Goal: Task Accomplishment & Management: Manage account settings

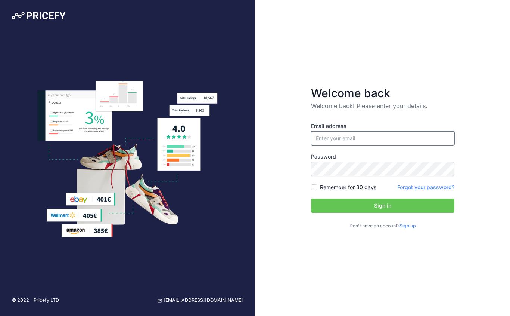
click at [333, 133] on input "email" at bounding box center [382, 138] width 143 height 14
type input "[EMAIL_ADDRESS][DOMAIN_NAME]"
click at [315, 187] on input "Remember for 30 days" at bounding box center [314, 187] width 6 height 6
checkbox input "true"
click at [354, 207] on button "Sign in" at bounding box center [382, 205] width 143 height 14
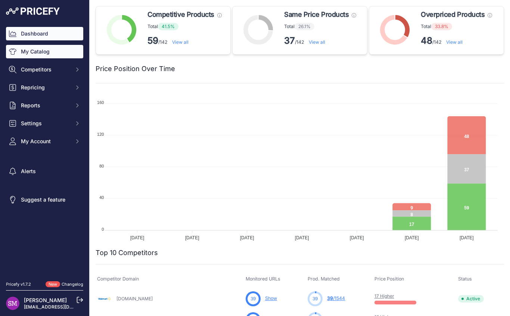
click at [42, 53] on link "My Catalog" at bounding box center [44, 51] width 77 height 13
click at [43, 49] on link "My Catalog" at bounding box center [44, 51] width 77 height 13
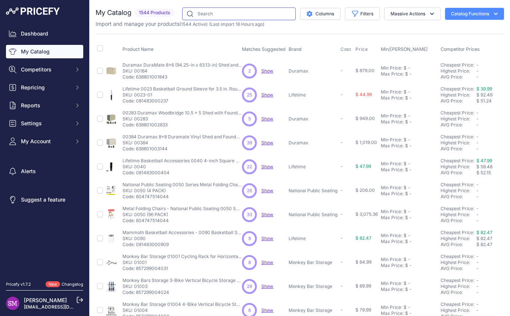
click at [225, 15] on input "text" at bounding box center [239, 13] width 114 height 13
paste input "B5402W"
type input "B5402W"
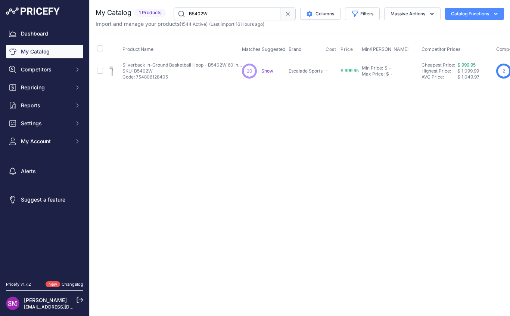
click at [354, 69] on span "$ 999.95" at bounding box center [350, 71] width 18 height 6
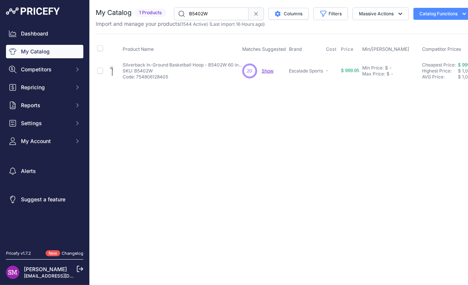
click at [266, 71] on span "Show" at bounding box center [268, 71] width 12 height 6
click at [80, 267] on icon at bounding box center [80, 269] width 7 height 7
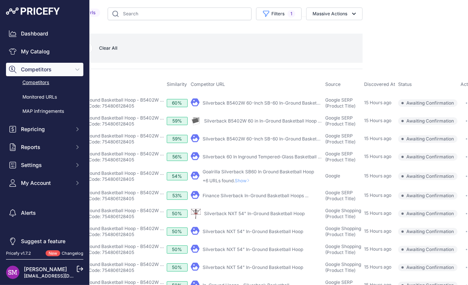
scroll to position [0, 128]
click at [463, 124] on button "button" at bounding box center [468, 121] width 15 height 10
click at [442, 136] on button "Confirm match" at bounding box center [445, 137] width 61 height 12
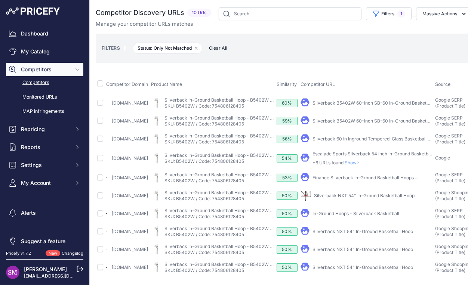
scroll to position [16, 0]
click at [349, 118] on link "Silverback B5402W 60-Inch SB-60 In-Ground Basketball System" at bounding box center [381, 121] width 139 height 6
click at [353, 100] on link "Silverback B5402W 60-Inch SB-60 In-Ground Basketball ..." at bounding box center [375, 103] width 126 height 6
click at [362, 160] on span "Show" at bounding box center [354, 163] width 18 height 6
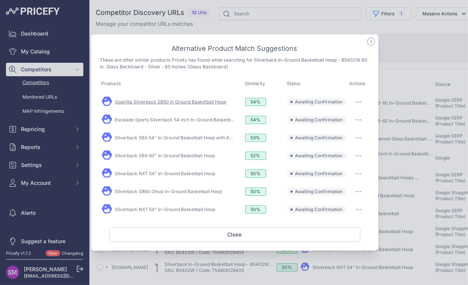
click at [214, 103] on link "Goalrilla Silverback SB60 In Ground Basketball Hoop" at bounding box center [170, 102] width 111 height 6
click at [359, 102] on button "button" at bounding box center [358, 102] width 15 height 10
click at [348, 118] on span "Match This" at bounding box center [338, 118] width 24 height 6
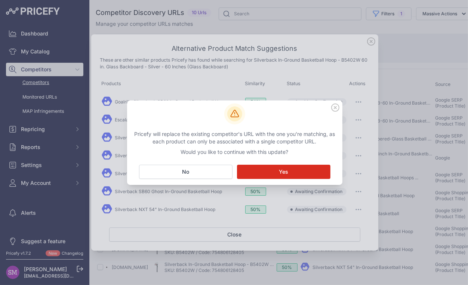
click at [275, 167] on button "Matching... Yes" at bounding box center [283, 172] width 93 height 14
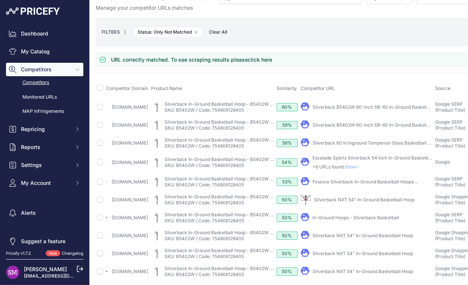
click at [359, 169] on icon at bounding box center [357, 166] width 3 height 4
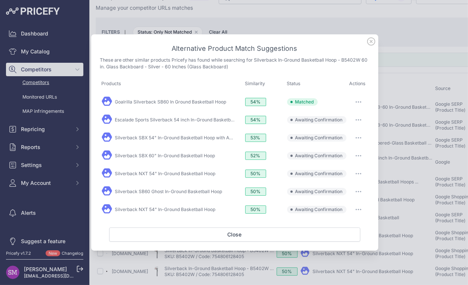
click at [359, 120] on icon "button" at bounding box center [358, 119] width 6 height 1
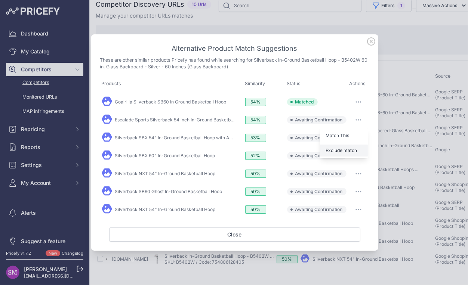
click at [350, 151] on span "Exclude match" at bounding box center [341, 151] width 31 height 6
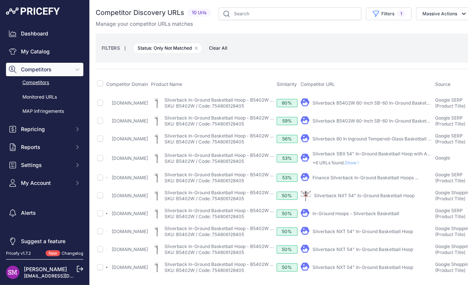
click at [353, 211] on link "In-Ground Hoops - Silverback Basketball" at bounding box center [355, 214] width 87 height 6
click at [101, 104] on input "checkbox" at bounding box center [100, 103] width 6 height 6
checkbox input "true"
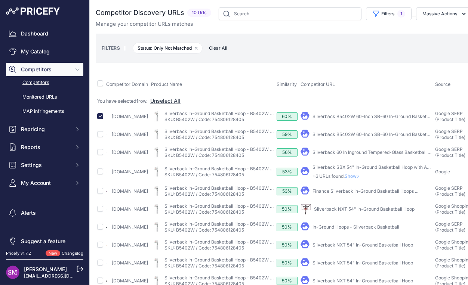
click at [101, 121] on td at bounding box center [100, 117] width 9 height 18
click at [100, 136] on input "checkbox" at bounding box center [100, 134] width 6 height 6
checkbox input "true"
click at [101, 155] on input "checkbox" at bounding box center [100, 152] width 6 height 6
checkbox input "true"
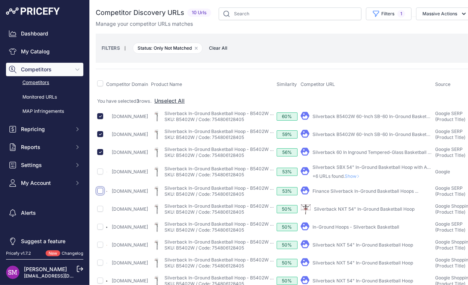
click at [101, 194] on input "checkbox" at bounding box center [100, 191] width 6 height 6
checkbox input "true"
click at [435, 16] on button "Massive Actions" at bounding box center [444, 13] width 56 height 13
click at [422, 45] on span "Unmatch" at bounding box center [429, 44] width 22 height 6
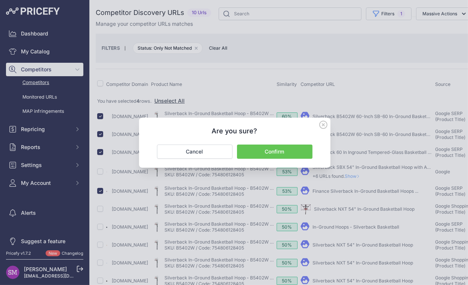
click at [287, 148] on button "Confirm" at bounding box center [274, 152] width 75 height 14
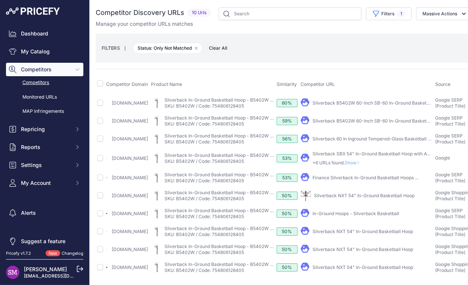
scroll to position [16, 0]
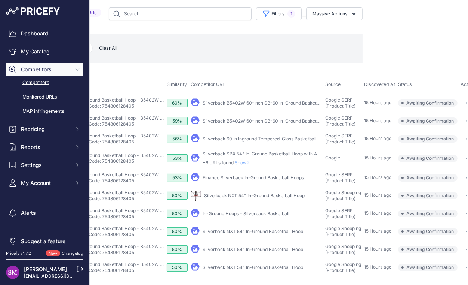
scroll to position [16, 0]
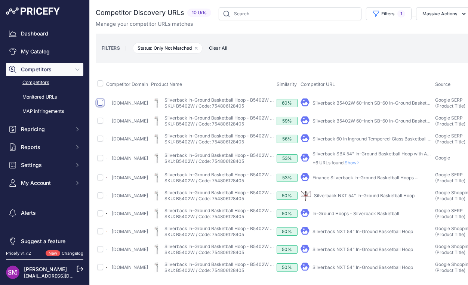
click at [97, 100] on input "checkbox" at bounding box center [100, 103] width 6 height 6
checkbox input "true"
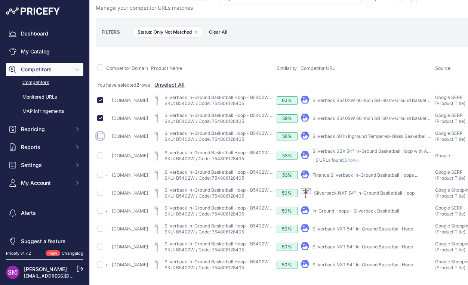
click at [99, 139] on input "checkbox" at bounding box center [100, 136] width 6 height 6
checkbox input "true"
click at [103, 178] on input "checkbox" at bounding box center [100, 175] width 6 height 6
checkbox input "true"
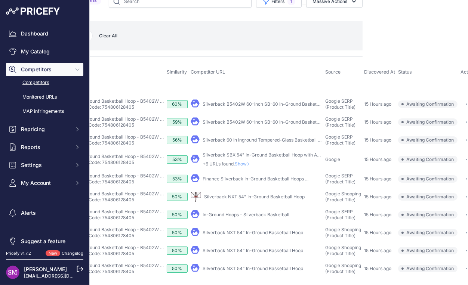
scroll to position [0, 128]
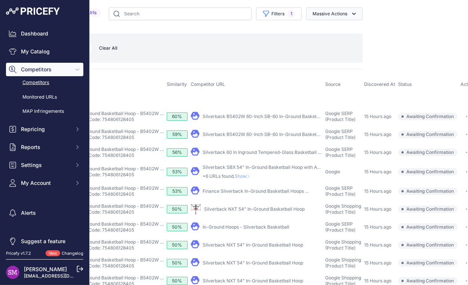
click at [321, 15] on button "Massive Actions" at bounding box center [334, 13] width 56 height 13
click at [309, 60] on span "Exclude Match" at bounding box center [327, 58] width 37 height 6
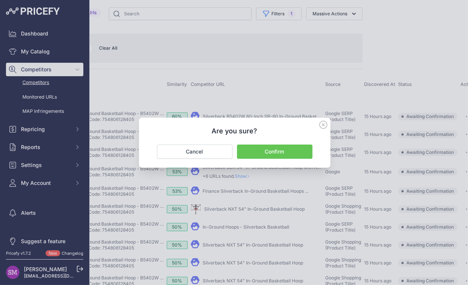
click at [264, 158] on button "Confirm" at bounding box center [274, 152] width 75 height 14
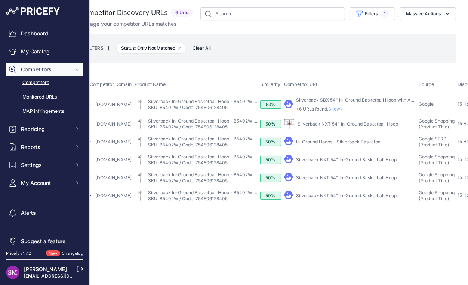
scroll to position [0, 0]
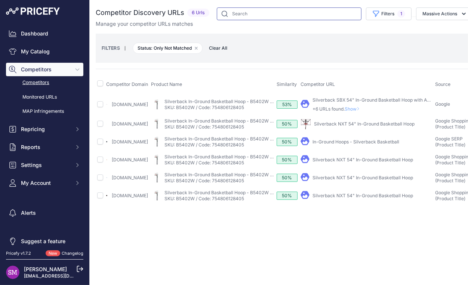
click at [233, 16] on input "text" at bounding box center [289, 13] width 145 height 13
click at [240, 17] on input "text" at bounding box center [289, 13] width 145 height 13
paste input "B5402W"
type input "B5402W"
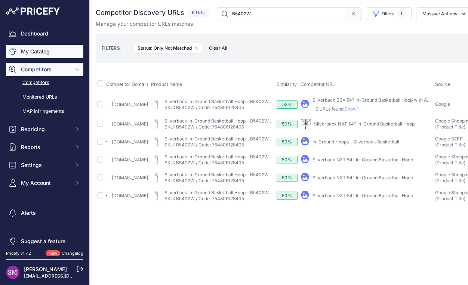
click at [47, 55] on link "My Catalog" at bounding box center [44, 51] width 77 height 13
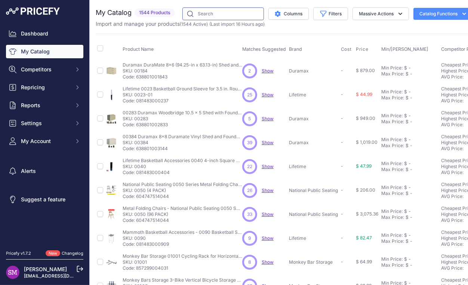
click at [211, 16] on input "text" at bounding box center [222, 13] width 81 height 13
paste input "B5402W"
type input "B5402W"
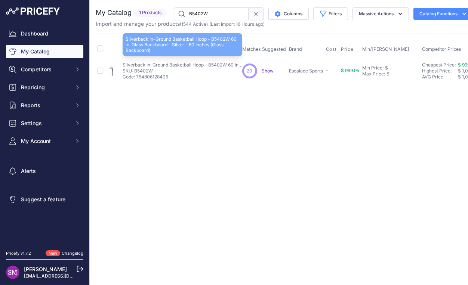
click at [136, 66] on p "Silverback In-Ground Basketball Hoop - B5402W 60 in. Glass Backboard - Silver -…" at bounding box center [183, 65] width 120 height 6
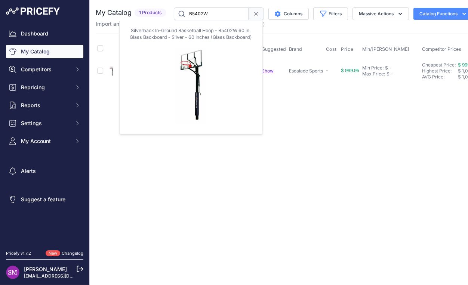
click at [112, 71] on img at bounding box center [111, 71] width 10 height 10
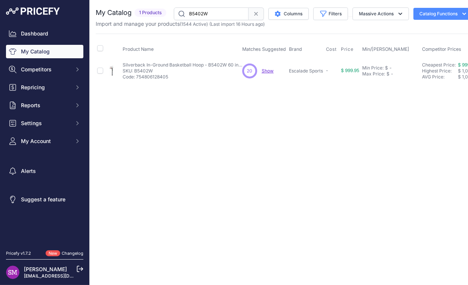
click at [156, 71] on p "SKU: B5402W" at bounding box center [183, 71] width 120 height 6
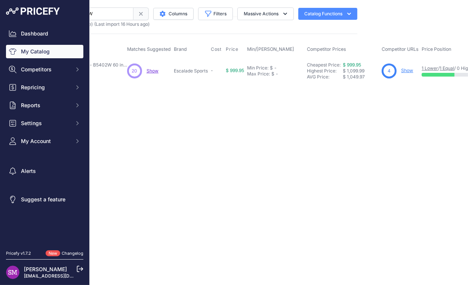
scroll to position [0, 164]
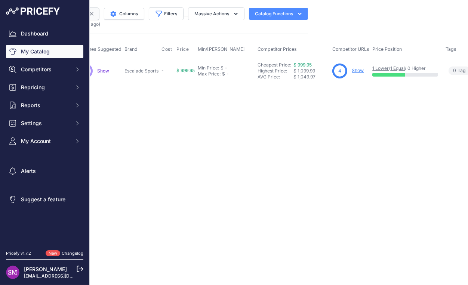
click at [358, 70] on link "Show" at bounding box center [358, 71] width 12 height 6
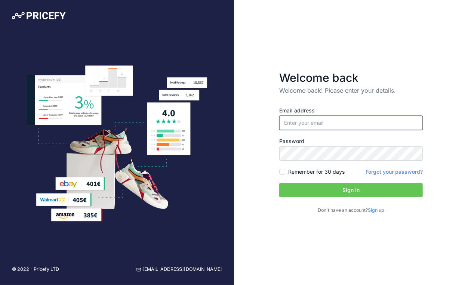
click at [302, 120] on input "email" at bounding box center [350, 123] width 143 height 14
type input "[EMAIL_ADDRESS][DOMAIN_NAME]"
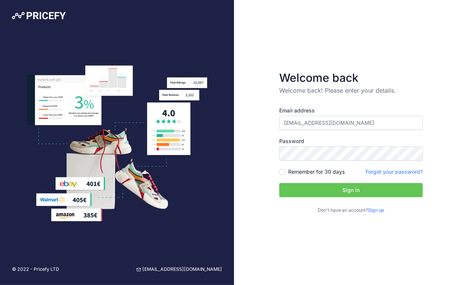
click at [282, 177] on div "Email address sales@competitiveedgeproducts.com Password Remember for 30 days" at bounding box center [350, 160] width 143 height 107
click at [282, 174] on input "Remember for 30 days" at bounding box center [282, 172] width 6 height 6
checkbox input "true"
click at [305, 188] on button "Sign in" at bounding box center [350, 190] width 143 height 14
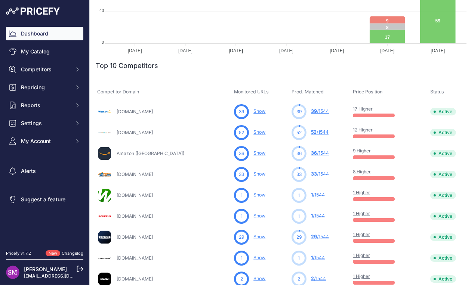
scroll to position [263, 0]
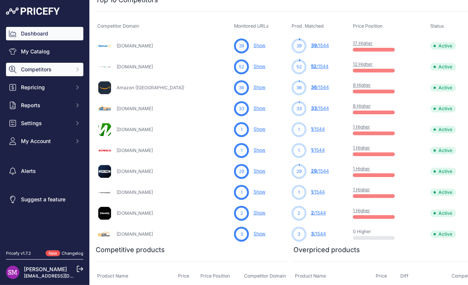
click at [42, 68] on span "Competitors" at bounding box center [45, 69] width 49 height 7
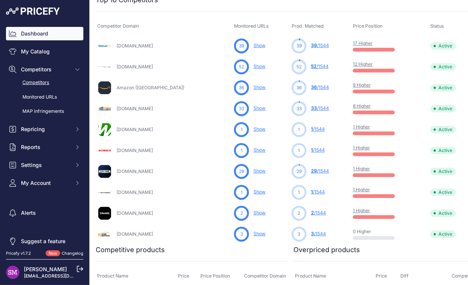
click at [39, 81] on link "Competitors" at bounding box center [44, 82] width 77 height 13
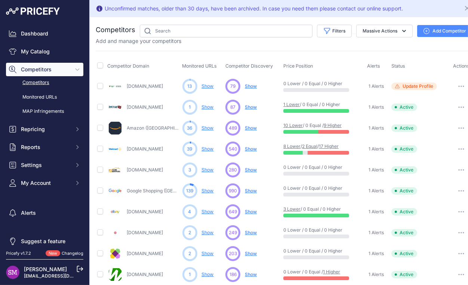
click at [249, 107] on span "Show" at bounding box center [251, 107] width 12 height 6
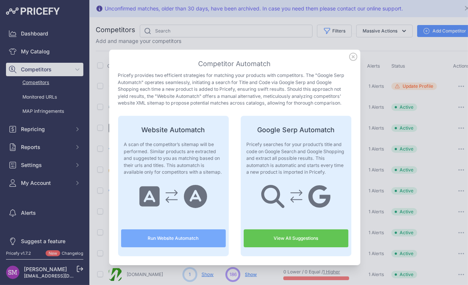
click at [350, 55] on icon at bounding box center [353, 57] width 8 height 8
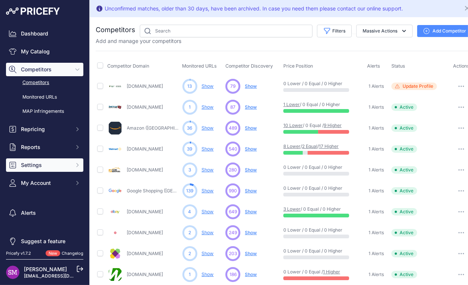
click at [37, 166] on span "Settings" at bounding box center [45, 164] width 49 height 7
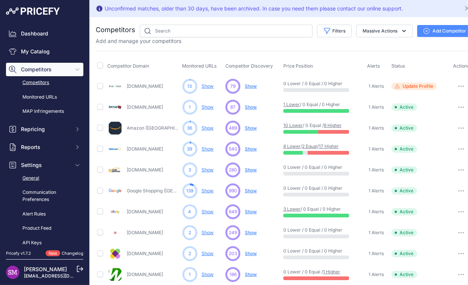
click at [35, 177] on link "General" at bounding box center [44, 178] width 77 height 13
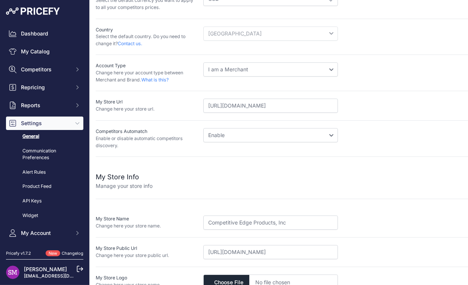
scroll to position [117, 0]
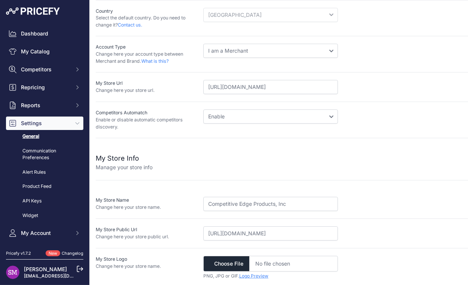
click at [250, 274] on link "Logo Preview" at bounding box center [253, 276] width 29 height 6
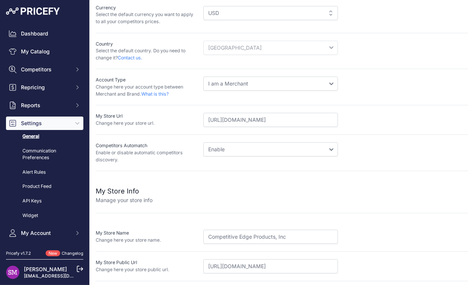
scroll to position [52, 0]
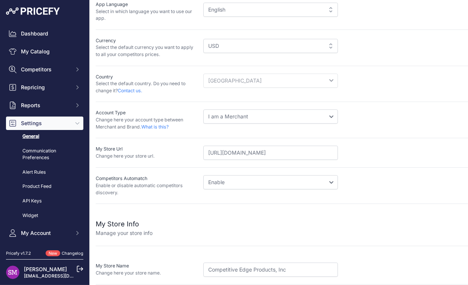
click at [203, 175] on select "Disable Enable" at bounding box center [270, 182] width 135 height 14
click at [389, 181] on div "Disable Enable" at bounding box center [337, 185] width 269 height 21
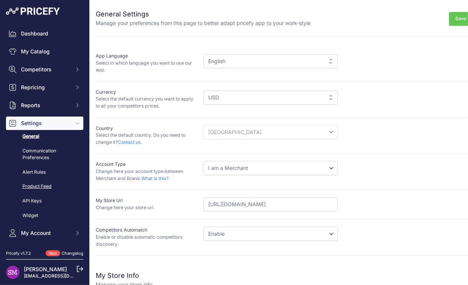
click at [38, 188] on link "Product Feed" at bounding box center [44, 186] width 77 height 13
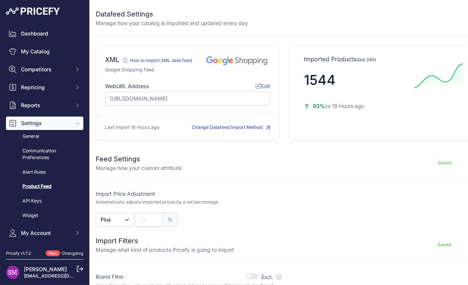
click at [228, 128] on button "Change Datafeed Import Method" at bounding box center [231, 127] width 78 height 7
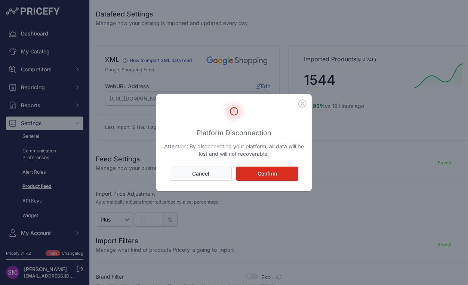
click at [203, 170] on button "Cancel" at bounding box center [201, 174] width 62 height 14
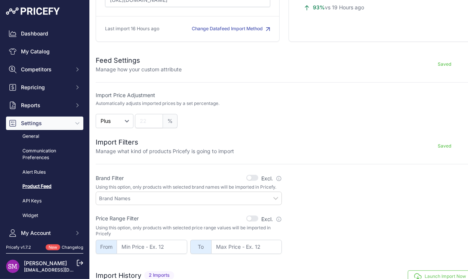
scroll to position [173, 0]
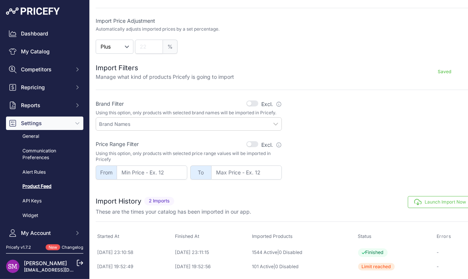
click at [255, 117] on div at bounding box center [189, 123] width 186 height 13
click at [272, 123] on input "text" at bounding box center [190, 124] width 182 height 7
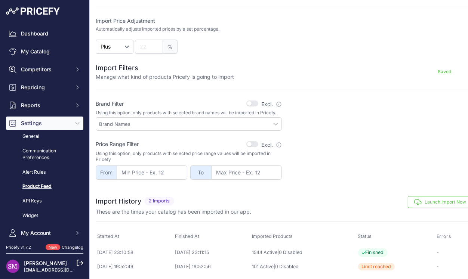
click at [367, 132] on div "Brand Filter Excl. Check this box to exclude products with this/these brand val…" at bounding box center [284, 139] width 377 height 80
click at [49, 68] on span "Competitors" at bounding box center [45, 69] width 49 height 7
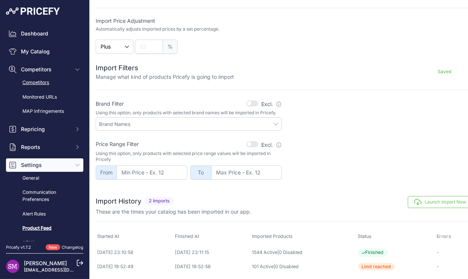
click at [43, 84] on link "Competitors" at bounding box center [44, 82] width 77 height 13
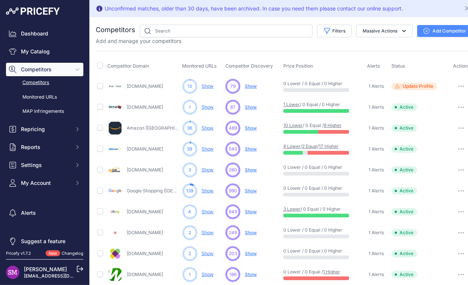
click at [208, 87] on link "Show" at bounding box center [208, 86] width 12 height 6
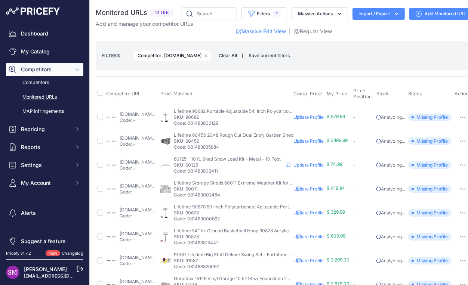
scroll to position [33, 31]
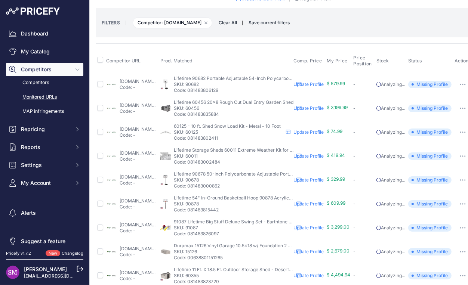
click at [421, 85] on span "Missing Profile" at bounding box center [429, 84] width 43 height 7
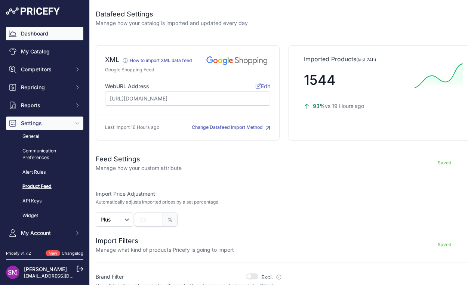
click at [35, 35] on link "Dashboard" at bounding box center [44, 33] width 77 height 13
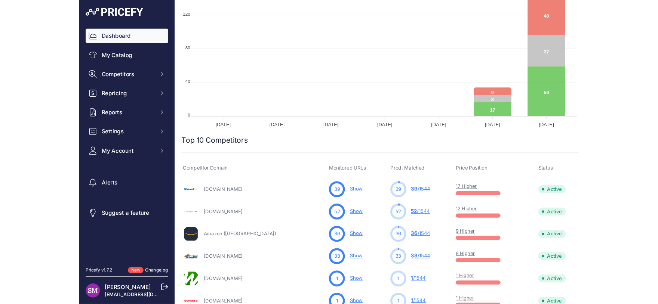
scroll to position [197, 0]
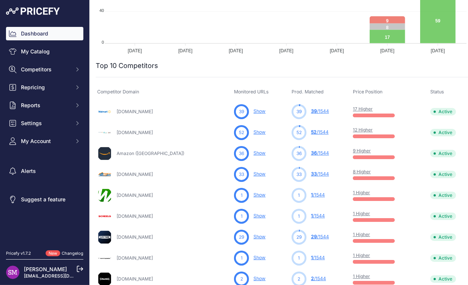
click at [353, 109] on link "17 Higher" at bounding box center [363, 109] width 20 height 6
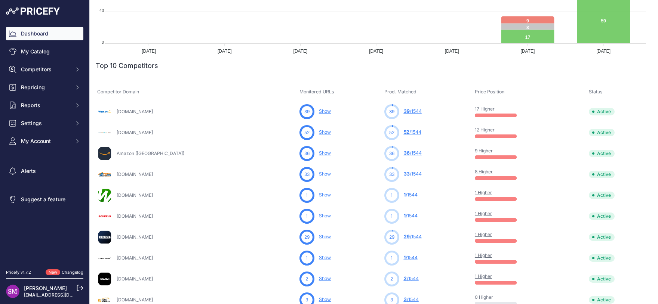
scroll to position [187, 0]
click at [46, 50] on link "My Catalog" at bounding box center [44, 51] width 77 height 13
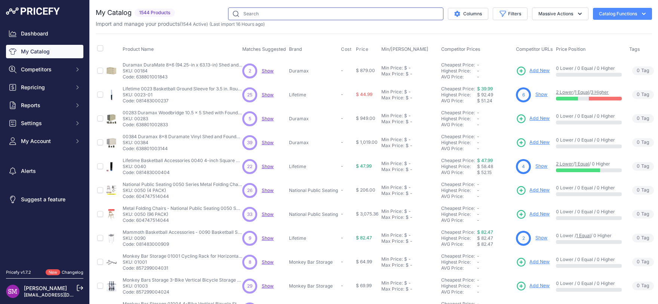
click at [282, 14] on input "text" at bounding box center [335, 13] width 215 height 13
type input "60341"
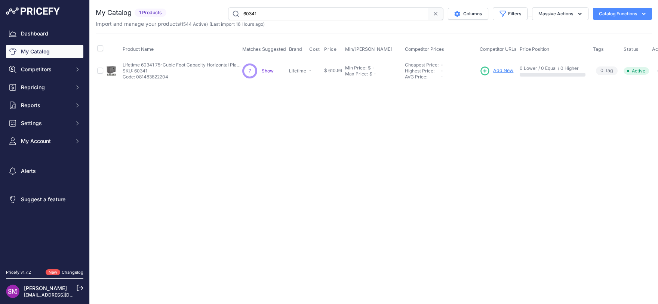
click at [268, 70] on span "Show" at bounding box center [268, 71] width 12 height 6
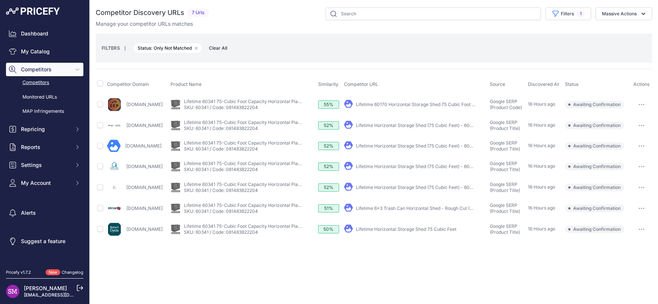
click at [406, 124] on link "Lifetime Horizontal Storage Shed (75 Cubic Feet) - 60341" at bounding box center [416, 126] width 121 height 6
click at [401, 207] on link "Lifetime 6x3 Trash Can Horizontal Shed - Rough Cut (60341)" at bounding box center [420, 209] width 128 height 6
click at [101, 104] on input "checkbox" at bounding box center [100, 104] width 6 height 6
checkbox input "true"
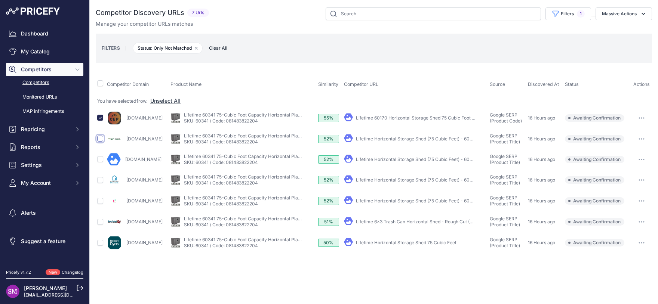
click at [100, 139] on input "checkbox" at bounding box center [100, 139] width 6 height 6
checkbox input "true"
click at [101, 222] on input "checkbox" at bounding box center [100, 222] width 6 height 6
checkbox input "true"
click at [624, 12] on button "Massive Actions" at bounding box center [623, 13] width 56 height 13
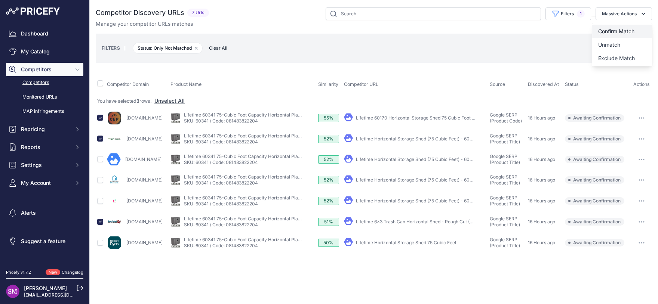
click at [615, 33] on span "Confirm Match" at bounding box center [616, 31] width 36 height 6
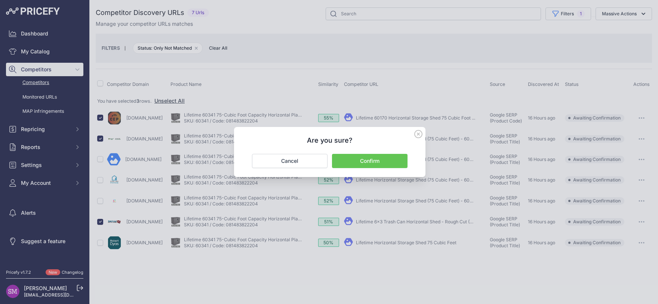
click at [352, 161] on button "Confirm" at bounding box center [369, 161] width 75 height 14
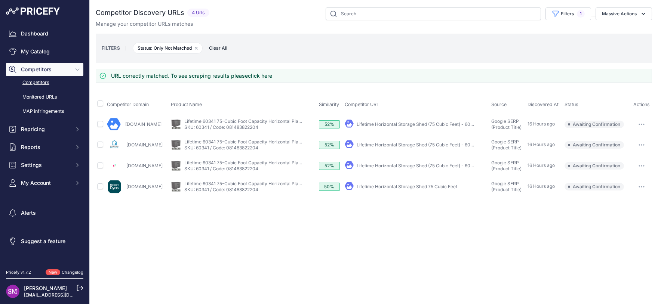
click at [407, 124] on link "Lifetime Horizontal Storage Shed (75 Cubic Feet) - 60341" at bounding box center [416, 124] width 121 height 6
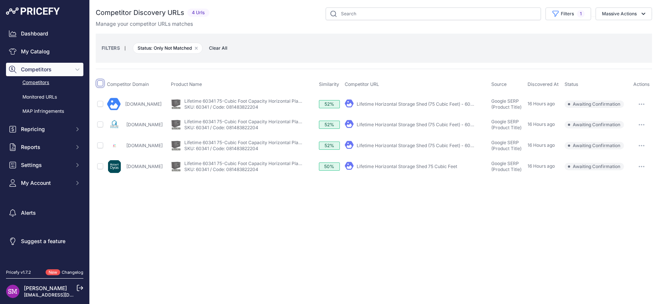
click at [102, 84] on input "checkbox" at bounding box center [100, 83] width 6 height 6
checkbox input "true"
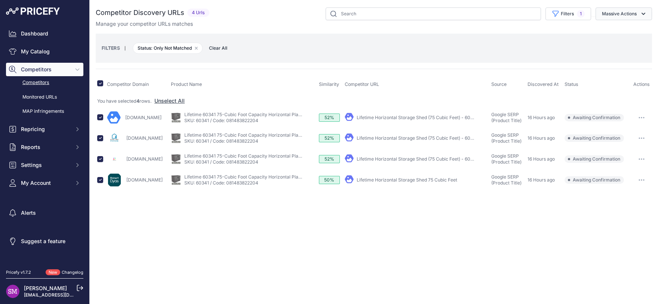
click at [643, 16] on icon "button" at bounding box center [642, 13] width 7 height 7
click at [605, 59] on span "Exclude Match" at bounding box center [616, 58] width 37 height 6
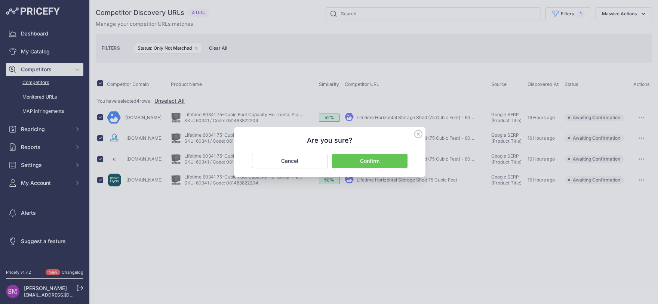
click at [368, 160] on button "Confirm" at bounding box center [369, 161] width 75 height 14
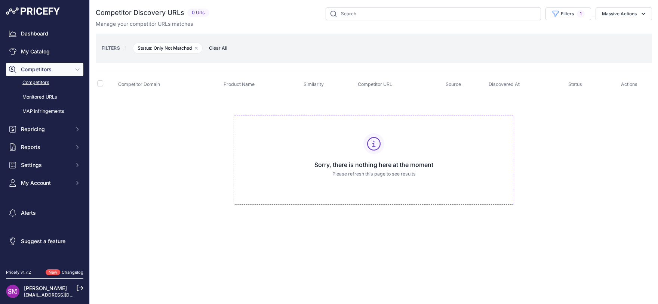
checkbox input "false"
click at [44, 51] on link "My Catalog" at bounding box center [44, 51] width 77 height 13
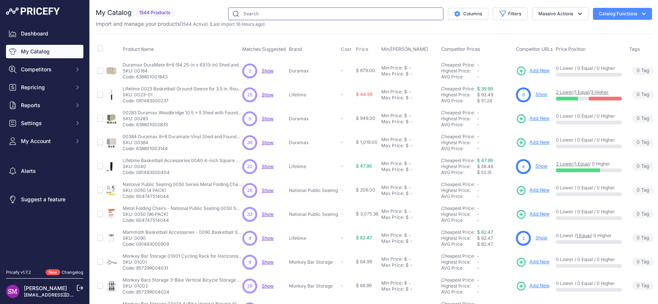
click at [295, 15] on input "text" at bounding box center [335, 13] width 215 height 13
type input "6"
click at [275, 15] on input "text" at bounding box center [335, 13] width 215 height 13
click at [270, 16] on input "text" at bounding box center [335, 13] width 215 height 13
click at [265, 16] on input "text" at bounding box center [335, 13] width 215 height 13
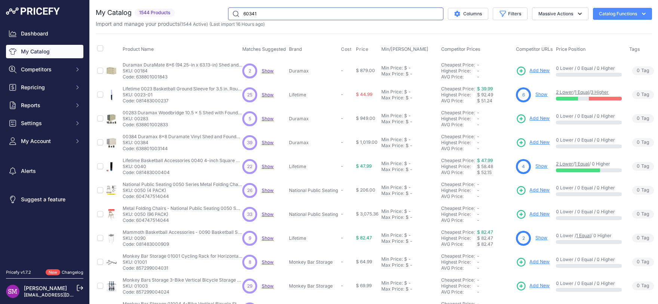
type input "60341"
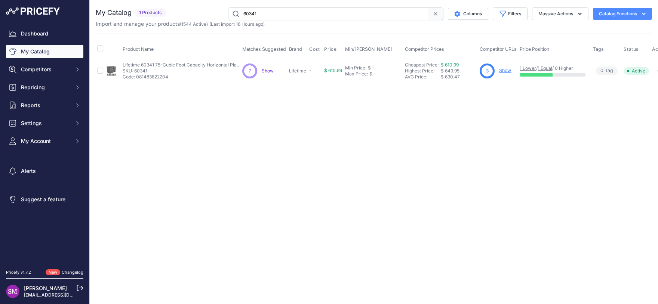
click at [269, 73] on span "Show" at bounding box center [268, 71] width 12 height 6
click at [501, 70] on link "Show" at bounding box center [505, 71] width 12 height 6
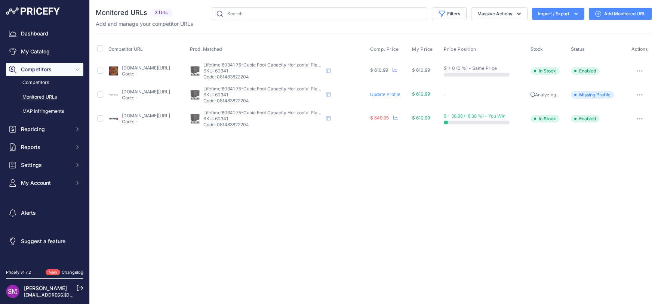
click at [608, 11] on link "Add Monitored URL" at bounding box center [619, 14] width 63 height 12
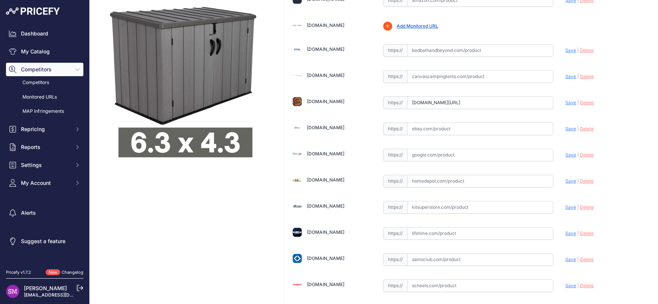
scroll to position [99, 0]
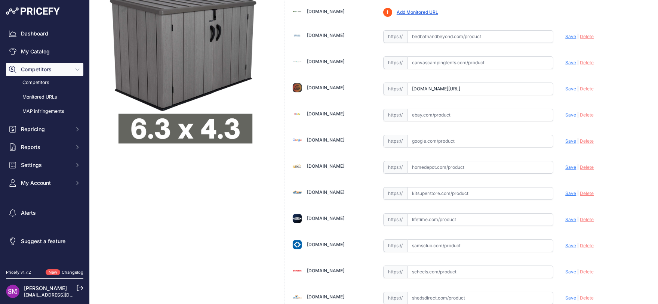
click at [421, 221] on input "text" at bounding box center [480, 219] width 146 height 13
paste input "[URL][DOMAIN_NAME]"
click at [565, 220] on span "Save" at bounding box center [570, 220] width 11 height 6
type input "[URL][DOMAIN_NAME]"
click at [523, 88] on input "[DOMAIN_NAME][URL]" at bounding box center [480, 89] width 146 height 13
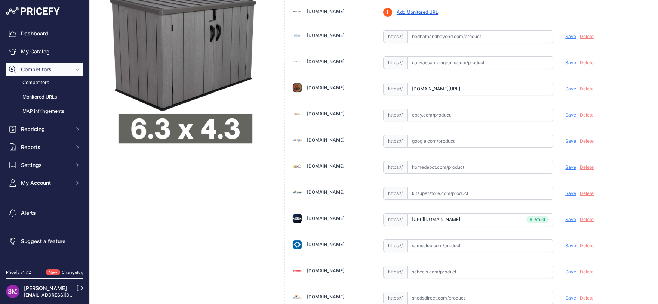
click at [565, 89] on span "Save" at bounding box center [570, 89] width 11 height 6
type input "[URL][DOMAIN_NAME]"
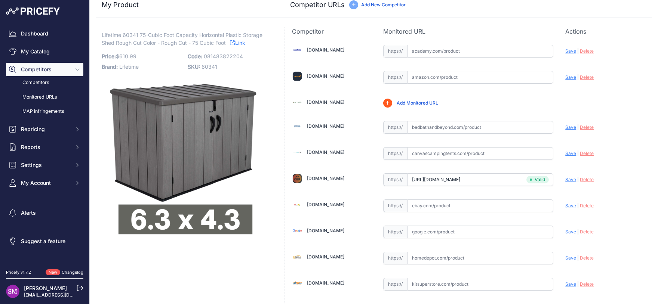
scroll to position [0, 0]
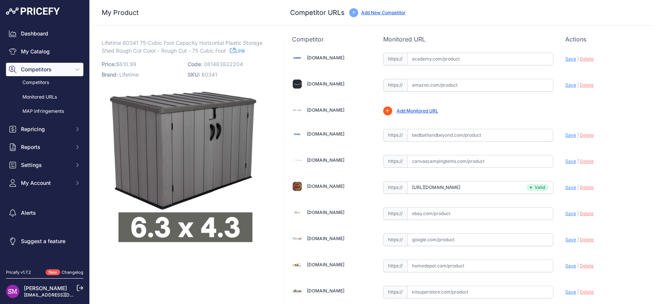
click at [421, 84] on input "text" at bounding box center [480, 85] width 146 height 13
paste input "[URL][DOMAIN_NAME]"
click at [565, 86] on span "Save" at bounding box center [570, 85] width 11 height 6
type input "https://www.amazon.com/gp/product/B0BDF7F81T?prirule_jdsnikfkfjsd=9996"
click at [422, 215] on input "text" at bounding box center [480, 213] width 146 height 13
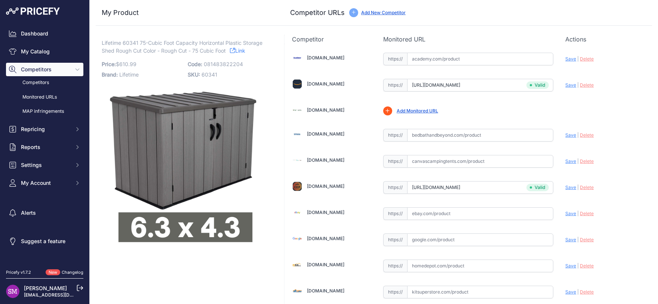
paste input "https://www.ebay.com/itm/186699106934"
click at [566, 215] on span "Save" at bounding box center [570, 214] width 11 height 6
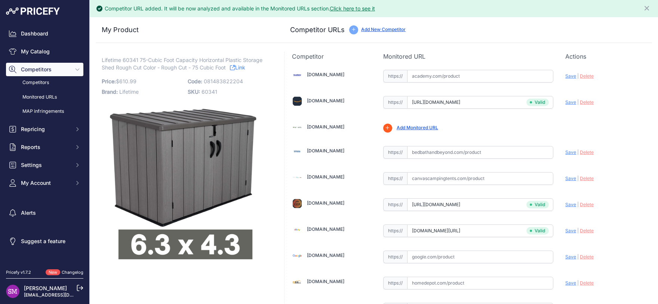
type input "https://www.ebay.com/itm/186699106934?prirule_jdsnikfkfjsd=9996"
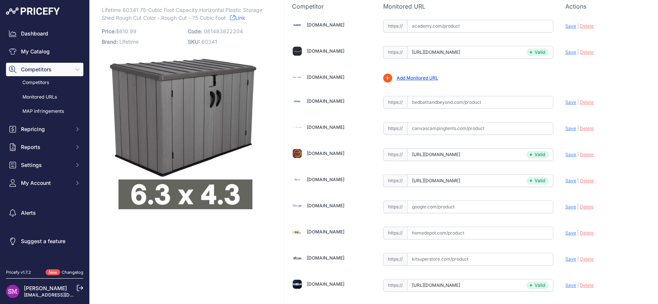
scroll to position [66, 0]
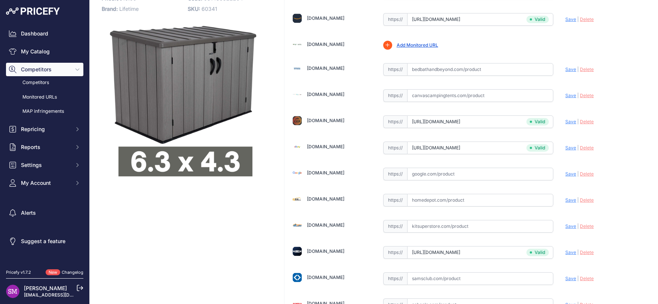
click at [454, 229] on input "text" at bounding box center [480, 226] width 146 height 13
paste input "https://www.kitsuperstore.com/lifetime-sheds/7885-75-cu-ft-horizontal-storage-s…"
click at [565, 224] on span "Save" at bounding box center [570, 226] width 11 height 6
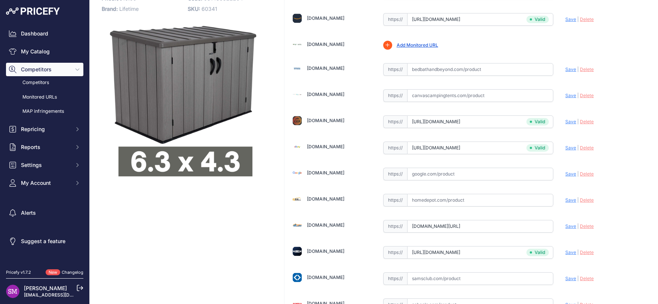
type input "[URL][DOMAIN_NAME]"
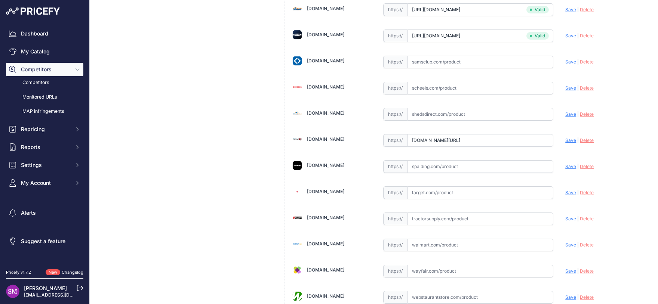
scroll to position [296, 0]
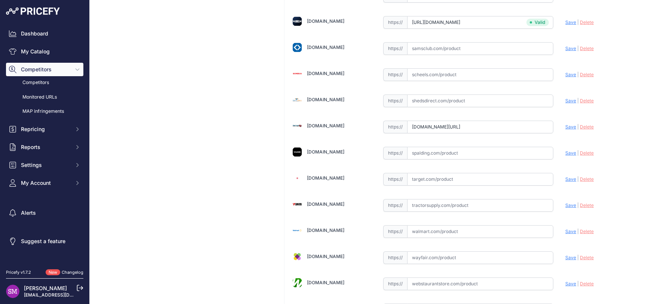
click at [423, 228] on input "text" at bounding box center [480, 231] width 146 height 13
paste input "https://www.walmart.com/ip/Lifetime-Lockable-DIY-Polyethylene-Horizontal-Storag…"
drag, startPoint x: 466, startPoint y: 231, endPoint x: 571, endPoint y: 228, distance: 105.4
click at [553, 228] on input "https://www.walmart.com/ip/Lifetime-Lockable-DIY-Polyethylene-Horizontal-Storag…" at bounding box center [480, 231] width 146 height 13
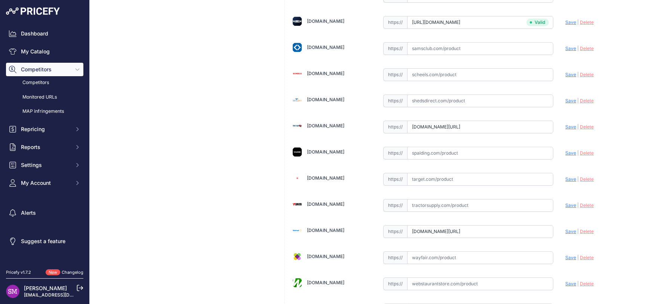
scroll to position [0, 138]
click at [565, 233] on span "Save" at bounding box center [570, 232] width 11 height 6
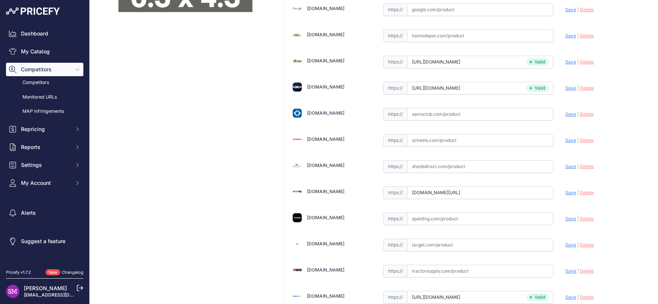
scroll to position [296, 0]
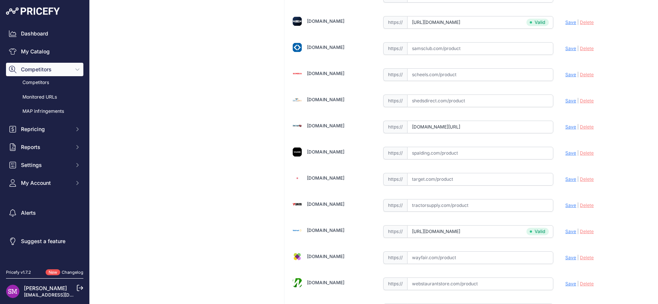
type input "[DOMAIN_NAME][URL]"
click at [483, 230] on input "[DOMAIN_NAME][URL]" at bounding box center [480, 231] width 146 height 13
click at [532, 231] on input "[DOMAIN_NAME][URL]" at bounding box center [480, 231] width 146 height 13
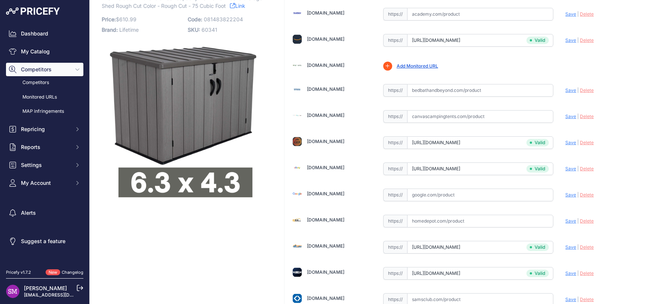
scroll to position [0, 0]
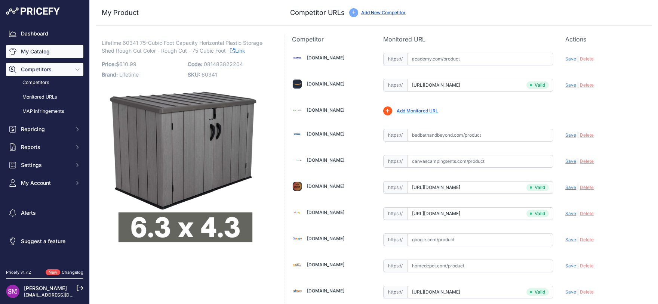
click at [41, 53] on link "My Catalog" at bounding box center [44, 51] width 77 height 13
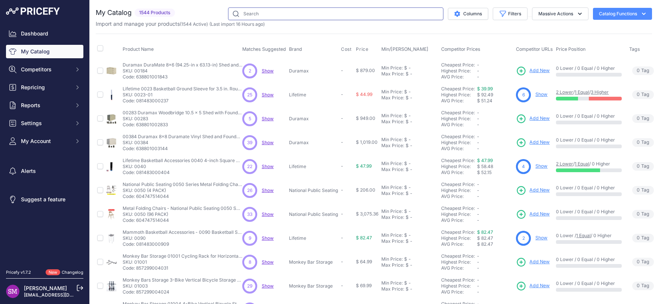
click at [259, 15] on input "text" at bounding box center [335, 13] width 215 height 13
type input "60341"
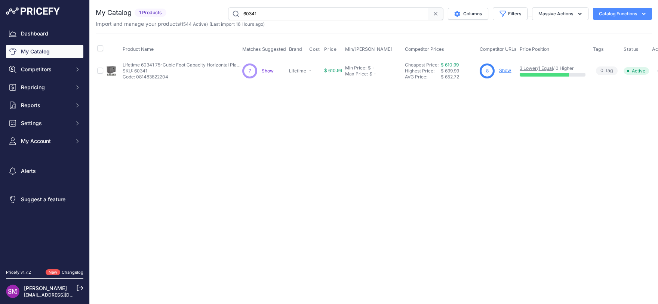
click at [267, 72] on span "Show" at bounding box center [268, 71] width 12 height 6
click at [599, 108] on div "Close You are not connected to the internet." at bounding box center [374, 152] width 568 height 304
click at [425, 64] on link "Cheapest Price:" at bounding box center [422, 65] width 34 height 6
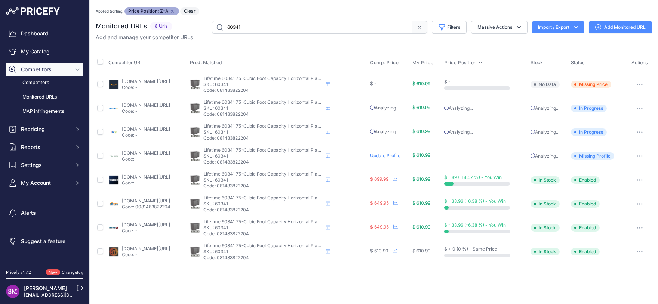
click at [637, 85] on button "button" at bounding box center [639, 84] width 15 height 10
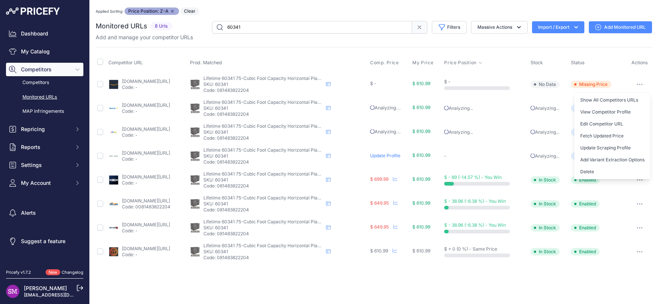
click at [170, 81] on link "amazon.com/gp/product/b0bdf7f81t?prirule_jdsnikfkfjsd=9996" at bounding box center [146, 81] width 48 height 6
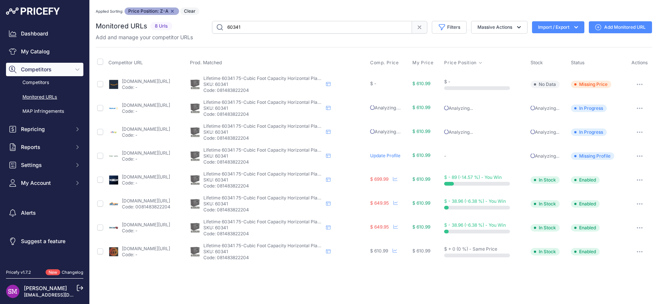
click at [639, 85] on button "button" at bounding box center [639, 84] width 15 height 10
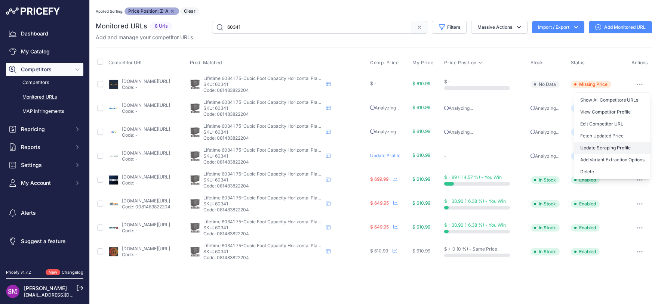
click at [605, 148] on link "Update Scraping Profile" at bounding box center [612, 148] width 76 height 12
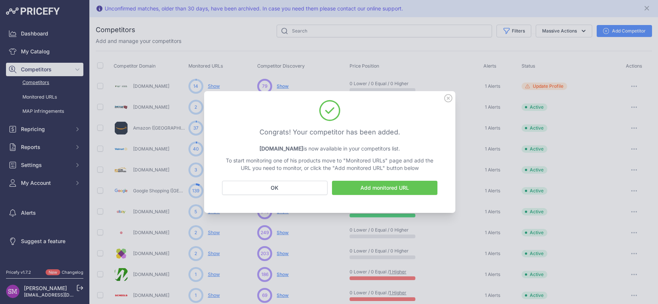
click at [371, 184] on link "Add monitored URL" at bounding box center [384, 188] width 105 height 14
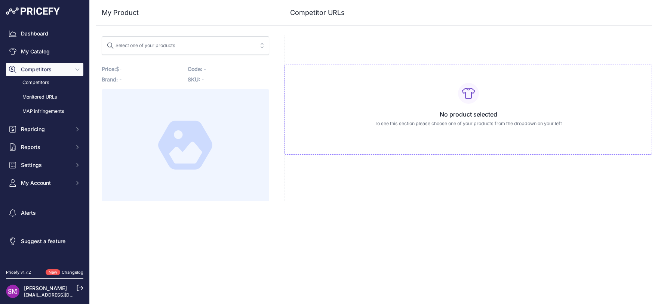
click at [220, 46] on span "Select one of your products" at bounding box center [179, 46] width 147 height 12
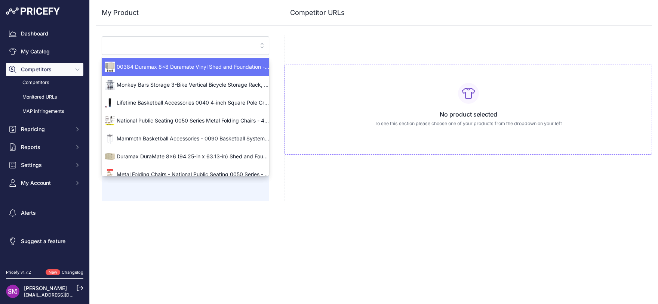
click at [217, 46] on input "search" at bounding box center [179, 46] width 147 height 12
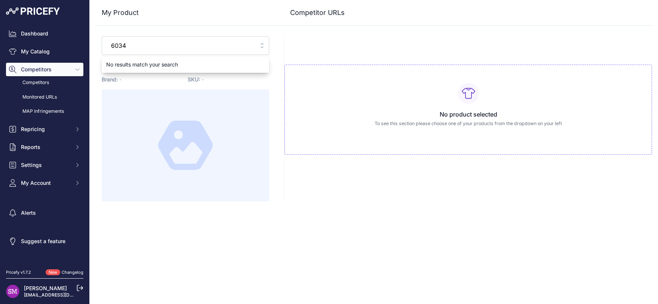
type input "60341"
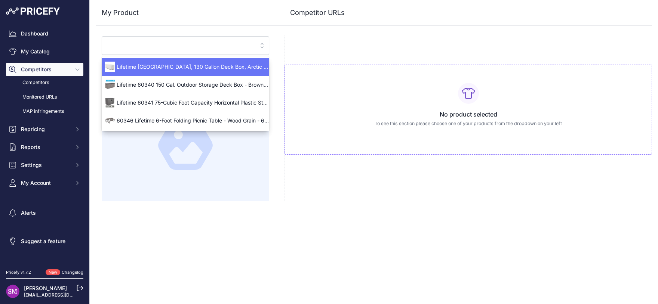
type input "[DOMAIN_NAME][URL]"
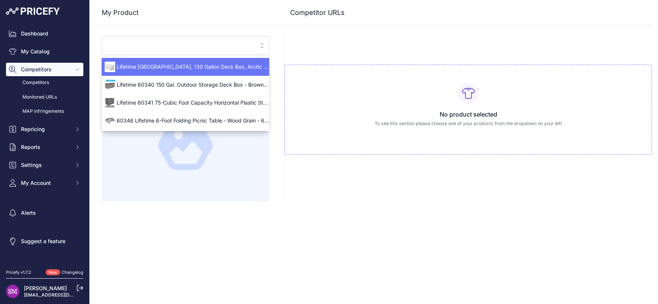
type input "[DOMAIN_NAME][URL]"
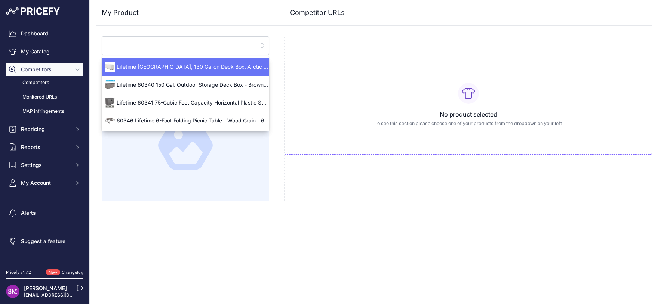
type input "[DOMAIN_NAME][URL]"
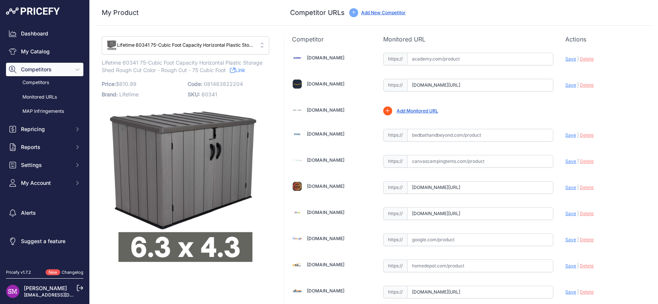
click at [433, 83] on input "[DOMAIN_NAME][URL]" at bounding box center [480, 85] width 146 height 13
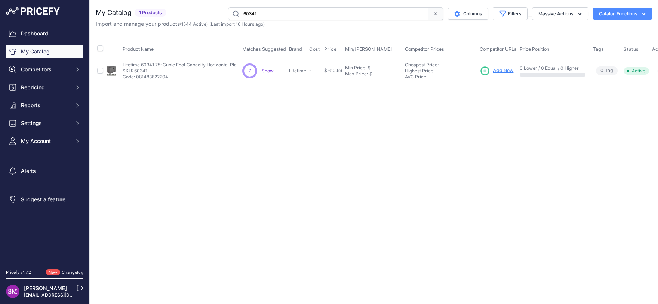
drag, startPoint x: 273, startPoint y: 15, endPoint x: 218, endPoint y: 8, distance: 55.3
click at [228, 8] on input "60341" at bounding box center [328, 13] width 200 height 13
paste input "7U1564"
click at [268, 71] on span "Show" at bounding box center [268, 71] width 12 height 6
drag, startPoint x: 296, startPoint y: 15, endPoint x: 182, endPoint y: 8, distance: 114.6
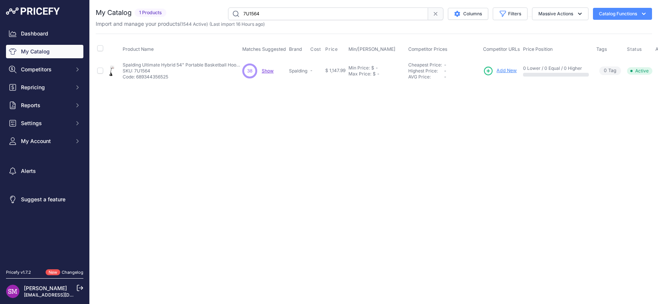
click at [228, 8] on input "7U1564" at bounding box center [328, 13] width 200 height 13
click at [41, 68] on span "Competitors" at bounding box center [45, 69] width 49 height 7
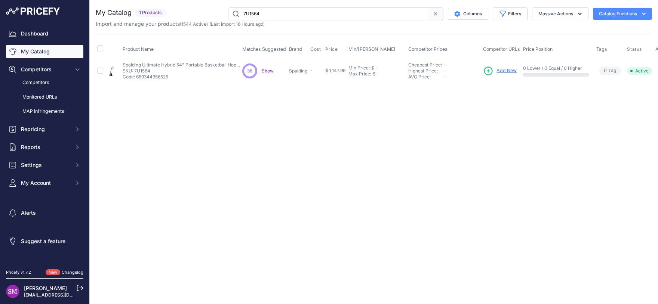
click at [261, 18] on input "7U1564" at bounding box center [328, 13] width 200 height 13
drag, startPoint x: 271, startPoint y: 14, endPoint x: 183, endPoint y: 6, distance: 87.9
click at [228, 7] on input "7U1564" at bounding box center [328, 13] width 200 height 13
drag, startPoint x: 265, startPoint y: 14, endPoint x: 208, endPoint y: 10, distance: 56.9
click at [228, 10] on input "7U1564" at bounding box center [328, 13] width 200 height 13
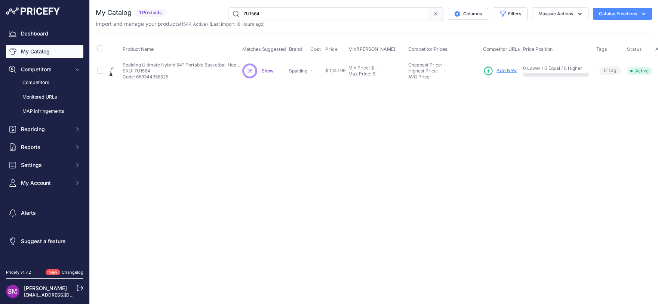
paste input "B1030"
type input "B1030"
click at [266, 69] on span "Show" at bounding box center [268, 71] width 12 height 6
click at [516, 70] on span "Add New" at bounding box center [517, 70] width 20 height 7
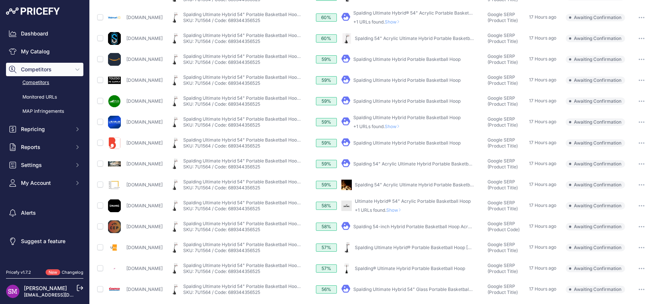
scroll to position [132, 0]
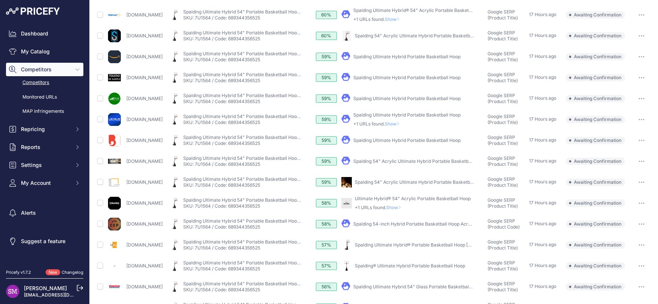
click at [401, 224] on link "Spalding 54-inch Hybrid Portable Basketball Hoop Acrylic" at bounding box center [414, 224] width 122 height 6
click at [634, 223] on button "button" at bounding box center [641, 224] width 15 height 10
click at [0, 0] on button "Confirm match" at bounding box center [0, 0] width 0 height 0
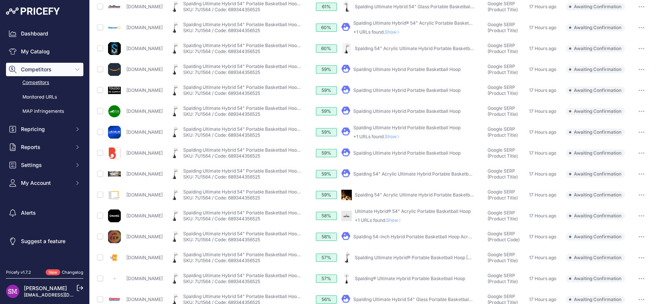
scroll to position [144, 0]
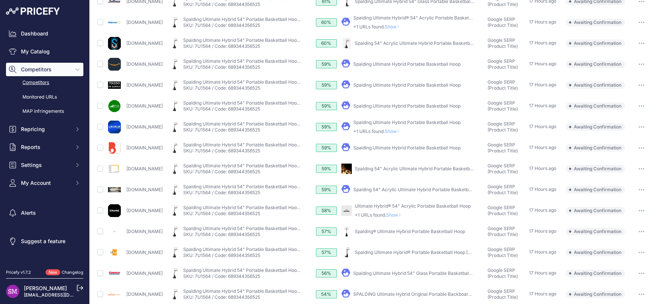
click at [401, 213] on span "Show" at bounding box center [395, 215] width 18 height 6
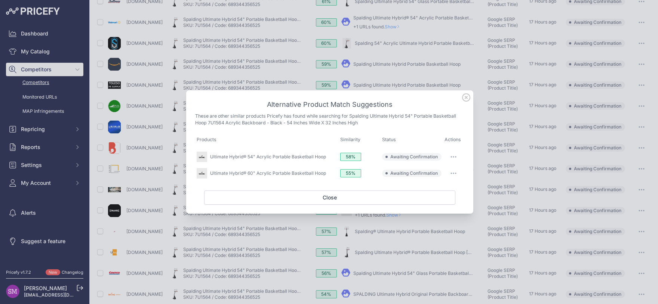
scroll to position [124, 0]
click at [292, 158] on link "Ultimate Hybrid® 54" Acrylic Portable Basketball Hoop" at bounding box center [268, 157] width 116 height 6
click at [452, 158] on button "button" at bounding box center [453, 157] width 15 height 10
click at [443, 172] on span "Match This" at bounding box center [433, 173] width 24 height 6
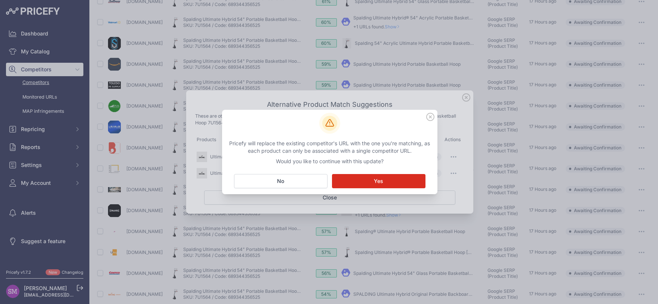
click at [430, 115] on icon at bounding box center [430, 117] width 8 height 8
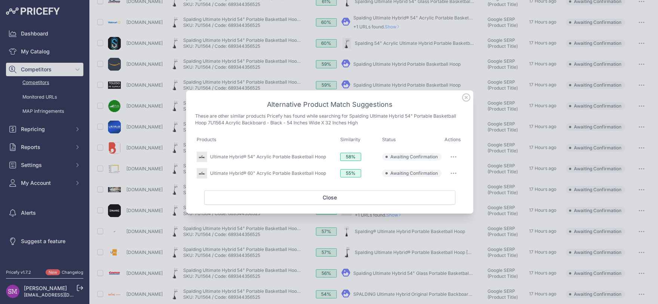
click at [450, 172] on button "button" at bounding box center [453, 173] width 15 height 10
click at [435, 204] on span "Exclude match" at bounding box center [436, 204] width 31 height 6
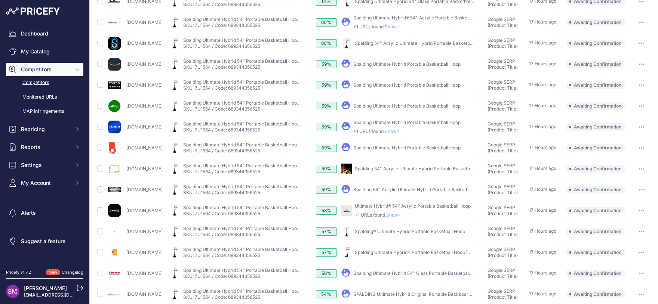
click at [399, 213] on span "Show" at bounding box center [395, 215] width 18 height 6
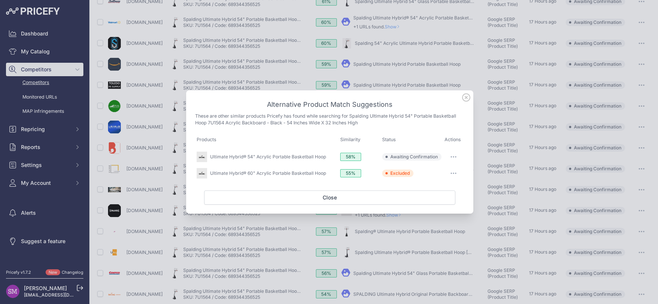
click at [451, 157] on icon "button" at bounding box center [451, 157] width 1 height 1
click at [438, 171] on span "Match This" at bounding box center [433, 173] width 24 height 6
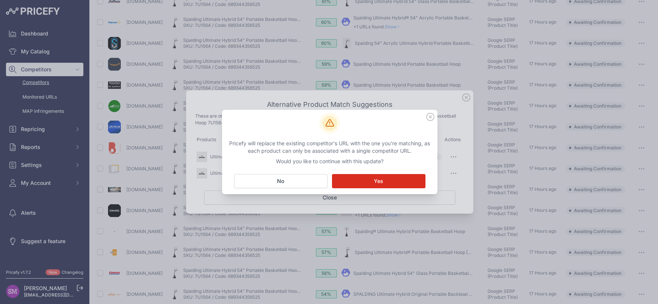
click at [400, 182] on button "Matching... Yes" at bounding box center [378, 181] width 93 height 14
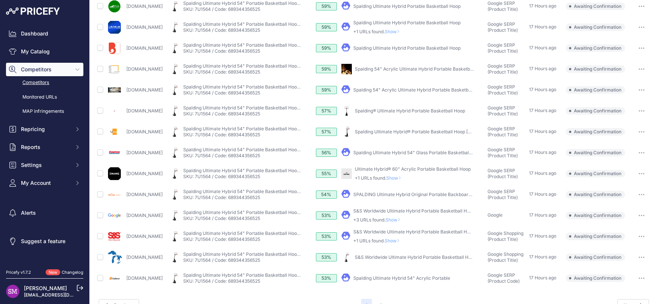
scroll to position [238, 0]
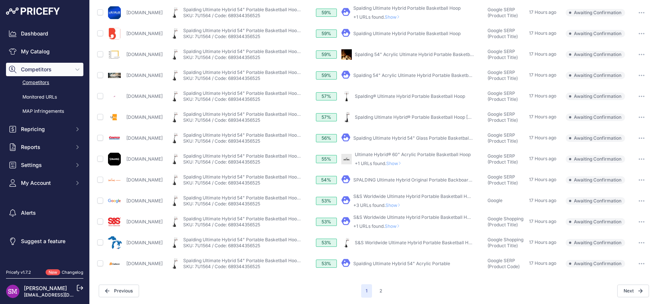
click at [436, 139] on link "Spalding Ultimate Hybrid 54" Glass Portable Basketball ..." at bounding box center [413, 138] width 121 height 6
click at [376, 293] on button "2" at bounding box center [381, 290] width 12 height 13
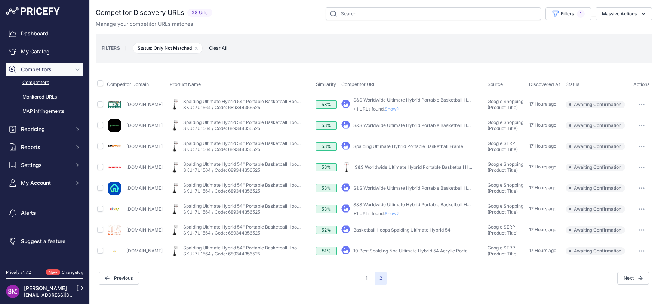
click at [402, 109] on span "Show" at bounding box center [393, 109] width 18 height 6
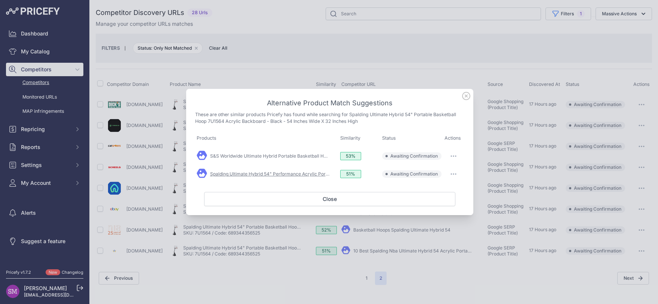
click at [310, 175] on link "Spalding Ultimate Hybrid 54" Performance Acrylic Portable ..." at bounding box center [275, 174] width 130 height 6
click at [454, 174] on icon "button" at bounding box center [453, 174] width 1 height 1
click at [444, 191] on span "Match This" at bounding box center [433, 190] width 24 height 6
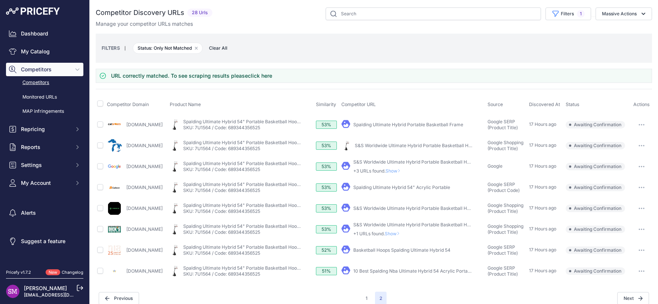
click at [402, 232] on span "Show" at bounding box center [393, 234] width 18 height 6
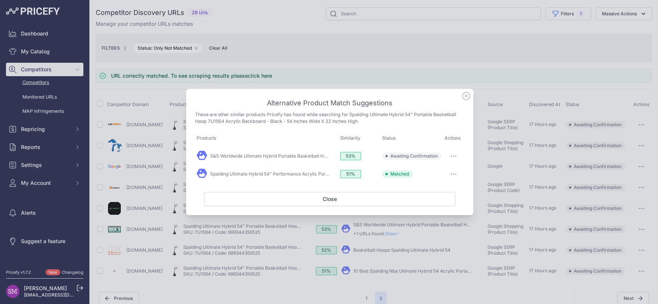
click at [454, 157] on icon "button" at bounding box center [453, 156] width 1 height 1
click at [437, 188] on span "Exclude match" at bounding box center [436, 187] width 31 height 6
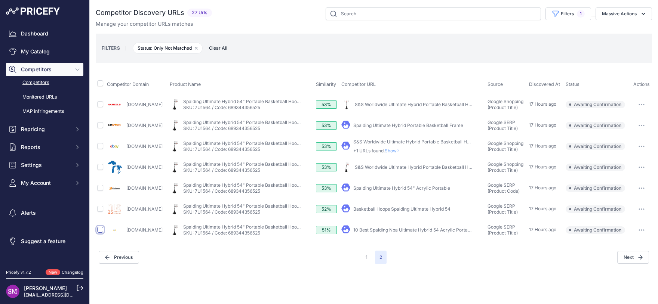
click at [99, 228] on input "checkbox" at bounding box center [100, 230] width 6 height 6
checkbox input "true"
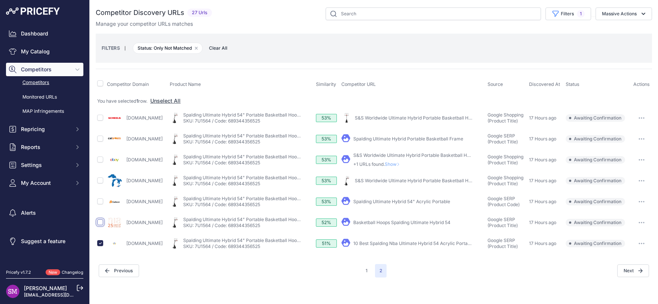
click at [102, 222] on input "checkbox" at bounding box center [100, 222] width 6 height 6
checkbox input "true"
click at [101, 201] on input "checkbox" at bounding box center [100, 201] width 6 height 6
checkbox input "true"
click at [624, 16] on button "Massive Actions" at bounding box center [623, 13] width 56 height 13
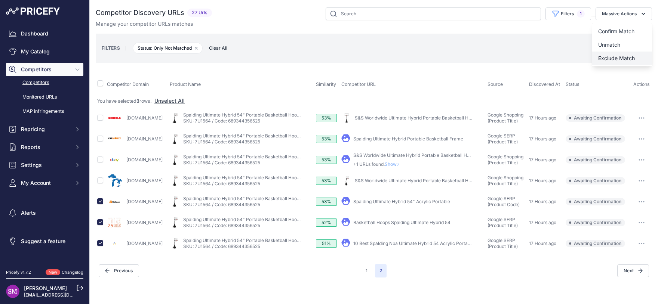
click at [614, 58] on span "Exclude Match" at bounding box center [616, 58] width 37 height 6
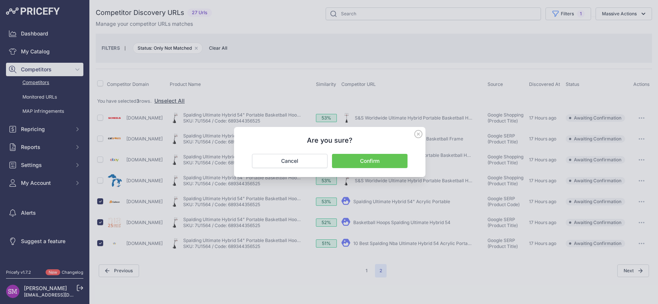
click at [387, 159] on button "Confirm" at bounding box center [369, 161] width 75 height 14
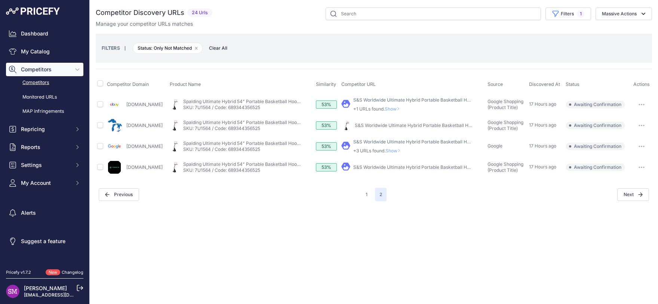
click at [402, 167] on link "S&S Worldwide Ultimate Hybrid Portable Basketball Hoop" at bounding box center [413, 167] width 121 height 6
click at [401, 110] on span "Show" at bounding box center [393, 109] width 18 height 6
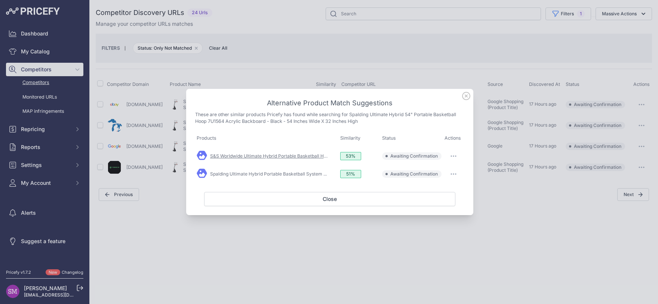
click at [265, 157] on link "S&S Worldwide Ultimate Hybrid Portable Basketball Hoop" at bounding box center [270, 156] width 121 height 6
click at [309, 175] on link "Spalding Ultimate Hybrid Portable Basketball System ..." at bounding box center [268, 174] width 117 height 6
click at [452, 174] on icon "button" at bounding box center [453, 173] width 6 height 1
click at [443, 190] on span "Match This" at bounding box center [433, 190] width 24 height 6
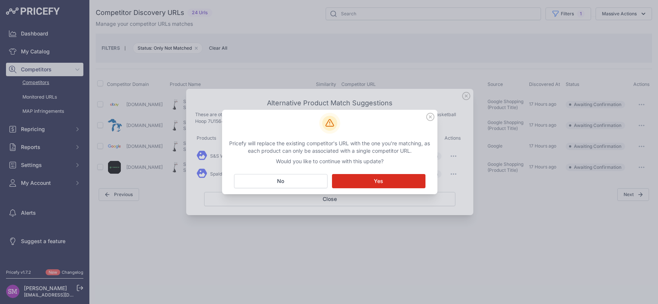
click at [402, 181] on button "Matching... Yes" at bounding box center [378, 181] width 93 height 14
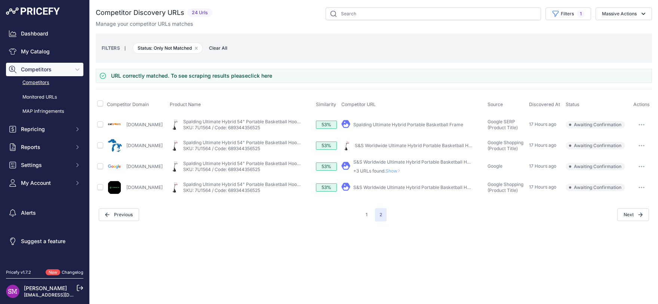
click at [401, 170] on span "Show" at bounding box center [394, 171] width 18 height 6
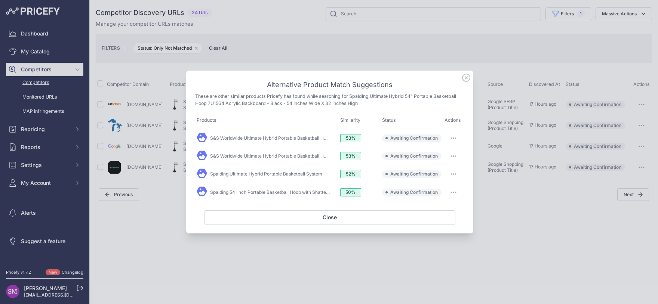
click at [256, 174] on link "Spalding Ultimate Hybrid Portable Basketball System" at bounding box center [266, 174] width 112 height 6
click at [452, 174] on icon "button" at bounding box center [453, 173] width 6 height 1
click at [441, 189] on span "Match This" at bounding box center [433, 190] width 24 height 6
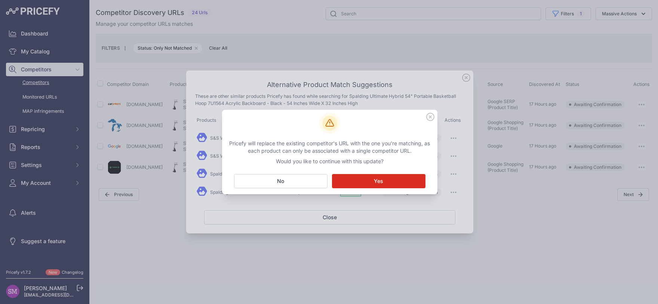
click at [380, 176] on button "Matching... Yes" at bounding box center [378, 181] width 93 height 14
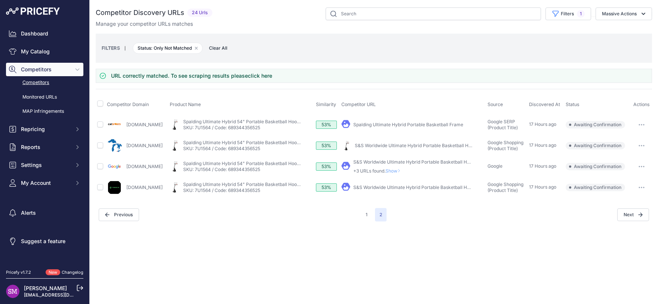
click at [401, 123] on link "Spalding Ultimate Hybrid Portable Basketball Frame" at bounding box center [408, 125] width 110 height 6
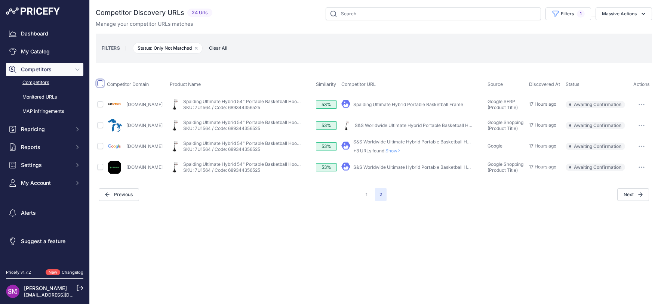
click at [98, 84] on input "checkbox" at bounding box center [100, 83] width 6 height 6
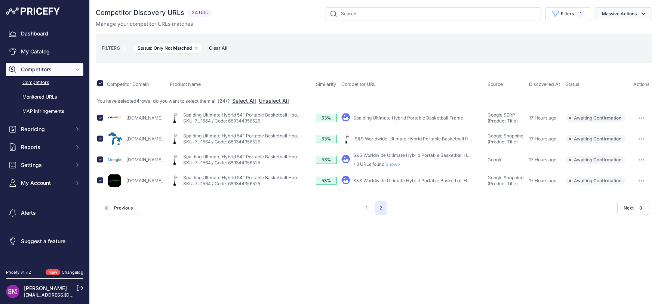
click at [639, 15] on button "Massive Actions" at bounding box center [623, 13] width 56 height 13
click at [615, 58] on span "Exclude Match" at bounding box center [616, 58] width 37 height 6
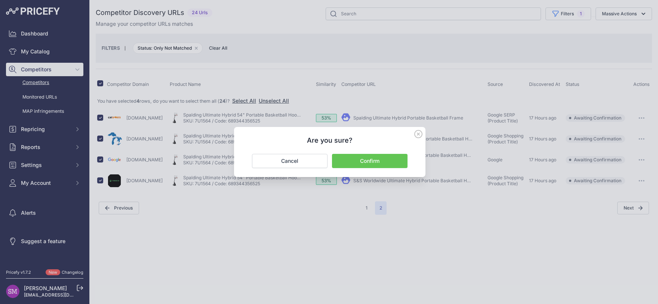
click at [389, 161] on button "Confirm" at bounding box center [369, 161] width 75 height 14
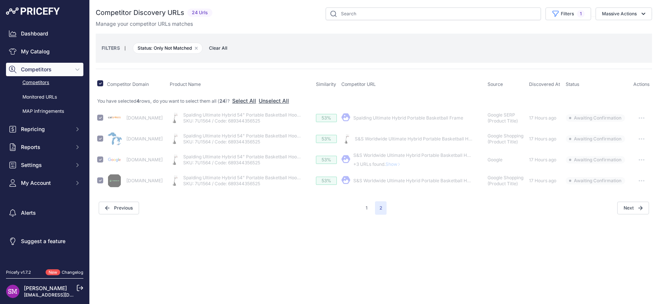
checkbox input "false"
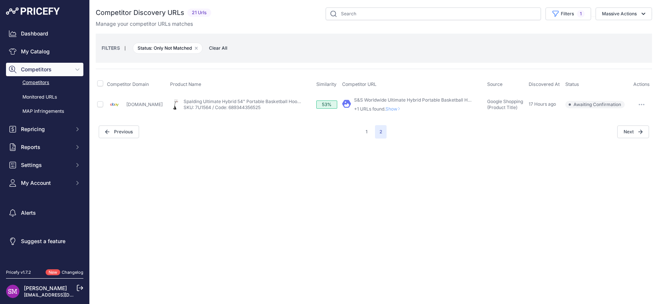
click at [391, 108] on span "Show" at bounding box center [394, 109] width 18 height 6
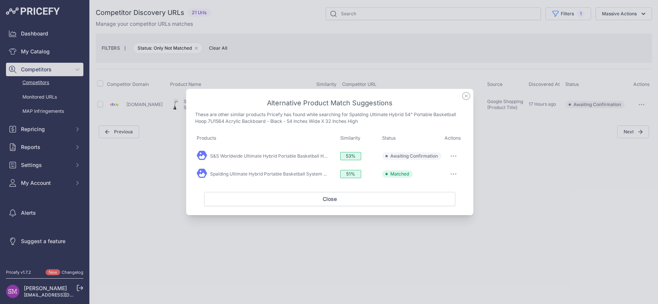
click at [450, 172] on button "button" at bounding box center [453, 174] width 15 height 10
click at [455, 153] on button "button" at bounding box center [453, 156] width 15 height 10
click at [455, 156] on icon "button" at bounding box center [453, 155] width 6 height 1
click at [434, 188] on span "Exclude match" at bounding box center [436, 187] width 31 height 6
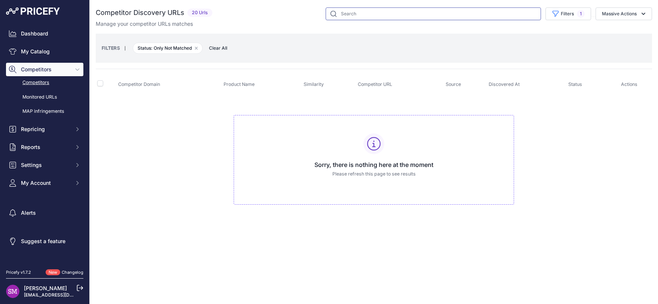
click at [380, 15] on input "text" at bounding box center [432, 13] width 215 height 13
paste input "7U1564"
type input "7U1564"
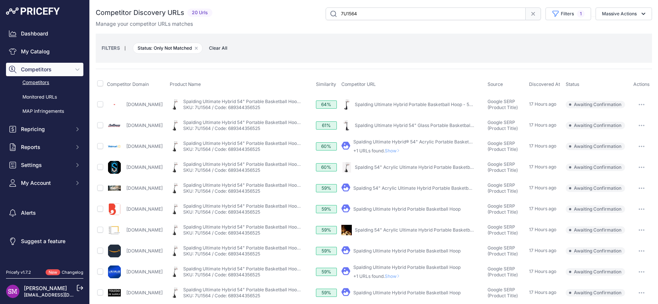
click at [402, 150] on span "Show" at bounding box center [393, 151] width 18 height 6
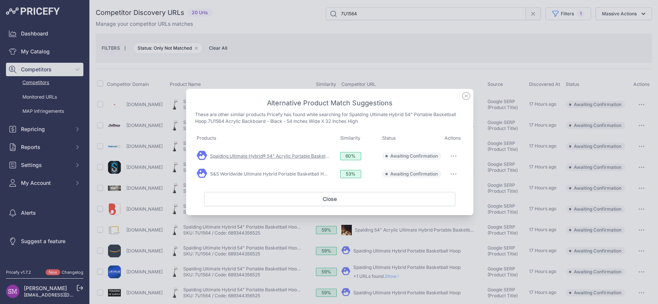
click at [303, 157] on link "Spalding Ultimate Hybrid® 54" Acrylic Portable Basketball ..." at bounding box center [273, 156] width 127 height 6
click at [454, 155] on button "button" at bounding box center [453, 156] width 15 height 10
click at [441, 171] on span "Match This" at bounding box center [433, 172] width 24 height 6
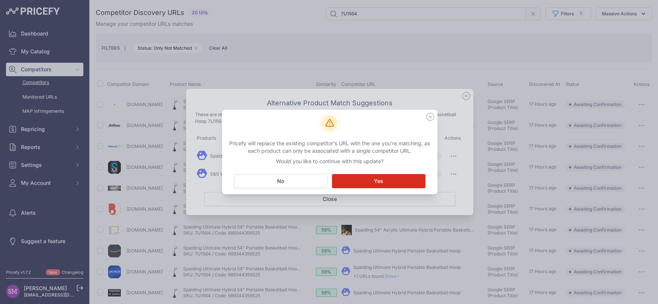
click at [389, 180] on button "Matching... Yes" at bounding box center [378, 181] width 93 height 14
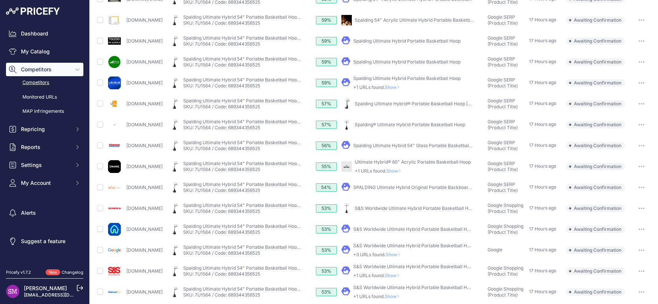
scroll to position [243, 0]
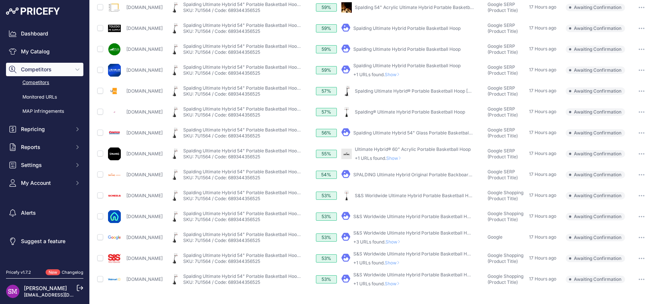
click at [402, 283] on span "Show" at bounding box center [393, 284] width 18 height 6
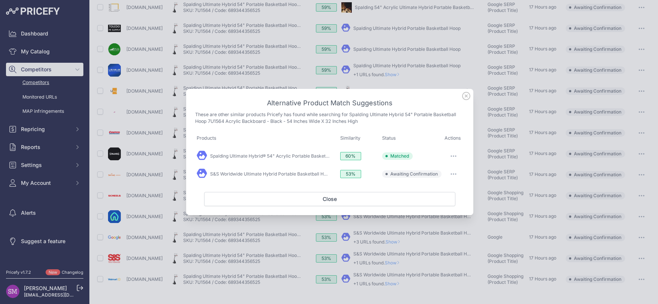
click at [452, 174] on icon "button" at bounding box center [453, 173] width 6 height 1
click at [435, 204] on span "Exclude match" at bounding box center [436, 205] width 31 height 6
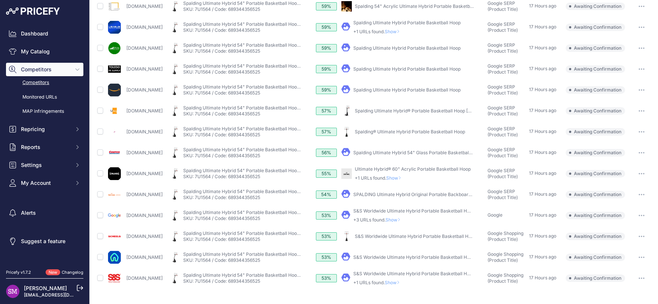
scroll to position [202, 0]
click at [401, 176] on icon at bounding box center [399, 178] width 3 height 4
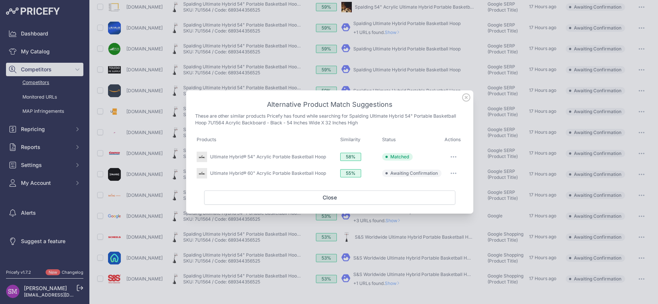
click at [452, 175] on button "button" at bounding box center [453, 173] width 15 height 10
click at [439, 204] on span "Exclude match" at bounding box center [436, 204] width 31 height 6
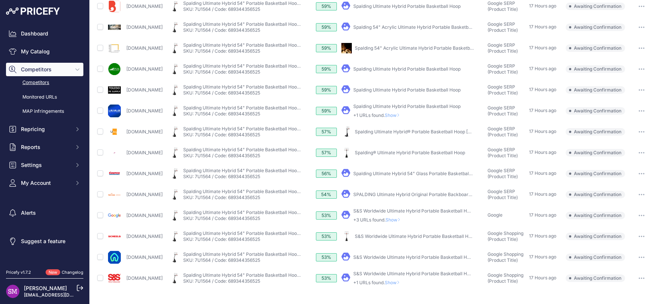
scroll to position [181, 0]
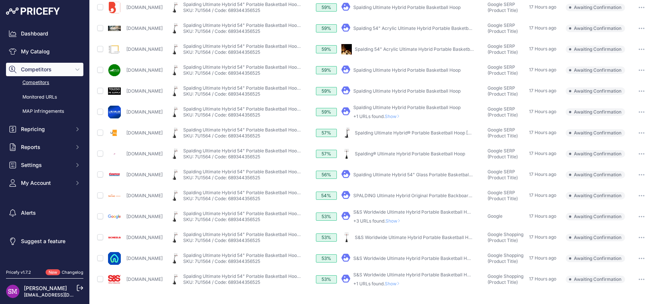
click at [380, 175] on link "Spalding Ultimate Hybrid 54" Glass Portable Basketball ..." at bounding box center [413, 175] width 121 height 6
click at [402, 219] on span "Show" at bounding box center [394, 221] width 18 height 6
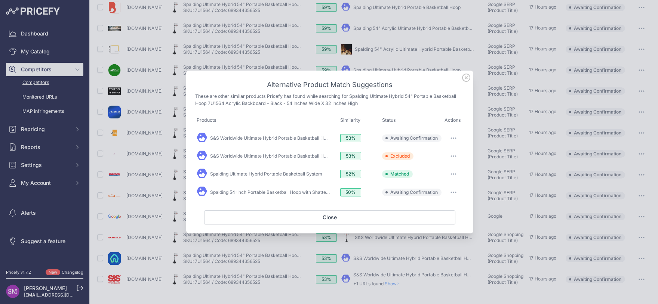
click at [452, 138] on button "button" at bounding box center [453, 138] width 15 height 10
click at [437, 170] on span "Exclude match" at bounding box center [436, 169] width 31 height 6
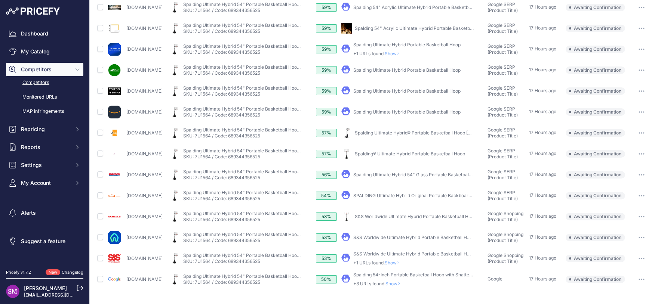
click at [417, 112] on link "Spalding Ultimate Hybrid Portable Basketball Hoop" at bounding box center [406, 112] width 107 height 6
click at [635, 173] on button "button" at bounding box center [641, 175] width 15 height 10
click at [0, 0] on button "Exclude match" at bounding box center [0, 0] width 0 height 0
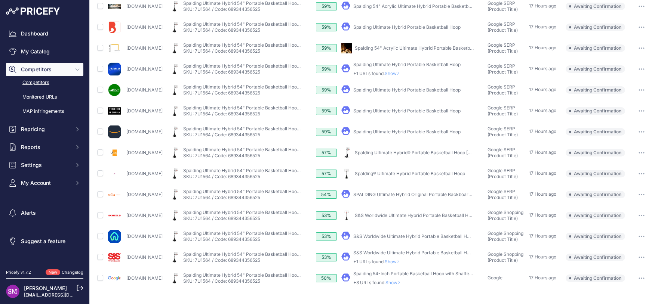
scroll to position [160, 0]
click at [635, 131] on button "button" at bounding box center [641, 132] width 15 height 10
click at [0, 0] on button "Confirm match" at bounding box center [0, 0] width 0 height 0
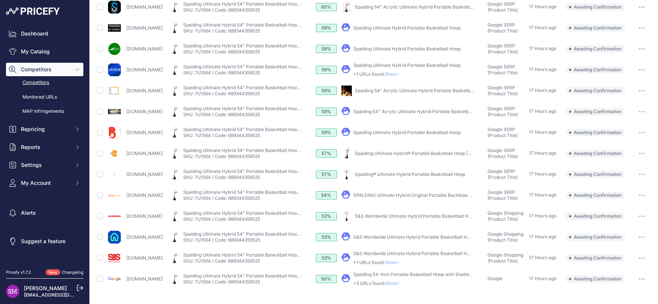
click at [403, 282] on span "Show" at bounding box center [394, 284] width 18 height 6
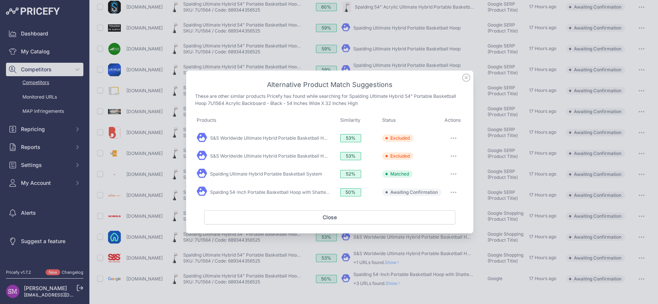
click at [450, 191] on button "button" at bounding box center [453, 192] width 15 height 10
click at [436, 223] on span "Exclude match" at bounding box center [436, 223] width 31 height 6
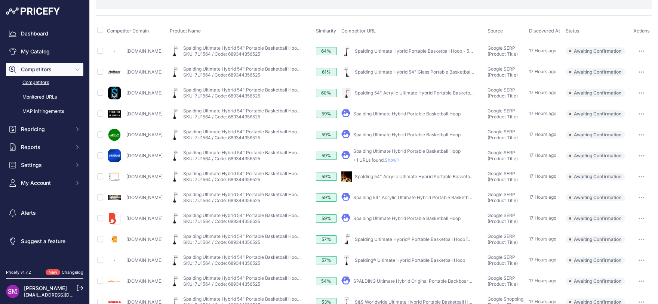
scroll to position [53, 0]
click at [421, 93] on link "Spalding 54" Acrylic Ultimate Hybrid Portable Basketball" at bounding box center [415, 94] width 120 height 6
click at [634, 92] on button "button" at bounding box center [641, 94] width 15 height 10
click at [0, 0] on button "Confirm match" at bounding box center [0, 0] width 0 height 0
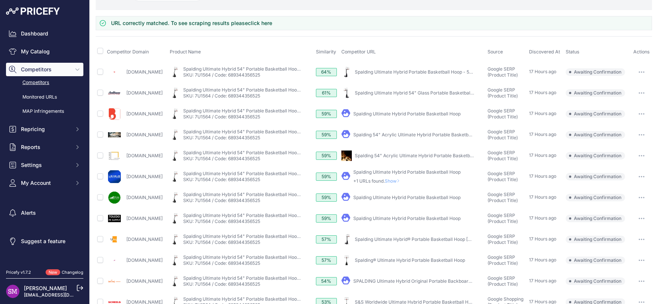
click at [443, 92] on link "Spalding Ultimate Hybrid 54" Glass Portable Basketball Hoop" at bounding box center [419, 93] width 129 height 6
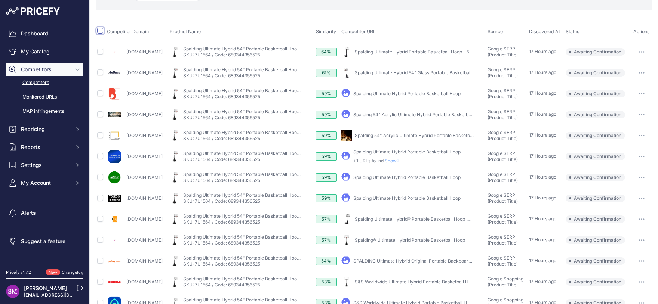
click at [99, 31] on input "checkbox" at bounding box center [100, 31] width 6 height 6
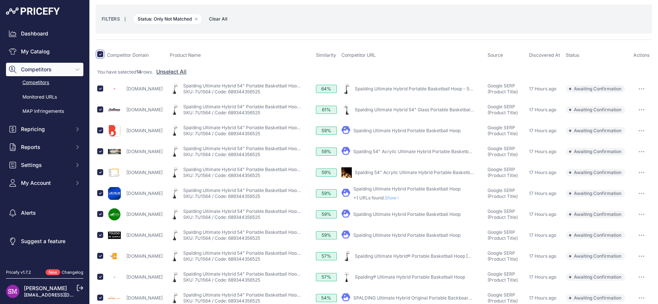
scroll to position [0, 0]
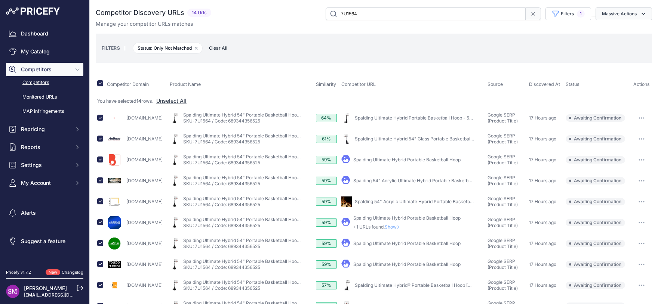
click at [621, 14] on button "Massive Actions" at bounding box center [623, 13] width 56 height 13
click at [614, 56] on span "Exclude Match" at bounding box center [616, 58] width 37 height 6
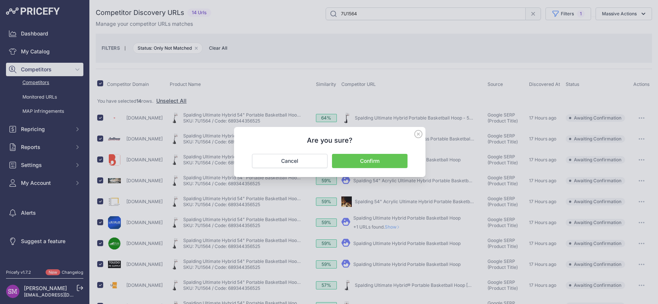
click at [376, 161] on button "Confirm" at bounding box center [369, 161] width 75 height 14
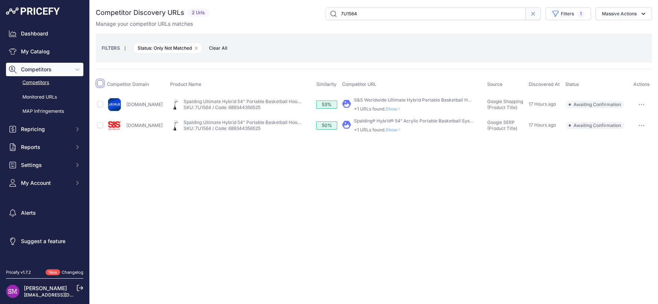
click at [99, 84] on input "checkbox" at bounding box center [100, 83] width 6 height 6
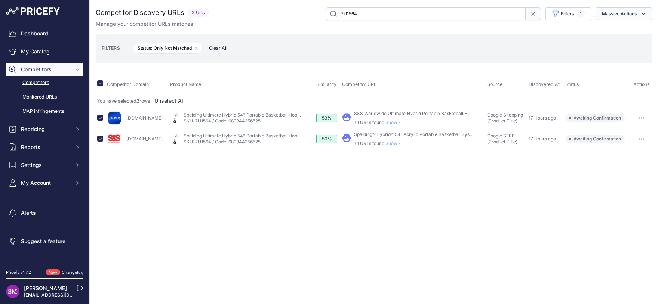
click at [629, 13] on button "Massive Actions" at bounding box center [623, 13] width 56 height 13
click at [607, 56] on span "Exclude Match" at bounding box center [616, 58] width 37 height 6
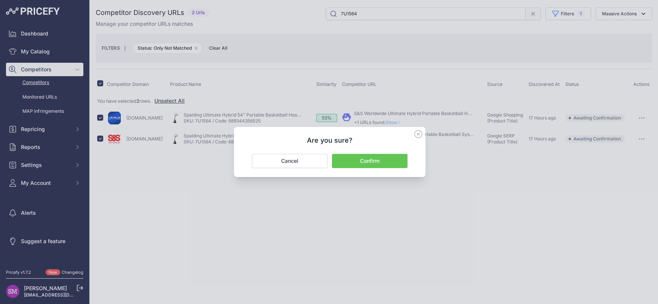
click at [384, 161] on button "Confirm" at bounding box center [369, 161] width 75 height 14
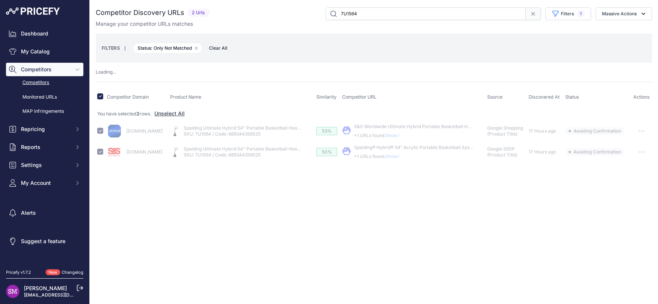
checkbox input "false"
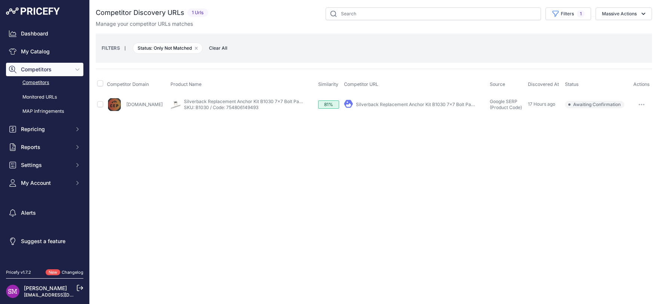
click at [639, 104] on icon "button" at bounding box center [639, 104] width 1 height 1
click at [627, 117] on button "Confirm match" at bounding box center [619, 120] width 61 height 12
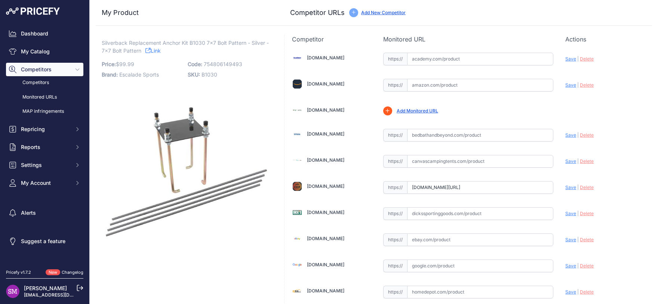
click at [450, 61] on input "text" at bounding box center [480, 59] width 146 height 13
paste input "https://www.google.com/url?sa=i&source=web&cd=&ved=0CLUBEI_yBGoXChMIsLy_m72wjwM…"
type input "https://www.google.com/url?sa=i&source=web&cd=&ved=0CLUBEI_yBGoXChMIsLy_m72wjwM…"
paste input "https://www.academy.com/p/silverback-7-in-basketball-hoop-anchor"
click at [565, 59] on span "Save" at bounding box center [570, 59] width 11 height 6
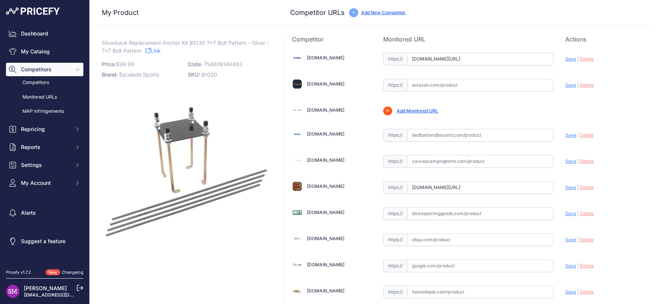
type input "https://www.academy.com/p/silverback-7-in-basketball-hoop-anchor?prirule_jdsnik…"
click at [442, 84] on input "text" at bounding box center [480, 85] width 146 height 13
paste input "https://www.amazon.com/gp/product/B00R948RLY"
click at [565, 86] on span "Save" at bounding box center [570, 85] width 11 height 6
type input "https://www.amazon.com/gp/product/B00R948RLY?prirule_jdsnikfkfjsd=9996"
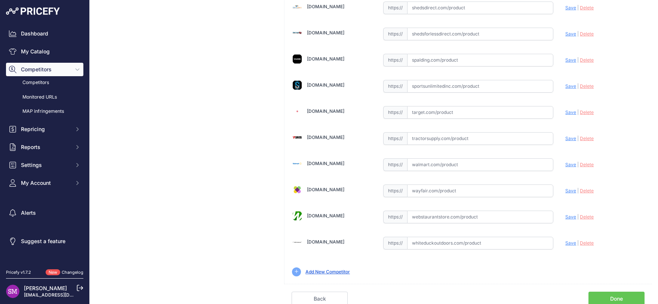
scroll to position [415, 0]
click at [319, 269] on link "Add New Competitor" at bounding box center [327, 272] width 44 height 6
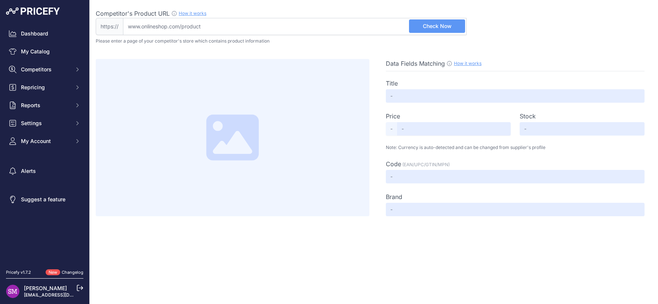
click at [232, 23] on input "Competitor's Product URL How it works In order to create your competitor's extr…" at bounding box center [294, 26] width 343 height 17
paste input "https://www.goalrilla.com/products/silverback-7-inch-basketball-anchor-kit"
drag, startPoint x: 146, startPoint y: 26, endPoint x: 103, endPoint y: 19, distance: 43.5
click at [123, 20] on input "https://www.goalrilla.com/products/silverback-7-inch-basketball-anchor-kit" at bounding box center [294, 26] width 343 height 17
type input "www.goalrilla.com/products/silverback-7-inch-basketball-anchor-kit"
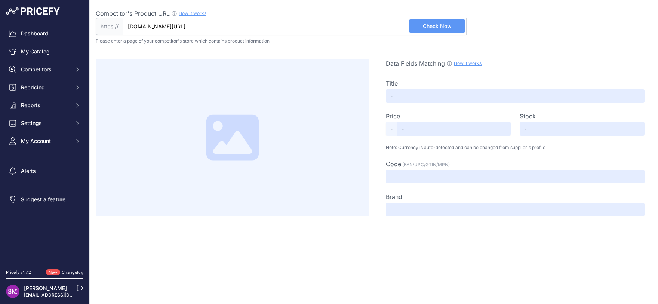
click at [436, 26] on span "Check Now" at bounding box center [437, 25] width 29 height 7
type input "7" Basketball Hoop Anchor Kit"
type input "109.95"
type input "Available"
type input "754806149493"
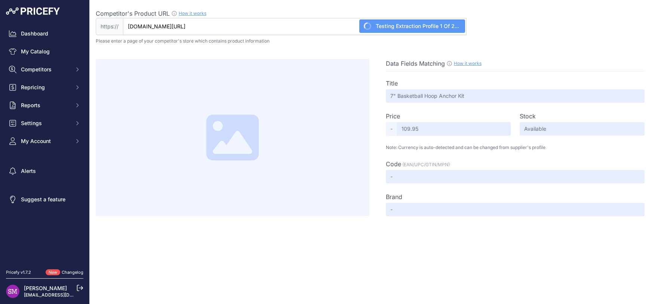
type input "Silverback"
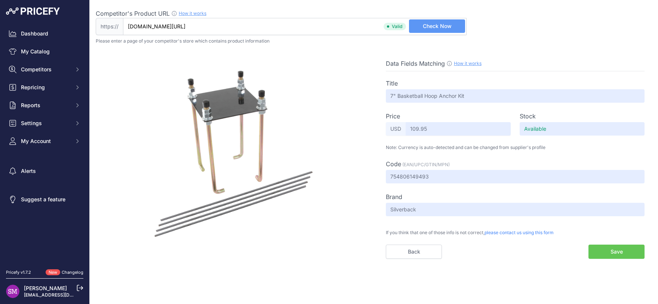
click at [599, 253] on button "Save" at bounding box center [616, 252] width 56 height 14
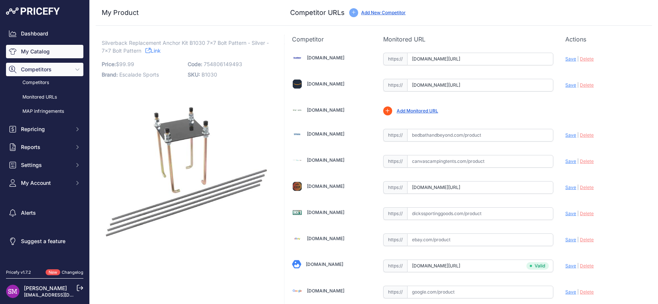
click at [37, 51] on link "My Catalog" at bounding box center [44, 51] width 77 height 13
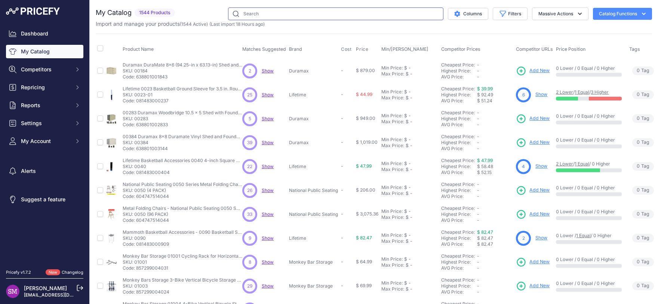
click at [262, 13] on input "text" at bounding box center [335, 13] width 215 height 13
paste input "84426"
type input "84426"
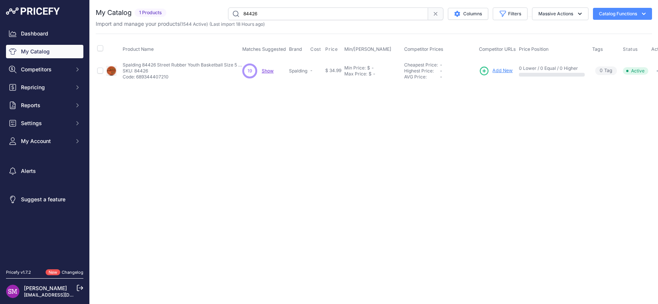
click at [268, 70] on span "Show" at bounding box center [268, 71] width 12 height 6
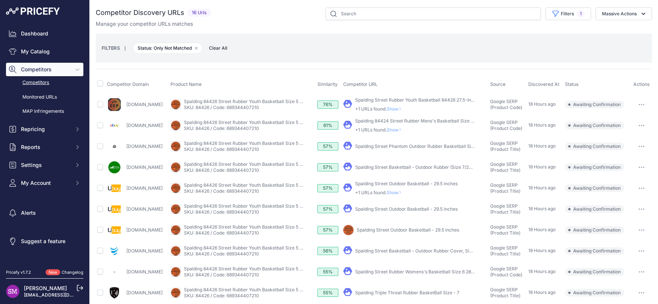
click at [404, 108] on span "Show" at bounding box center [395, 109] width 18 height 6
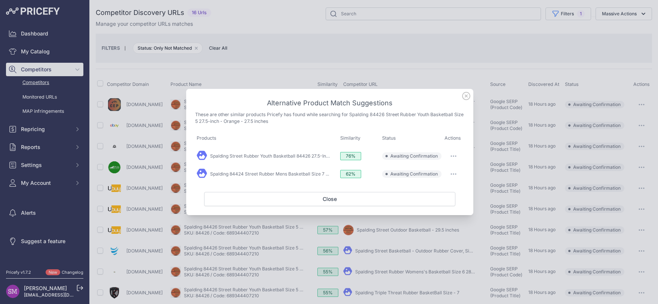
click at [467, 97] on icon at bounding box center [465, 95] width 7 height 7
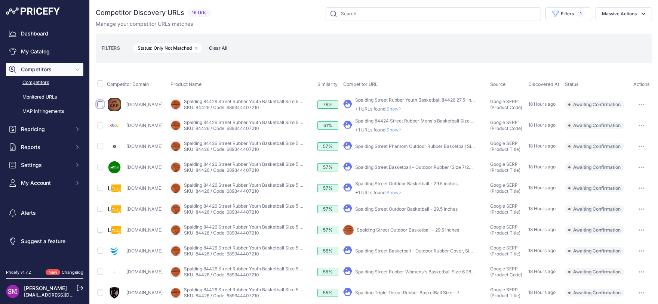
click at [98, 103] on input "checkbox" at bounding box center [100, 104] width 6 height 6
checkbox input "true"
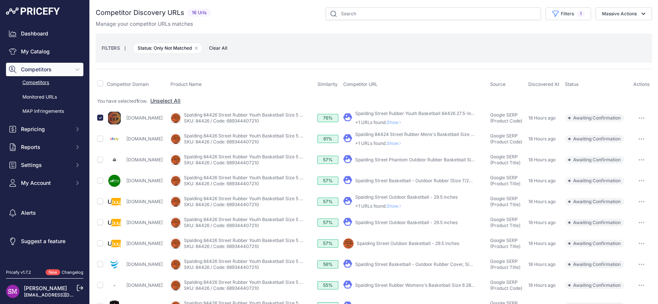
click at [404, 143] on span "Show" at bounding box center [395, 143] width 18 height 6
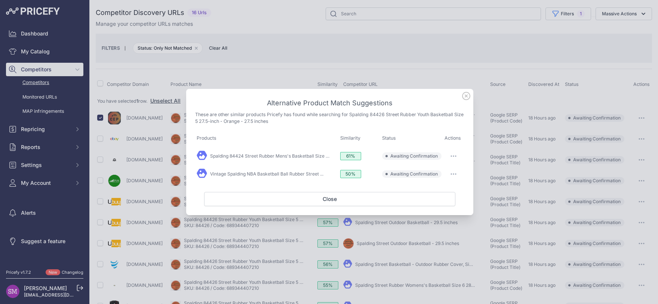
click at [455, 176] on button "button" at bounding box center [453, 174] width 15 height 10
click at [438, 204] on span "Exclude match" at bounding box center [436, 205] width 31 height 6
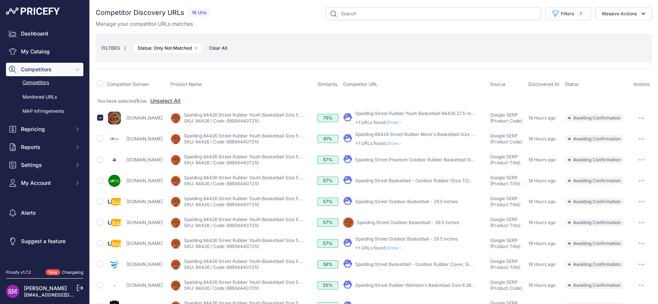
click at [404, 143] on span "Show" at bounding box center [395, 143] width 18 height 6
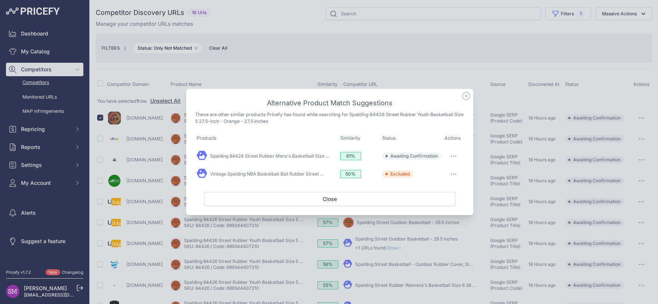
click at [455, 157] on icon "button" at bounding box center [453, 155] width 6 height 1
click at [442, 172] on span "Match This" at bounding box center [433, 172] width 24 height 6
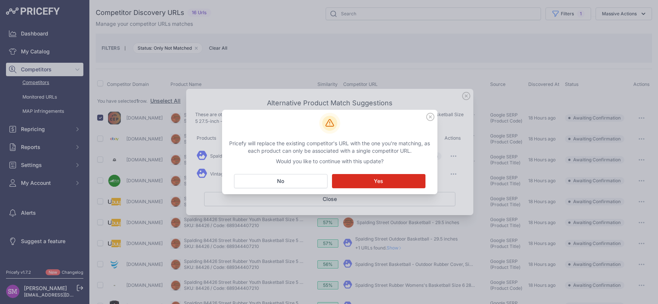
click at [383, 183] on span "Yes" at bounding box center [378, 180] width 9 height 7
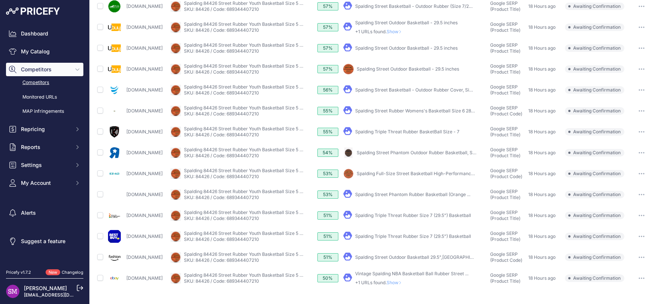
scroll to position [150, 0]
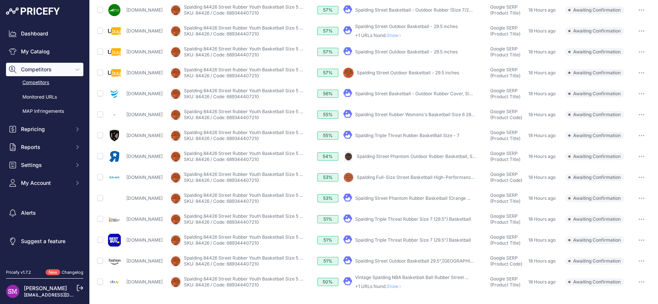
click at [404, 284] on span "Show" at bounding box center [395, 287] width 18 height 6
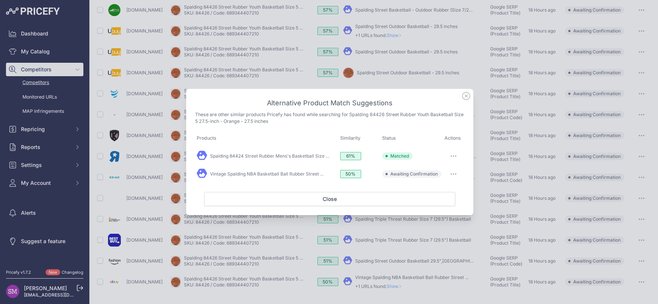
click at [451, 175] on icon "button" at bounding box center [453, 173] width 6 height 1
click at [438, 206] on span "Exclude match" at bounding box center [436, 205] width 31 height 6
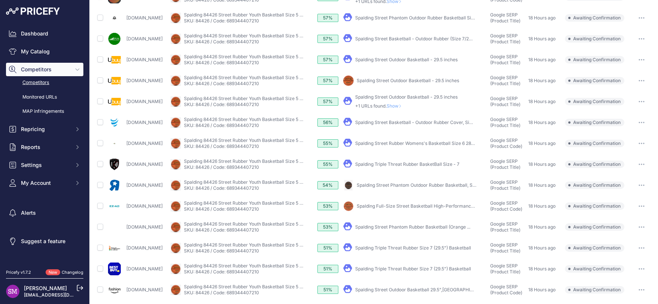
scroll to position [0, 0]
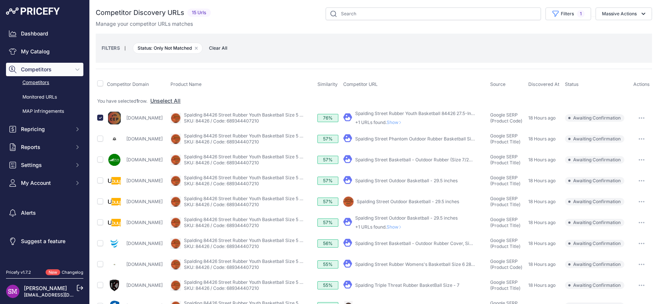
click at [637, 120] on button "button" at bounding box center [641, 118] width 15 height 10
click at [623, 133] on button "Confirm match" at bounding box center [619, 134] width 61 height 12
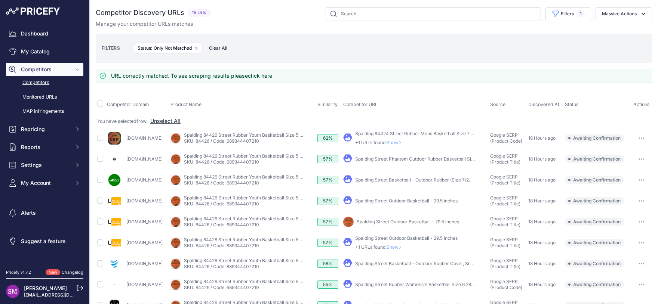
click at [404, 141] on span "Show" at bounding box center [395, 143] width 18 height 6
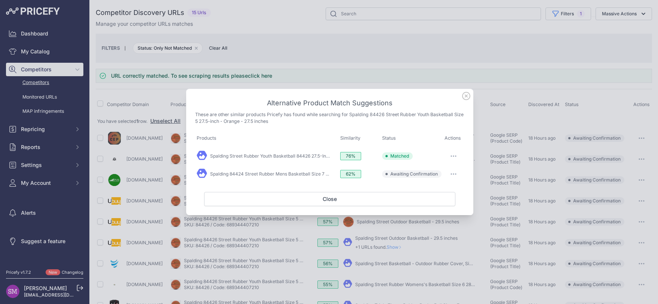
click at [456, 174] on icon "button" at bounding box center [455, 174] width 1 height 1
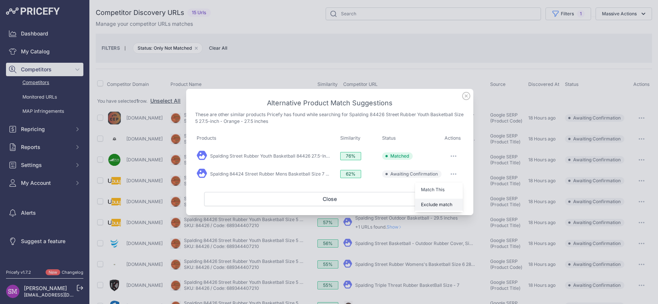
click at [432, 207] on span "Exclude match" at bounding box center [436, 205] width 31 height 6
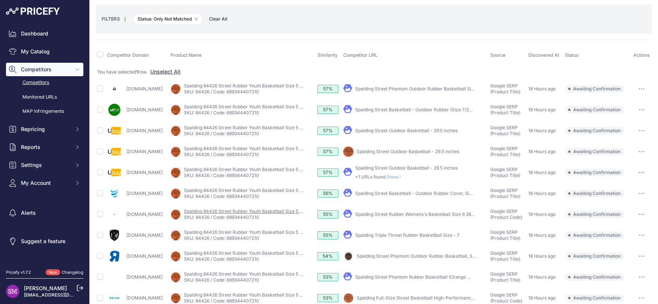
scroll to position [33, 0]
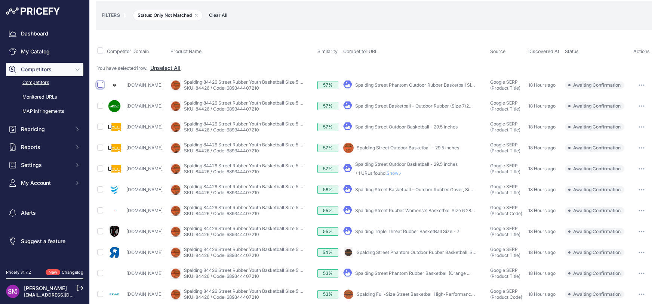
click at [100, 85] on input "checkbox" at bounding box center [100, 85] width 6 height 6
checkbox input "true"
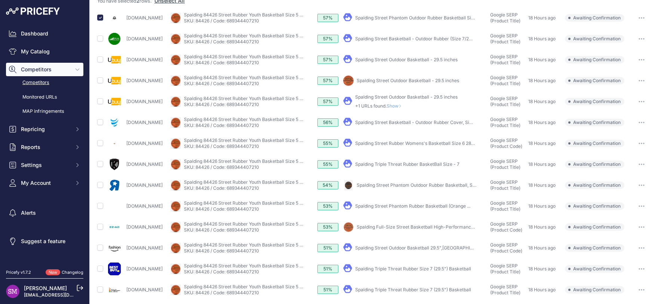
scroll to position [1, 0]
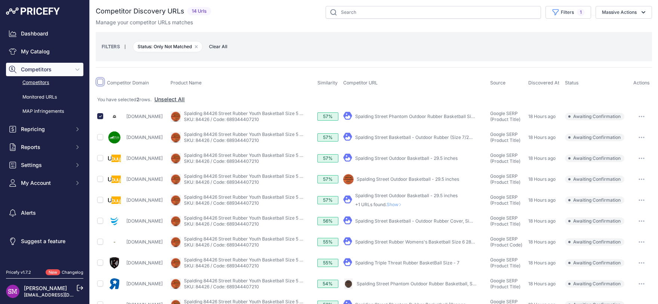
click at [98, 81] on input "checkbox" at bounding box center [100, 82] width 6 height 6
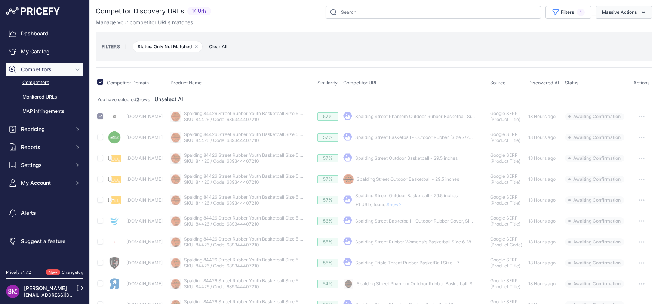
click at [624, 10] on button "Massive Actions" at bounding box center [623, 12] width 56 height 13
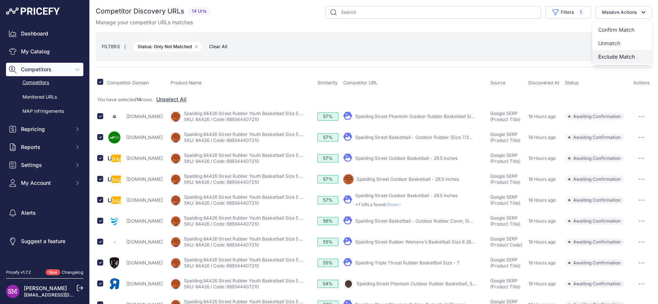
click at [605, 56] on span "Exclude Match" at bounding box center [616, 56] width 37 height 6
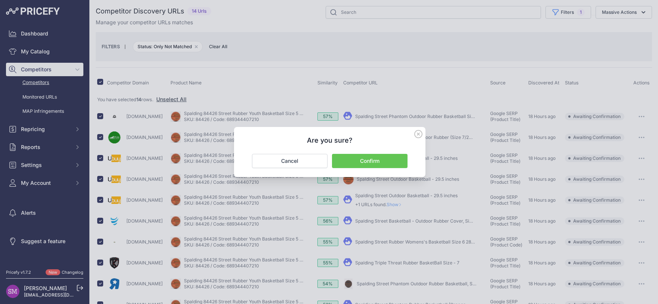
click at [384, 159] on button "Confirm" at bounding box center [369, 161] width 75 height 14
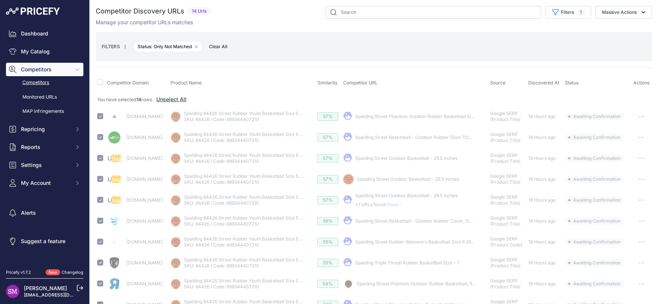
checkbox input "false"
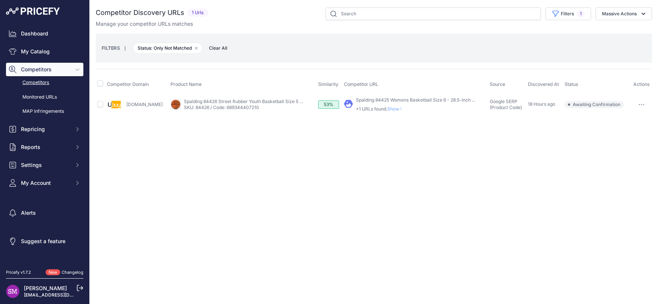
scroll to position [0, 0]
click at [100, 104] on input "checkbox" at bounding box center [100, 104] width 6 height 6
checkbox input "true"
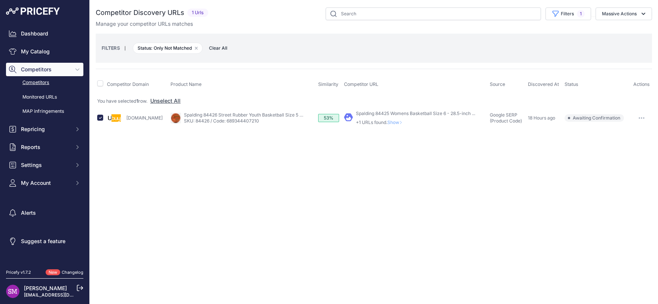
click at [629, 16] on button "Massive Actions" at bounding box center [623, 13] width 56 height 13
click at [613, 57] on span "Exclude Match" at bounding box center [616, 58] width 37 height 6
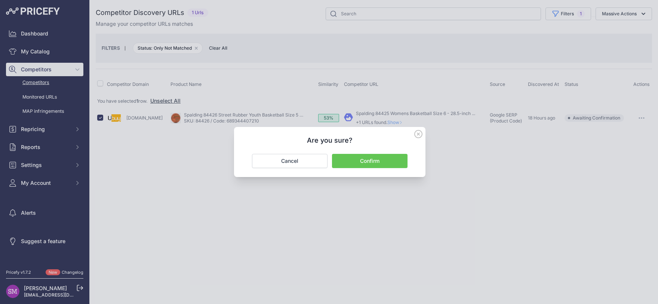
click at [368, 158] on button "Confirm" at bounding box center [369, 161] width 75 height 14
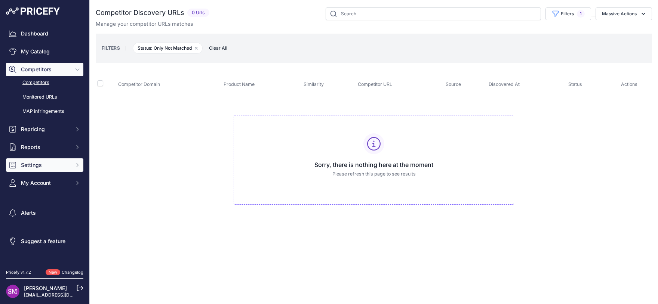
click at [43, 163] on span "Settings" at bounding box center [45, 164] width 49 height 7
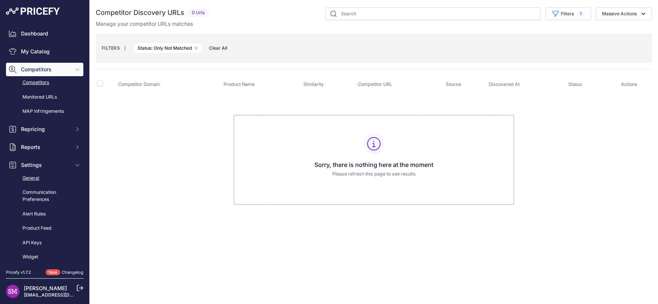
click at [37, 179] on link "General" at bounding box center [44, 178] width 77 height 13
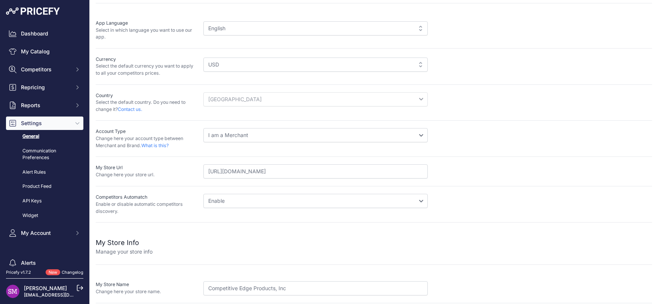
scroll to position [66, 0]
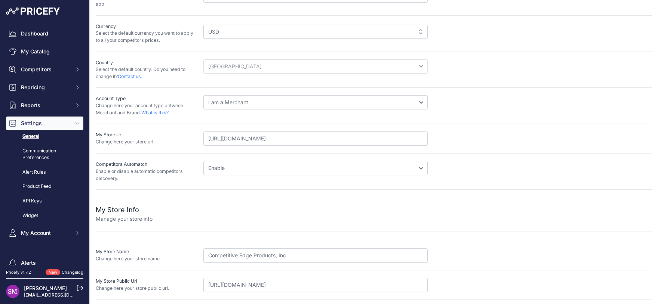
click at [203, 161] on select "Disable Enable" at bounding box center [315, 168] width 224 height 14
click at [236, 169] on select "Disable Enable" at bounding box center [315, 168] width 224 height 14
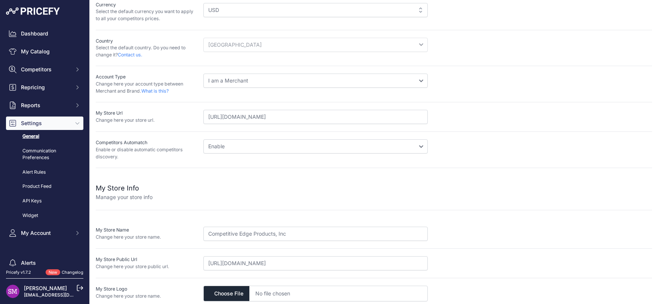
scroll to position [98, 0]
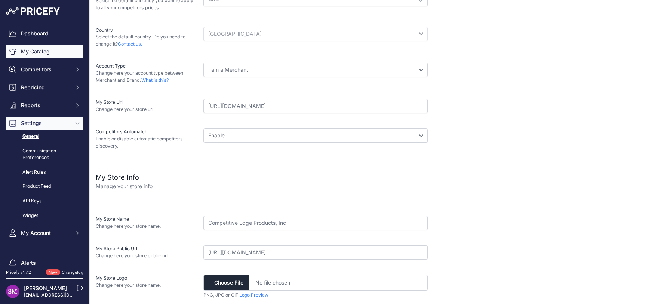
click at [47, 52] on link "My Catalog" at bounding box center [44, 51] width 77 height 13
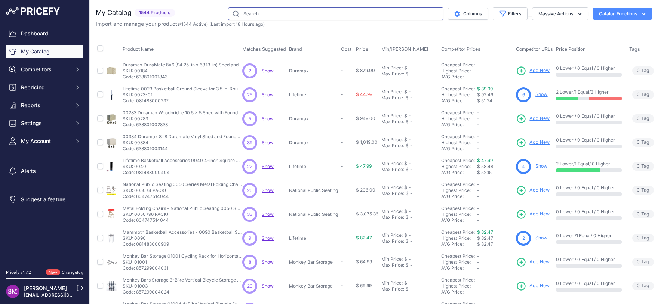
click at [251, 14] on input "text" at bounding box center [335, 13] width 215 height 13
paste input "84426"
type input "84426"
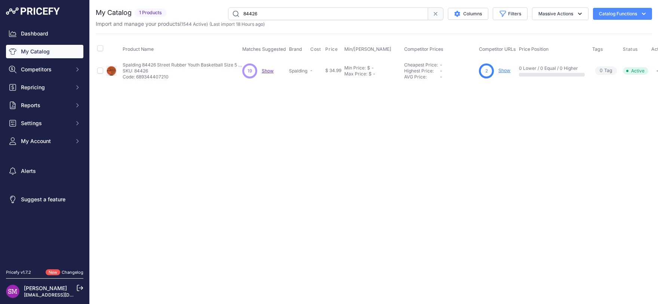
click at [507, 71] on link "Show" at bounding box center [504, 71] width 12 height 6
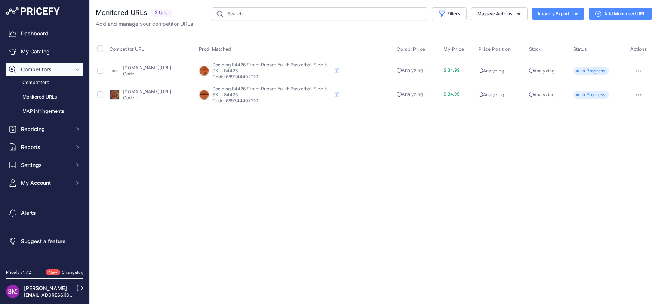
click at [606, 14] on link "Add Monitored URL" at bounding box center [619, 14] width 63 height 12
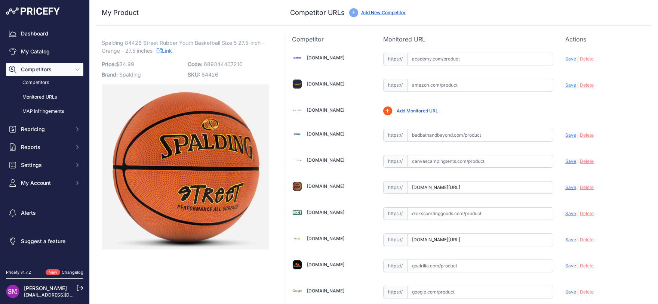
click at [424, 86] on input "text" at bounding box center [480, 85] width 146 height 13
paste input "[URL][DOMAIN_NAME]"
click at [565, 85] on span "Save" at bounding box center [570, 85] width 11 height 6
type input "https://www.amazon.com/dp/B08QJLH54P?prirule_jdsnikfkfjsd=9996"
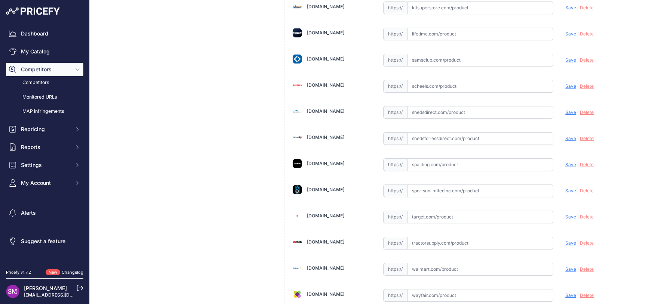
scroll to position [362, 0]
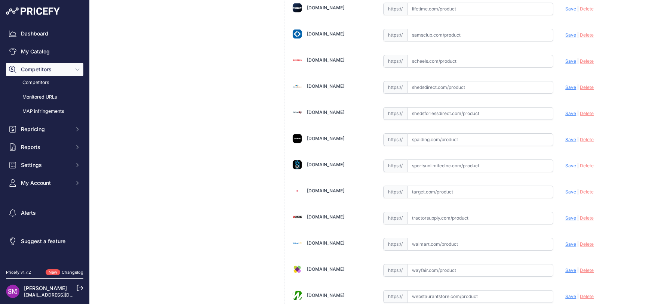
click at [428, 140] on input "text" at bounding box center [480, 139] width 146 height 13
paste input "https://www.spalding.com/p/labor-day-sale/street-outdoor-basketball/SPA0121"
click at [565, 138] on span "Save" at bounding box center [570, 140] width 11 height 6
type input "https://www.spalding.com/p/labor-day-sale/street-outdoor-basketball/SPA0121?pri…"
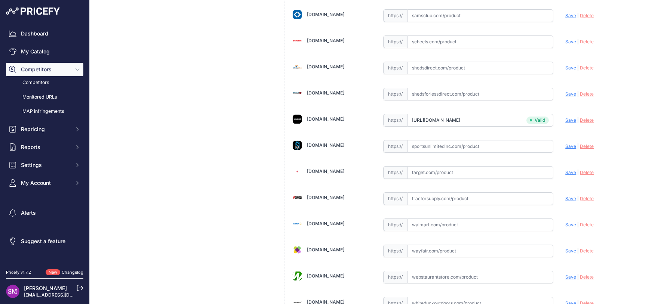
scroll to position [395, 0]
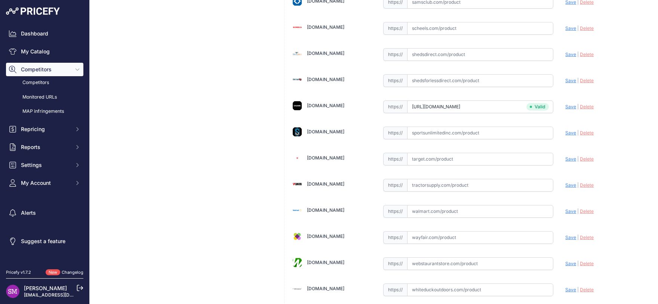
click at [417, 212] on input "text" at bounding box center [480, 211] width 146 height 13
paste input "https://www.walmart.com/ip/Spalding-Street-Outdoor-Basketball-27-5-Orange/92081…"
click at [565, 211] on span "Save" at bounding box center [570, 211] width 11 height 6
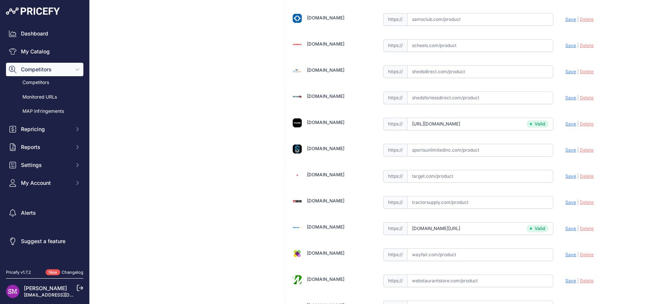
type input "https://www.walmart.com/ip/Spalding-Street-Outdoor-Basketball-27-5-Orange/92081…"
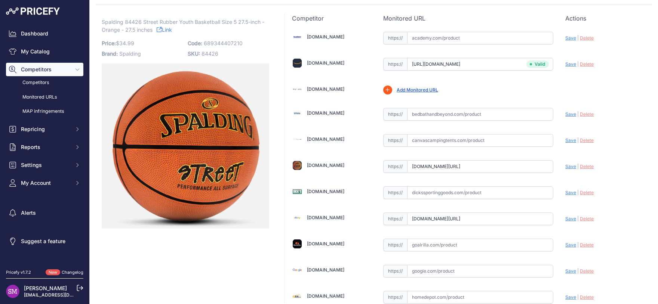
scroll to position [33, 0]
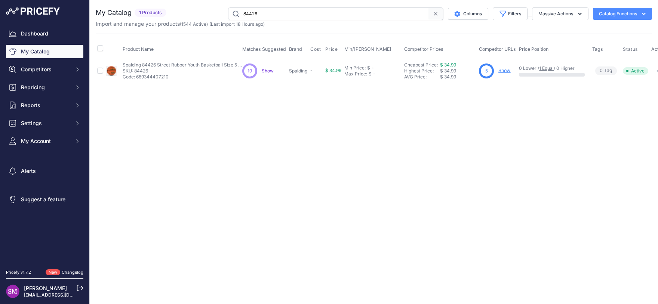
click at [265, 71] on span "Show" at bounding box center [268, 71] width 12 height 6
click at [265, 14] on input "84426" at bounding box center [328, 13] width 200 height 13
paste input "6041VX"
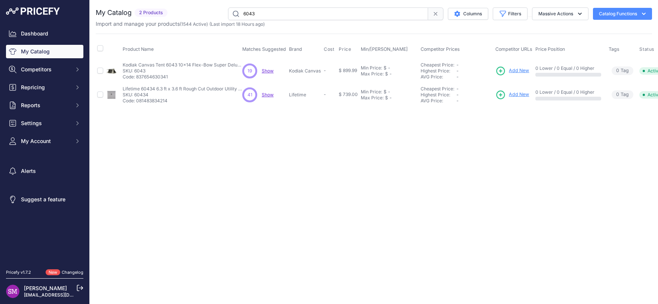
click at [267, 72] on span "Show" at bounding box center [268, 71] width 12 height 6
drag, startPoint x: 269, startPoint y: 15, endPoint x: 212, endPoint y: 7, distance: 57.7
click at [228, 7] on input "6043" at bounding box center [328, 13] width 200 height 13
paste input "330"
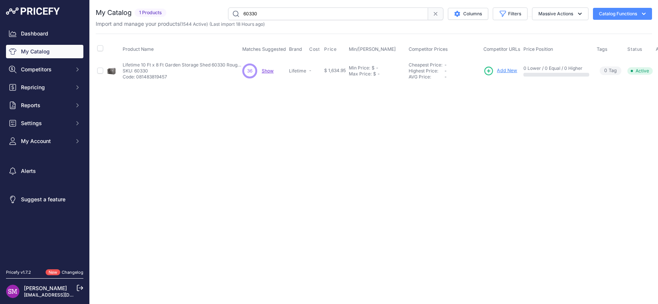
click at [266, 71] on span "Show" at bounding box center [268, 71] width 12 height 6
drag, startPoint x: 264, startPoint y: 15, endPoint x: 226, endPoint y: 12, distance: 37.5
click at [228, 12] on input "60330" at bounding box center [328, 13] width 200 height 13
click at [267, 71] on span "Show" at bounding box center [268, 71] width 12 height 6
drag, startPoint x: 280, startPoint y: 15, endPoint x: 150, endPoint y: 0, distance: 130.5
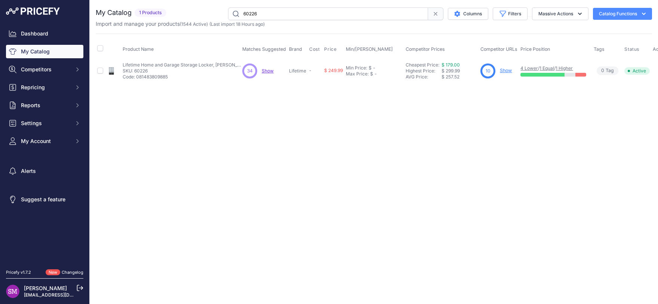
click at [228, 7] on input "60226" at bounding box center [328, 13] width 200 height 13
paste input "B5402W"
type input "B5402W"
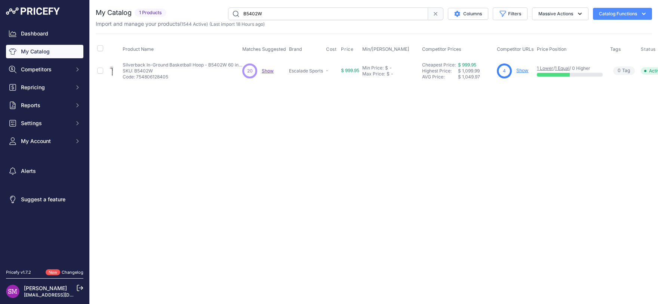
click at [268, 70] on span "Show" at bounding box center [268, 71] width 12 height 6
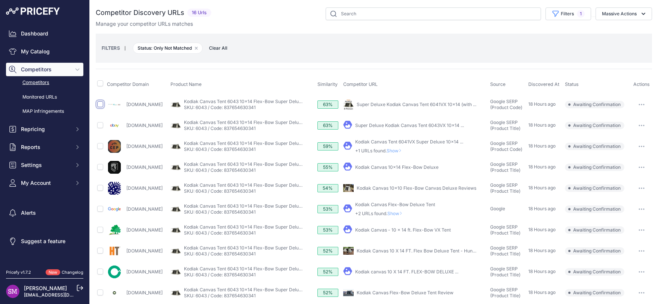
click at [101, 105] on input "checkbox" at bounding box center [100, 104] width 6 height 6
checkbox input "true"
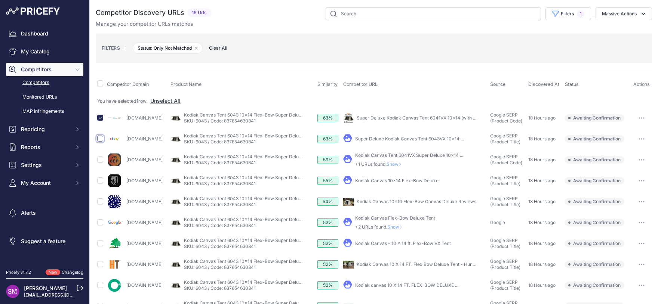
click at [100, 139] on input "checkbox" at bounding box center [100, 139] width 6 height 6
checkbox input "true"
click at [99, 158] on input "checkbox" at bounding box center [100, 160] width 6 height 6
checkbox input "true"
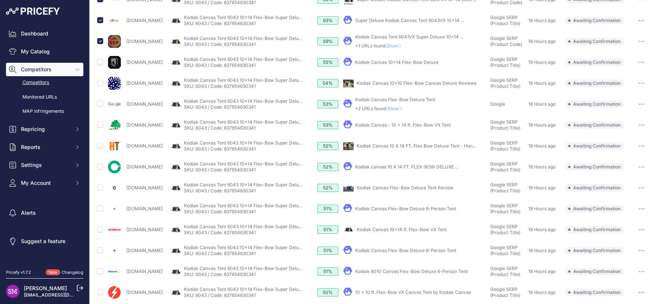
scroll to position [144, 0]
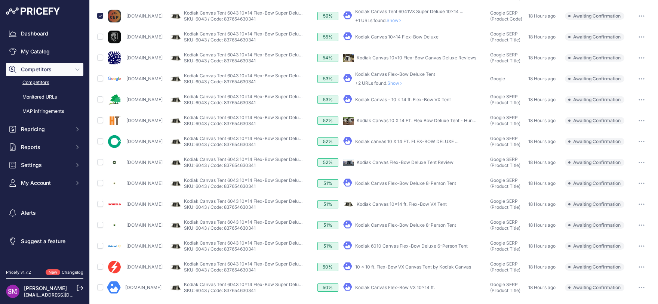
click at [405, 82] on span "Show" at bounding box center [396, 83] width 18 height 6
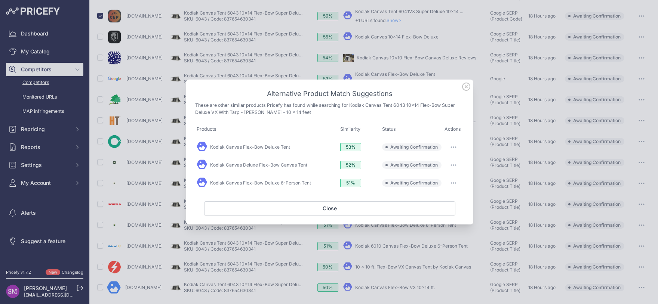
click at [260, 165] on link "Kodiak Canvas Deluxe Flex-Bow Canvas Tent" at bounding box center [258, 165] width 97 height 6
click at [283, 146] on link "Kodiak Canvas Flex-Bow Deluxe Tent" at bounding box center [250, 147] width 80 height 6
click at [263, 165] on link "Kodiak Canvas Deluxe Flex-Bow Canvas Tent" at bounding box center [258, 165] width 97 height 6
click at [280, 183] on link "Kodiak Canvas Flex-Bow Deluxe 6-Person Tent" at bounding box center [260, 183] width 101 height 6
click at [331, 208] on button "Close" at bounding box center [329, 208] width 251 height 14
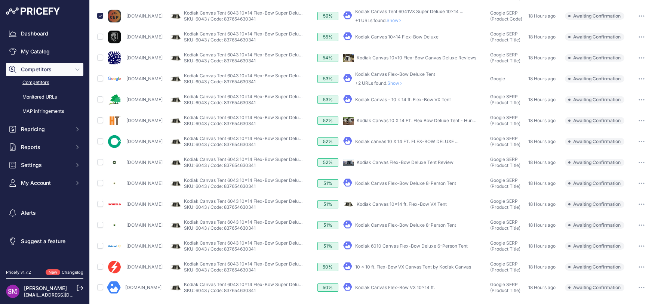
click at [393, 205] on link "Kodiak Canvas 10x14 ft. Flex-Bow VX Tent" at bounding box center [401, 204] width 90 height 6
click at [100, 206] on input "checkbox" at bounding box center [100, 204] width 6 height 6
checkbox input "true"
click at [99, 98] on input "checkbox" at bounding box center [100, 99] width 6 height 6
checkbox input "true"
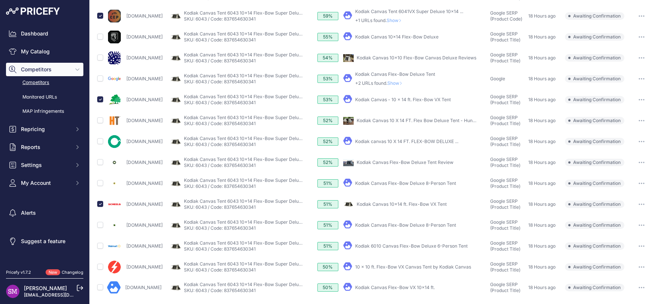
click at [413, 182] on link "Kodiak Canvas Flex-Bow Deluxe 8-Person Tent" at bounding box center [405, 183] width 101 height 6
click at [423, 226] on link "Kodiak Canvas Flex-Bow Deluxe 8-Person Tent" at bounding box center [405, 225] width 101 height 6
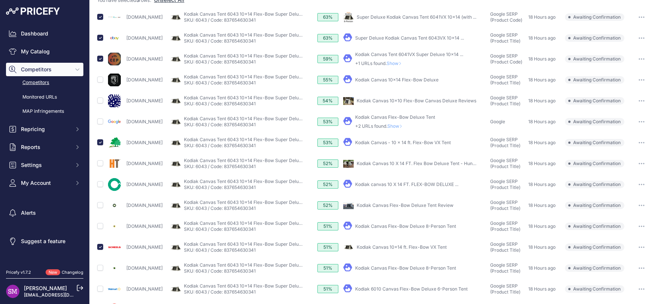
scroll to position [0, 0]
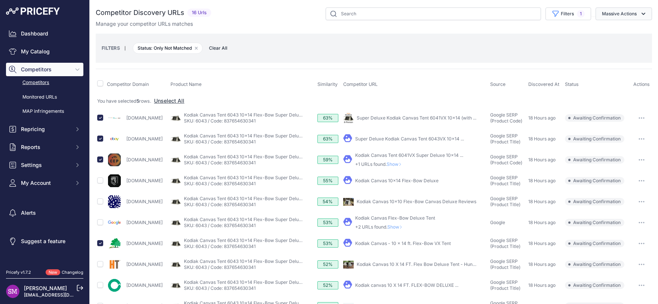
click at [625, 17] on button "Massive Actions" at bounding box center [623, 13] width 56 height 13
click at [613, 31] on span "Confirm Match" at bounding box center [616, 31] width 36 height 6
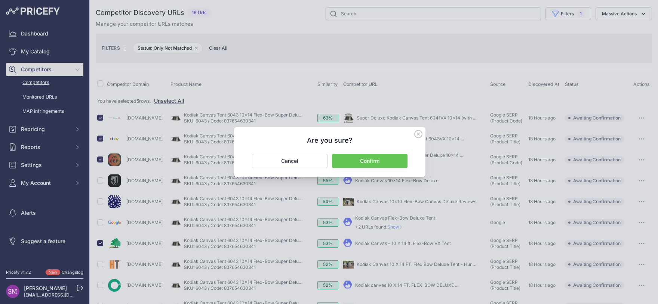
click at [376, 163] on button "Confirm" at bounding box center [369, 161] width 75 height 14
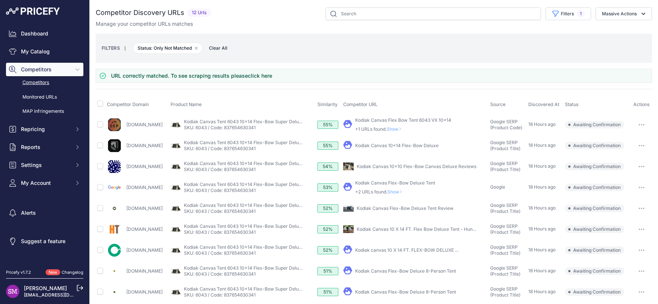
click at [404, 129] on span "Show" at bounding box center [395, 129] width 18 height 6
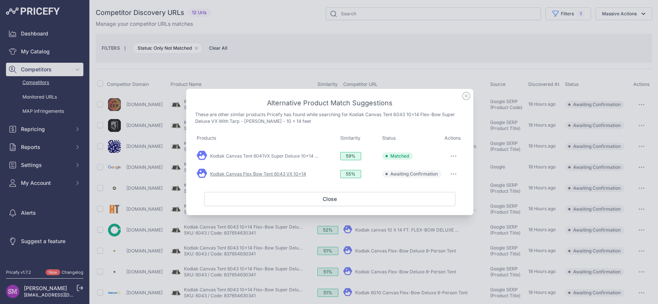
click at [275, 175] on link "Kodiak Canvas Flex Bow Tent 6043 VX 10x14" at bounding box center [258, 174] width 96 height 6
click at [290, 156] on link "Kodiak Canvas Tent 6041VX Super Deluxe 10x14 ..." at bounding box center [264, 156] width 108 height 6
click at [452, 156] on icon "button" at bounding box center [453, 155] width 6 height 1
click at [430, 200] on span "Exclude match" at bounding box center [436, 202] width 31 height 6
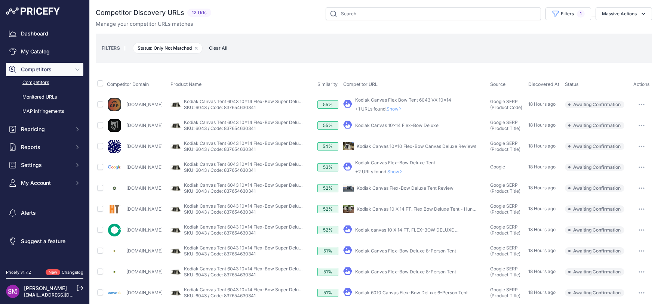
click at [404, 109] on span "Show" at bounding box center [395, 109] width 18 height 6
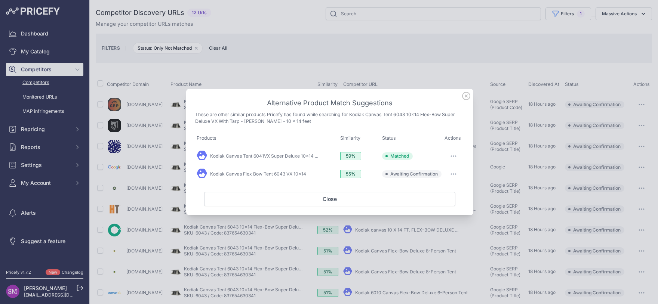
click at [454, 158] on button "button" at bounding box center [453, 156] width 15 height 10
click at [432, 173] on span "Edit Match" at bounding box center [432, 172] width 22 height 6
click at [450, 174] on button "button" at bounding box center [453, 174] width 15 height 10
click at [443, 191] on span "Match This" at bounding box center [433, 190] width 24 height 6
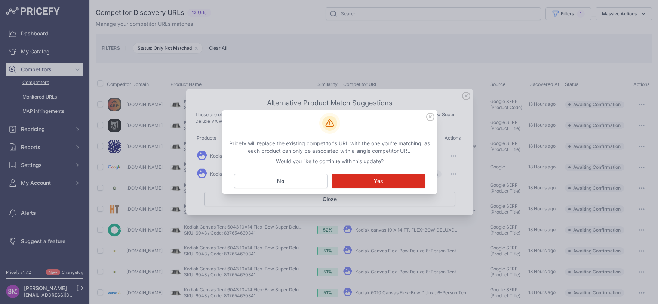
click at [373, 182] on button "Matching... Yes" at bounding box center [378, 181] width 93 height 14
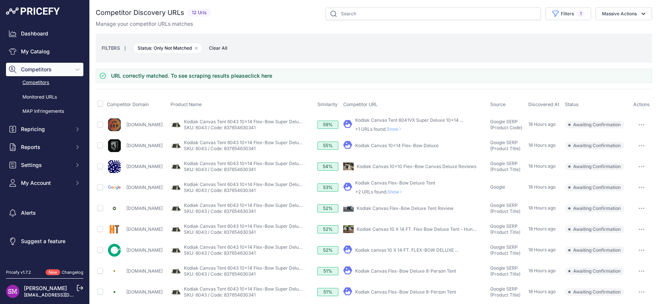
click at [404, 130] on span "Show" at bounding box center [395, 129] width 18 height 6
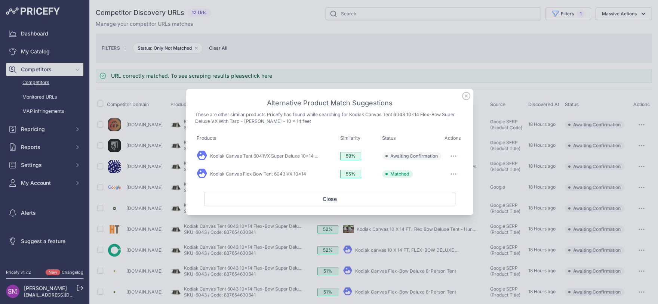
click at [453, 156] on icon "button" at bounding box center [453, 156] width 1 height 1
click at [436, 185] on span "Exclude match" at bounding box center [436, 187] width 31 height 6
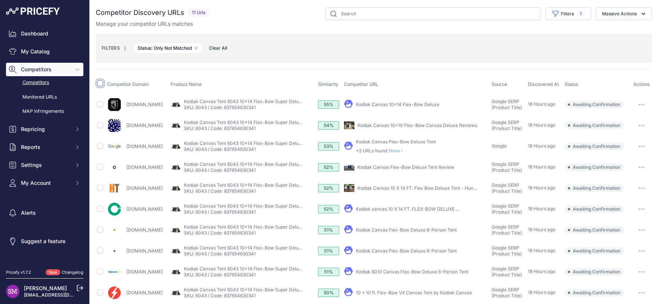
click at [101, 84] on input "checkbox" at bounding box center [100, 83] width 6 height 6
checkbox input "true"
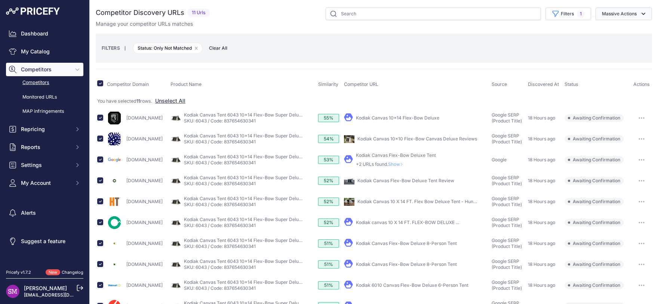
click at [627, 13] on button "Massive Actions" at bounding box center [623, 13] width 56 height 13
click at [607, 59] on span "Exclude Match" at bounding box center [616, 58] width 37 height 6
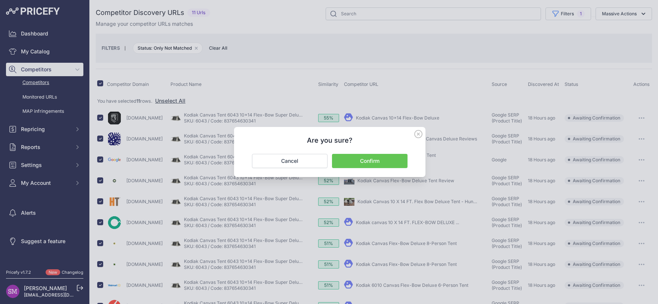
click at [371, 160] on button "Confirm" at bounding box center [369, 161] width 75 height 14
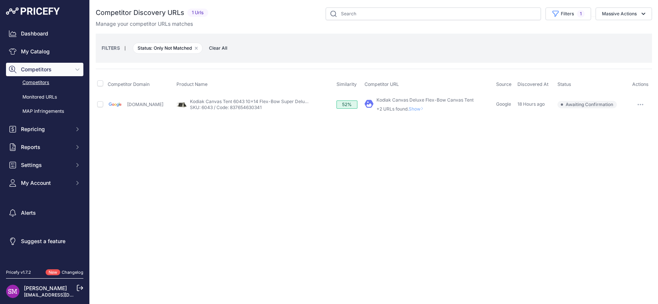
click at [410, 109] on span "Show" at bounding box center [417, 109] width 18 height 6
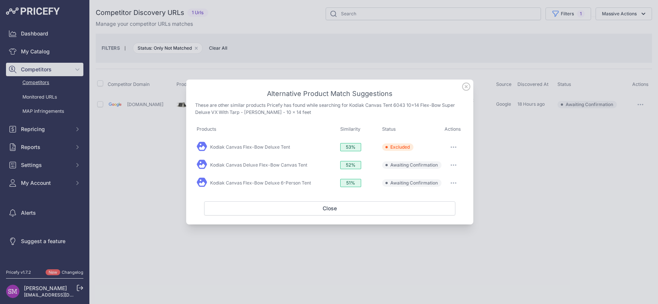
click at [466, 89] on icon at bounding box center [466, 87] width 8 height 8
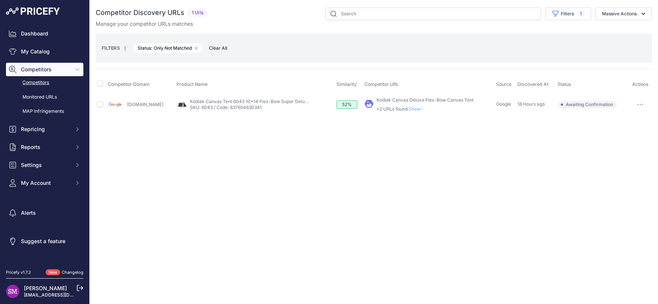
click at [102, 88] on th at bounding box center [101, 84] width 10 height 19
click at [103, 84] on th at bounding box center [101, 84] width 10 height 19
click at [101, 83] on input "checkbox" at bounding box center [100, 83] width 6 height 6
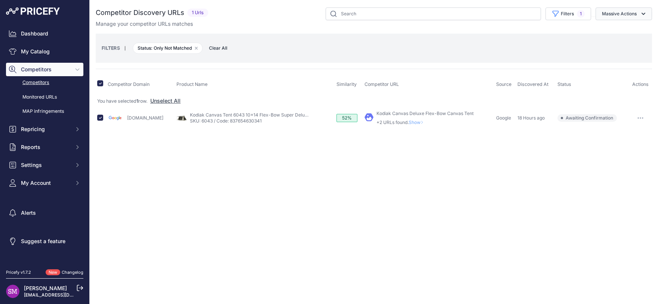
click at [617, 15] on button "Massive Actions" at bounding box center [623, 13] width 56 height 13
click at [604, 56] on span "Exclude Match" at bounding box center [616, 58] width 37 height 6
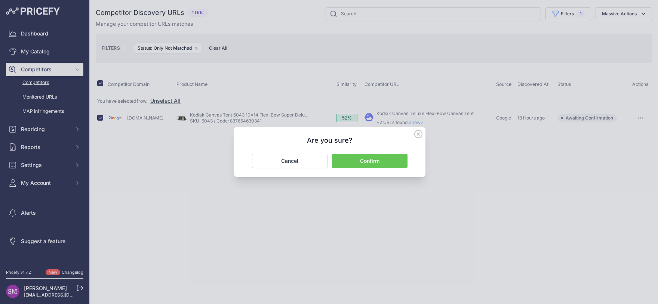
click at [366, 158] on button "Confirm" at bounding box center [369, 161] width 75 height 14
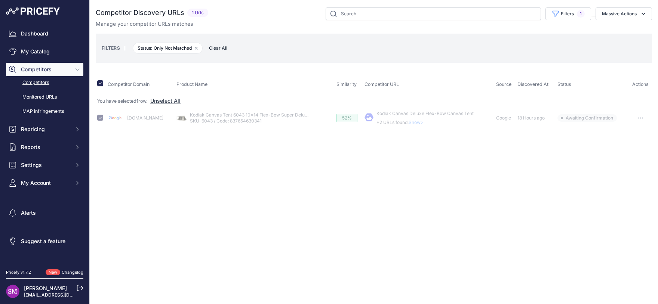
checkbox input "false"
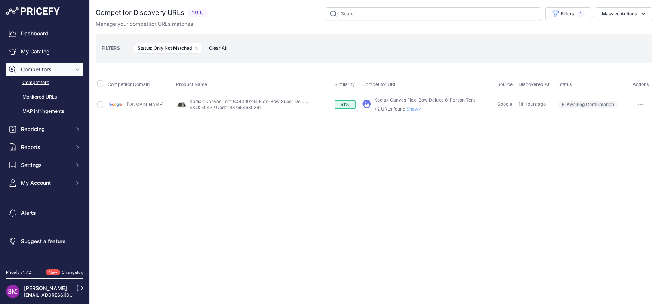
click at [411, 110] on span "Show" at bounding box center [415, 109] width 18 height 6
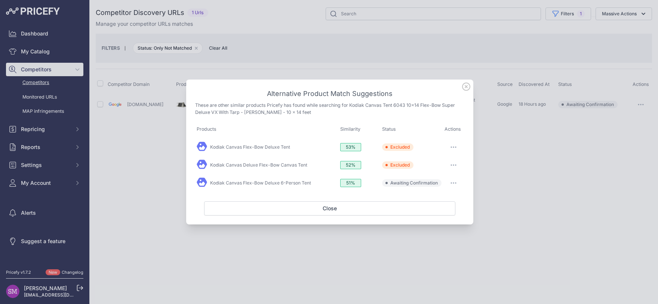
click at [452, 182] on button "button" at bounding box center [453, 183] width 15 height 10
click at [440, 214] on span "Exclude match" at bounding box center [436, 214] width 31 height 6
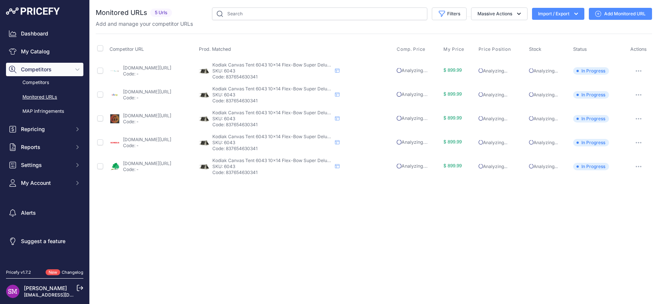
click at [603, 13] on link "Add Monitored URL" at bounding box center [619, 14] width 63 height 12
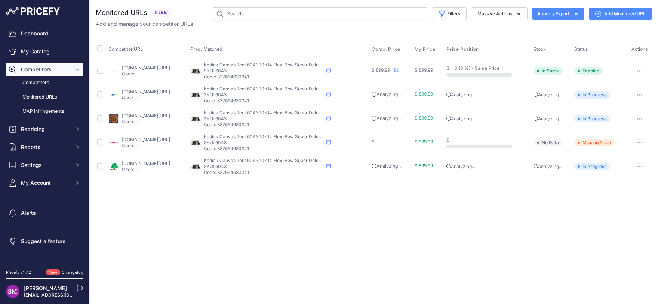
click at [615, 15] on link "Add Monitored URL" at bounding box center [619, 14] width 63 height 12
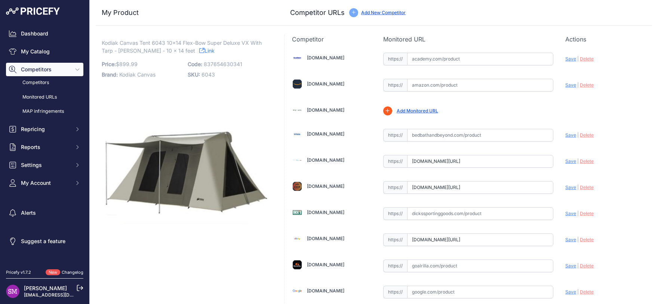
click at [442, 82] on input "text" at bounding box center [480, 85] width 146 height 13
paste input "[URL][DOMAIN_NAME]"
click at [565, 87] on span "Save" at bounding box center [570, 85] width 11 height 6
type input "[URL][DOMAIN_NAME]"
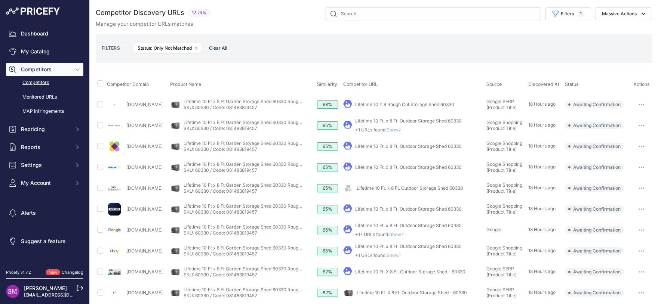
click at [404, 129] on span "Show" at bounding box center [395, 130] width 18 height 6
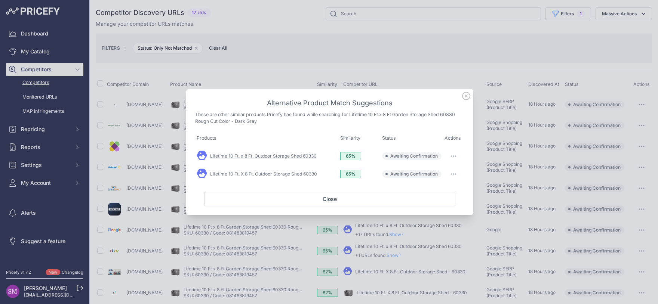
click at [297, 155] on link "Lifetime 10 Ft. x 8 Ft. Outdoor Storage Shed 60330" at bounding box center [263, 156] width 106 height 6
click at [307, 173] on link "Lifetime 10 Ft. X 8 Ft. Outdoor Storage Shed 60330" at bounding box center [263, 174] width 107 height 6
click at [454, 157] on icon "button" at bounding box center [453, 156] width 1 height 1
click at [303, 173] on link "Lifetime 10 Ft. X 8 Ft. Outdoor Storage Shed 60330" at bounding box center [263, 174] width 107 height 6
click at [451, 174] on icon "button" at bounding box center [451, 174] width 1 height 1
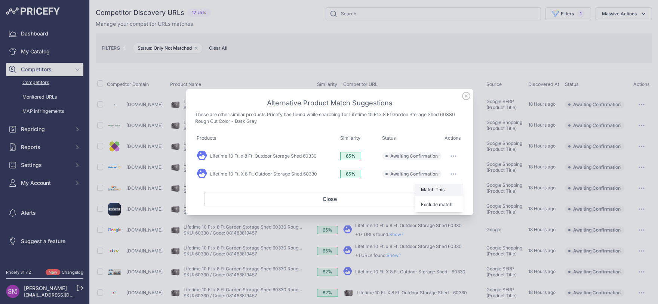
click at [441, 189] on span "Match This" at bounding box center [433, 190] width 24 height 6
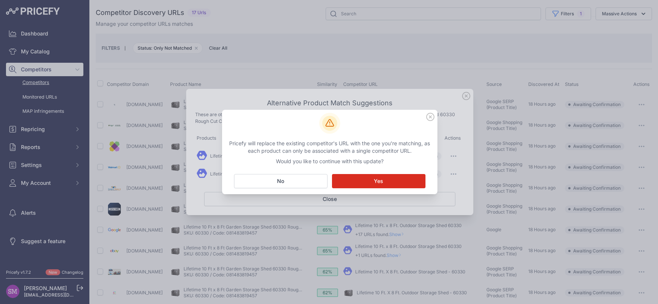
click at [399, 180] on button "Matching... Yes" at bounding box center [378, 181] width 93 height 14
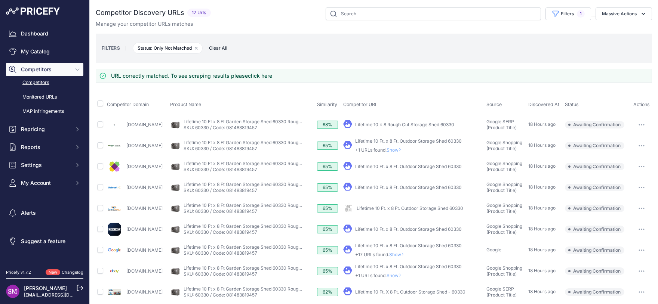
click at [404, 149] on span "Show" at bounding box center [395, 150] width 18 height 6
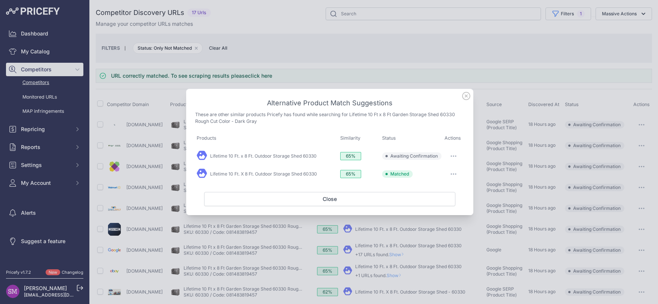
click at [451, 155] on button "button" at bounding box center [453, 156] width 15 height 10
click at [436, 187] on span "Exclude match" at bounding box center [436, 187] width 31 height 6
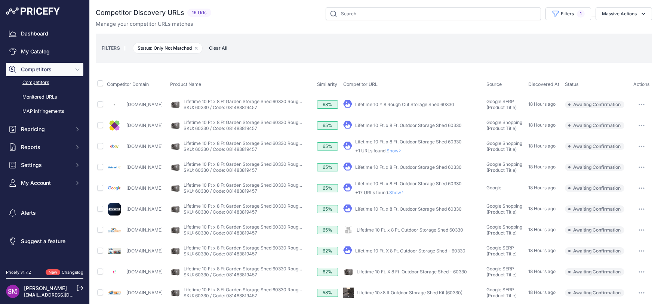
click at [404, 151] on span "Show" at bounding box center [395, 151] width 18 height 6
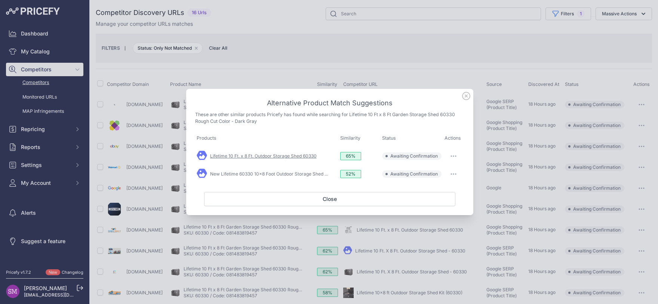
click at [303, 157] on link "Lifetime 10 Ft. x 8 Ft. Outdoor Storage Shed 60330" at bounding box center [263, 156] width 106 height 6
click at [452, 156] on icon "button" at bounding box center [453, 155] width 6 height 1
click at [446, 173] on button "Match This" at bounding box center [439, 172] width 48 height 12
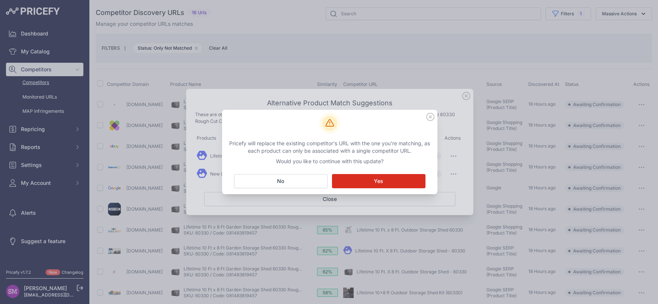
click at [394, 182] on button "Matching... Yes" at bounding box center [378, 181] width 93 height 14
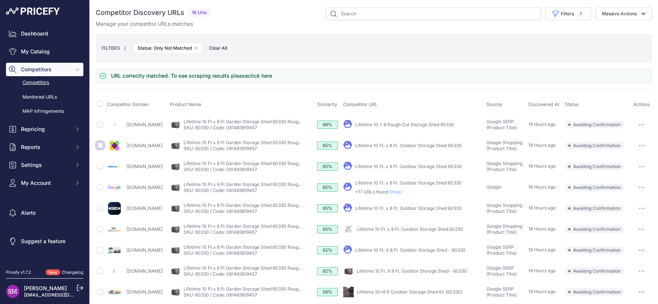
click at [100, 146] on input "checkbox" at bounding box center [100, 145] width 6 height 6
checkbox input "true"
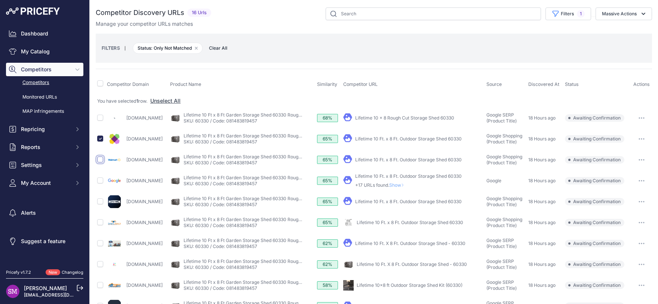
click at [99, 159] on input "checkbox" at bounding box center [100, 160] width 6 height 6
checkbox input "true"
click at [101, 201] on input "checkbox" at bounding box center [100, 201] width 6 height 6
checkbox input "true"
click at [100, 222] on input "checkbox" at bounding box center [100, 222] width 6 height 6
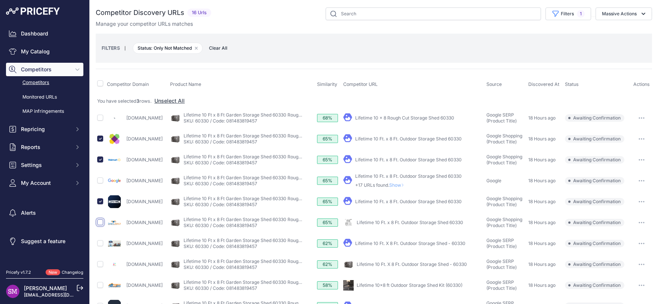
checkbox input "true"
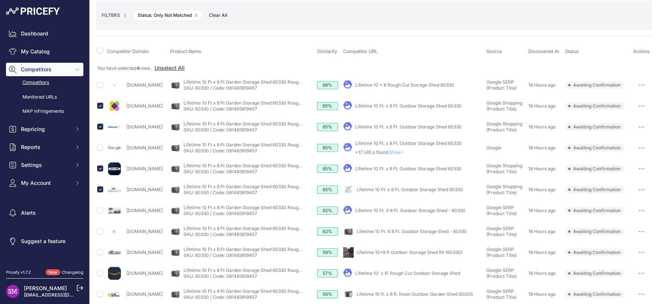
scroll to position [66, 0]
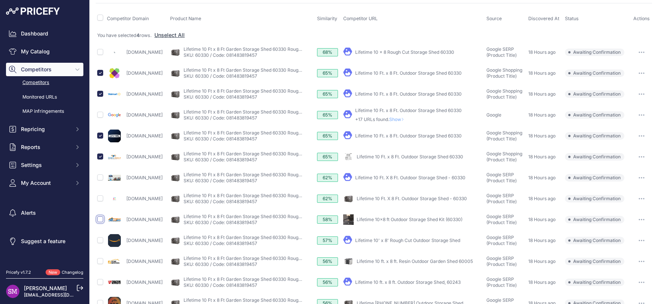
click at [101, 218] on input "checkbox" at bounding box center [100, 219] width 6 height 6
checkbox input "true"
click at [409, 239] on link "Lifetime 10' x 8' Rough Cut Outdoor Storage Shed" at bounding box center [407, 241] width 105 height 6
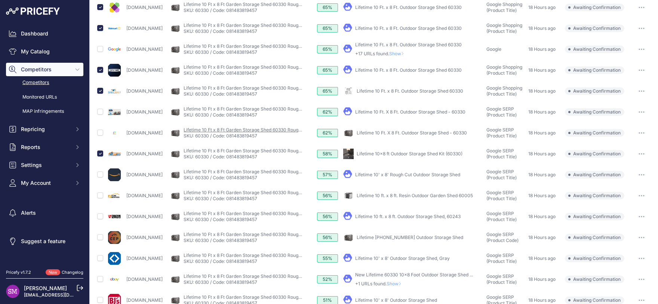
scroll to position [145, 0]
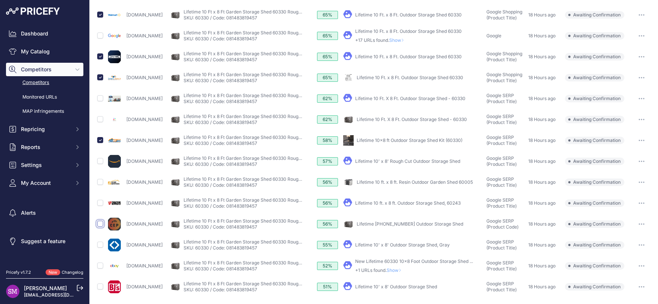
click at [102, 222] on input "checkbox" at bounding box center [100, 224] width 6 height 6
checkbox input "true"
click at [404, 269] on span "Show" at bounding box center [395, 271] width 18 height 6
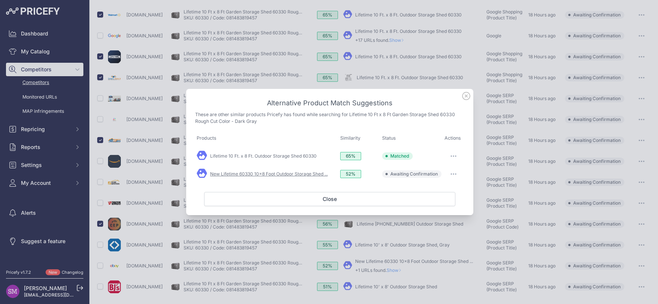
click at [309, 175] on link "New Lifetime 60330 10x8 Foot Outdoor Storage Shed ..." at bounding box center [269, 174] width 118 height 6
click at [307, 155] on link "Lifetime 10 Ft. x 8 Ft. Outdoor Storage Shed 60330" at bounding box center [263, 156] width 106 height 6
click at [454, 172] on button "button" at bounding box center [453, 174] width 15 height 10
click at [439, 204] on span "Exclude match" at bounding box center [436, 205] width 31 height 6
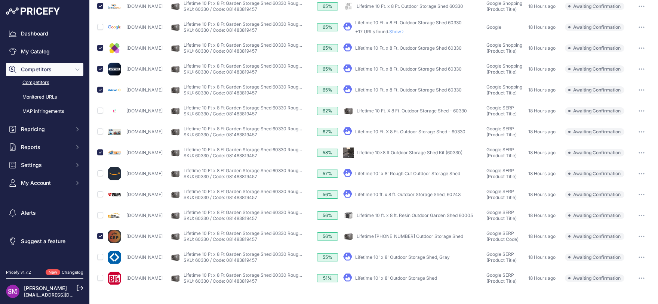
scroll to position [124, 0]
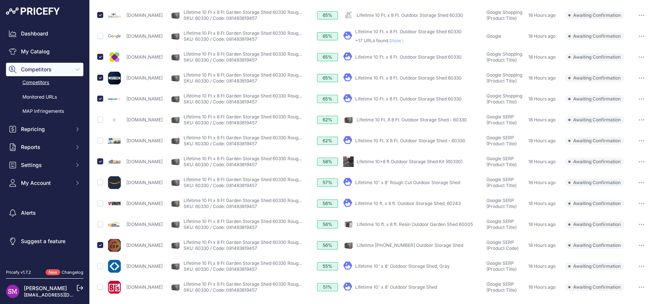
click at [384, 266] on link "Lifetime 10' x 8' Outdoor Storage Shed, Gray" at bounding box center [402, 266] width 95 height 6
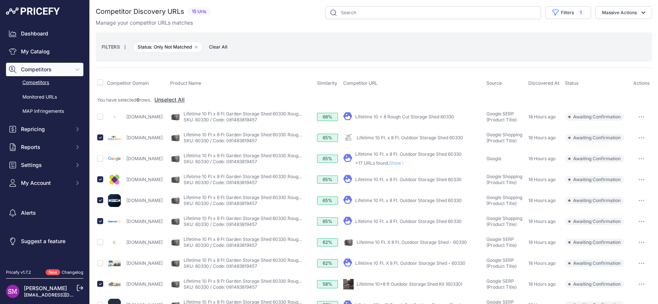
scroll to position [0, 0]
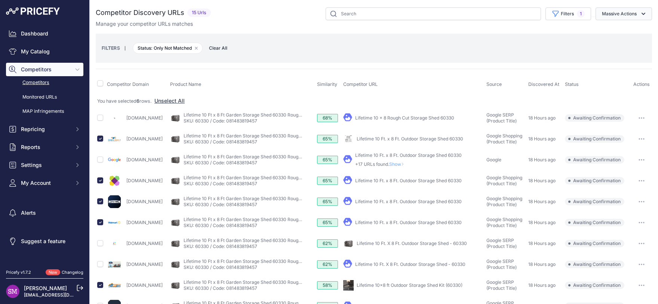
click at [608, 13] on button "Massive Actions" at bounding box center [623, 13] width 56 height 13
click at [608, 30] on span "Confirm Match" at bounding box center [616, 31] width 36 height 6
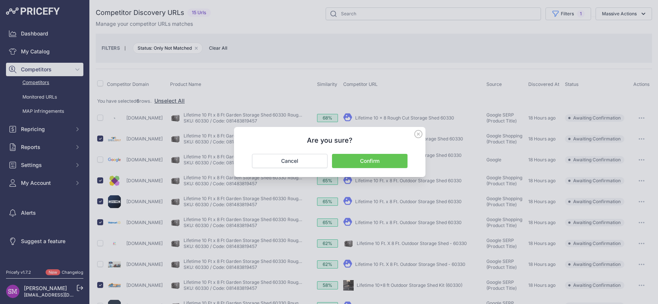
click at [383, 160] on button "Confirm" at bounding box center [369, 161] width 75 height 14
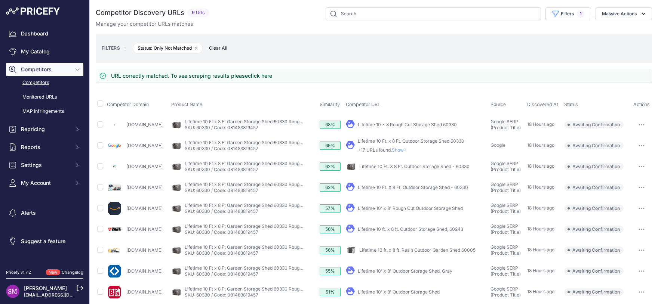
click at [398, 123] on link "Lifetime 10 x 8 Rough Cut Storage Shed 60330" at bounding box center [407, 125] width 99 height 6
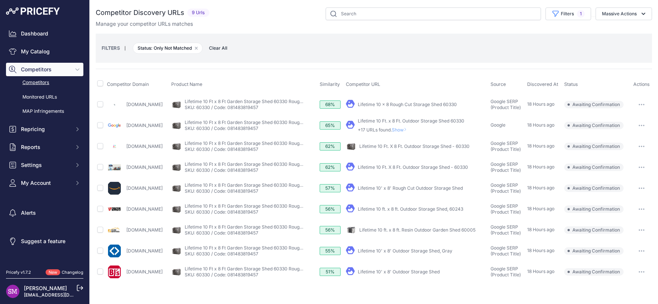
click at [393, 272] on link "Lifetime 10' x 8' Outdoor Storage Shed" at bounding box center [399, 272] width 82 height 6
click at [101, 84] on input "checkbox" at bounding box center [100, 83] width 6 height 6
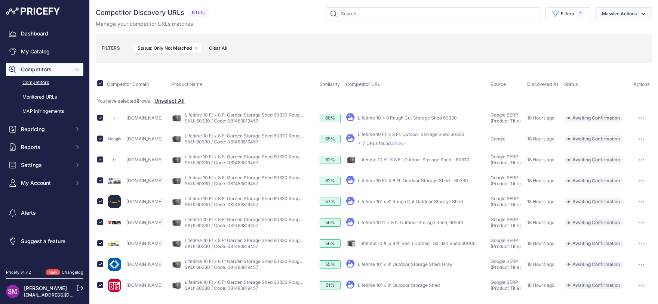
click at [639, 15] on icon "button" at bounding box center [642, 13] width 7 height 7
click at [607, 56] on span "Exclude Match" at bounding box center [616, 58] width 37 height 6
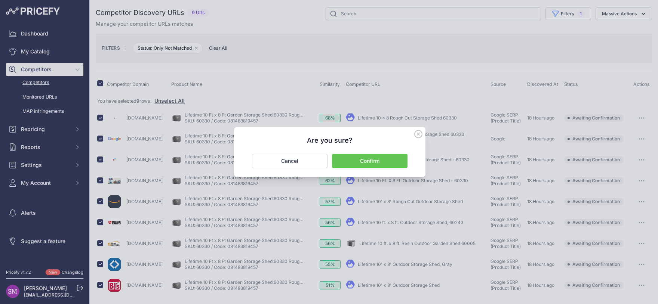
click at [373, 157] on button "Confirm" at bounding box center [369, 161] width 75 height 14
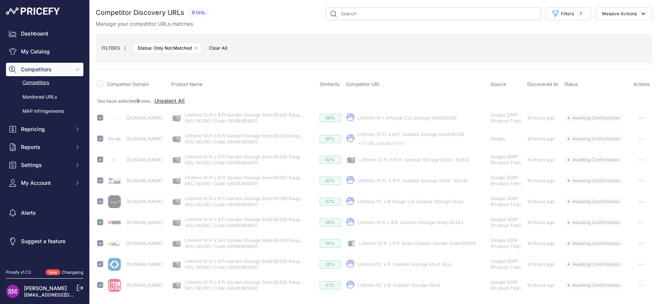
checkbox input "false"
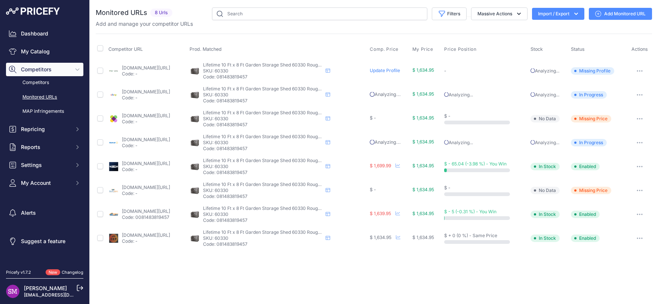
click at [618, 14] on link "Add Monitored URL" at bounding box center [619, 14] width 63 height 12
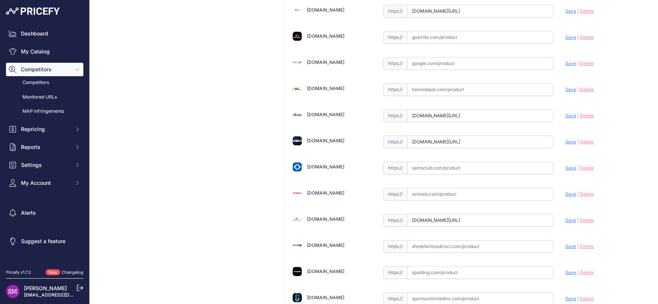
scroll to position [263, 0]
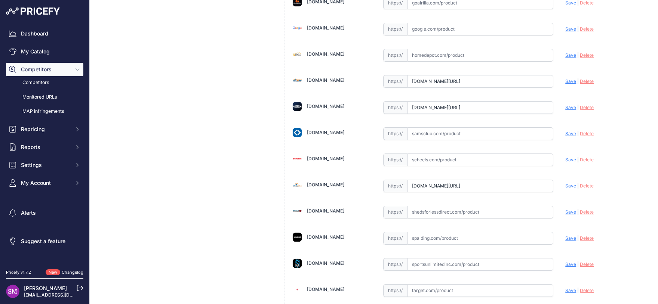
click at [433, 208] on input "text" at bounding box center [480, 212] width 146 height 13
paste input "[URL][DOMAIN_NAME]"
click at [565, 210] on span "Save" at bounding box center [570, 212] width 11 height 6
type input "[URL][DOMAIN_NAME]"
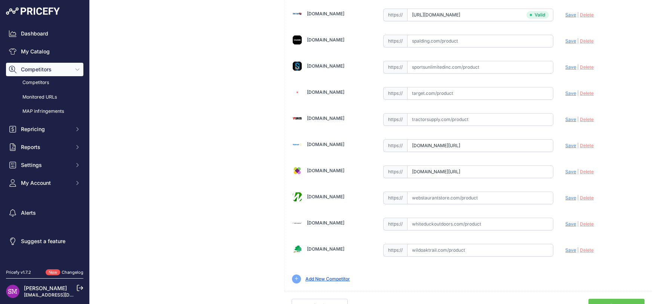
scroll to position [467, 0]
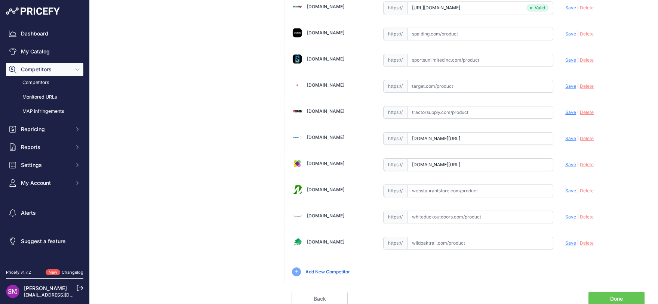
click at [600, 294] on link "Done" at bounding box center [616, 299] width 56 height 14
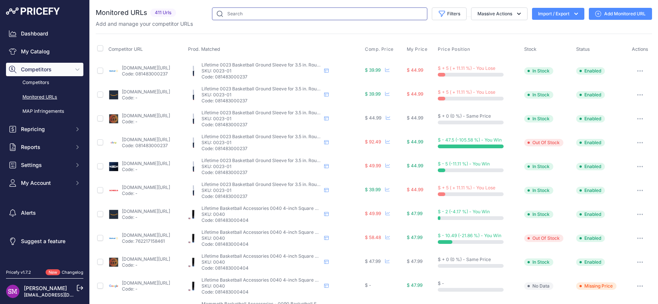
click at [263, 11] on input "text" at bounding box center [319, 13] width 215 height 13
type input "84384"
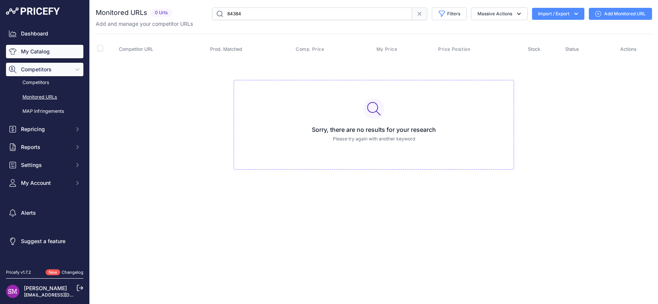
click at [46, 50] on link "My Catalog" at bounding box center [44, 51] width 77 height 13
click at [251, 13] on input "84384" at bounding box center [312, 13] width 200 height 13
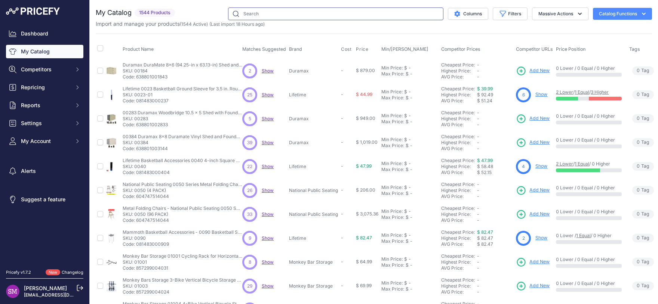
click at [293, 14] on input "text" at bounding box center [335, 13] width 215 height 13
paste input "84384"
type input "84384"
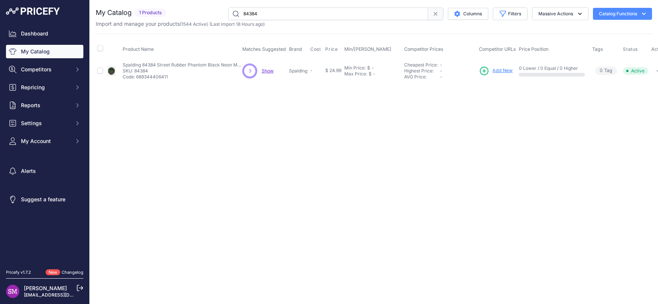
click at [268, 72] on span "Show" at bounding box center [268, 71] width 12 height 6
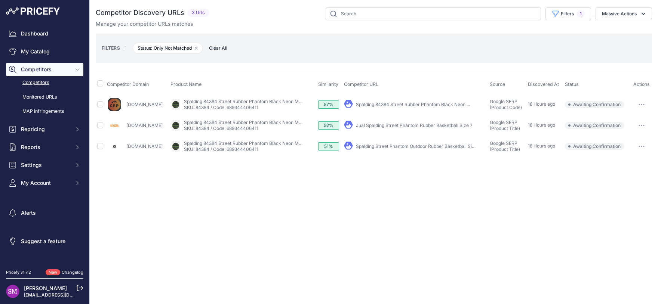
click at [96, 103] on td at bounding box center [101, 104] width 10 height 21
click at [101, 103] on input "checkbox" at bounding box center [100, 104] width 6 height 6
checkbox input "true"
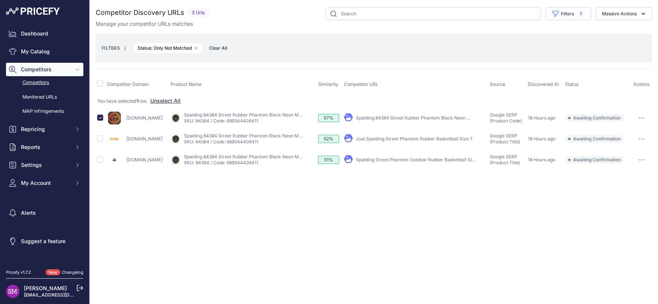
click at [639, 118] on icon "button" at bounding box center [639, 118] width 1 height 1
click at [621, 132] on button "Confirm match" at bounding box center [619, 134] width 61 height 12
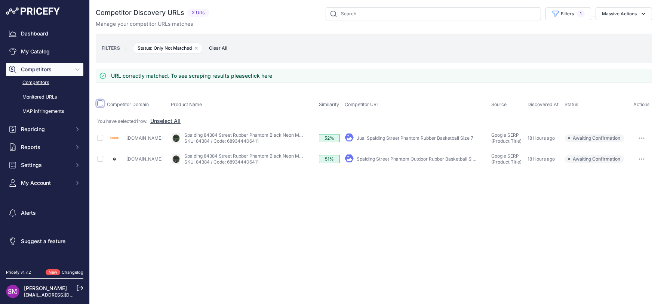
click at [101, 105] on input "checkbox" at bounding box center [100, 104] width 6 height 6
checkbox input "true"
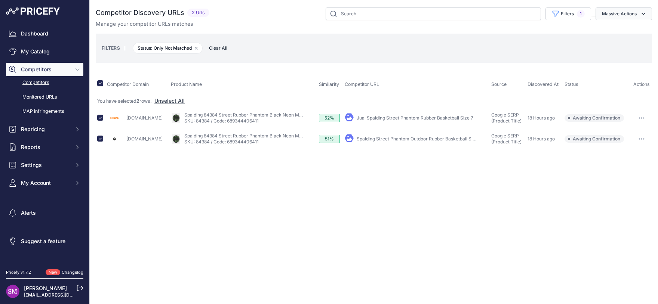
click at [618, 17] on button "Massive Actions" at bounding box center [623, 13] width 56 height 13
click at [615, 42] on span "Unmatch" at bounding box center [609, 44] width 22 height 6
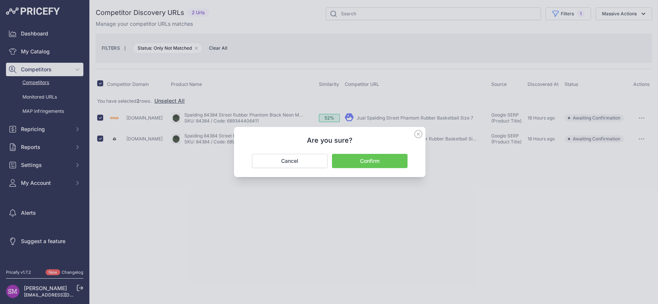
click at [376, 162] on button "Confirm" at bounding box center [369, 161] width 75 height 14
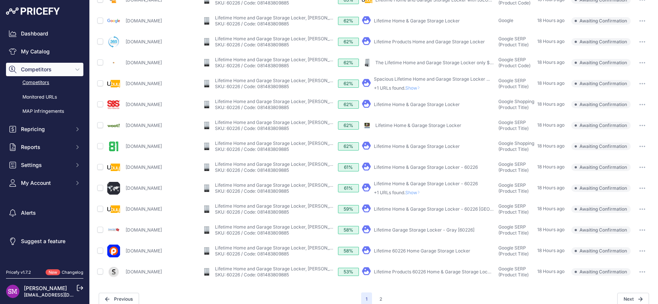
scroll to position [238, 0]
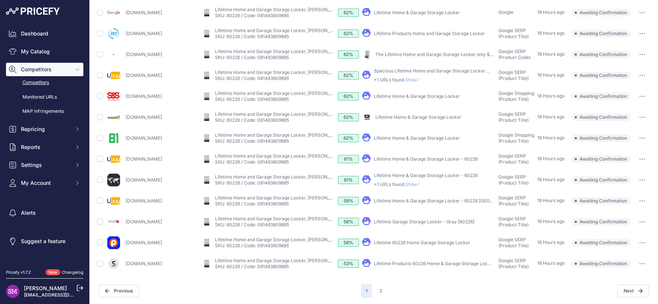
click at [639, 263] on icon "button" at bounding box center [642, 263] width 6 height 1
click at [0, 0] on button "Confirm match" at bounding box center [0, 0] width 0 height 0
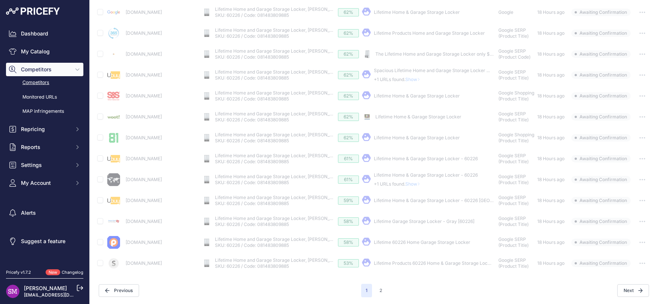
scroll to position [251, 0]
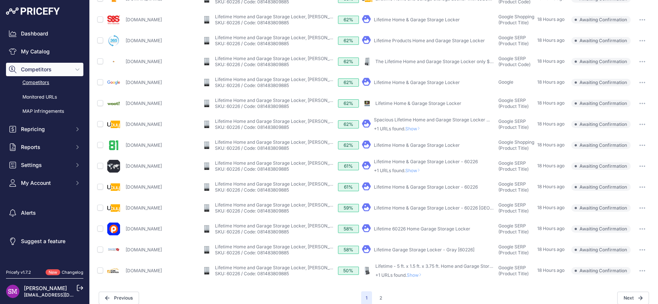
scroll to position [259, 0]
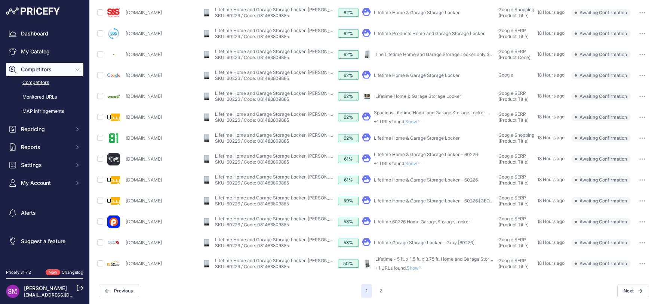
click at [427, 242] on link "Lifetime Garage Storage Locker - Gray [60226]" at bounding box center [424, 243] width 101 height 6
click at [639, 242] on icon "button" at bounding box center [642, 242] width 6 height 1
click at [0, 0] on button "Confirm match" at bounding box center [0, 0] width 0 height 0
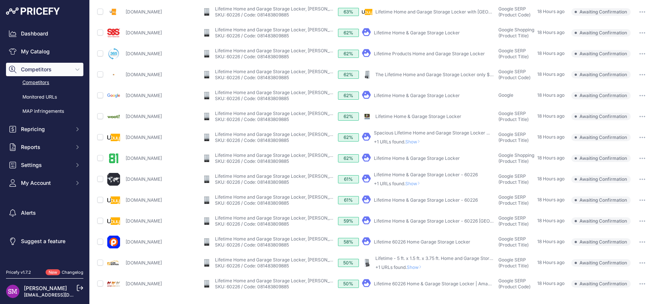
scroll to position [242, 0]
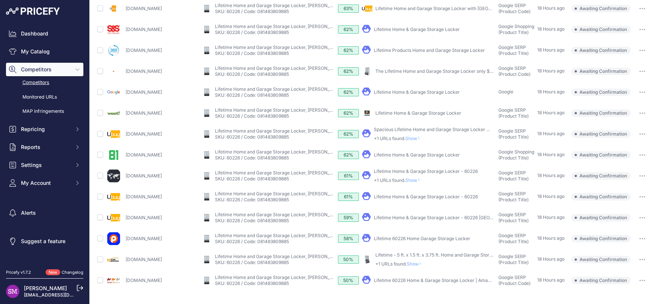
click at [407, 263] on span "Show" at bounding box center [416, 264] width 18 height 6
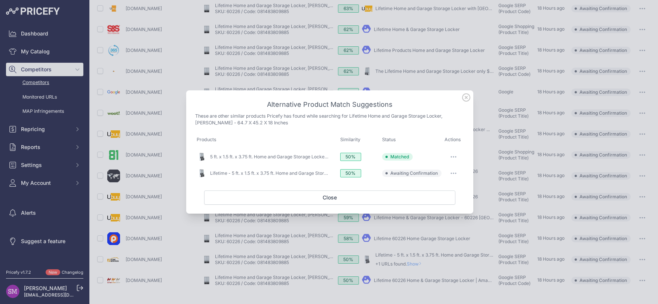
click at [451, 175] on button "button" at bounding box center [453, 173] width 15 height 10
click at [441, 204] on span "Exclude match" at bounding box center [436, 204] width 31 height 6
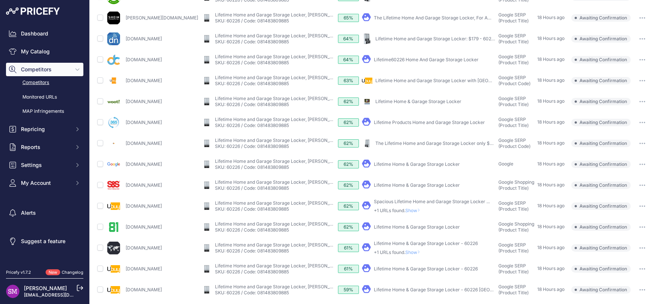
scroll to position [202, 0]
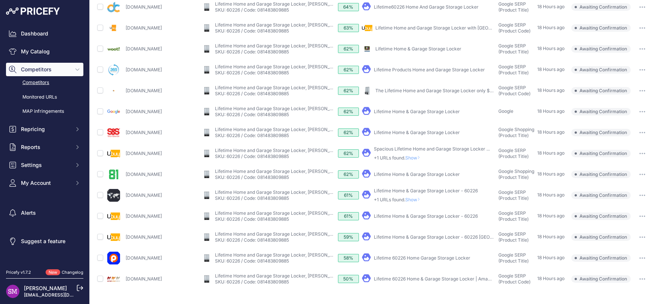
click at [392, 278] on link "Lifetime 60226 Home & Garage Storage Locker | Amazon price ..." at bounding box center [443, 279] width 138 height 6
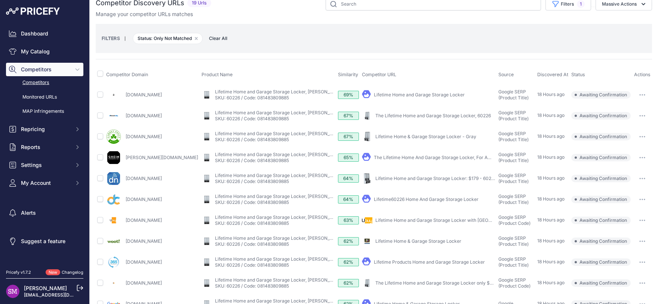
scroll to position [0, 0]
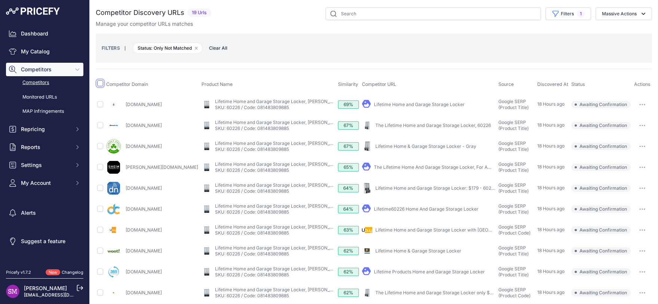
click at [99, 83] on input "checkbox" at bounding box center [100, 83] width 6 height 6
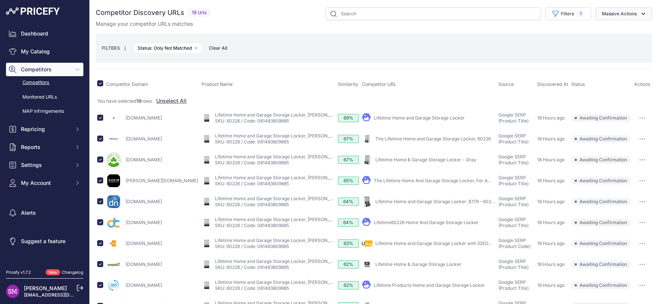
click at [625, 15] on button "Massive Actions" at bounding box center [623, 13] width 56 height 13
click at [613, 56] on span "Exclude Match" at bounding box center [616, 58] width 37 height 6
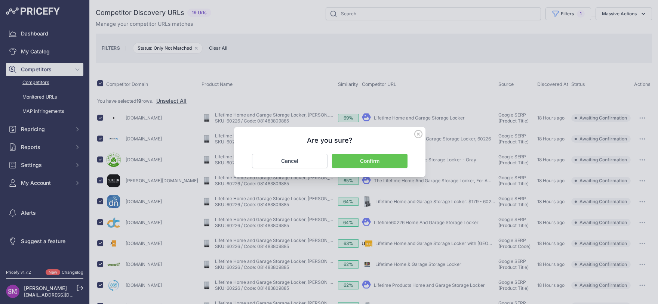
click at [364, 160] on button "Confirm" at bounding box center [369, 161] width 75 height 14
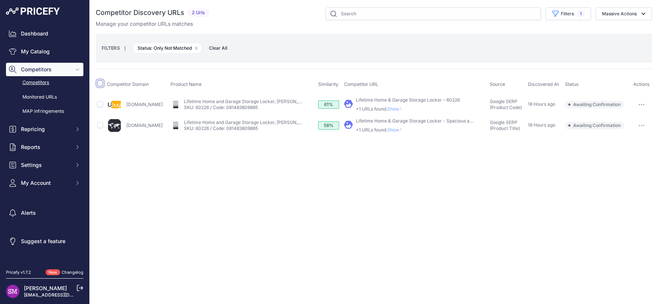
click at [99, 84] on input "checkbox" at bounding box center [100, 83] width 6 height 6
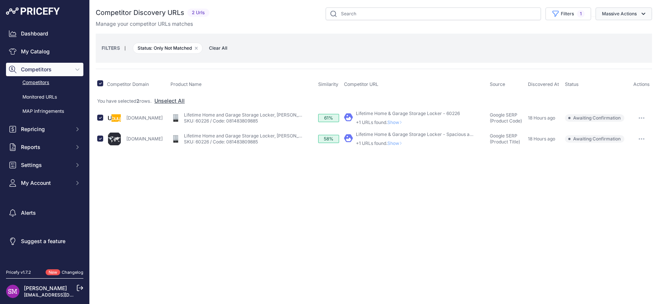
click at [624, 18] on button "Massive Actions" at bounding box center [623, 13] width 56 height 13
click at [608, 58] on span "Exclude Match" at bounding box center [616, 58] width 37 height 6
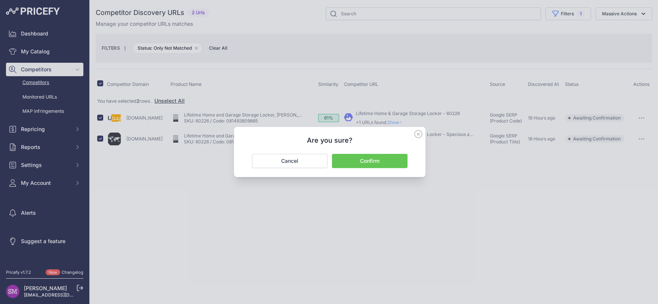
click at [371, 161] on button "Confirm" at bounding box center [369, 161] width 75 height 14
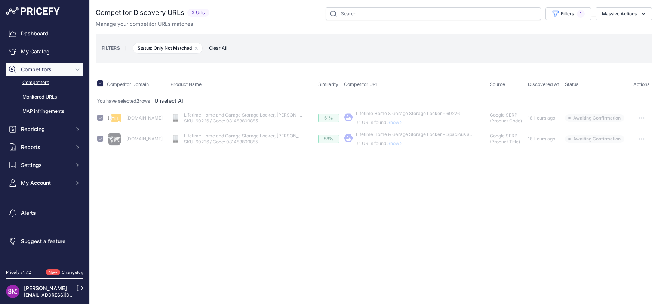
checkbox input "false"
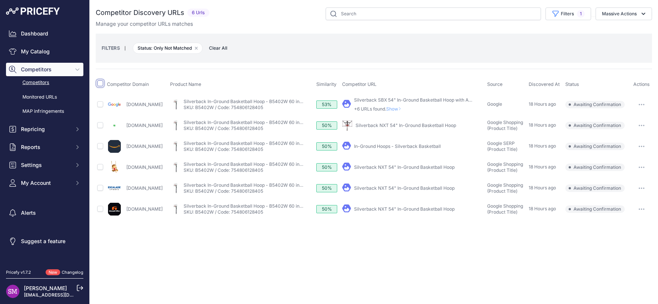
click at [100, 83] on input "checkbox" at bounding box center [100, 83] width 6 height 6
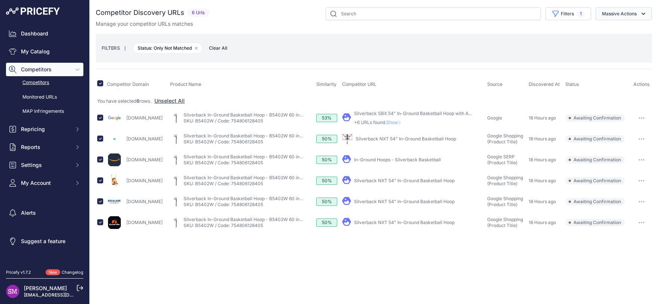
click at [632, 13] on button "Massive Actions" at bounding box center [623, 13] width 56 height 13
click at [618, 55] on span "Exclude Match" at bounding box center [616, 58] width 37 height 6
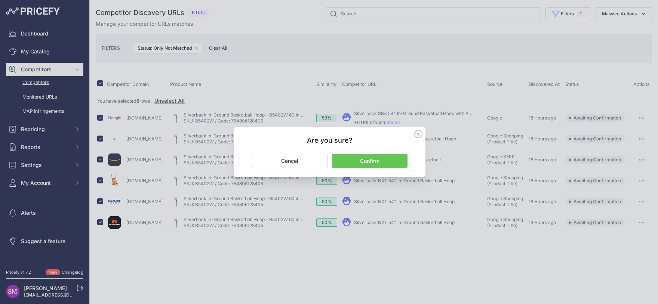
click at [365, 162] on button "Confirm" at bounding box center [369, 161] width 75 height 14
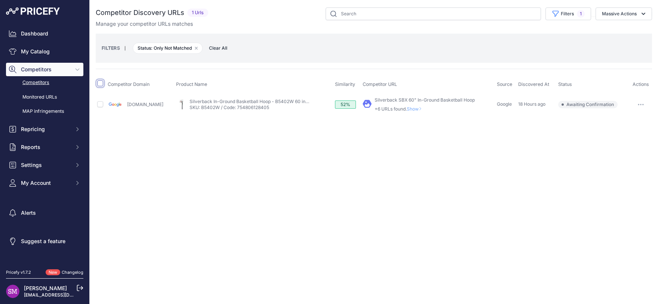
click at [101, 84] on input "checkbox" at bounding box center [100, 83] width 6 height 6
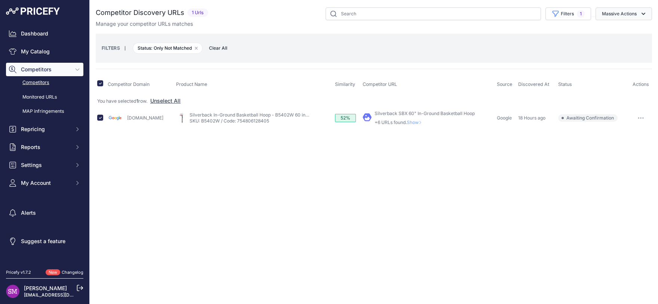
click at [623, 12] on button "Massive Actions" at bounding box center [623, 13] width 56 height 13
click at [611, 56] on span "Exclude Match" at bounding box center [616, 58] width 37 height 6
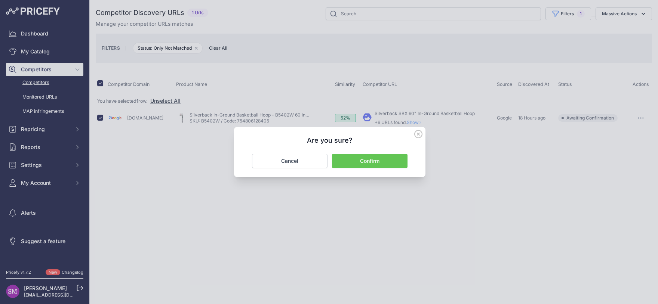
click at [381, 167] on button "Confirm" at bounding box center [369, 161] width 75 height 14
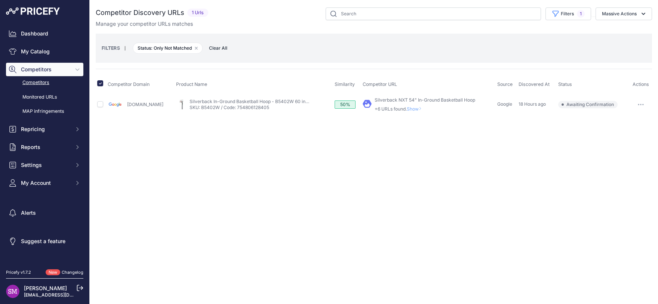
checkbox input "false"
click at [409, 109] on span "Show" at bounding box center [416, 109] width 18 height 6
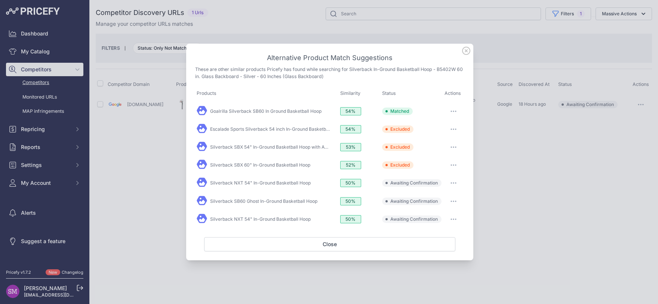
click at [451, 181] on button "button" at bounding box center [453, 183] width 15 height 10
click at [444, 212] on span "Exclude match" at bounding box center [436, 214] width 31 height 6
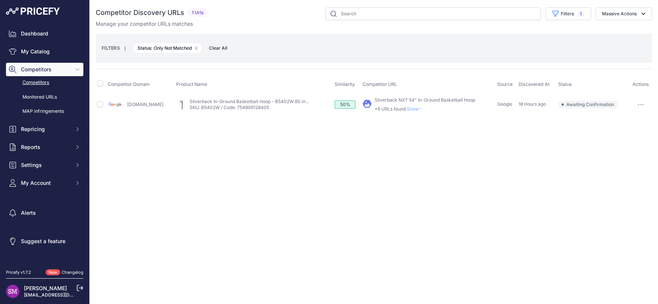
click at [404, 105] on div "Silverback NXT 54" In-Ground Basketball Hoop +6 URLs found. Show" at bounding box center [424, 104] width 101 height 15
click at [407, 111] on span "Show" at bounding box center [416, 109] width 18 height 6
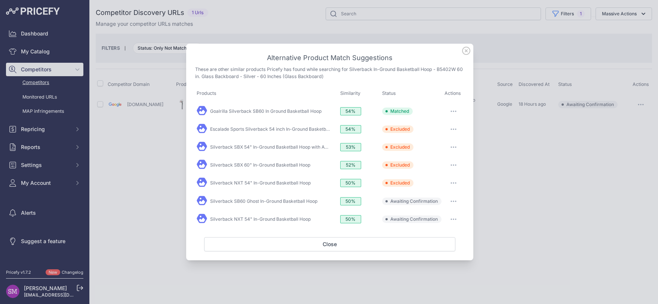
click at [452, 202] on button "button" at bounding box center [453, 201] width 15 height 10
click at [444, 232] on span "Exclude match" at bounding box center [436, 232] width 31 height 6
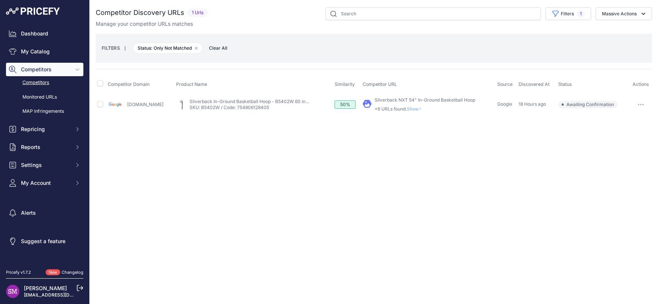
click at [418, 109] on icon at bounding box center [419, 108] width 3 height 4
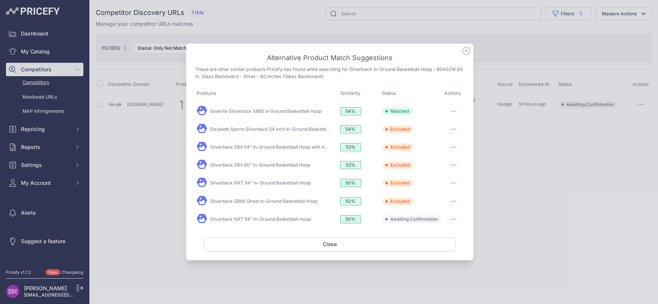
click at [455, 219] on icon "button" at bounding box center [455, 219] width 1 height 1
click at [441, 247] on span "Exclude match" at bounding box center [436, 250] width 31 height 6
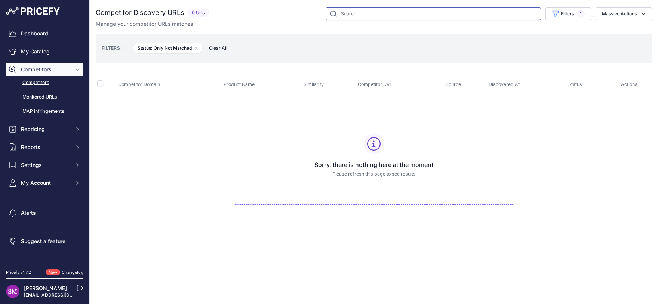
click at [362, 13] on input "text" at bounding box center [432, 13] width 215 height 13
paste input "B5402W"
type input "B5402W"
click at [53, 52] on link "My Catalog" at bounding box center [44, 51] width 77 height 13
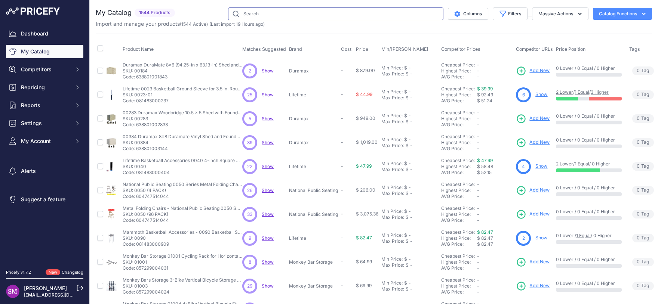
click at [345, 15] on input "text" at bounding box center [335, 13] width 215 height 13
paste input "B5402W"
type input "B5402W"
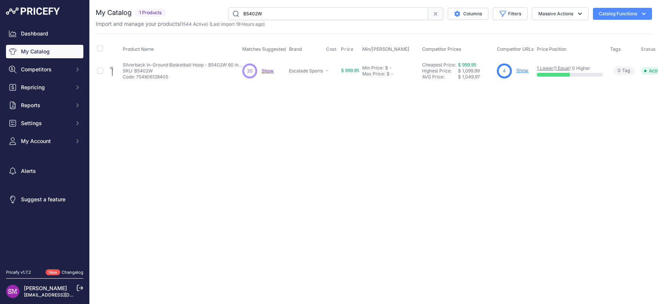
click at [517, 71] on link "Show" at bounding box center [522, 71] width 12 height 6
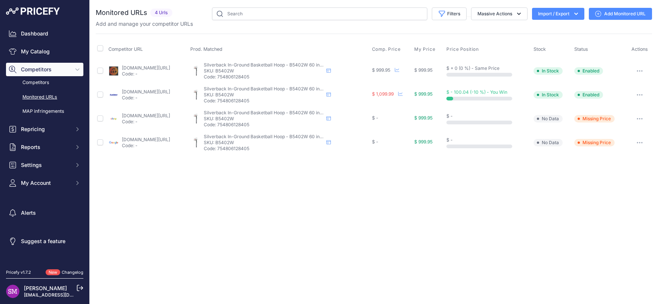
click at [626, 13] on link "Add Monitored URL" at bounding box center [619, 14] width 63 height 12
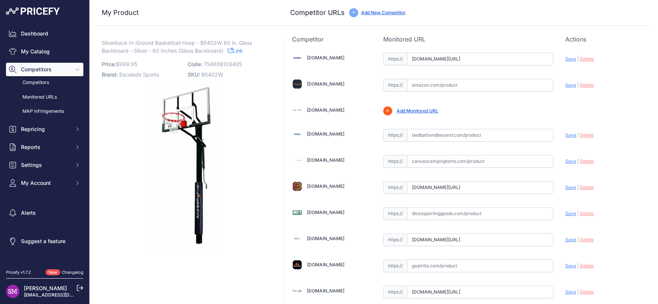
scroll to position [33, 0]
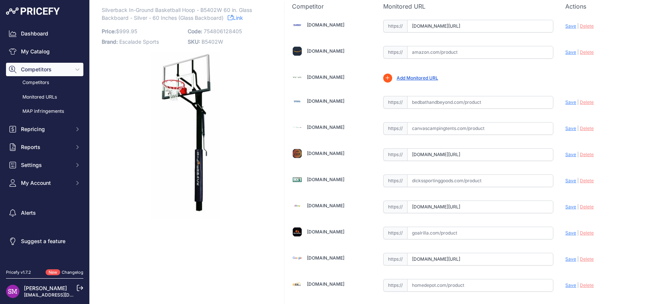
click at [426, 232] on input "text" at bounding box center [480, 233] width 146 height 13
paste input "https://www.goalrilla.com/products/silverback-60-inch-in-ground-adjustable-heig…"
click at [565, 234] on span "Save" at bounding box center [570, 233] width 11 height 6
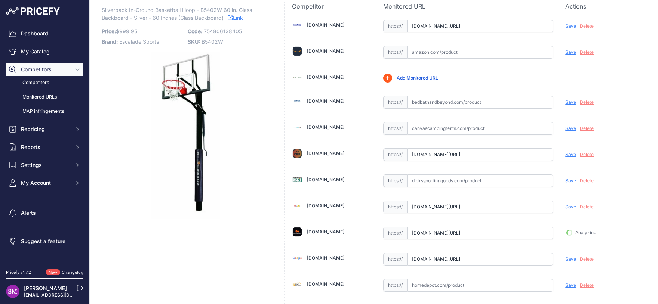
type input "https://www.goalrilla.com/products/silverback-60-inch-in-ground-adjustable-heig…"
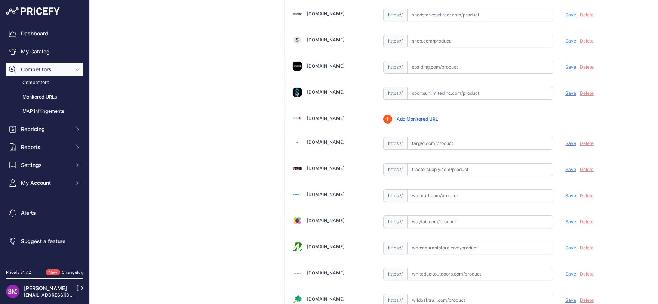
scroll to position [517, 0]
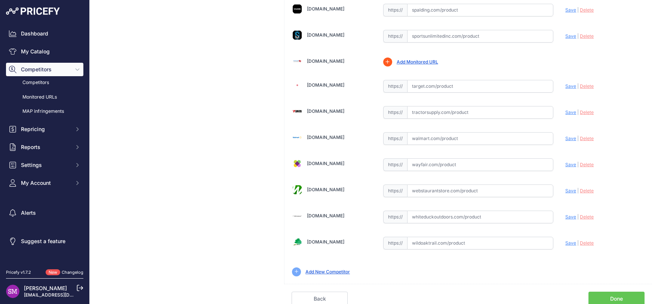
click at [316, 269] on link "Add New Competitor" at bounding box center [327, 272] width 44 height 6
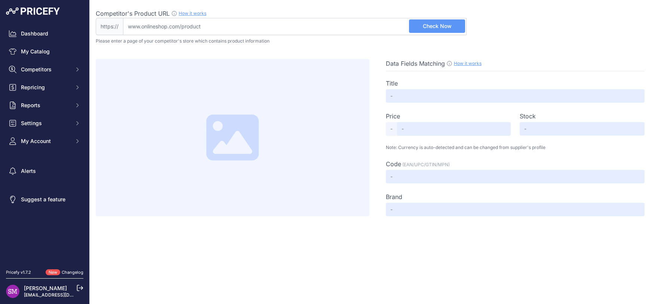
click at [206, 24] on input "Competitor's Product URL How it works In order to create your competitor's extr…" at bounding box center [294, 26] width 343 height 17
paste input "https://www.escaladesports.com/products/silverback-sb60-basketball-hoop"
drag, startPoint x: 145, startPoint y: 27, endPoint x: 93, endPoint y: 21, distance: 52.2
click at [123, 21] on input "https://www.escaladesports.com/products/silverback-sb60-basketball-hoop" at bounding box center [294, 26] width 343 height 17
type input "www.escaladesports.com/products/silverback-sb60-basketball-hoop"
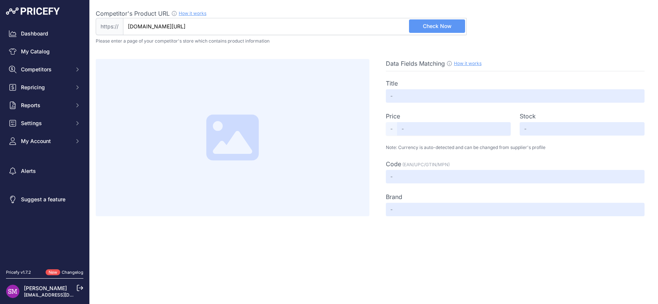
click at [430, 25] on span "Check Now" at bounding box center [437, 25] width 29 height 7
type input "SB60 In-Ground Basketball Hoop"
type input "1099.95"
type input "Available"
type input "754806128405"
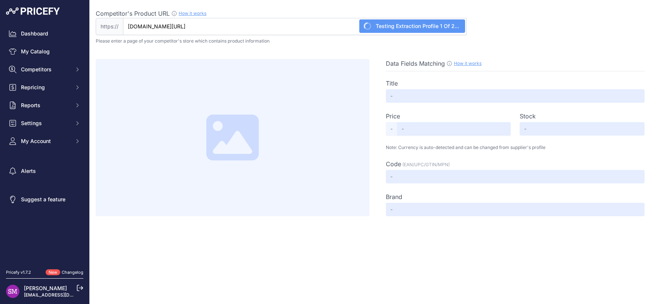
type input "Silverback"
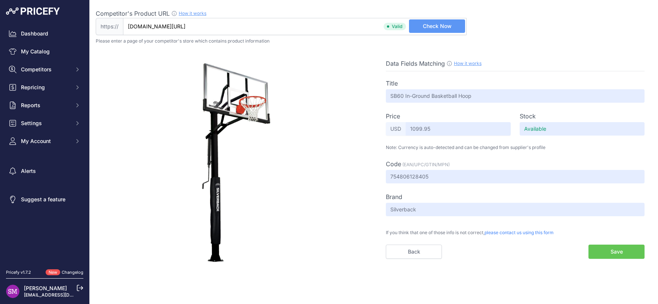
click at [609, 251] on button "Save" at bounding box center [616, 252] width 56 height 14
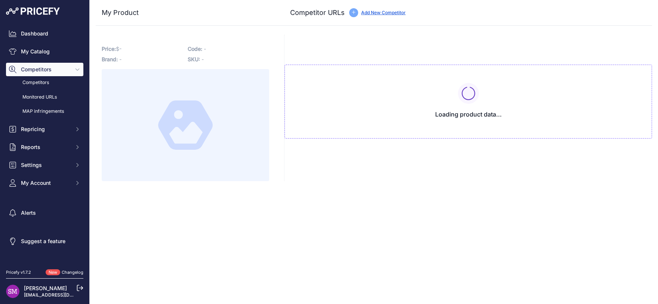
type input "[DOMAIN_NAME][URL]"
type input "www.goalrilla.com/products/silverback-60-inch-in-ground-adjustable-height-baske…"
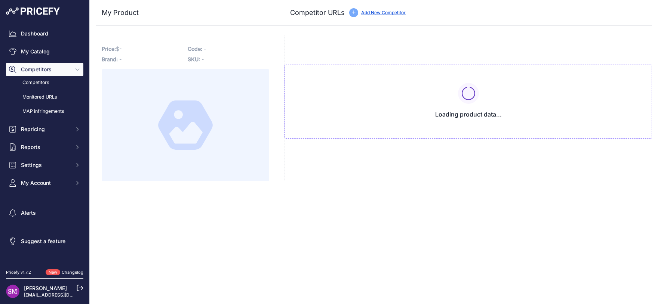
type input "www.google.com/shopping/product/16749920908091666824?prirule_jdsnikfkfjsd=9996"
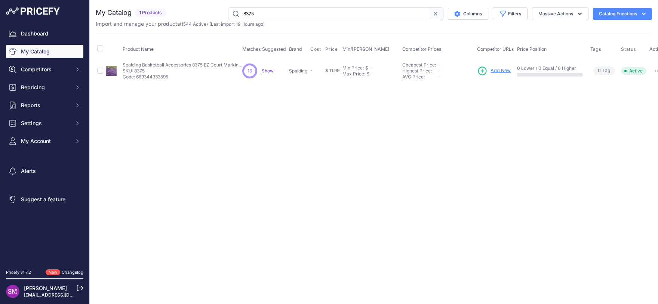
click at [266, 69] on span "Show" at bounding box center [268, 71] width 12 height 6
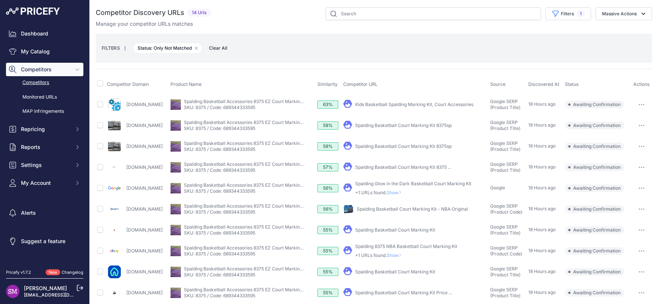
click at [404, 254] on span "Show" at bounding box center [395, 256] width 18 height 6
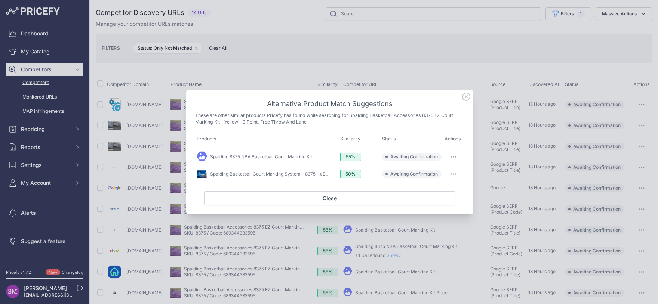
click at [298, 158] on link "Spalding 8375 NBA Basketball Court Marking Kit" at bounding box center [261, 157] width 102 height 6
click at [302, 174] on link "Spalding Basketball Court Marking System - 8375 - eBay" at bounding box center [270, 174] width 121 height 6
click at [454, 174] on icon "button" at bounding box center [453, 174] width 1 height 1
click at [442, 193] on button "Match This" at bounding box center [439, 190] width 48 height 12
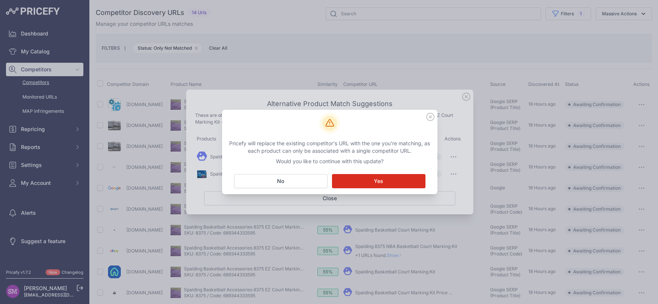
click at [408, 179] on button "Matching... Yes" at bounding box center [378, 181] width 93 height 14
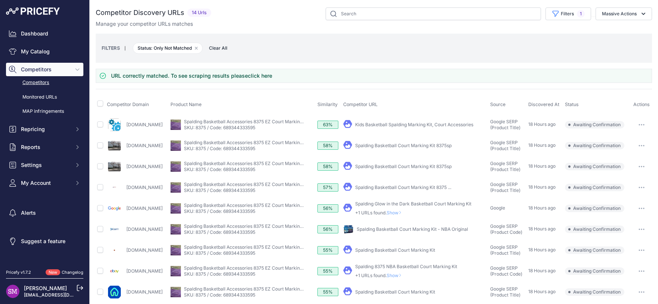
click at [404, 274] on span "Show" at bounding box center [395, 276] width 18 height 6
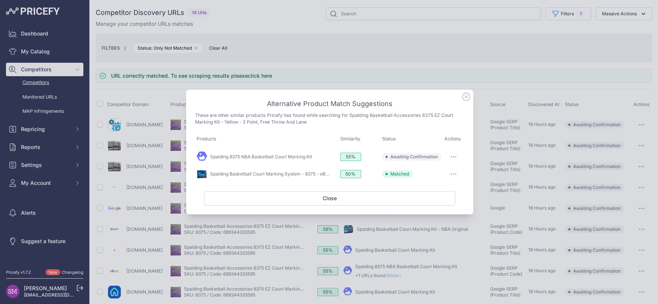
click at [455, 158] on button "button" at bounding box center [453, 157] width 15 height 10
click at [438, 187] on span "Exclude match" at bounding box center [436, 188] width 31 height 6
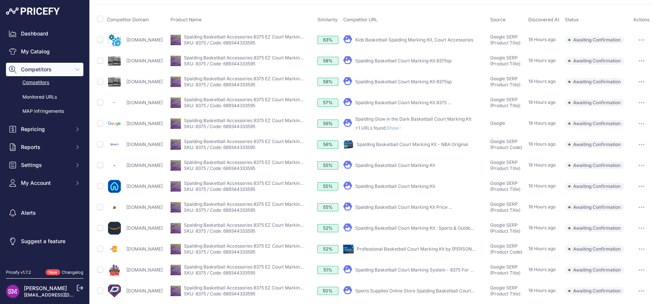
scroll to position [66, 0]
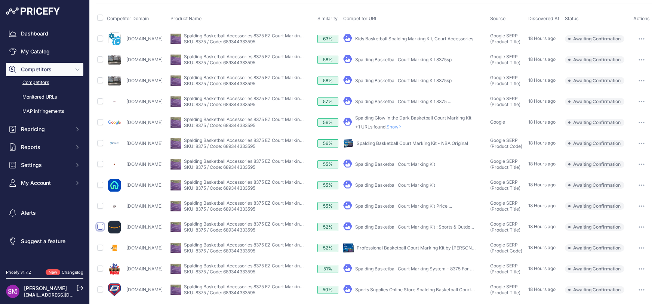
click at [101, 227] on input "checkbox" at bounding box center [100, 227] width 6 height 6
checkbox input "true"
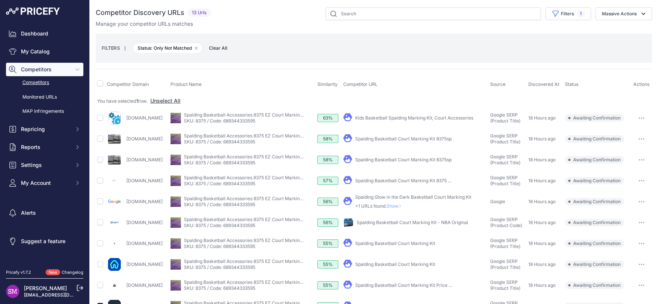
scroll to position [82, 0]
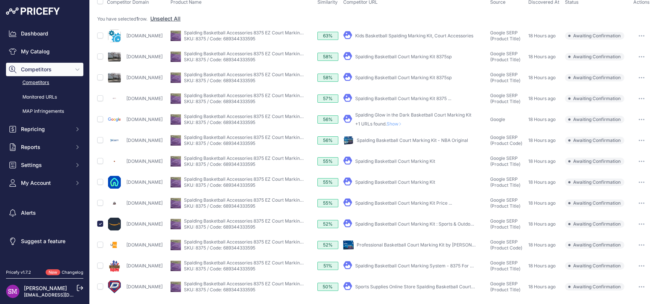
click at [637, 222] on button "button" at bounding box center [641, 224] width 15 height 10
click at [0, 0] on button "Confirm match" at bounding box center [0, 0] width 0 height 0
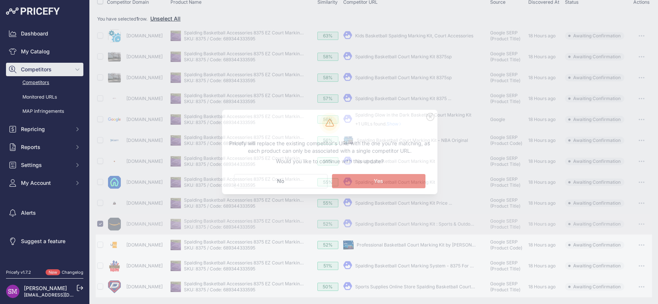
click at [380, 182] on span "Yes" at bounding box center [378, 180] width 9 height 7
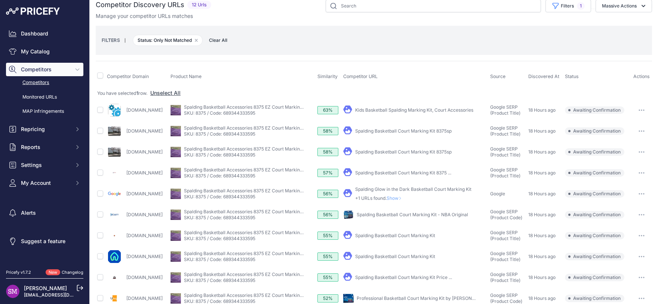
scroll to position [0, 0]
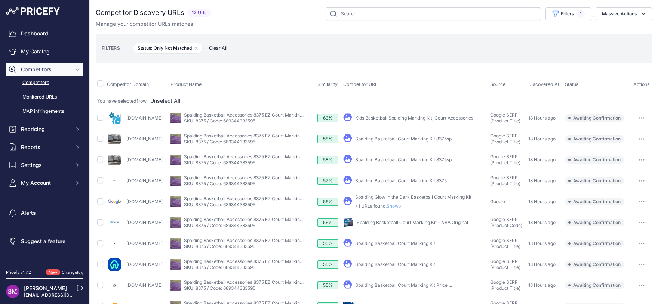
click at [101, 86] on span at bounding box center [100, 85] width 6 height 6
click at [101, 83] on input "checkbox" at bounding box center [100, 83] width 6 height 6
click at [618, 15] on button "Massive Actions" at bounding box center [623, 13] width 56 height 13
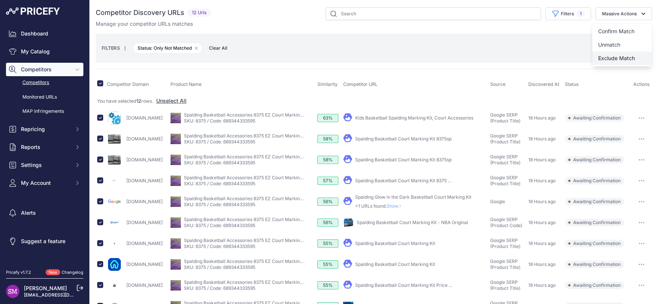
click at [602, 56] on span "Exclude Match" at bounding box center [616, 58] width 37 height 6
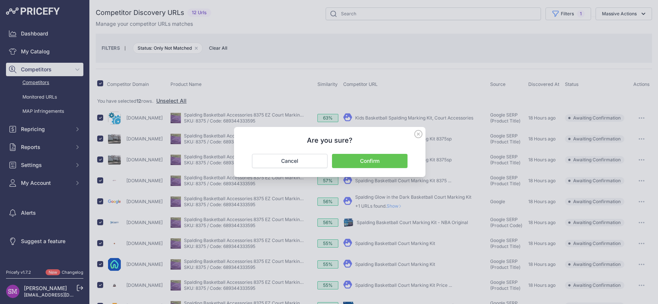
click at [370, 163] on button "Confirm" at bounding box center [369, 161] width 75 height 14
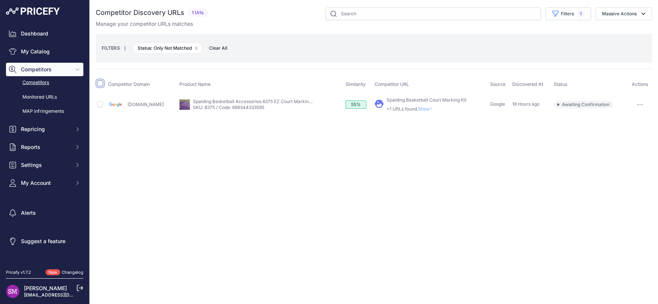
click at [101, 81] on input "checkbox" at bounding box center [100, 83] width 6 height 6
checkbox input "true"
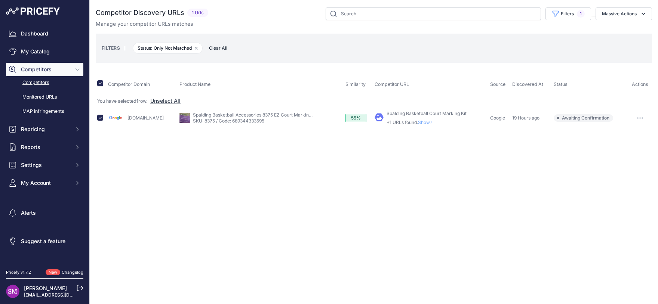
click at [430, 121] on icon at bounding box center [431, 122] width 3 height 4
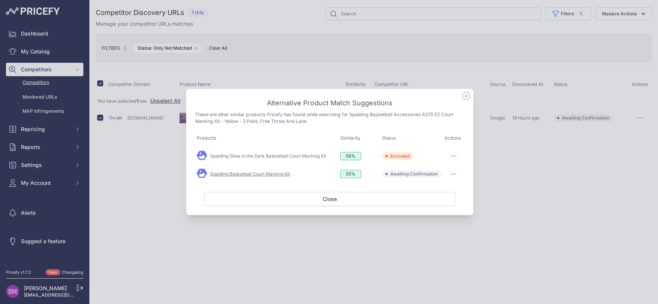
click at [284, 173] on link "Spalding Basketball Court Marking Kit" at bounding box center [250, 174] width 80 height 6
click at [452, 172] on button "button" at bounding box center [453, 174] width 15 height 10
click at [443, 191] on span "Match This" at bounding box center [433, 190] width 24 height 6
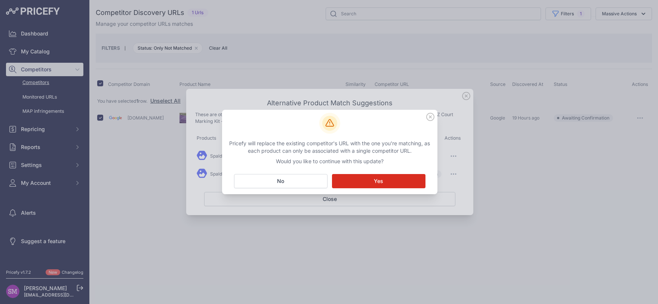
click at [361, 183] on button "Matching... Yes" at bounding box center [378, 181] width 93 height 14
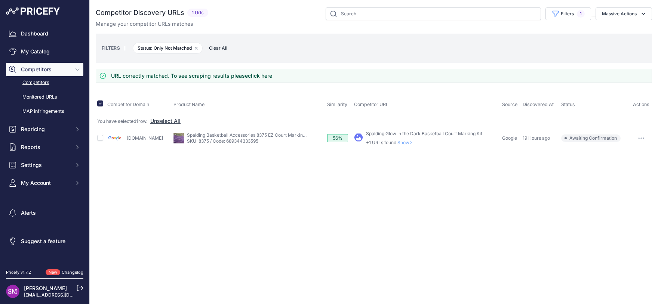
click at [634, 138] on div at bounding box center [640, 138] width 19 height 10
click at [639, 138] on button "button" at bounding box center [640, 138] width 15 height 10
click at [629, 152] on button "Confirm match" at bounding box center [619, 154] width 61 height 12
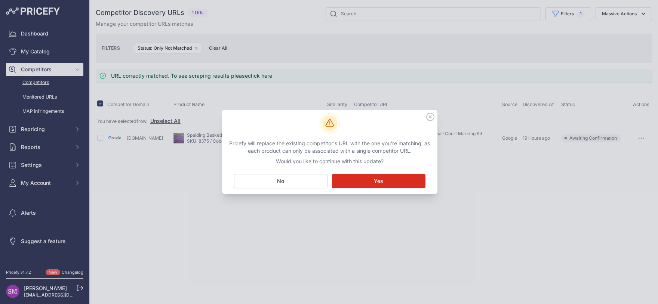
click at [387, 179] on button "Matching... Yes" at bounding box center [378, 181] width 93 height 14
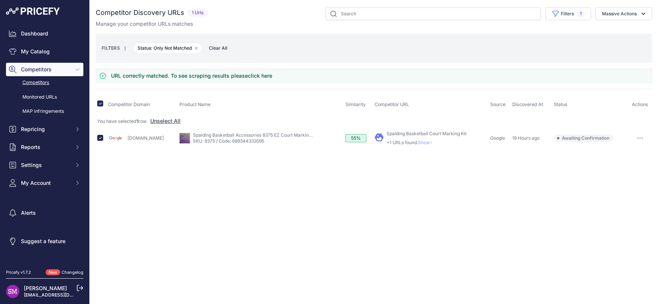
click at [421, 139] on div "Spalding Basketball Court Marking Kit +1 URLs found. Show" at bounding box center [426, 138] width 80 height 15
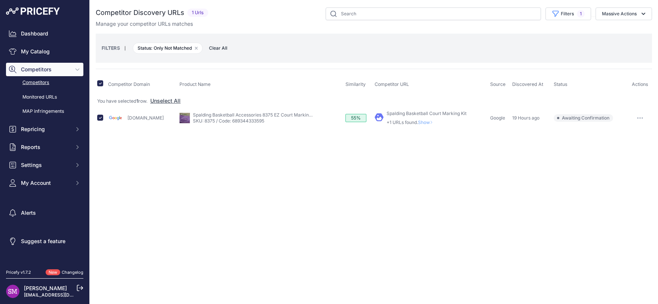
click at [421, 121] on span "Show" at bounding box center [427, 123] width 18 height 6
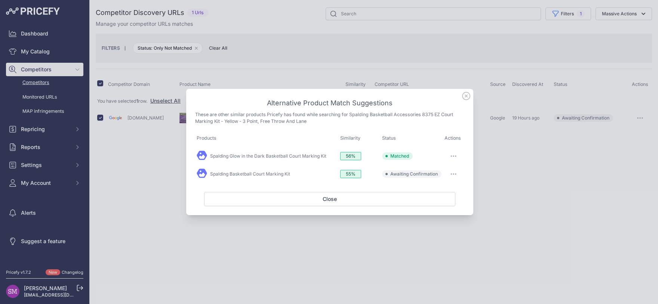
click at [454, 157] on icon "button" at bounding box center [453, 155] width 6 height 1
click at [440, 172] on span "Edit Match" at bounding box center [432, 172] width 22 height 6
click at [466, 95] on icon at bounding box center [466, 96] width 8 height 8
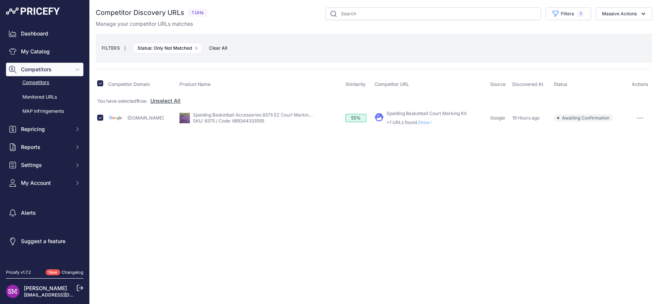
click at [641, 117] on icon "button" at bounding box center [640, 117] width 6 height 1
click at [600, 75] on th "Status" at bounding box center [590, 84] width 76 height 19
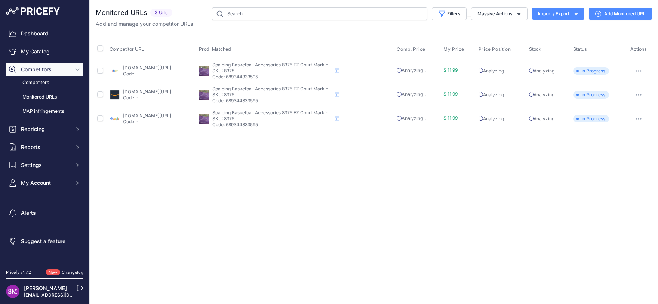
click at [637, 115] on button "button" at bounding box center [638, 119] width 15 height 10
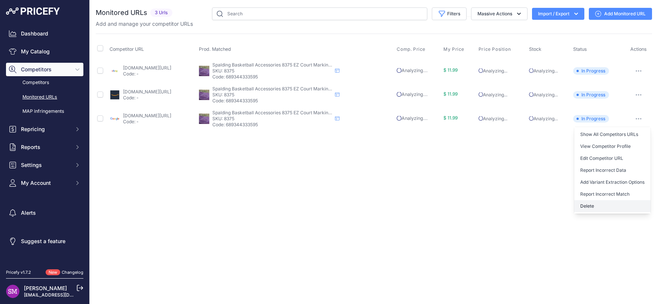
click at [593, 203] on button "Delete" at bounding box center [612, 206] width 76 height 12
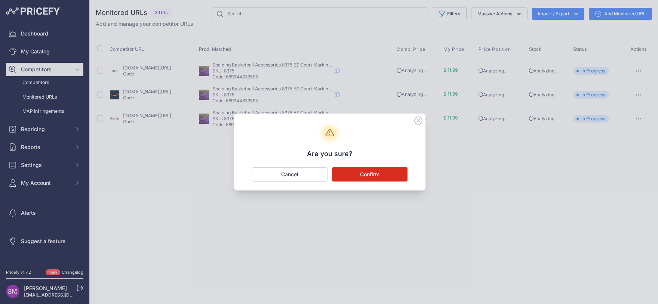
click at [383, 174] on button "Confirm" at bounding box center [369, 174] width 75 height 14
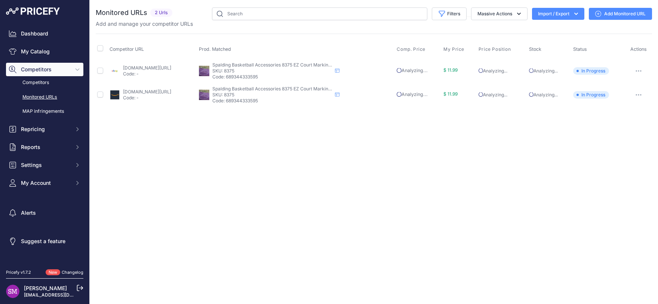
click at [610, 14] on link "Add Monitored URL" at bounding box center [619, 14] width 63 height 12
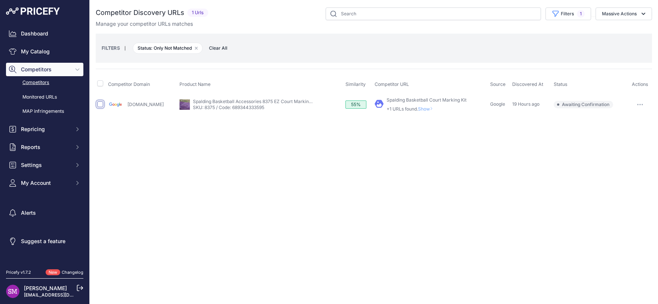
click at [101, 103] on input "checkbox" at bounding box center [100, 104] width 6 height 6
checkbox input "true"
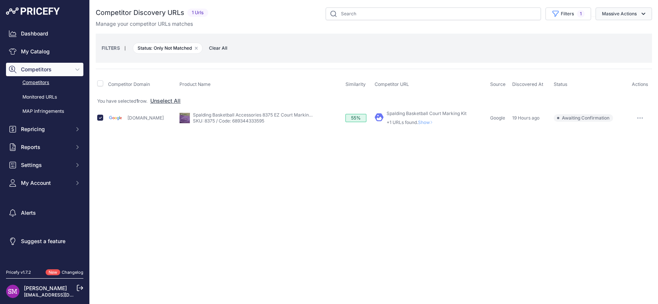
click at [634, 10] on button "Massive Actions" at bounding box center [623, 13] width 56 height 13
click at [619, 58] on span "Exclude Match" at bounding box center [616, 58] width 37 height 6
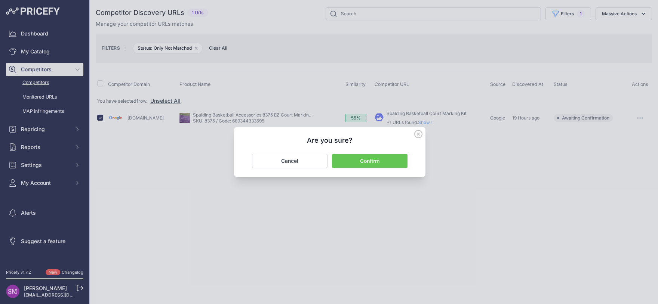
click at [367, 161] on button "Confirm" at bounding box center [369, 161] width 75 height 14
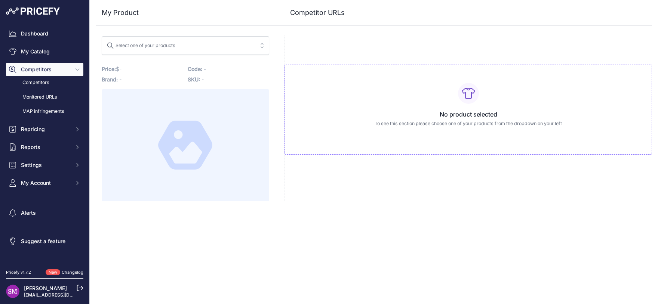
click at [197, 46] on span "Select one of your products" at bounding box center [179, 46] width 147 height 12
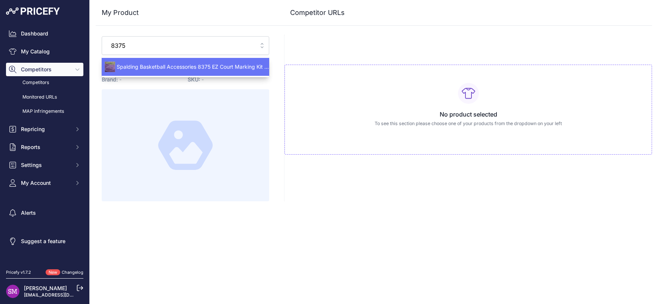
type input "8375"
click at [186, 69] on span "Spalding Basketball Accessories 8375 EZ Court Marking Kit - Yellow - 3 Point, F…" at bounding box center [185, 66] width 167 height 7
type input "[DOMAIN_NAME][URL]"
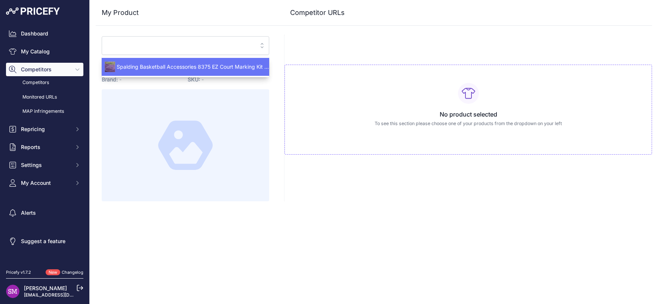
type input "[DOMAIN_NAME][URL]"
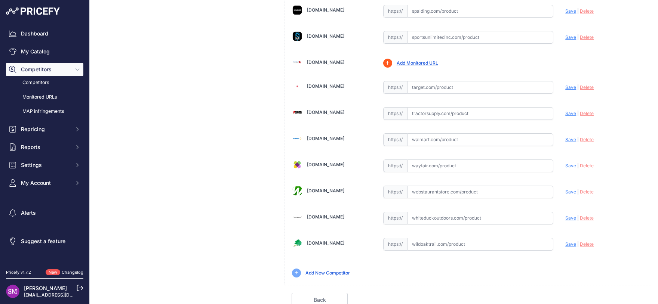
scroll to position [543, 0]
click at [412, 139] on input "text" at bounding box center [480, 139] width 146 height 13
paste input "[URL][DOMAIN_NAME]"
click at [565, 136] on span "Save" at bounding box center [570, 139] width 11 height 6
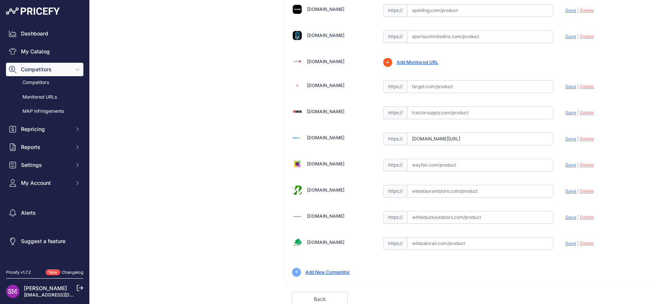
scroll to position [0, 0]
type input "https://www.walmart.com/ip/Spalding-Court-Marking-Kit/260983289?prirule_jdsnikf…"
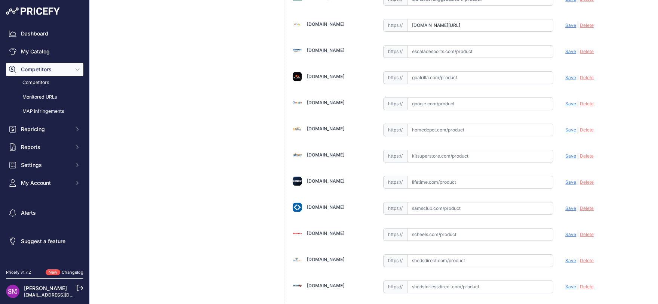
scroll to position [116, 0]
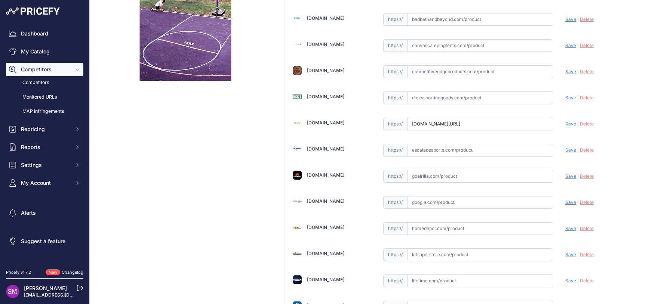
click at [419, 73] on input "text" at bounding box center [480, 71] width 146 height 13
paste input "https://www.competitiveedgeproducts.com/8375SP-Spalding-Basketball-Accessories-…"
click at [565, 71] on span "Save" at bounding box center [570, 72] width 11 height 6
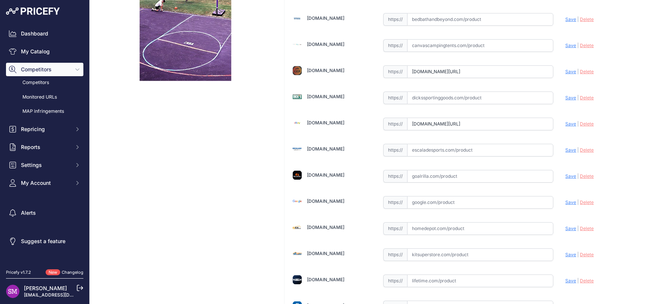
type input "https://www.competitiveedgeproducts.com/8375SP-Spalding-Basketball-Accessories-…"
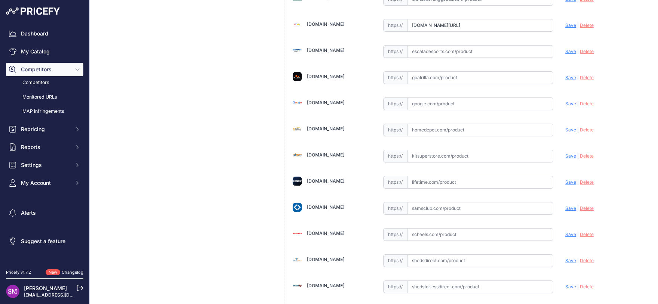
scroll to position [412, 0]
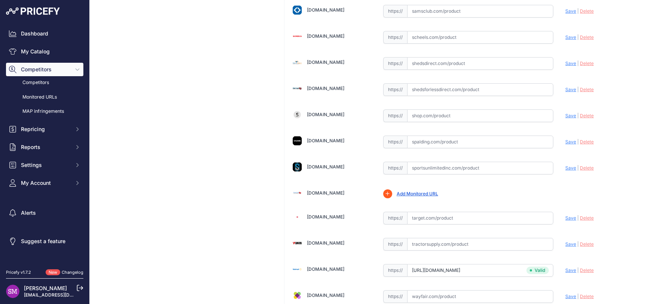
click at [418, 140] on input "text" at bounding box center [480, 142] width 146 height 13
paste input "https://www.spalding.com/p/AC.8375SP.0.0.0.0"
click at [565, 140] on span "Save" at bounding box center [570, 142] width 11 height 6
type input "https://www.spalding.com/p/AC.8375SP.0.0.0.0?prirule_jdsnikfkfjsd=9996"
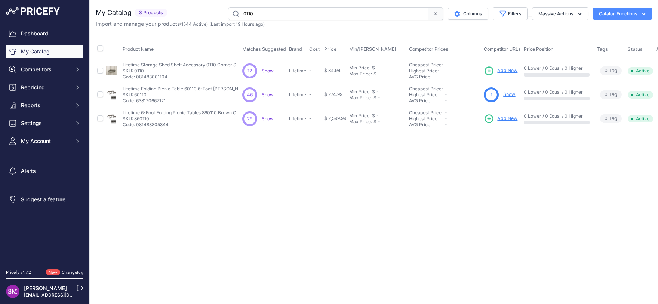
click at [268, 69] on span "Show" at bounding box center [268, 71] width 12 height 6
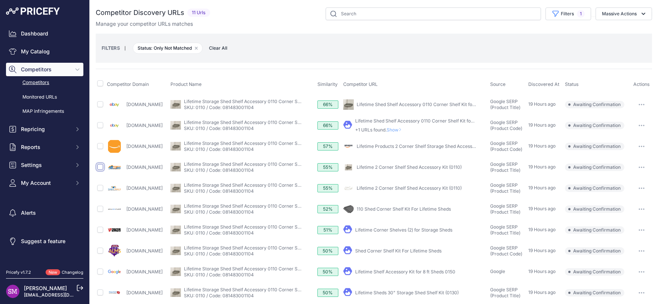
click at [101, 168] on input "checkbox" at bounding box center [100, 167] width 6 height 6
checkbox input "true"
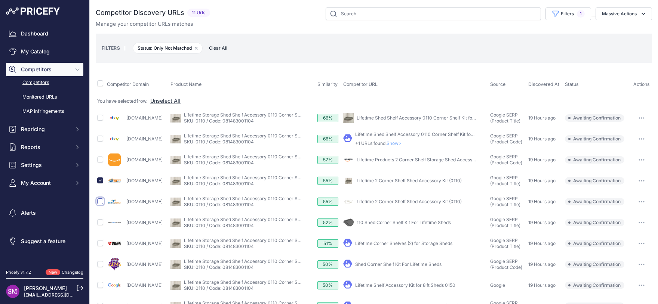
click at [99, 203] on input "checkbox" at bounding box center [100, 201] width 6 height 6
checkbox input "true"
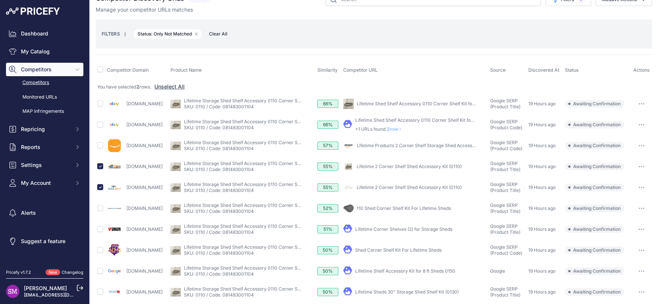
scroll to position [33, 0]
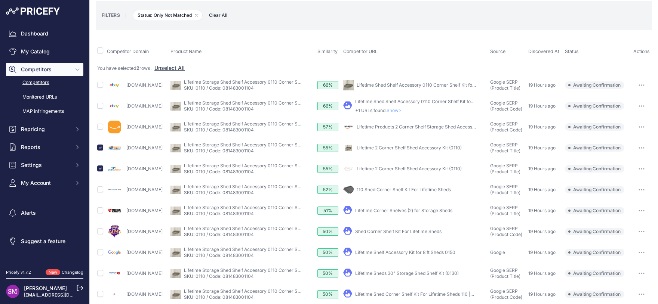
click at [396, 210] on link "Lifetime Corner Shelves (2) for Storage Sheds" at bounding box center [403, 211] width 97 height 6
click at [97, 209] on td at bounding box center [101, 210] width 10 height 21
click at [101, 210] on input "checkbox" at bounding box center [100, 210] width 6 height 6
checkbox input "true"
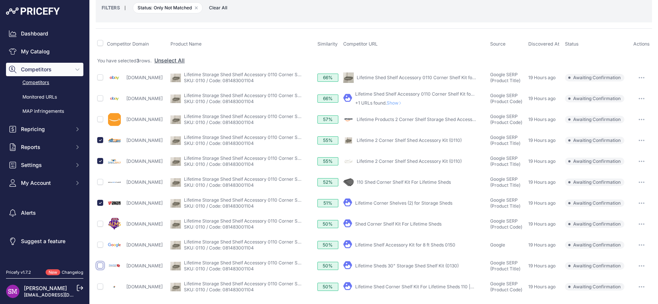
click at [102, 265] on input "checkbox" at bounding box center [100, 266] width 6 height 6
checkbox input "true"
click at [404, 102] on span "Show" at bounding box center [395, 103] width 18 height 6
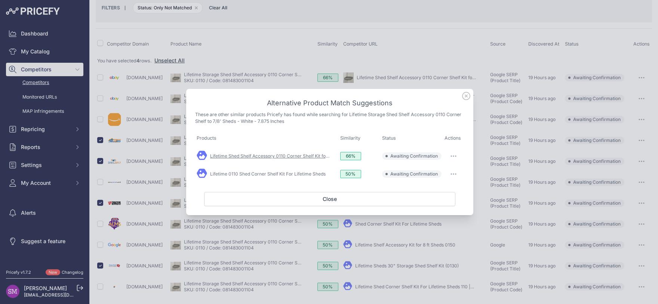
click at [306, 158] on link "Lifetime Shed Shelf Accessory 0110 Corner Shelf Kit for 7' ..." at bounding box center [273, 156] width 127 height 6
click at [455, 161] on button "button" at bounding box center [453, 156] width 15 height 10
click at [446, 171] on button "Match This" at bounding box center [439, 172] width 48 height 12
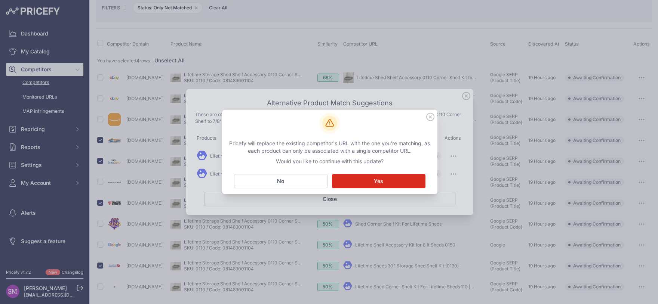
click at [415, 180] on button "Matching... Yes" at bounding box center [378, 181] width 93 height 14
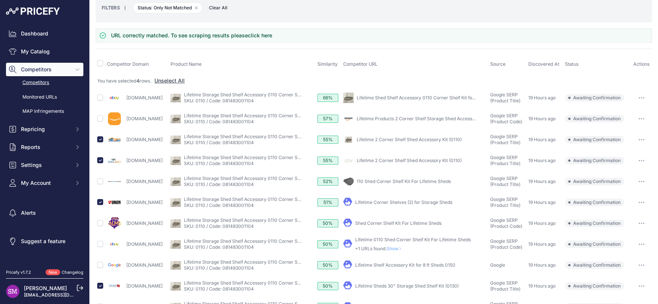
scroll to position [61, 0]
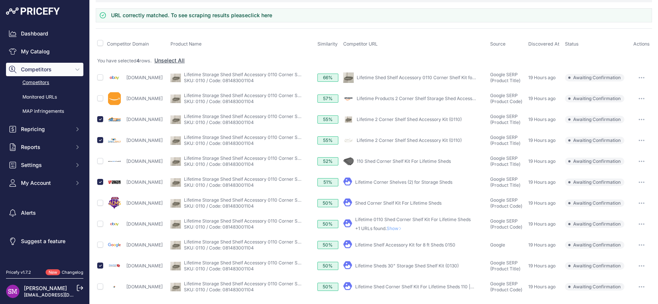
click at [403, 229] on span "Show" at bounding box center [395, 229] width 18 height 6
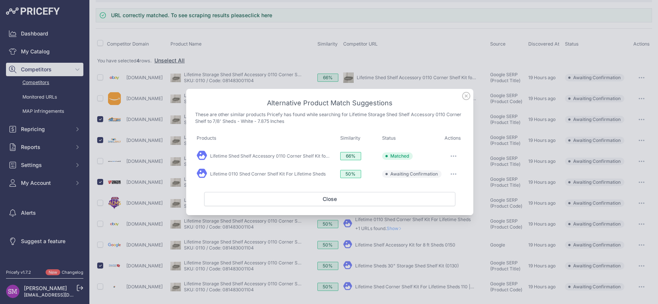
click at [454, 173] on button "button" at bounding box center [453, 174] width 15 height 10
click at [435, 204] on span "Exclude match" at bounding box center [436, 205] width 31 height 6
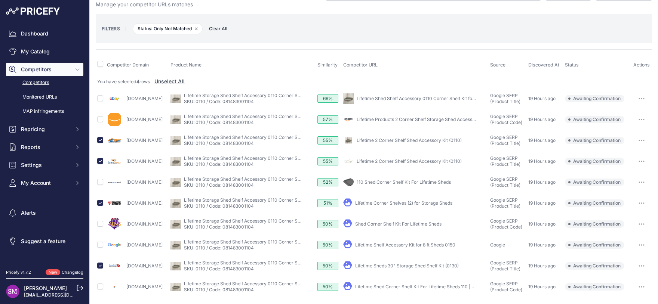
scroll to position [0, 0]
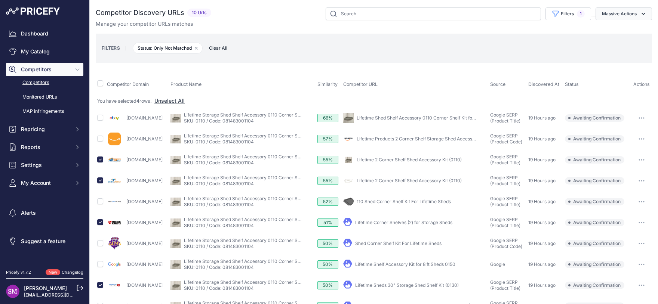
click at [618, 13] on button "Massive Actions" at bounding box center [623, 13] width 56 height 13
click at [609, 30] on span "Confirm Match" at bounding box center [616, 31] width 36 height 6
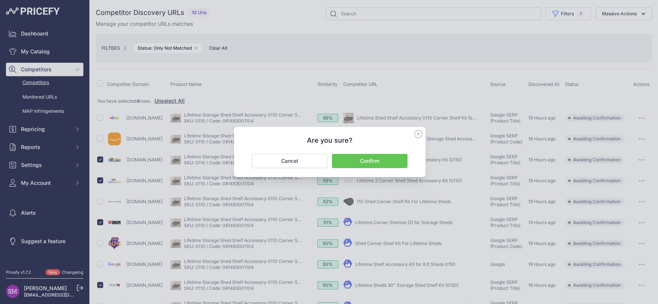
click at [368, 160] on button "Confirm" at bounding box center [369, 161] width 75 height 14
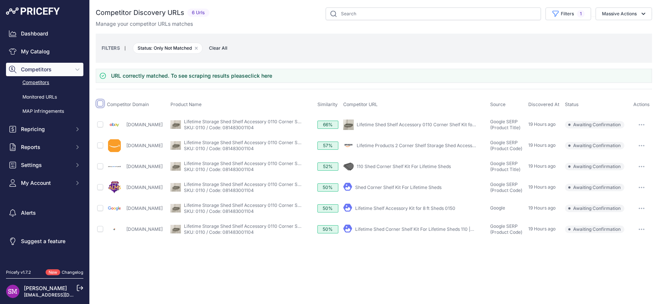
click at [98, 101] on input "checkbox" at bounding box center [100, 104] width 6 height 6
checkbox input "true"
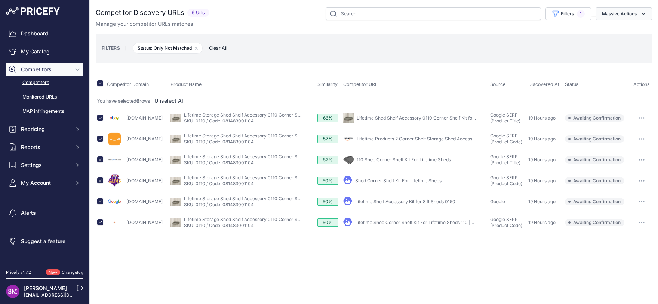
click at [639, 12] on button "Massive Actions" at bounding box center [623, 13] width 56 height 13
click at [610, 56] on span "Exclude Match" at bounding box center [616, 58] width 37 height 6
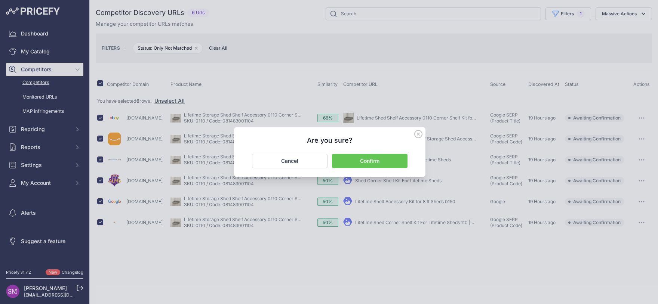
click at [358, 160] on button "Confirm" at bounding box center [369, 161] width 75 height 14
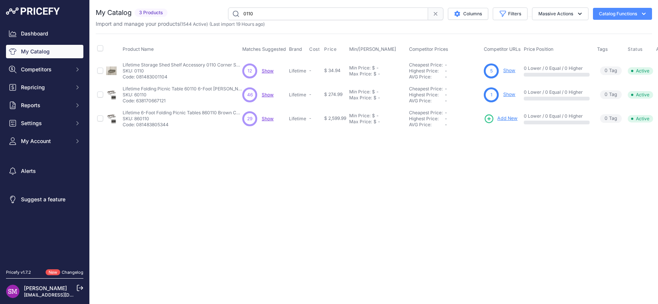
click at [508, 72] on link "Show" at bounding box center [509, 71] width 12 height 6
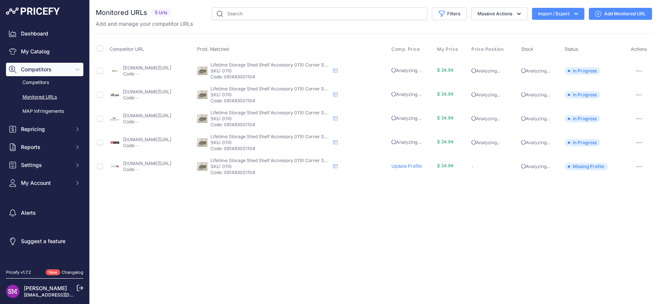
click at [610, 14] on link "Add Monitored URL" at bounding box center [619, 14] width 63 height 12
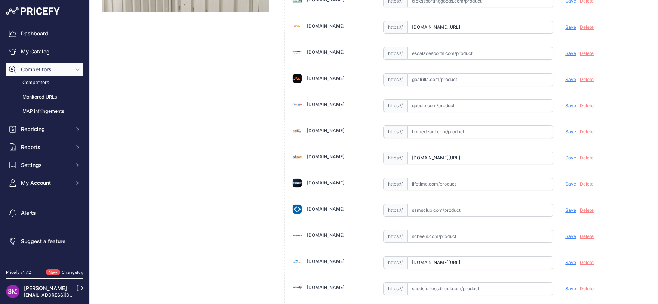
scroll to position [230, 0]
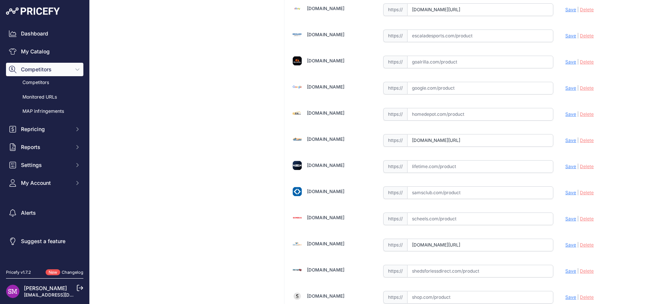
click at [446, 166] on input "text" at bounding box center [480, 166] width 146 height 13
paste input "[URL][DOMAIN_NAME]"
click at [566, 167] on span "Save" at bounding box center [570, 167] width 11 height 6
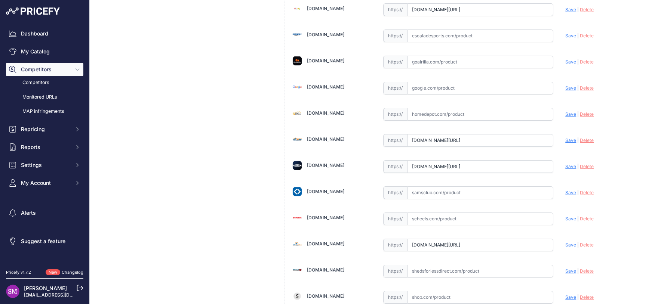
type input "[URL][DOMAIN_NAME]"
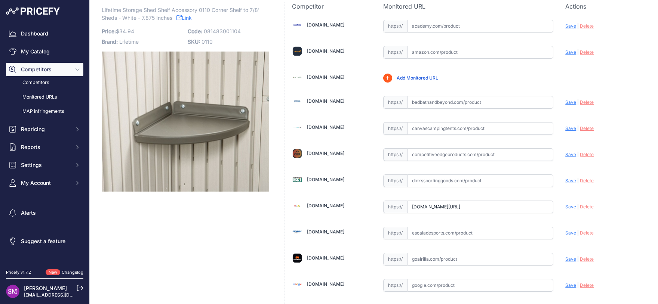
scroll to position [0, 0]
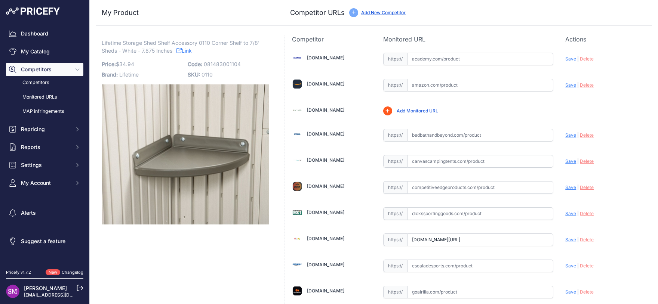
click at [418, 86] on input "text" at bounding box center [480, 85] width 146 height 13
paste input "[URL][DOMAIN_NAME]"
click at [568, 86] on span "Save" at bounding box center [570, 85] width 11 height 6
type input "[URL][DOMAIN_NAME]"
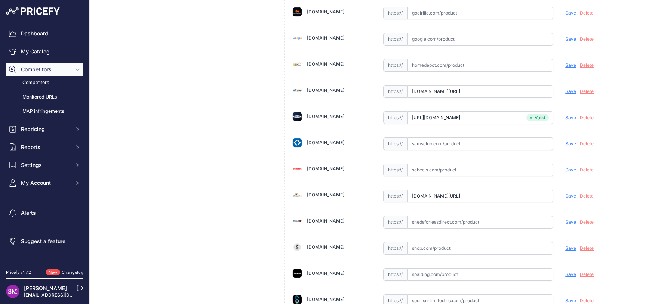
scroll to position [180, 0]
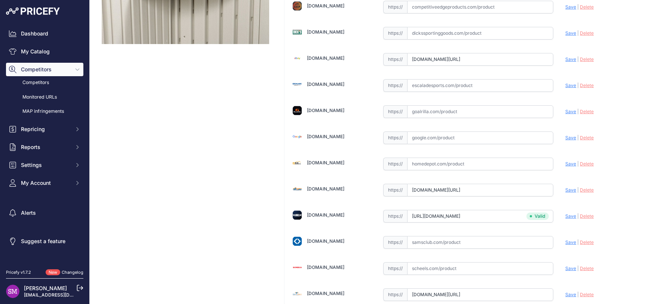
click at [420, 160] on input "text" at bounding box center [480, 164] width 146 height 13
paste input "[URL][DOMAIN_NAME][DOMAIN_NAME]"
type input "[URL][DOMAIN_NAME][DOMAIN_NAME]"
click at [417, 165] on input "text" at bounding box center [480, 164] width 146 height 13
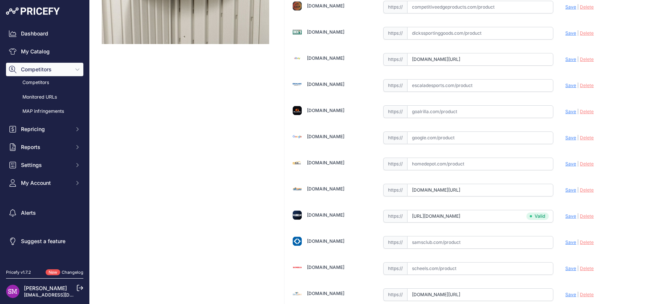
paste input "[URL][DOMAIN_NAME]"
click at [565, 164] on span "Save" at bounding box center [570, 164] width 11 height 6
type input "[URL][DOMAIN_NAME]"
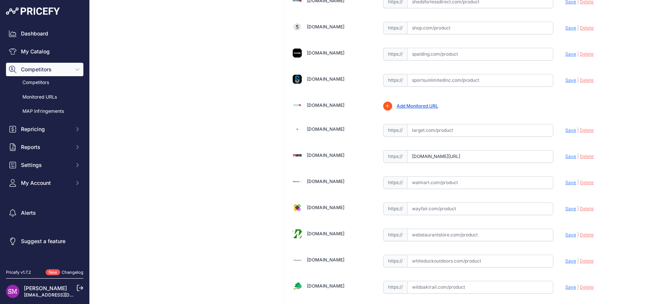
scroll to position [509, 0]
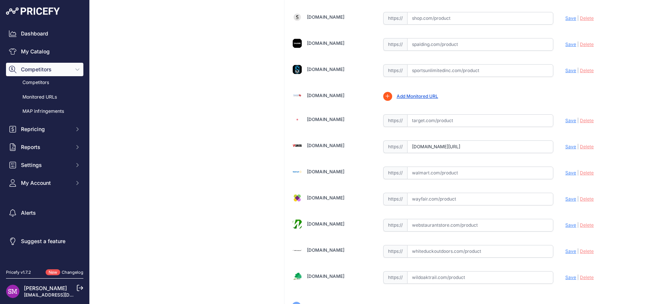
click at [421, 170] on input "text" at bounding box center [480, 173] width 146 height 13
paste input "[URL][DOMAIN_NAME]"
click at [565, 170] on span "Save" at bounding box center [570, 173] width 11 height 6
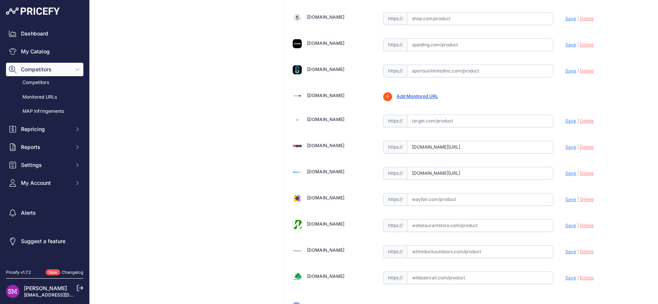
click at [490, 167] on input "[DOMAIN_NAME][URL]" at bounding box center [480, 173] width 146 height 13
click at [565, 170] on span "Save" at bounding box center [570, 173] width 11 height 6
type input "[URL][DOMAIN_NAME]"
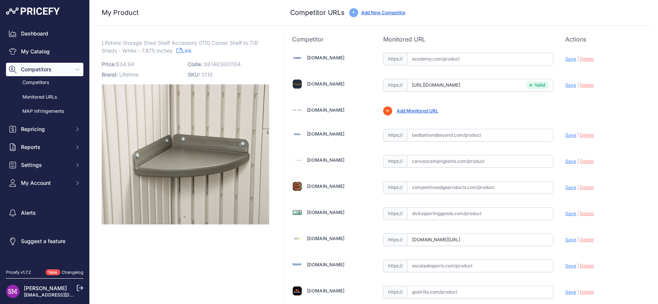
scroll to position [0, 0]
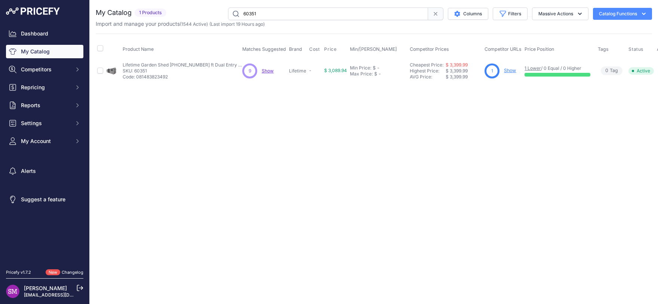
click at [266, 70] on span "Show" at bounding box center [268, 71] width 12 height 6
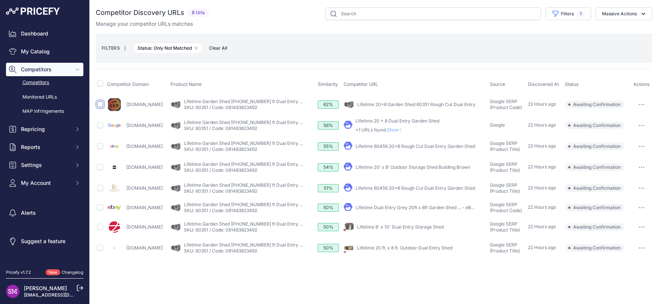
click at [98, 104] on input "checkbox" at bounding box center [100, 104] width 6 height 6
checkbox input "true"
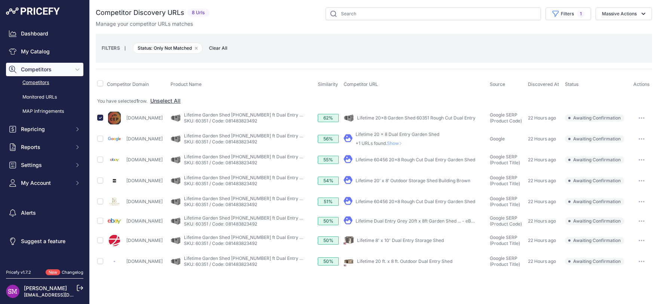
click at [643, 117] on button "button" at bounding box center [641, 118] width 15 height 10
click at [622, 133] on button "Confirm match" at bounding box center [619, 134] width 61 height 12
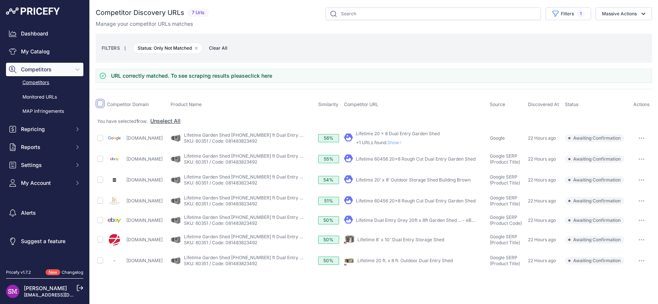
click at [101, 104] on input "checkbox" at bounding box center [100, 104] width 6 height 6
checkbox input "true"
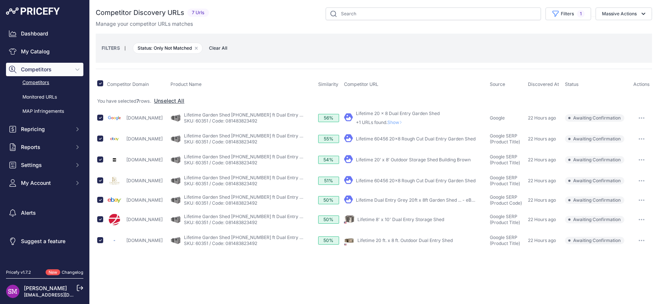
click at [433, 238] on link "Lifetime 20 ft. x 8 ft. Outdoor Dual Entry Shed" at bounding box center [404, 241] width 95 height 6
click at [621, 18] on button "Massive Actions" at bounding box center [623, 13] width 56 height 13
click at [614, 46] on span "Unmatch" at bounding box center [609, 44] width 22 height 6
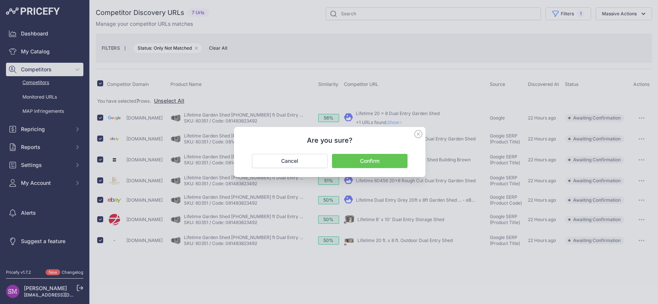
click at [369, 161] on button "Confirm" at bounding box center [369, 161] width 75 height 14
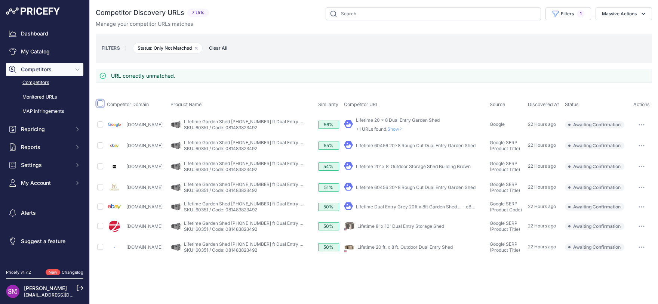
click at [99, 102] on input "checkbox" at bounding box center [100, 104] width 6 height 6
checkbox input "true"
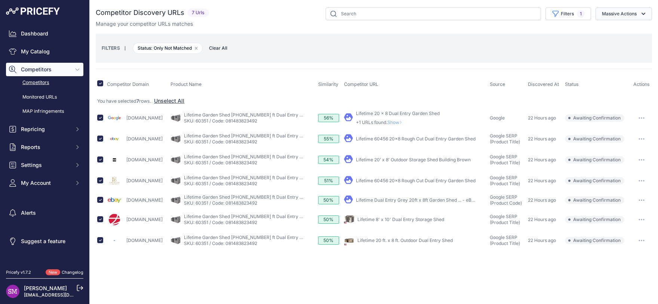
click at [614, 13] on button "Massive Actions" at bounding box center [623, 13] width 56 height 13
click at [612, 57] on span "Exclude Match" at bounding box center [616, 58] width 37 height 6
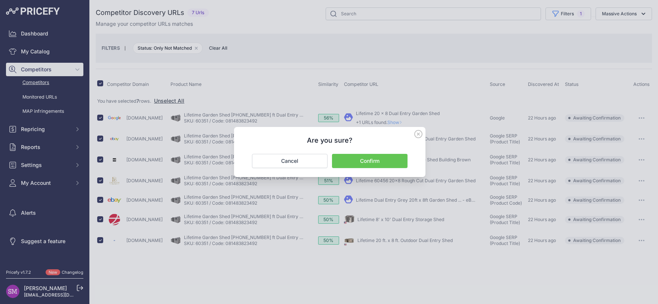
click at [376, 164] on button "Confirm" at bounding box center [369, 161] width 75 height 14
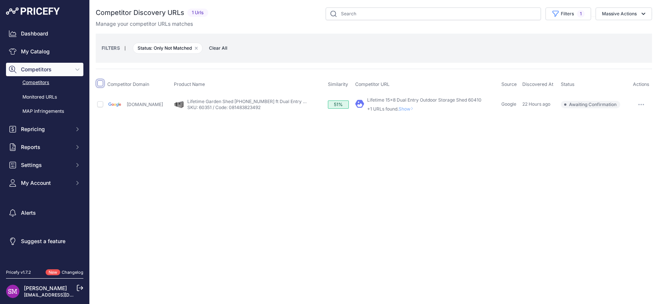
click at [101, 84] on input "checkbox" at bounding box center [100, 83] width 6 height 6
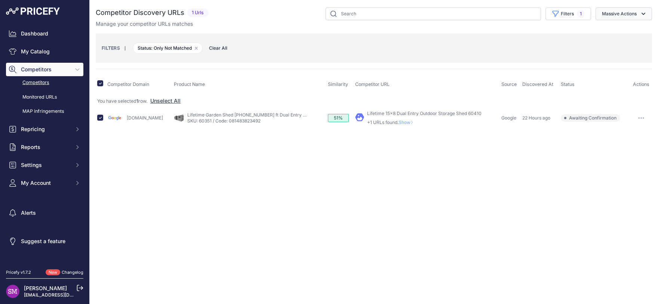
click at [617, 13] on button "Massive Actions" at bounding box center [623, 13] width 56 height 13
click at [619, 55] on span "Exclude Match" at bounding box center [616, 58] width 37 height 6
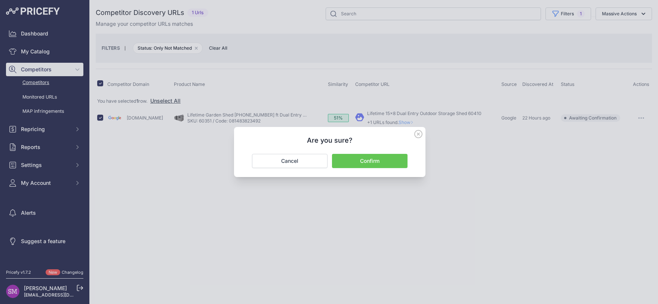
click at [376, 162] on button "Confirm" at bounding box center [369, 161] width 75 height 14
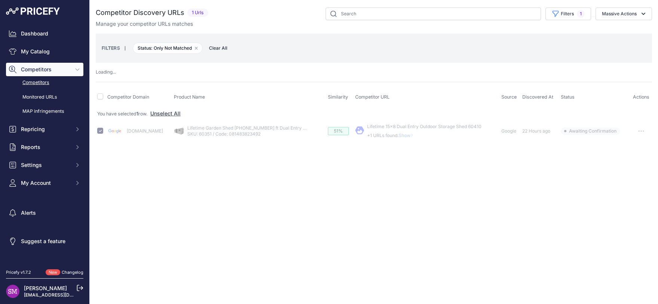
checkbox input "false"
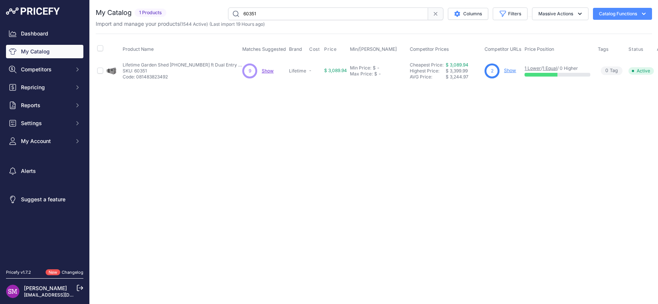
click at [507, 70] on link "Show" at bounding box center [510, 71] width 12 height 6
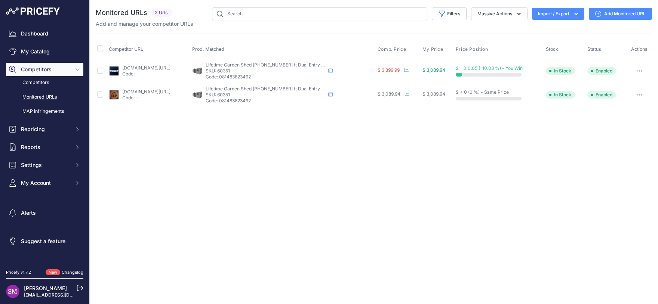
click at [611, 14] on link "Add Monitored URL" at bounding box center [619, 14] width 63 height 12
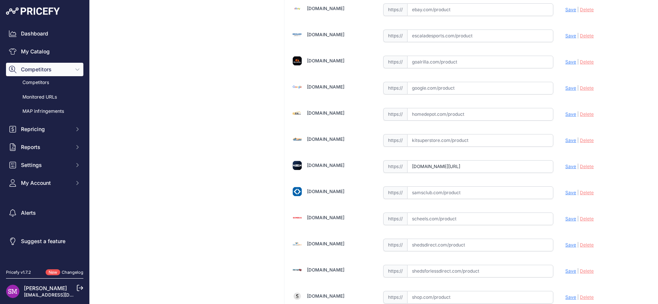
scroll to position [263, 0]
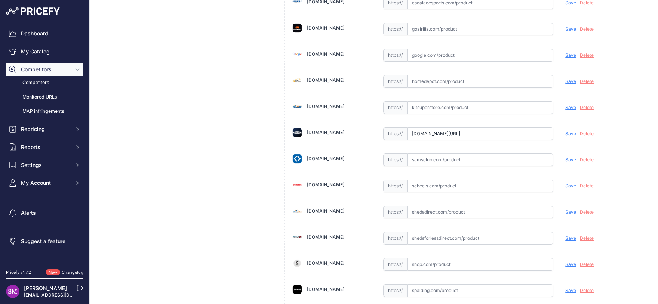
click at [426, 237] on input "text" at bounding box center [480, 238] width 146 height 13
paste input "[URL][DOMAIN_NAME]"
click at [565, 239] on span "Save" at bounding box center [570, 238] width 11 height 6
type input "[URL][DOMAIN_NAME]"
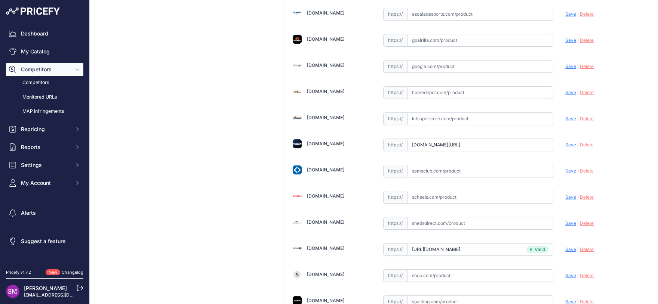
scroll to position [164, 0]
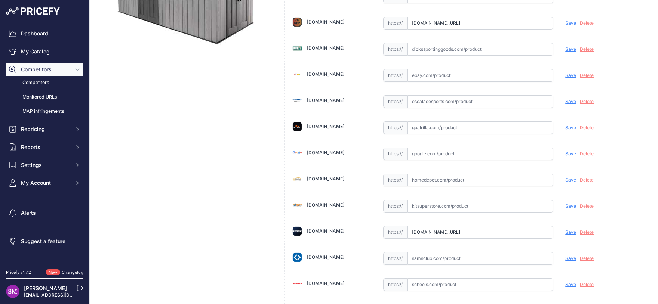
click at [424, 206] on input "text" at bounding box center [480, 206] width 146 height 13
paste input "https://www.kitsuperstore.com/lifetime-sheds/7437-20x8-outdoor-storage-floor-li…"
click at [565, 206] on span "Save" at bounding box center [570, 206] width 11 height 6
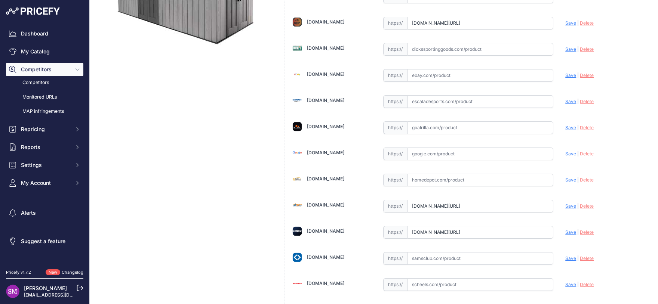
type input "https://www.kitsuperstore.com/lifetime-sheds/7437-20x8-outdoor-storage-floor-li…"
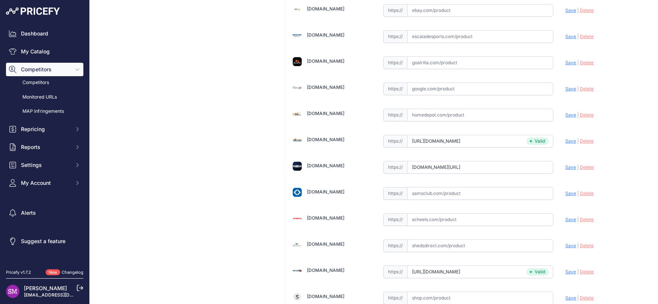
scroll to position [312, 0]
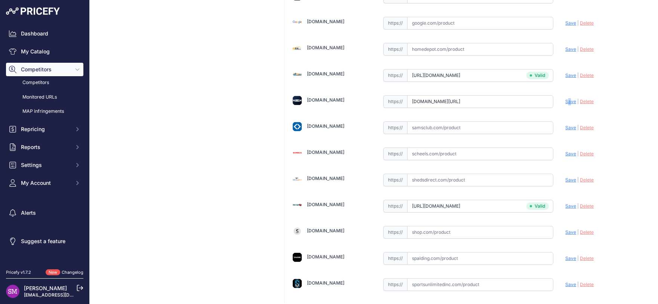
click at [565, 97] on div "Update Profile Save | Delete Analyzing" at bounding box center [604, 100] width 79 height 12
click at [565, 99] on span "Save" at bounding box center [570, 101] width 11 height 6
type input "https://www.lifetime.com/lifetime-60351-20-ft-x-8-ft-outdoor-storage-shed?priru…"
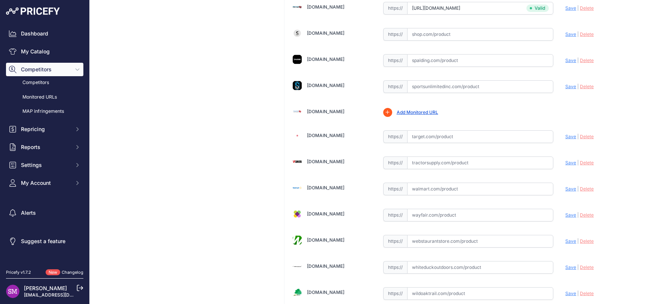
click at [436, 213] on input "text" at bounding box center [480, 215] width 146 height 13
paste input "https://www.wayfair.com/Lifetime--Lifetime-20-Ft.-x-8-Ft.-HighDensity-Polyethyl…"
drag, startPoint x: 489, startPoint y: 215, endPoint x: 571, endPoint y: 215, distance: 82.2
click at [553, 215] on input "https://www.wayfair.com/Lifetime--Lifetime-20-Ft.-x-8-Ft.-HighDensity-Polyethyl…" at bounding box center [480, 215] width 146 height 13
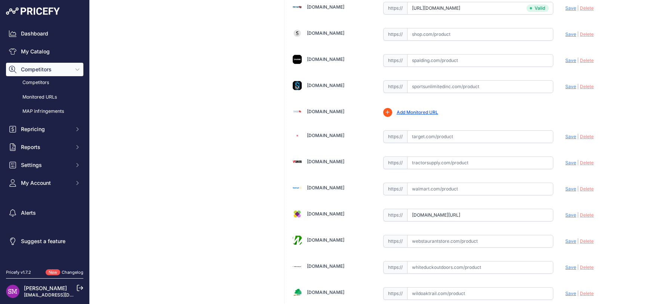
scroll to position [0, 245]
click at [565, 214] on span "Save" at bounding box center [570, 215] width 11 height 6
type input "https://www.wayfair.com/Lifetime--Lifetime-20-Ft.-x-8-Ft.-HighDensity-Polyethyl…"
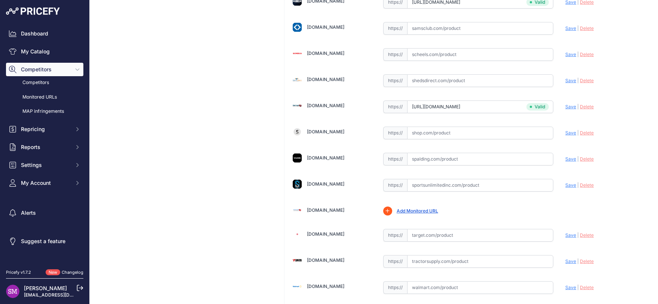
scroll to position [526, 0]
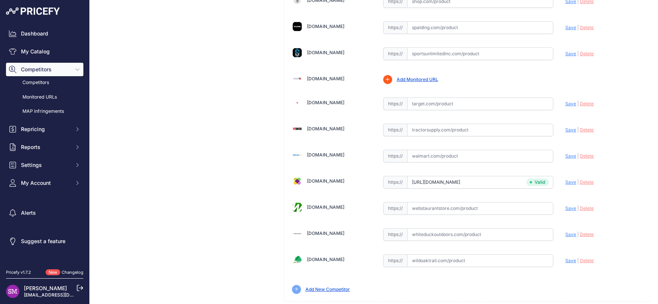
click at [425, 155] on input "text" at bounding box center [480, 156] width 146 height 13
paste input "https://www.walmart.com/ip/Lifetime-Polyethelene-Storage-Shed-146-sq-ft-20-ft-x…"
drag, startPoint x: 460, startPoint y: 155, endPoint x: 569, endPoint y: 158, distance: 108.4
click at [553, 158] on input "https://www.walmart.com/ip/Lifetime-Polyethelene-Storage-Shed-146-sq-ft-20-ft-x…" at bounding box center [480, 156] width 146 height 13
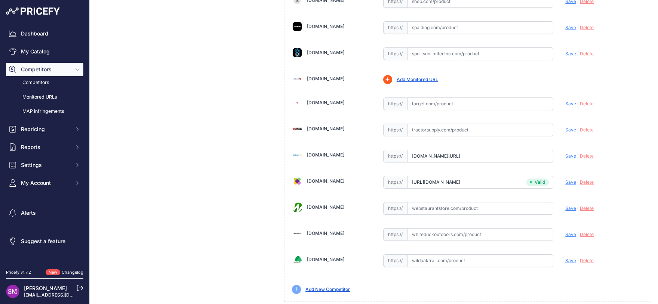
scroll to position [0, 122]
click at [565, 155] on span "Save" at bounding box center [570, 156] width 11 height 6
type input "https://www.walmart.com/ip/Lifetime-Polyethelene-Storage-Shed-146-sq-ft-20-ft-x…"
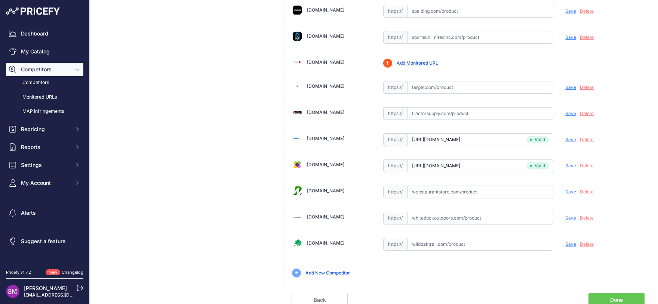
scroll to position [526, 0]
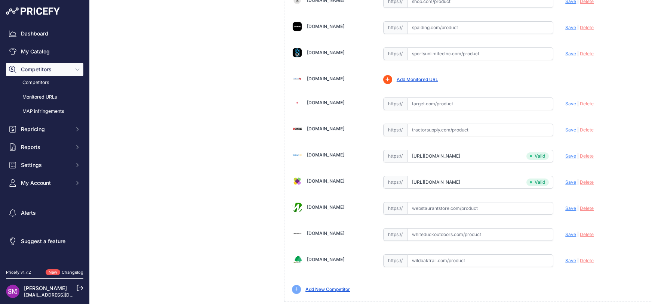
click at [429, 127] on input "text" at bounding box center [480, 130] width 146 height 13
paste input "https://www.tractorsupply.com/tsc/product/lifetime-20-ft-x-8-ft-outdoor-storage…"
click at [565, 129] on span "Save" at bounding box center [570, 130] width 11 height 6
type input "https://www.tractorsupply.com/tsc/product/lifetime-20-ft-x-8-ft-outdoor-storage…"
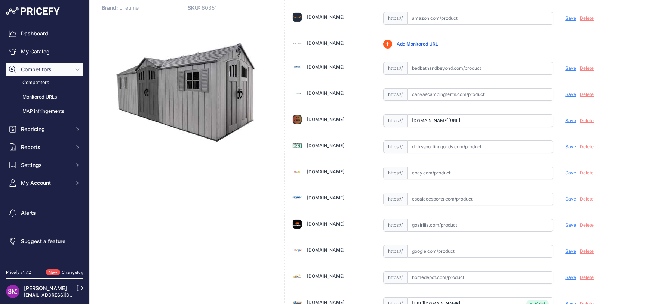
scroll to position [0, 0]
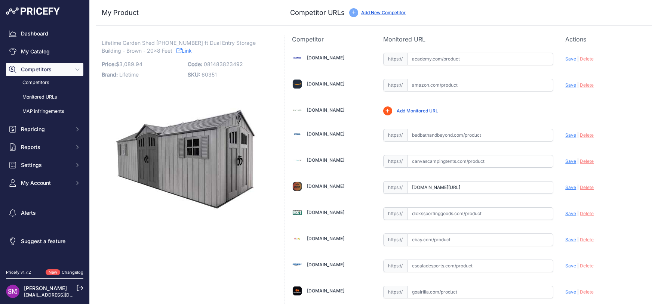
click at [438, 17] on div "Competitor URLs Add New Competitor" at bounding box center [468, 12] width 356 height 10
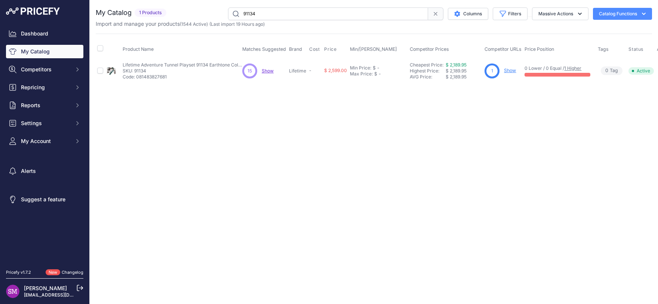
click at [265, 69] on span "Show" at bounding box center [268, 71] width 12 height 6
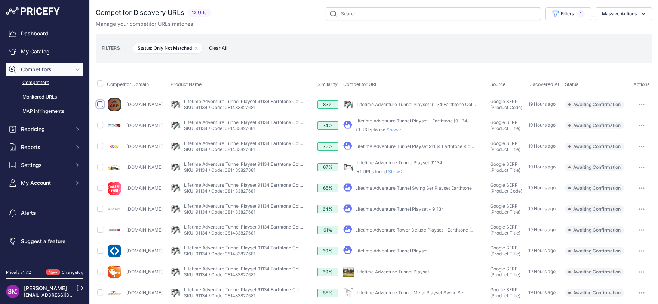
click at [99, 104] on input "checkbox" at bounding box center [100, 104] width 6 height 6
checkbox input "true"
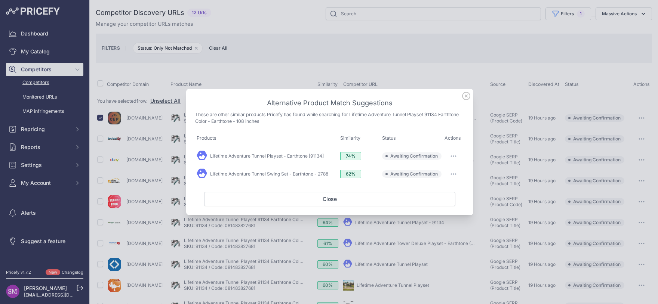
click at [453, 175] on icon "button" at bounding box center [453, 173] width 6 height 1
click at [437, 204] on span "Exclude match" at bounding box center [436, 205] width 31 height 6
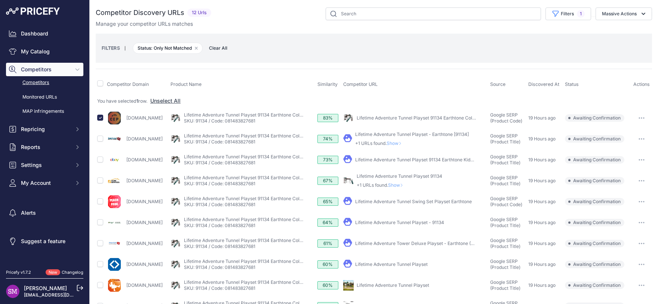
click at [401, 145] on icon at bounding box center [399, 143] width 3 height 4
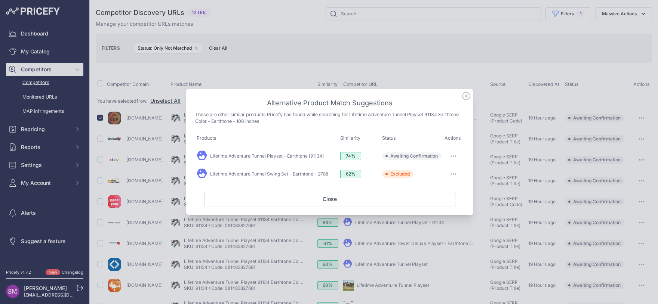
click at [454, 156] on icon "button" at bounding box center [453, 155] width 6 height 1
click at [444, 171] on button "Match This" at bounding box center [439, 172] width 48 height 12
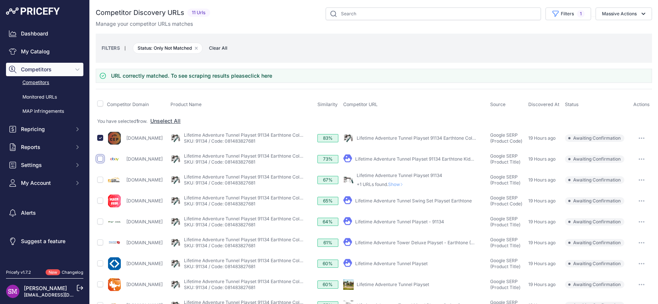
click at [101, 159] on input "checkbox" at bounding box center [100, 159] width 6 height 6
checkbox input "true"
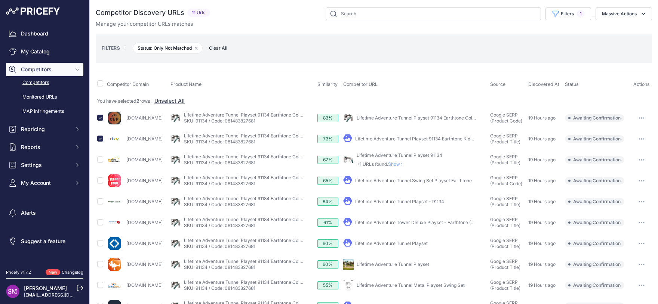
click at [406, 163] on span "Show" at bounding box center [397, 164] width 18 height 6
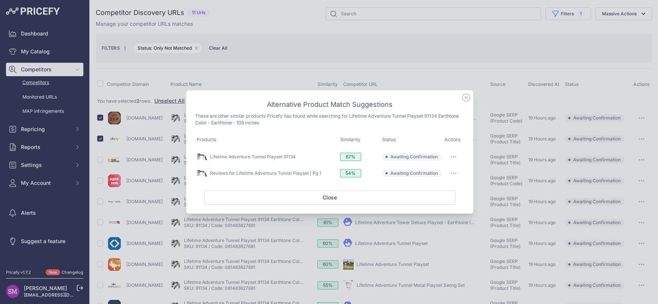
click at [454, 175] on button "button" at bounding box center [453, 173] width 15 height 10
click at [439, 203] on span "Exclude match" at bounding box center [436, 204] width 31 height 6
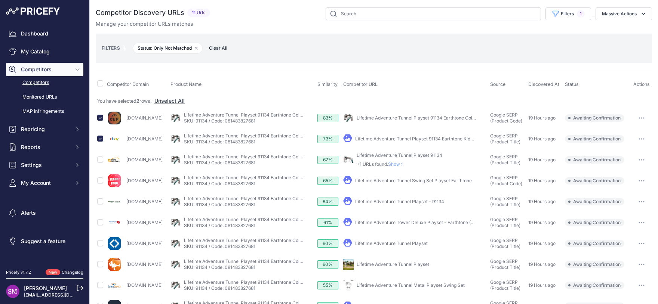
click at [406, 162] on span "Show" at bounding box center [397, 164] width 18 height 6
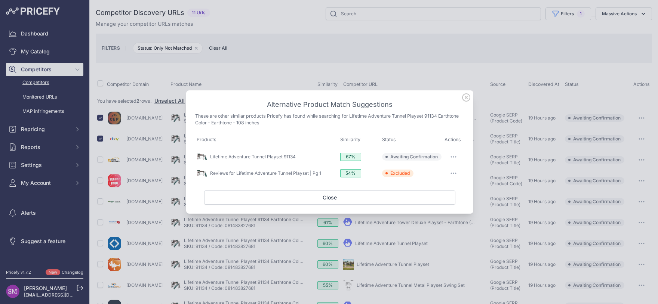
click at [446, 154] on button "button" at bounding box center [453, 157] width 15 height 10
click at [449, 155] on button "button" at bounding box center [453, 157] width 15 height 10
click at [438, 173] on span "Match This" at bounding box center [433, 173] width 24 height 6
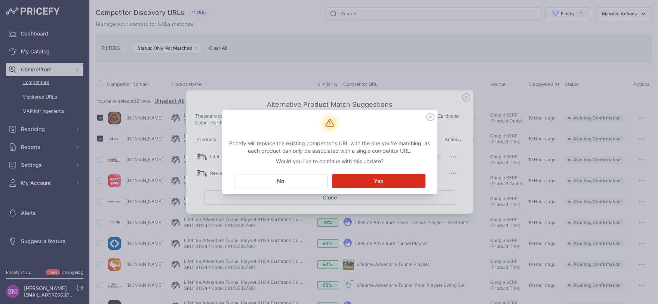
click at [384, 182] on button "Matching... Yes" at bounding box center [378, 181] width 93 height 14
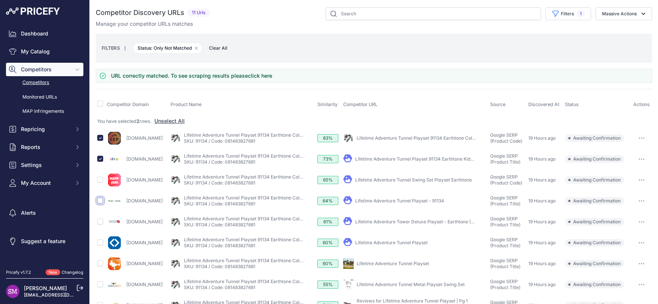
click at [101, 202] on input "checkbox" at bounding box center [100, 201] width 6 height 6
checkbox input "true"
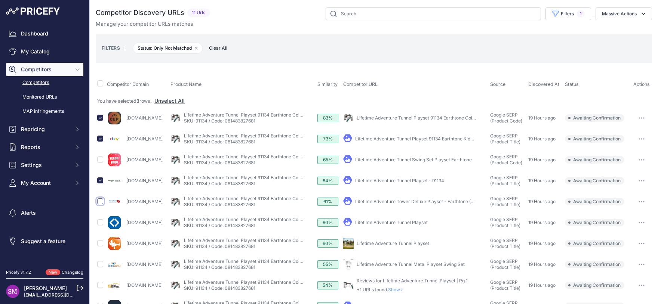
click at [100, 200] on input "checkbox" at bounding box center [100, 201] width 6 height 6
checkbox input "true"
click at [420, 223] on link "Lifetime Adventure Tunnel Playset" at bounding box center [391, 223] width 72 height 6
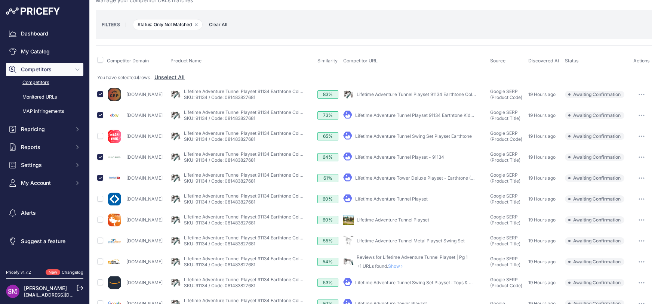
scroll to position [33, 0]
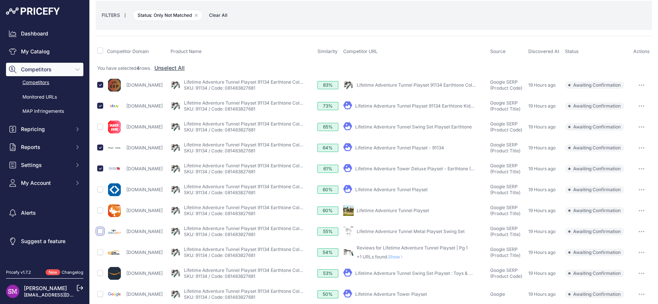
click at [100, 229] on input "checkbox" at bounding box center [100, 231] width 6 height 6
checkbox input "true"
click at [406, 257] on span "Show" at bounding box center [397, 257] width 18 height 6
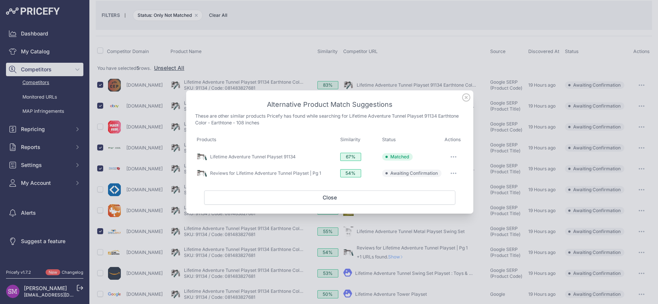
click at [454, 172] on button "button" at bounding box center [453, 173] width 15 height 10
click at [442, 204] on span "Exclude match" at bounding box center [436, 204] width 31 height 6
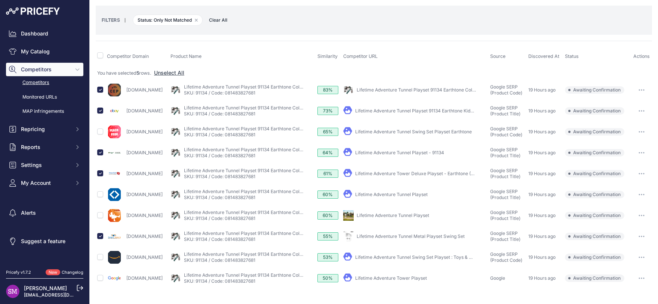
scroll to position [19, 0]
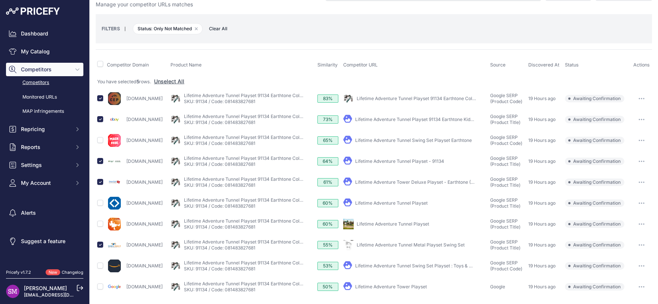
click at [395, 267] on link "Lifetime Adventure Tunnel Swing Set Playset : Toys & Games" at bounding box center [419, 266] width 129 height 6
click at [98, 267] on input "checkbox" at bounding box center [100, 266] width 6 height 6
checkbox input "true"
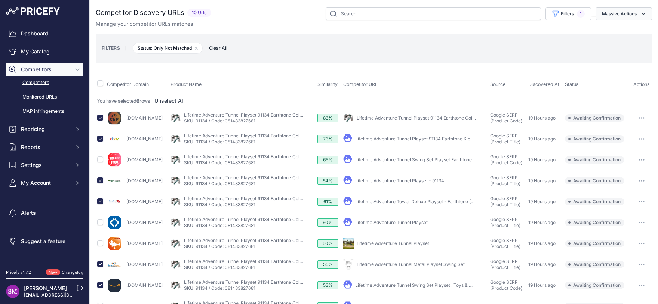
click at [617, 15] on button "Massive Actions" at bounding box center [623, 13] width 56 height 13
click at [611, 33] on span "Confirm Match" at bounding box center [616, 31] width 36 height 6
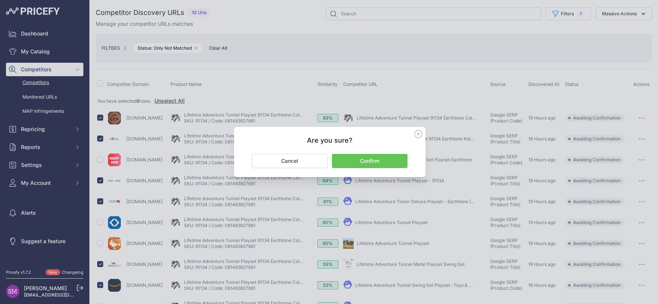
click at [368, 156] on button "Confirm" at bounding box center [369, 161] width 75 height 14
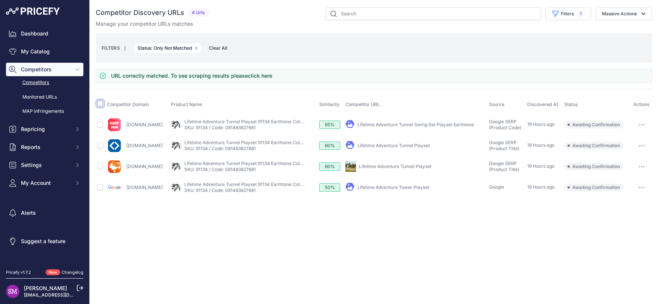
click at [100, 101] on input "checkbox" at bounding box center [100, 104] width 6 height 6
checkbox input "true"
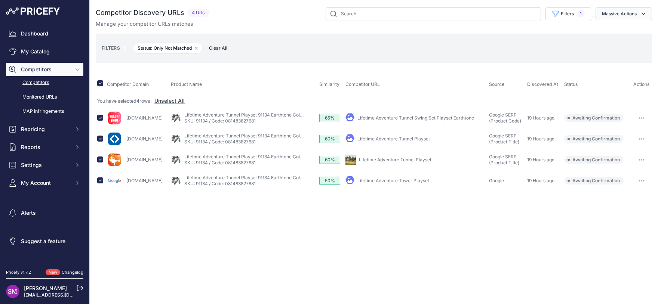
click at [632, 13] on button "Massive Actions" at bounding box center [623, 13] width 56 height 13
click at [617, 57] on span "Exclude Match" at bounding box center [616, 58] width 37 height 6
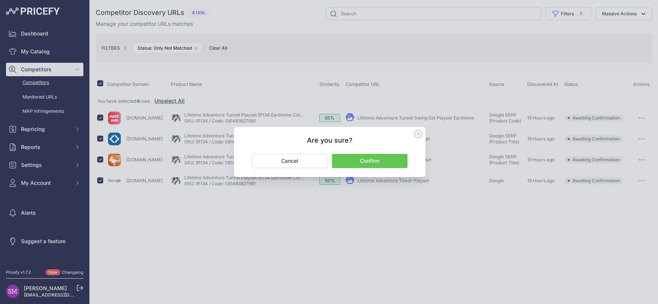
click at [364, 158] on button "Confirm" at bounding box center [369, 161] width 75 height 14
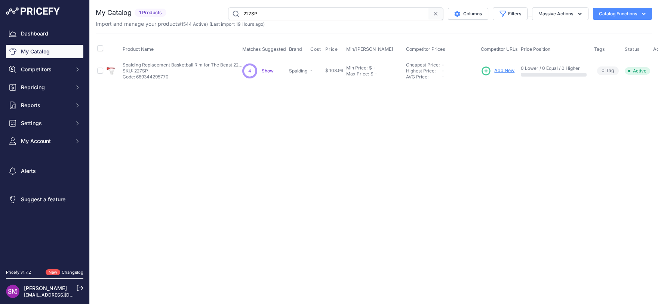
click at [267, 69] on span "Show" at bounding box center [268, 71] width 12 height 6
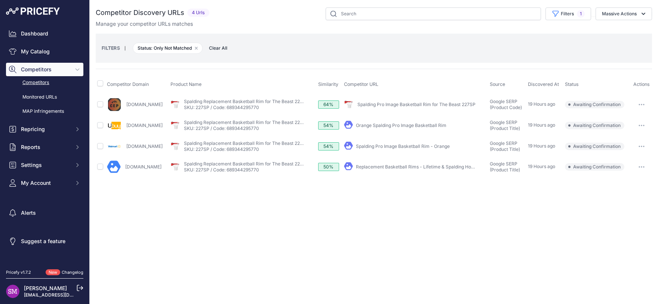
click at [97, 104] on td at bounding box center [101, 104] width 10 height 21
click at [100, 105] on input "checkbox" at bounding box center [100, 104] width 6 height 6
checkbox input "true"
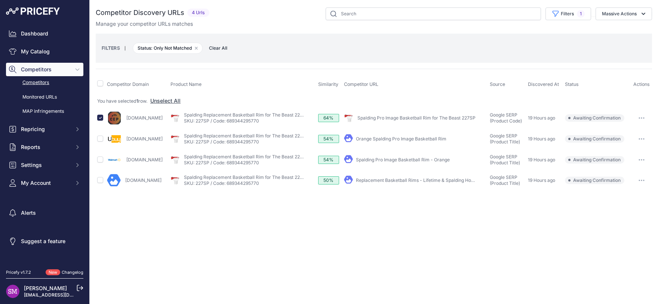
click at [405, 161] on link "Spalding Pro Image Basketball Rim - Orange" at bounding box center [403, 160] width 94 height 6
click at [101, 159] on input "checkbox" at bounding box center [100, 160] width 6 height 6
checkbox input "true"
click at [627, 15] on button "Massive Actions" at bounding box center [623, 13] width 56 height 13
click at [615, 31] on span "Confirm Match" at bounding box center [616, 31] width 36 height 6
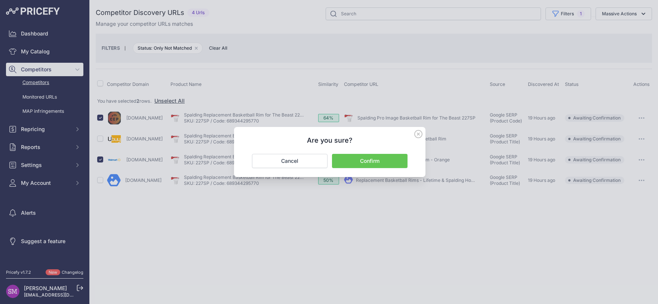
click at [378, 163] on button "Confirm" at bounding box center [369, 161] width 75 height 14
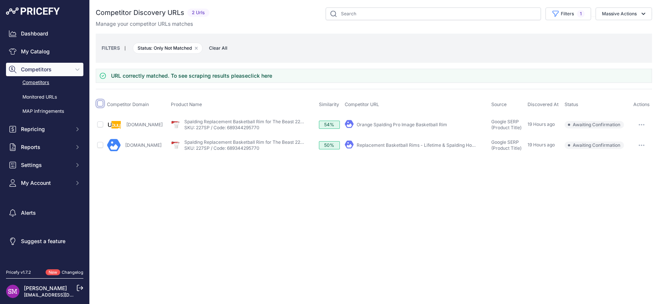
click at [101, 104] on input "checkbox" at bounding box center [100, 104] width 6 height 6
checkbox input "true"
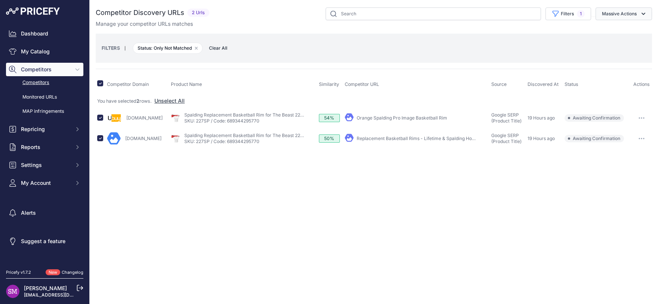
click at [624, 9] on button "Massive Actions" at bounding box center [623, 13] width 56 height 13
click at [606, 56] on span "Exclude Match" at bounding box center [616, 58] width 37 height 6
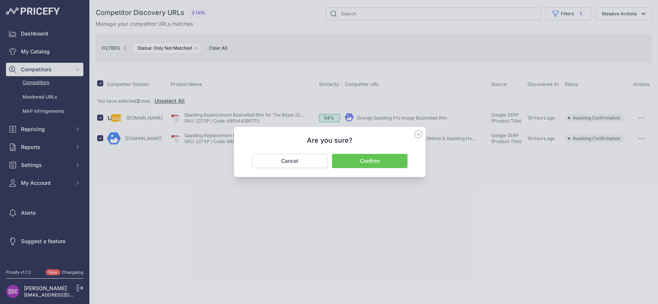
click at [378, 160] on button "Confirm" at bounding box center [369, 161] width 75 height 14
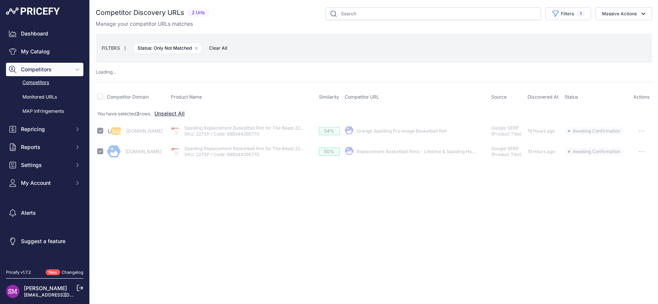
checkbox input "false"
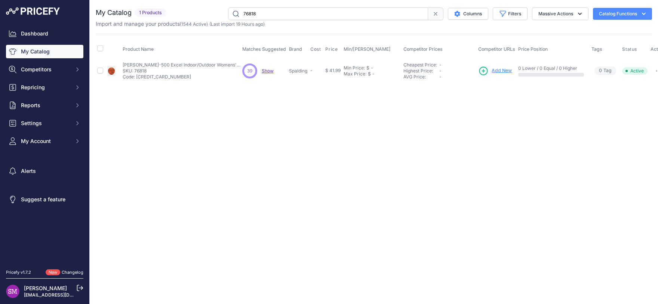
click at [271, 71] on span "Show" at bounding box center [268, 71] width 12 height 6
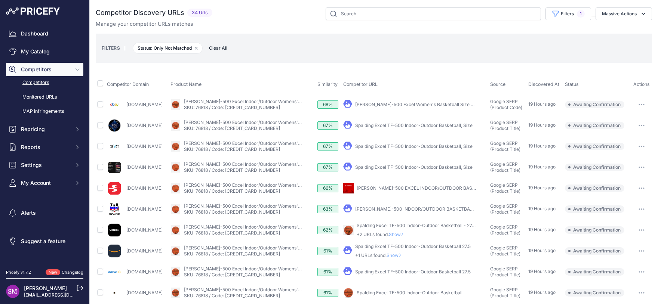
click at [427, 104] on link "Spalding TF-500 Excel Women's Basketball Size 28.5-inch" at bounding box center [423, 105] width 136 height 6
click at [407, 233] on span "Show" at bounding box center [398, 235] width 18 height 6
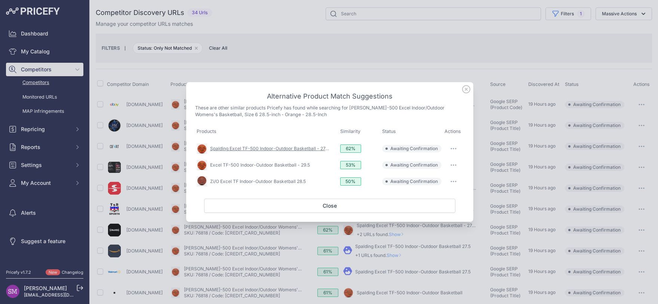
click at [278, 148] on link "Spalding Excel TF-500 Indoor-Outdoor Basketball - 27.5"" at bounding box center [270, 149] width 121 height 6
click at [456, 148] on icon "button" at bounding box center [453, 148] width 6 height 1
click at [418, 132] on th "Status" at bounding box center [411, 132] width 62 height 18
click at [453, 165] on icon "button" at bounding box center [453, 164] width 6 height 1
click at [441, 195] on span "Exclude match" at bounding box center [436, 196] width 31 height 6
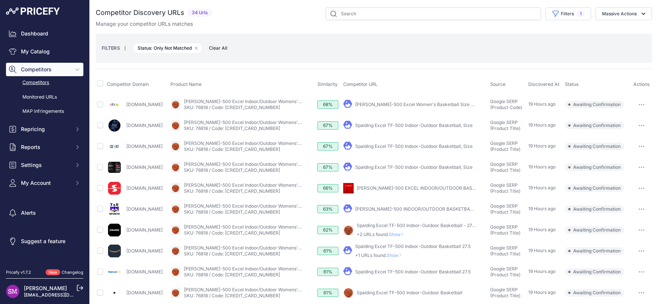
click at [407, 233] on span "Show" at bounding box center [398, 235] width 18 height 6
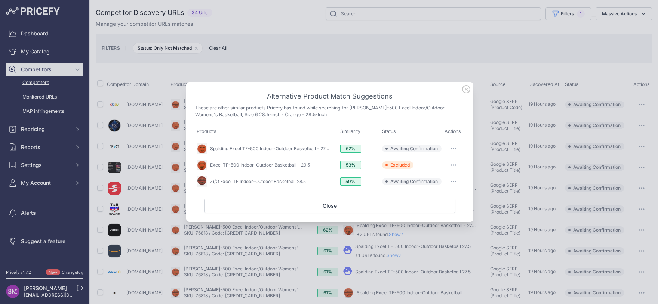
click at [453, 182] on icon "button" at bounding box center [453, 182] width 1 height 1
click at [442, 211] on span "Exclude match" at bounding box center [436, 212] width 31 height 6
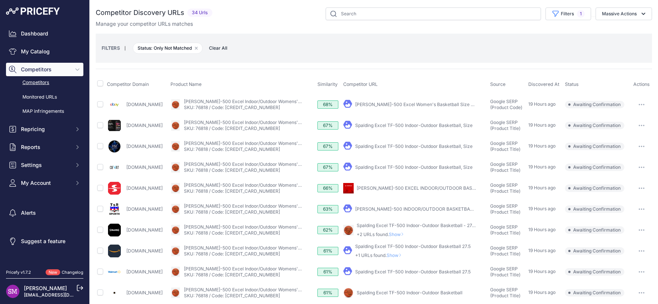
click at [407, 235] on span "Show" at bounding box center [398, 235] width 18 height 6
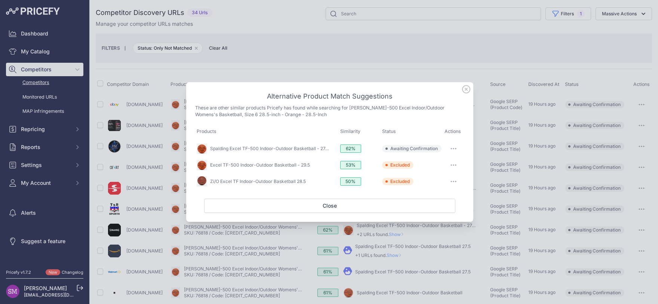
click at [453, 149] on icon "button" at bounding box center [453, 149] width 1 height 1
click at [442, 164] on span "Match This" at bounding box center [433, 164] width 24 height 6
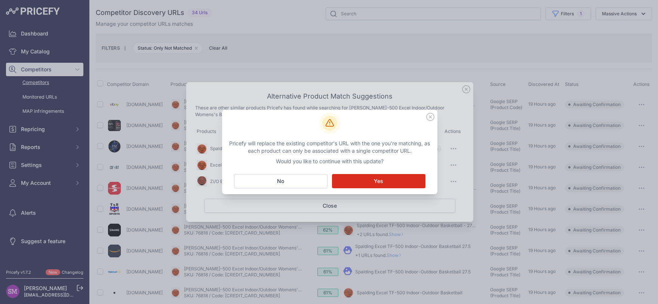
click at [378, 182] on span "Yes" at bounding box center [378, 180] width 9 height 7
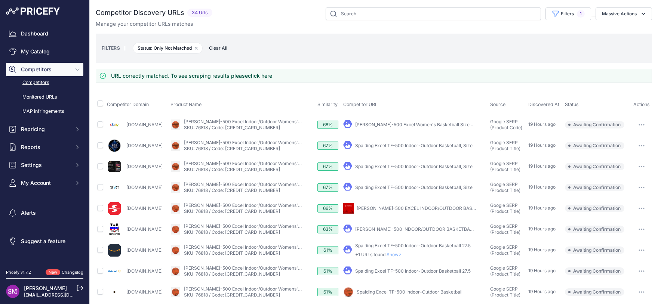
click at [404, 253] on span "Show" at bounding box center [395, 255] width 18 height 6
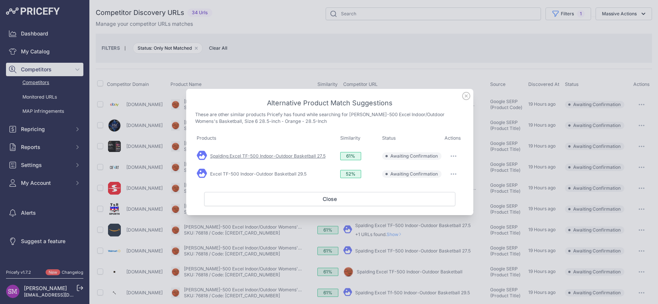
click at [303, 155] on link "Spalding Excel TF-500 Indoor-Outdoor Basketball 27.5" at bounding box center [267, 156] width 115 height 6
click at [456, 175] on button "button" at bounding box center [453, 174] width 15 height 10
click at [441, 204] on span "Exclude match" at bounding box center [436, 205] width 31 height 6
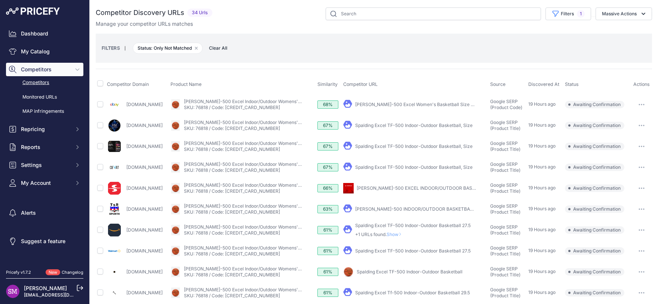
click at [404, 232] on span "Show" at bounding box center [395, 235] width 18 height 6
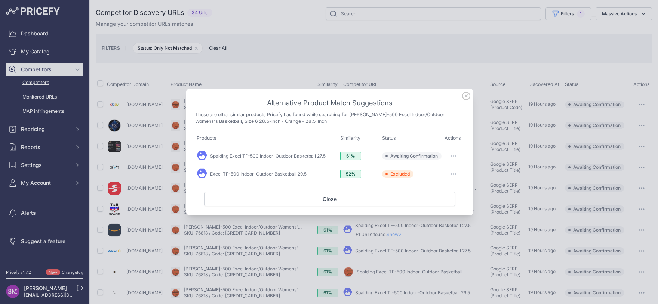
click at [456, 157] on icon "button" at bounding box center [453, 155] width 6 height 1
click at [438, 172] on span "Match This" at bounding box center [433, 172] width 24 height 6
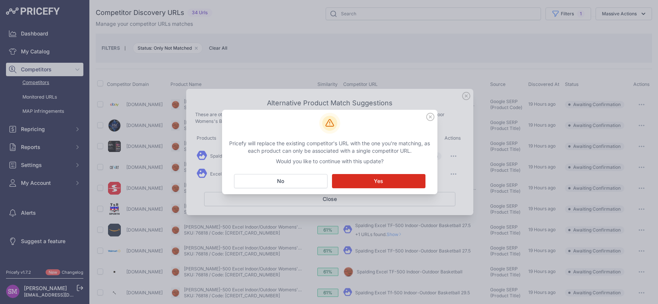
click at [374, 177] on button "Matching... Yes" at bounding box center [378, 181] width 93 height 14
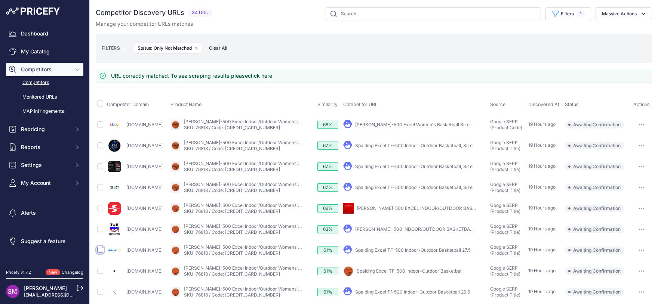
click at [99, 249] on input "checkbox" at bounding box center [100, 250] width 6 height 6
checkbox input "true"
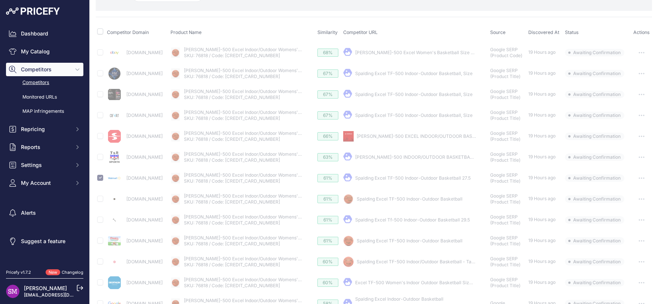
scroll to position [66, 0]
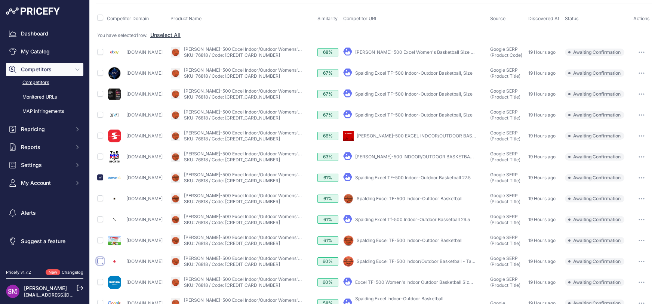
click at [102, 262] on input "checkbox" at bounding box center [100, 261] width 6 height 6
checkbox input "true"
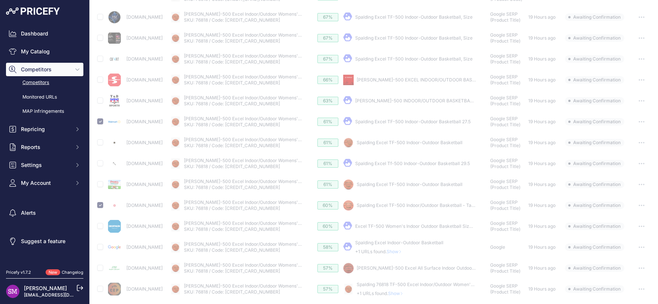
scroll to position [132, 0]
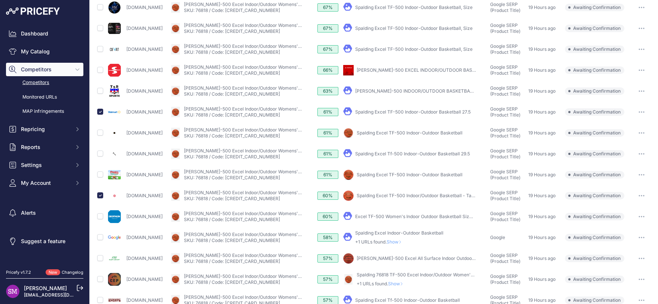
click at [406, 284] on span "Show" at bounding box center [397, 284] width 18 height 6
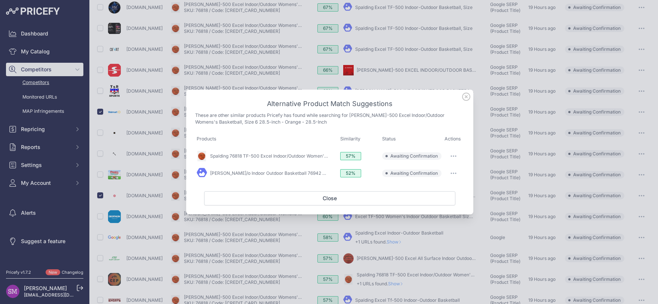
click at [454, 174] on icon "button" at bounding box center [453, 173] width 6 height 1
click at [440, 202] on span "Exclude match" at bounding box center [436, 204] width 31 height 6
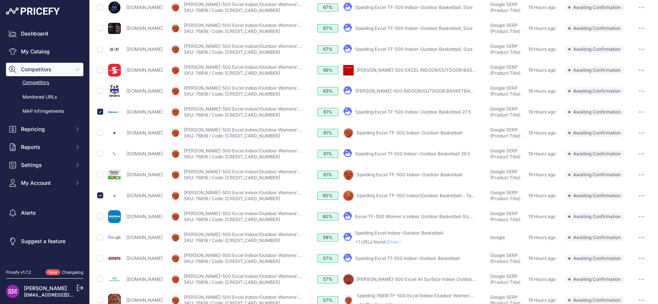
scroll to position [164, 0]
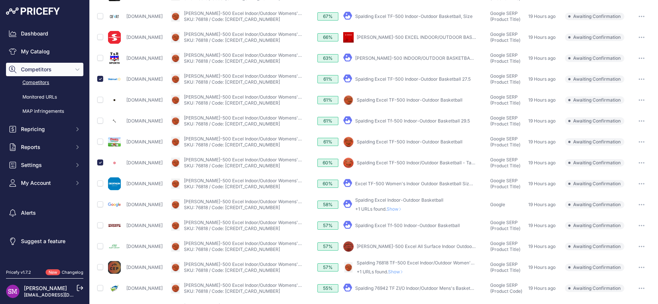
click at [403, 272] on icon at bounding box center [401, 272] width 3 height 4
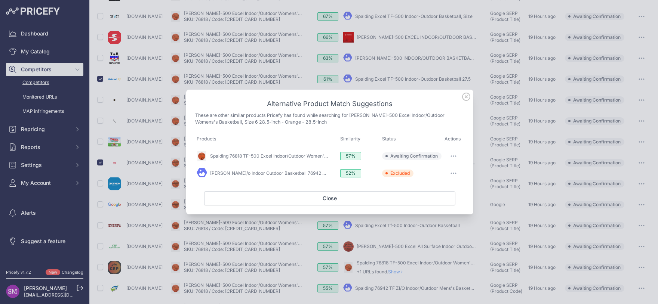
click at [454, 158] on button "button" at bounding box center [453, 156] width 15 height 10
click at [440, 172] on span "Match This" at bounding box center [433, 172] width 24 height 6
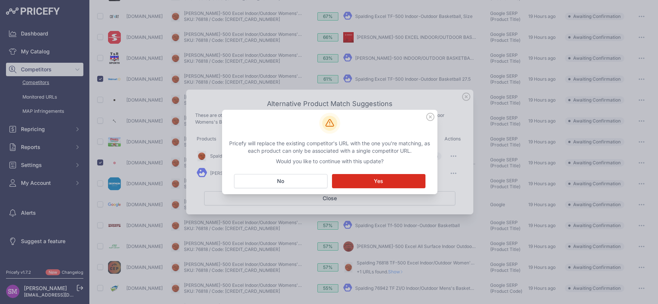
click at [380, 183] on span "Yes" at bounding box center [378, 180] width 9 height 7
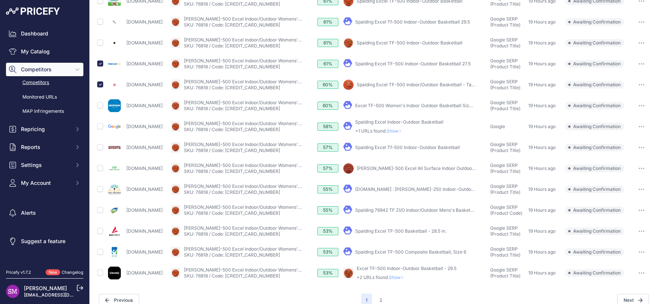
scroll to position [272, 0]
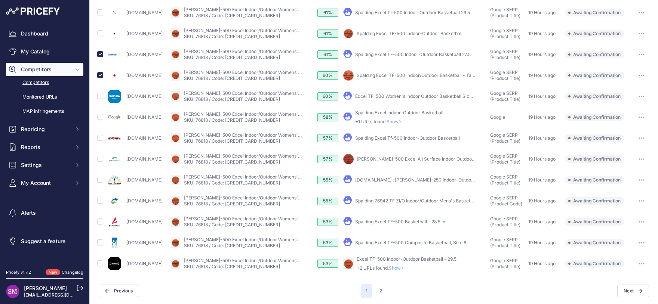
click at [404, 266] on icon at bounding box center [402, 268] width 3 height 4
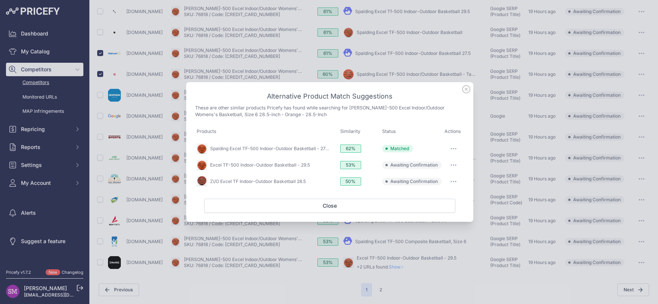
scroll to position [252, 0]
click at [452, 166] on button "button" at bounding box center [453, 165] width 15 height 10
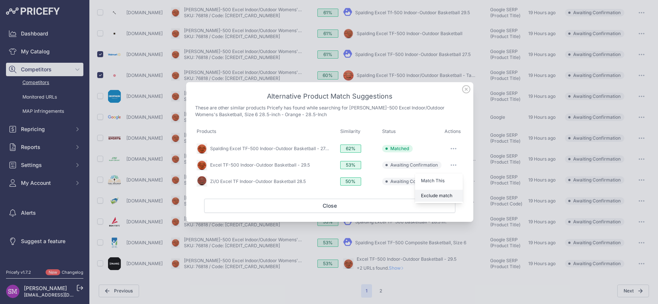
click at [441, 194] on span "Exclude match" at bounding box center [436, 196] width 31 height 6
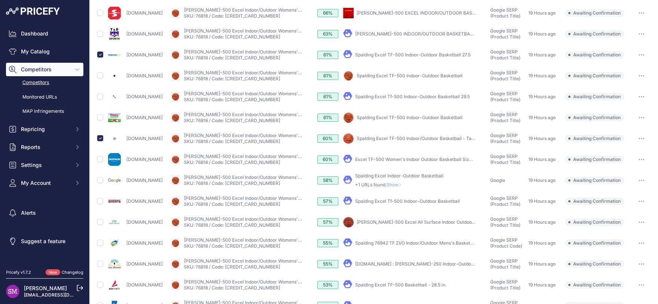
scroll to position [252, 0]
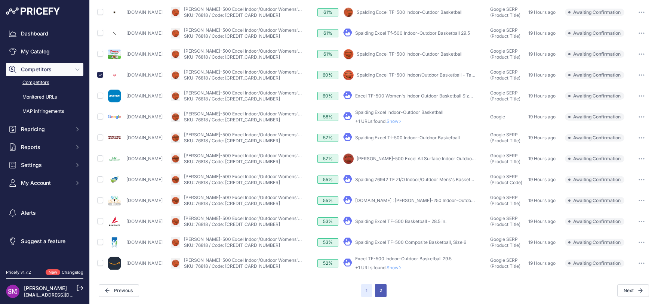
click at [380, 290] on button "2" at bounding box center [381, 290] width 12 height 13
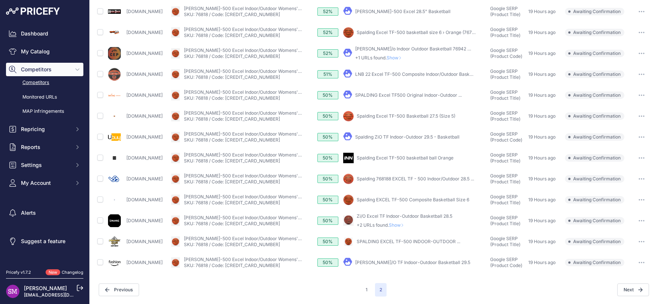
scroll to position [90, 0]
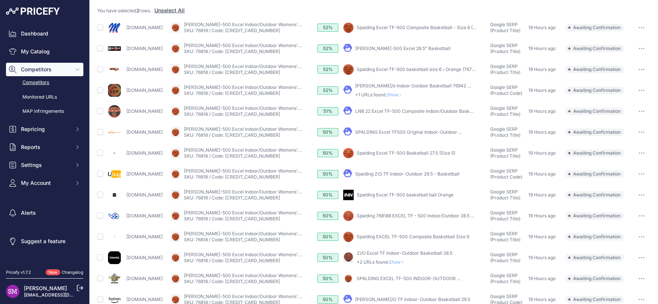
click at [403, 262] on icon at bounding box center [401, 262] width 1 height 3
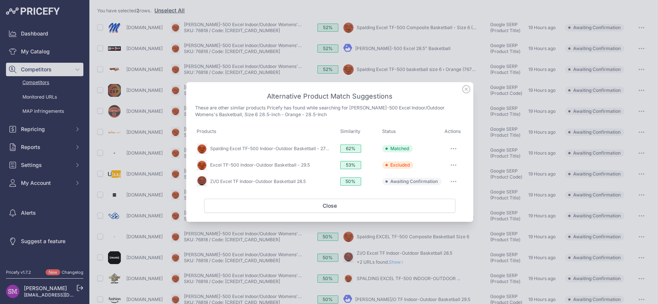
click at [454, 180] on button "button" at bounding box center [453, 181] width 15 height 10
click at [440, 212] on span "Exclude match" at bounding box center [436, 212] width 31 height 6
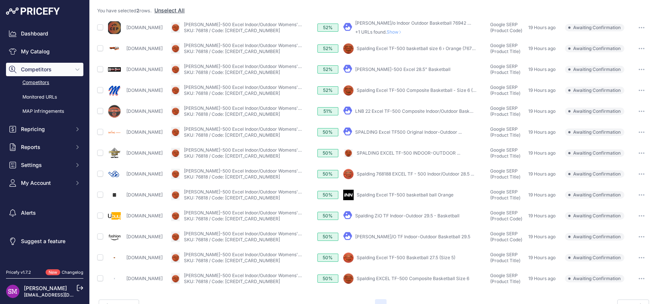
click at [404, 31] on span "Show" at bounding box center [395, 32] width 18 height 6
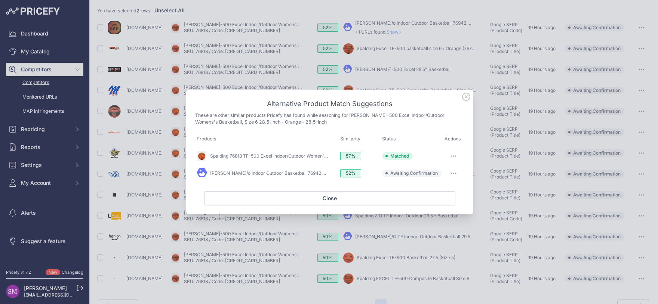
click at [453, 175] on button "button" at bounding box center [453, 173] width 15 height 10
click at [436, 202] on span "Exclude match" at bounding box center [436, 204] width 31 height 6
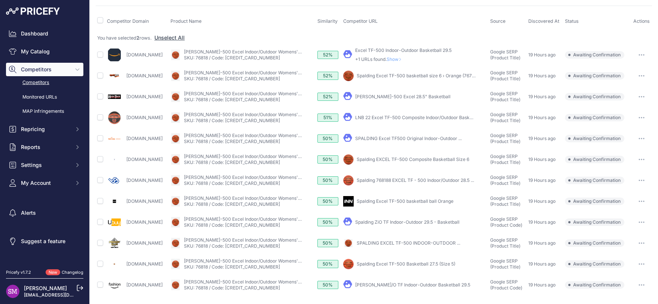
scroll to position [52, 0]
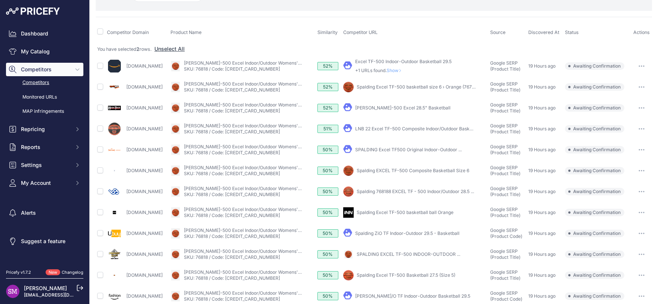
click at [404, 68] on span "Show" at bounding box center [395, 71] width 18 height 6
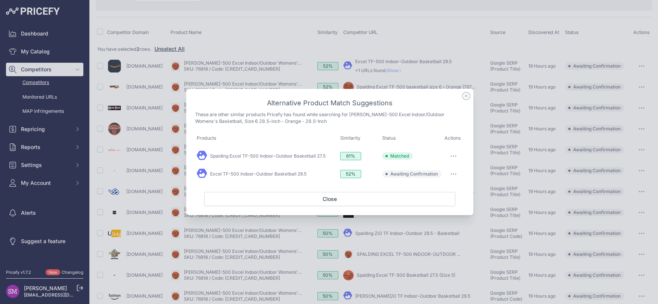
click at [452, 174] on icon "button" at bounding box center [453, 173] width 6 height 1
click at [439, 205] on span "Exclude match" at bounding box center [436, 205] width 31 height 6
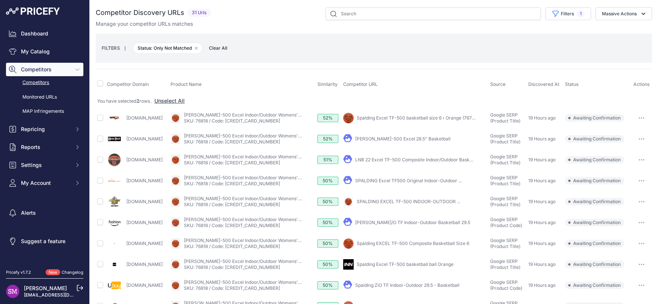
scroll to position [64, 0]
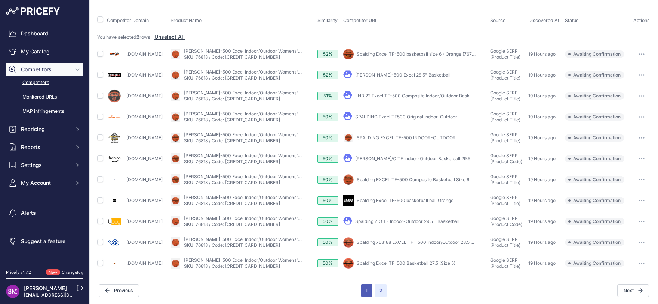
click at [364, 289] on button "1" at bounding box center [366, 290] width 11 height 13
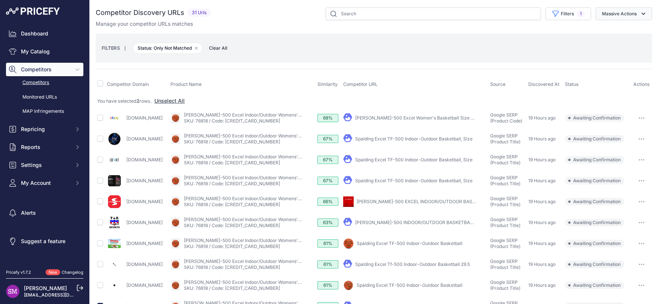
click at [625, 10] on button "Massive Actions" at bounding box center [623, 13] width 56 height 13
click at [624, 31] on span "Confirm Match" at bounding box center [616, 31] width 36 height 6
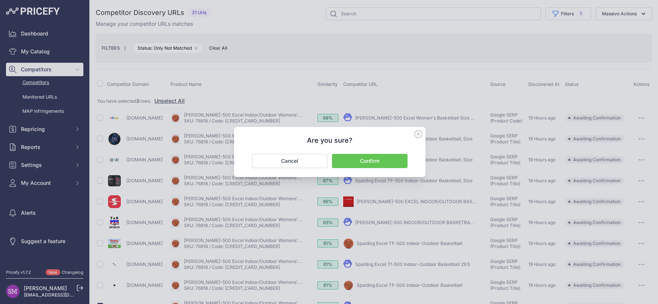
click at [359, 159] on button "Confirm" at bounding box center [369, 161] width 75 height 14
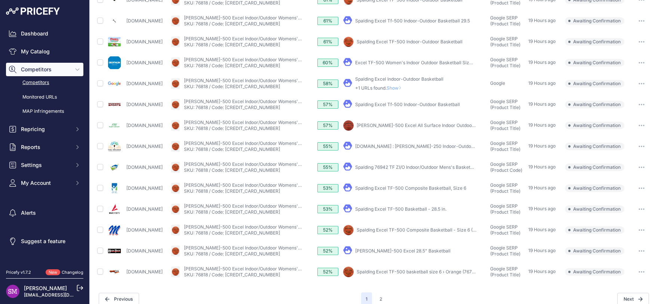
scroll to position [210, 0]
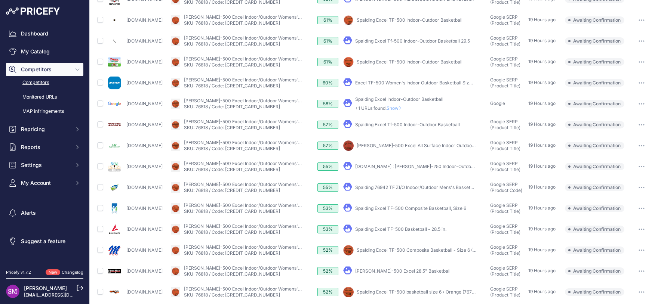
click at [391, 229] on link "Spalding Excel TF-500 Basketball - 28.5 in." at bounding box center [400, 229] width 91 height 6
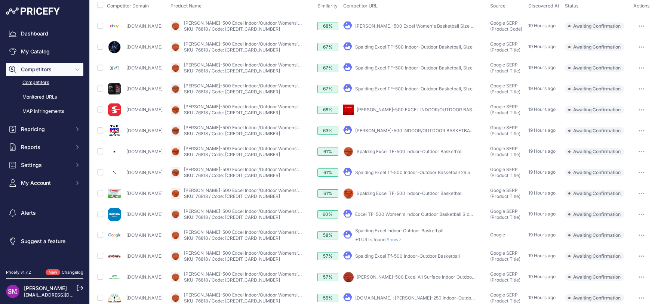
scroll to position [13, 0]
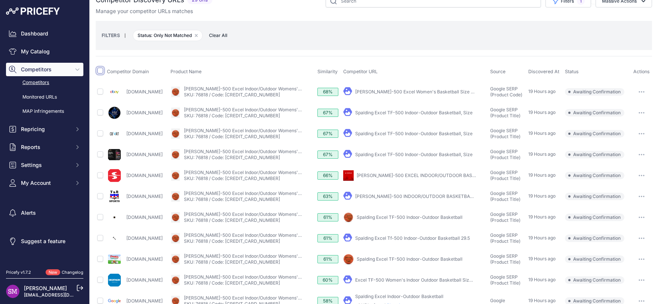
click at [101, 69] on input "checkbox" at bounding box center [100, 71] width 6 height 6
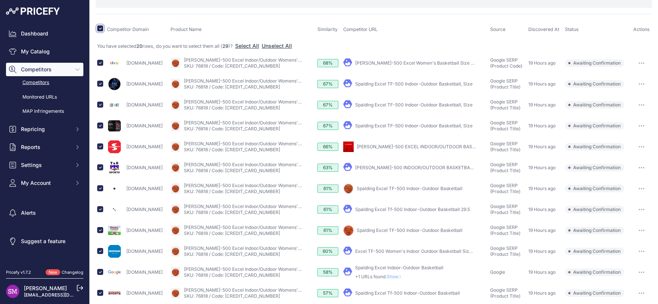
scroll to position [0, 0]
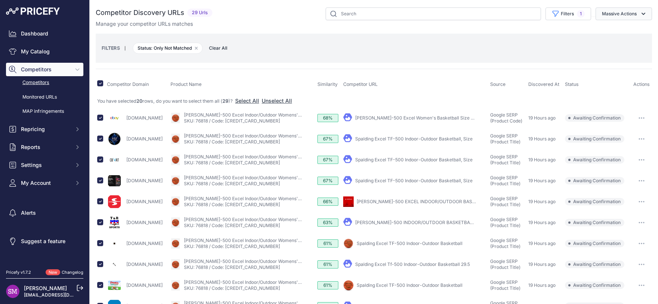
click at [619, 17] on button "Massive Actions" at bounding box center [623, 13] width 56 height 13
click at [612, 58] on span "Exclude Match" at bounding box center [616, 58] width 37 height 6
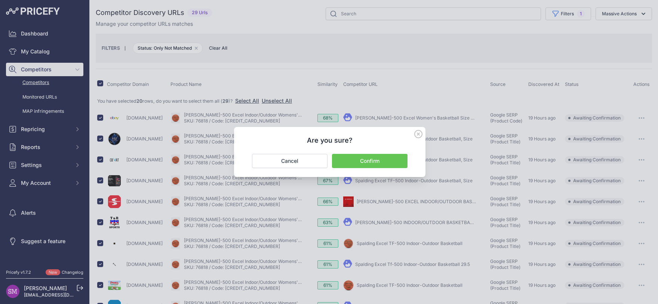
click at [377, 162] on button "Confirm" at bounding box center [369, 161] width 75 height 14
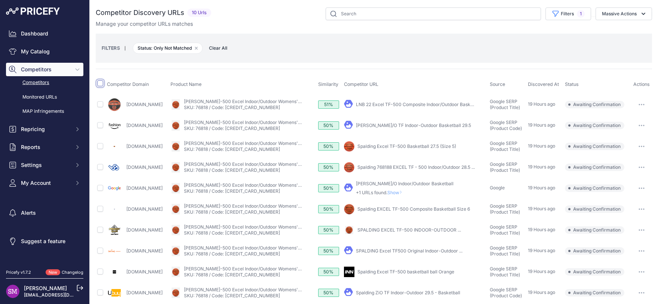
click at [100, 83] on input "checkbox" at bounding box center [100, 83] width 6 height 6
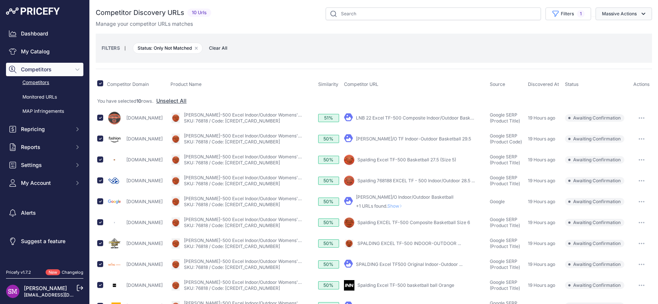
click at [626, 15] on button "Massive Actions" at bounding box center [623, 13] width 56 height 13
click at [609, 56] on span "Exclude Match" at bounding box center [616, 58] width 37 height 6
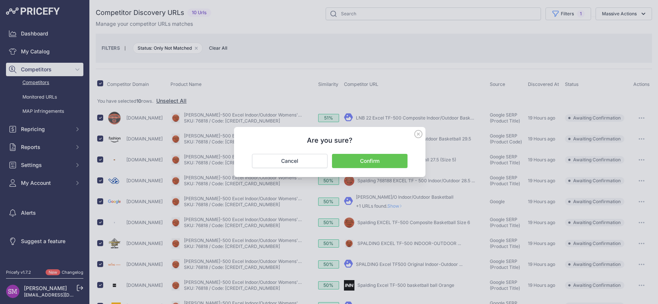
click at [367, 158] on button "Confirm" at bounding box center [369, 161] width 75 height 14
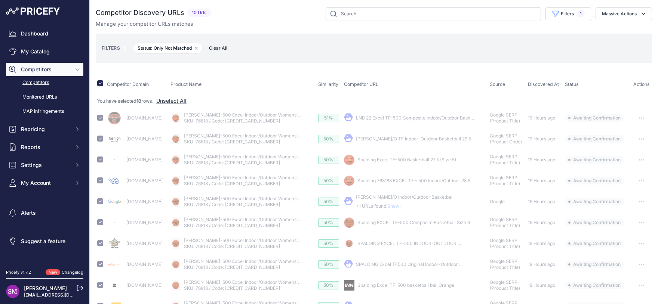
checkbox input "false"
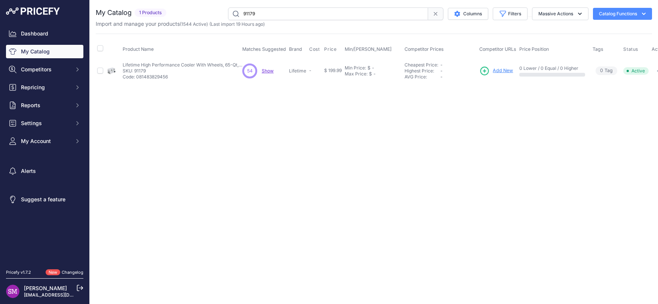
click at [269, 70] on span "Show" at bounding box center [268, 71] width 12 height 6
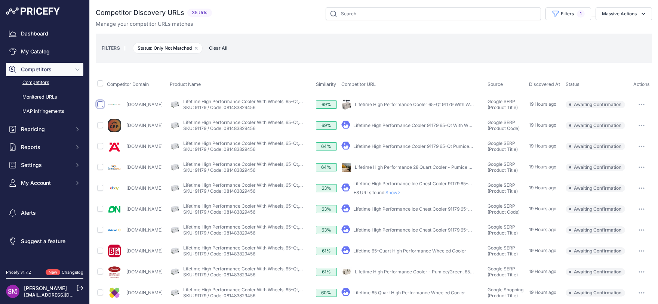
click at [99, 103] on input "checkbox" at bounding box center [100, 104] width 6 height 6
checkbox input "true"
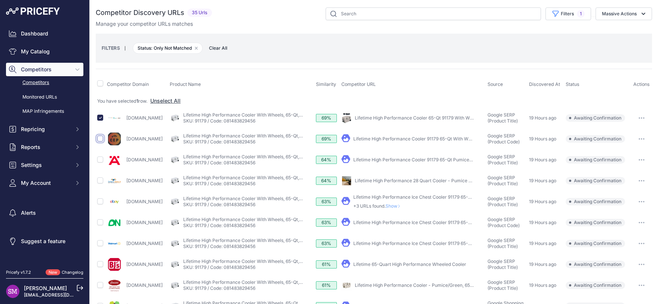
click at [100, 138] on input "checkbox" at bounding box center [100, 139] width 6 height 6
checkbox input "true"
click at [101, 180] on input "checkbox" at bounding box center [100, 180] width 6 height 6
checkbox input "true"
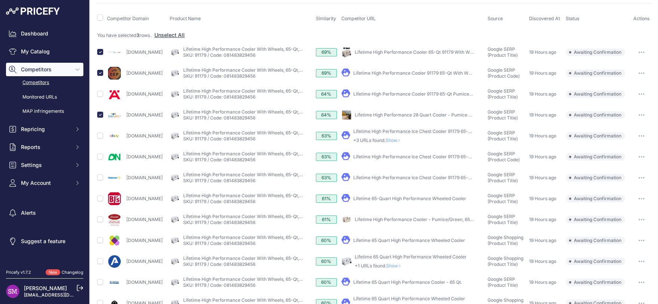
scroll to position [53, 0]
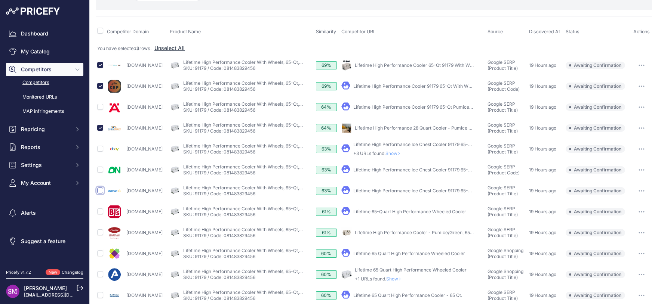
click at [100, 191] on input "checkbox" at bounding box center [100, 191] width 6 height 6
checkbox input "true"
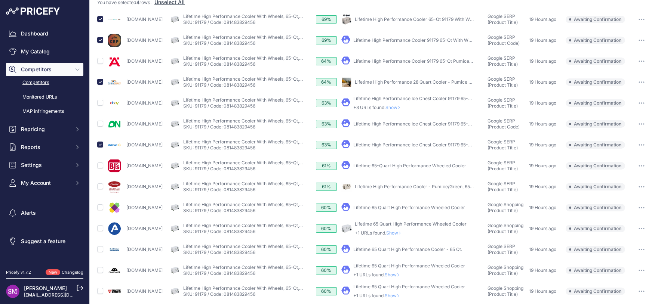
scroll to position [86, 0]
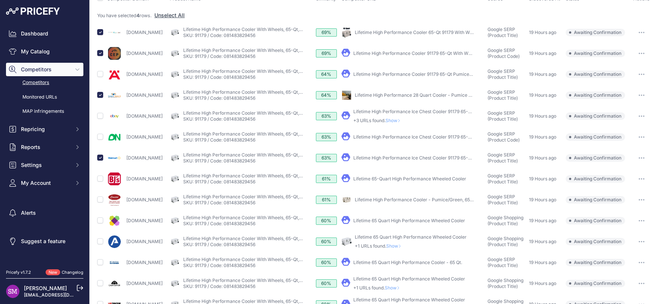
click at [392, 179] on link "Lifetime 65-Quart High Performance Wheeled Cooler" at bounding box center [409, 179] width 113 height 6
click at [383, 220] on link "Lifetime 65 Quart High Performance Wheeled Cooler" at bounding box center [409, 221] width 112 height 6
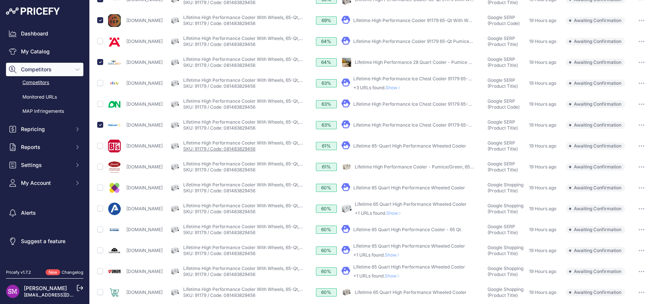
scroll to position [151, 0]
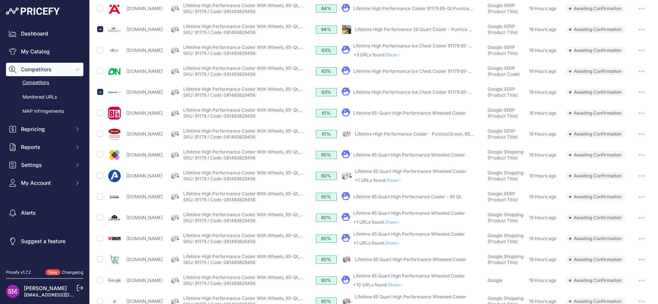
click at [401, 196] on link "Lifetime 65 Quart High Performance Cooler - 65 Qt." at bounding box center [407, 197] width 109 height 6
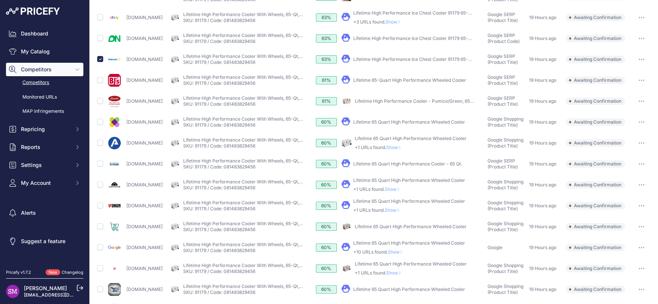
click at [402, 209] on span "Show" at bounding box center [393, 210] width 18 height 6
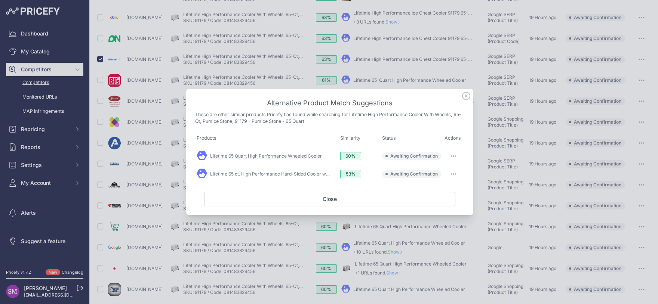
click at [301, 157] on link "Lifetime 65 Quart High Performance Wheeled Cooler" at bounding box center [266, 156] width 112 height 6
click at [465, 97] on icon at bounding box center [465, 95] width 7 height 7
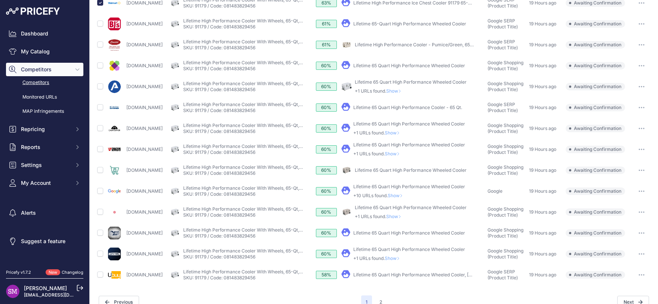
scroll to position [250, 0]
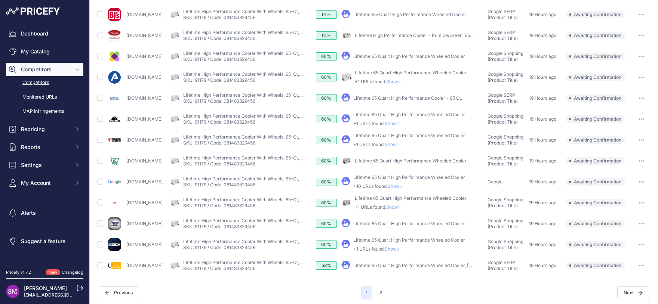
click at [402, 248] on span "Show" at bounding box center [393, 249] width 18 height 6
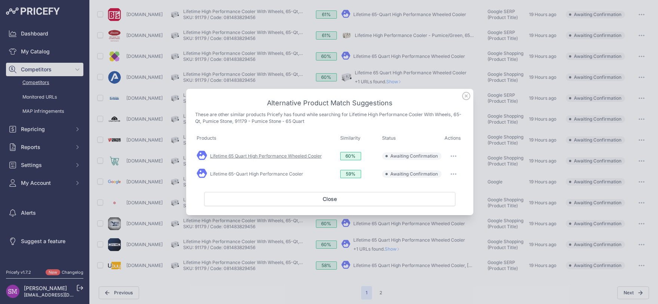
click at [308, 158] on link "Lifetime 65 Quart High Performance Wheeled Cooler" at bounding box center [266, 156] width 112 height 6
click at [287, 174] on link "Lifetime 65-Quart High Performance Cooler" at bounding box center [256, 174] width 93 height 6
click at [454, 173] on button "button" at bounding box center [453, 174] width 15 height 10
click at [438, 205] on span "Exclude match" at bounding box center [436, 205] width 31 height 6
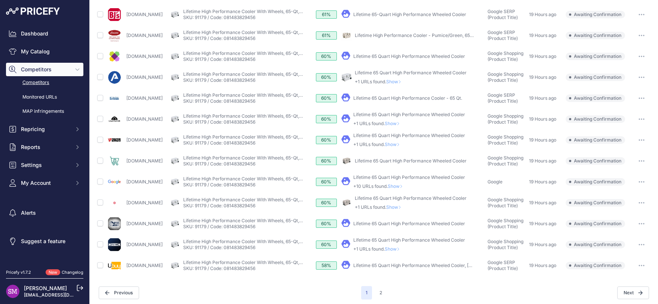
click at [402, 247] on span "Show" at bounding box center [393, 249] width 18 height 6
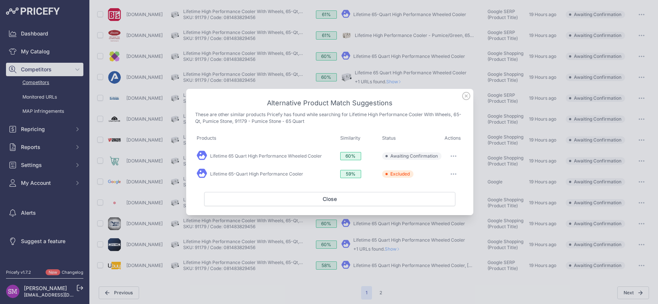
click at [451, 157] on icon "button" at bounding box center [451, 156] width 1 height 1
click at [440, 173] on span "Match This" at bounding box center [433, 172] width 24 height 6
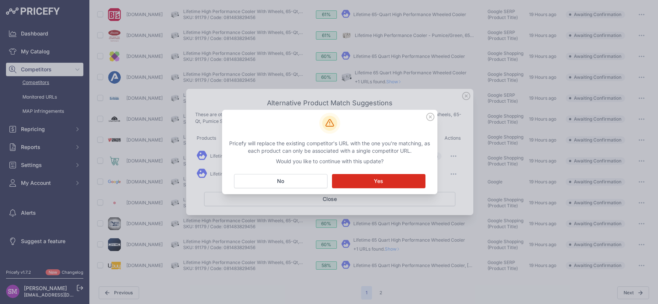
click at [397, 182] on button "Matching... Yes" at bounding box center [378, 181] width 93 height 14
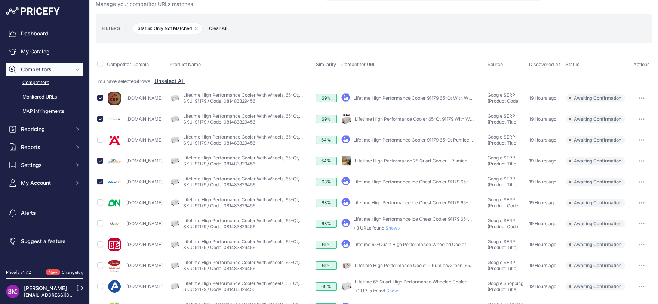
scroll to position [0, 0]
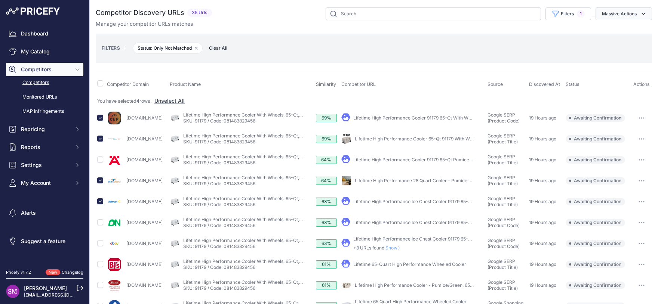
click at [610, 15] on button "Massive Actions" at bounding box center [623, 13] width 56 height 13
click at [606, 34] on span "Confirm Match" at bounding box center [616, 31] width 36 height 6
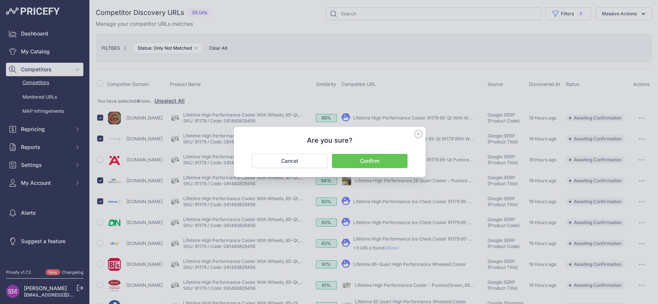
click at [371, 163] on button "Confirm" at bounding box center [369, 161] width 75 height 14
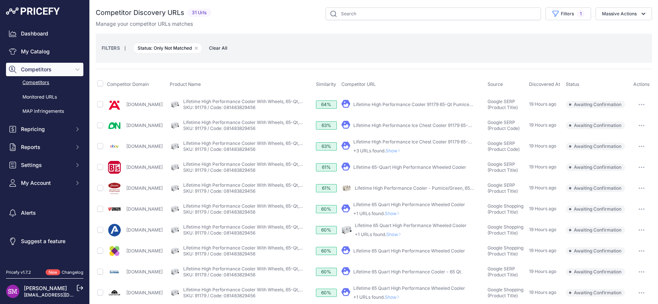
click at [404, 234] on span "Show" at bounding box center [395, 235] width 18 height 6
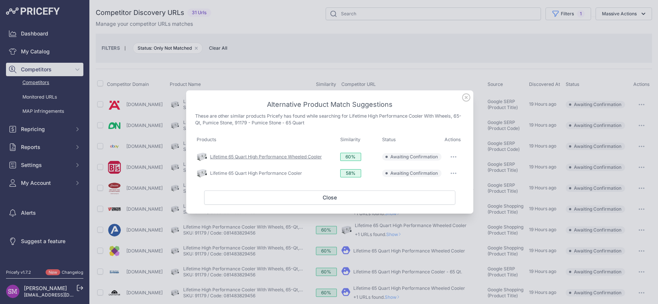
click at [305, 158] on link "Lifetime 65 Quart High Performance Wheeled Cooler" at bounding box center [266, 157] width 112 height 6
click at [294, 174] on link "Lifetime 65 Quart High Performance Cooler" at bounding box center [256, 173] width 92 height 6
click at [453, 173] on icon "button" at bounding box center [453, 173] width 6 height 1
click at [442, 203] on span "Exclude match" at bounding box center [436, 204] width 31 height 6
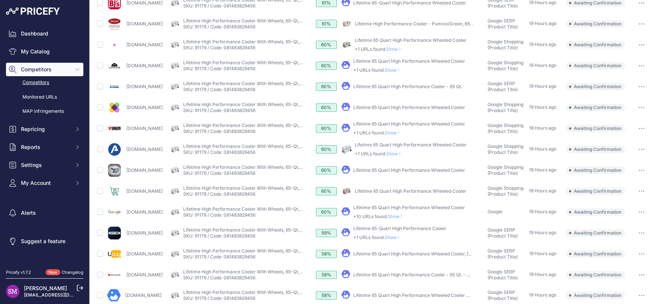
scroll to position [238, 0]
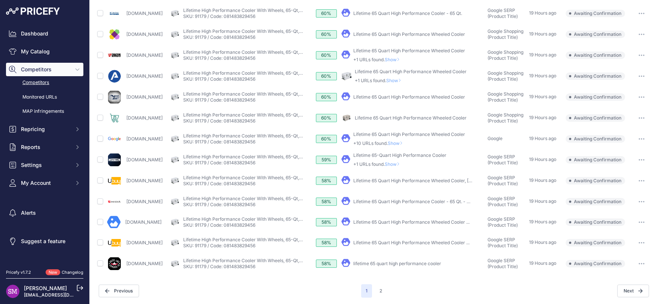
click at [404, 80] on span "Show" at bounding box center [395, 81] width 18 height 6
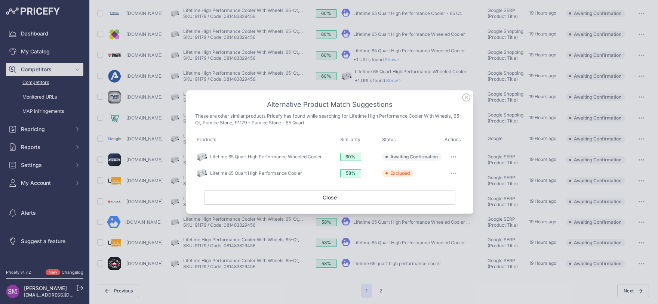
click at [457, 154] on button "button" at bounding box center [453, 157] width 15 height 10
click at [445, 171] on button "Match This" at bounding box center [439, 173] width 48 height 12
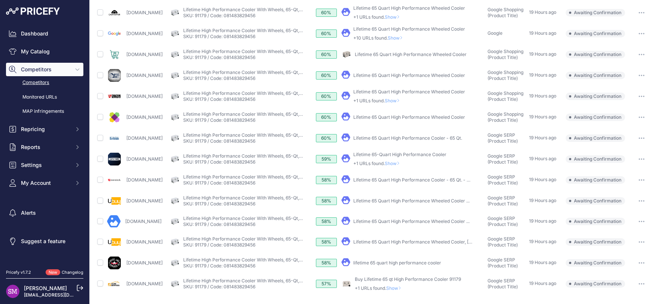
scroll to position [253, 0]
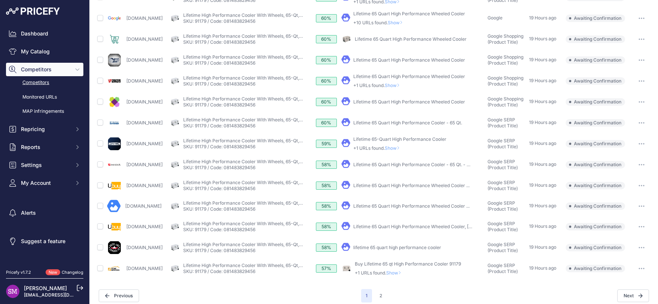
click at [399, 149] on icon at bounding box center [397, 148] width 3 height 4
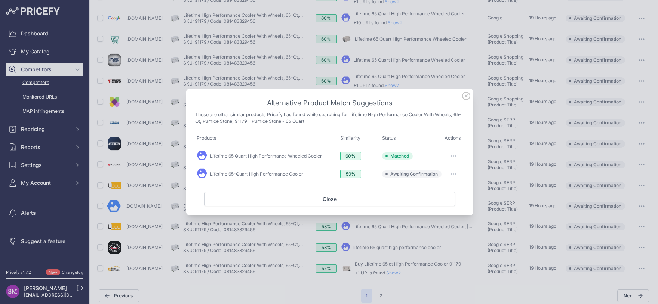
click at [453, 173] on button "button" at bounding box center [453, 174] width 15 height 10
click at [438, 205] on span "Exclude match" at bounding box center [436, 205] width 31 height 6
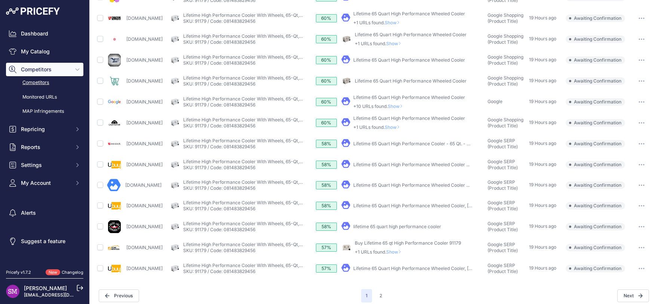
click at [397, 251] on span "Show" at bounding box center [395, 252] width 18 height 6
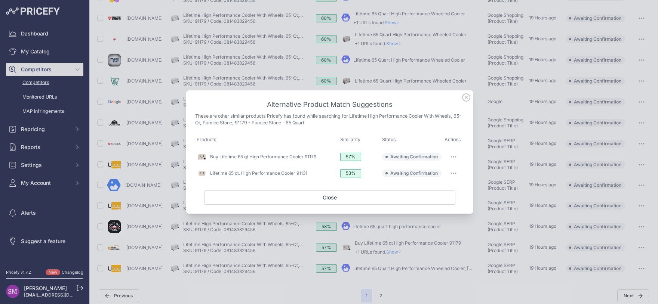
click at [455, 158] on icon "button" at bounding box center [455, 157] width 1 height 1
click at [449, 171] on button "Match This" at bounding box center [439, 173] width 48 height 12
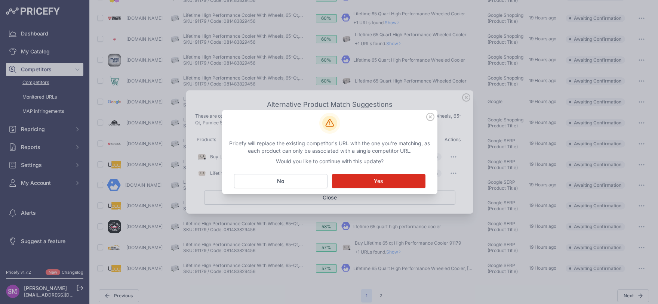
click at [398, 179] on button "Matching... Yes" at bounding box center [378, 181] width 93 height 14
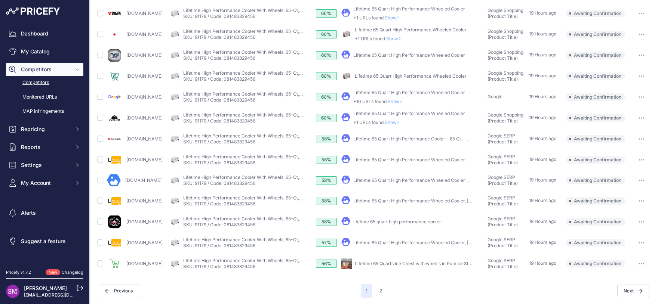
scroll to position [238, 0]
click at [379, 287] on button "2" at bounding box center [381, 290] width 12 height 13
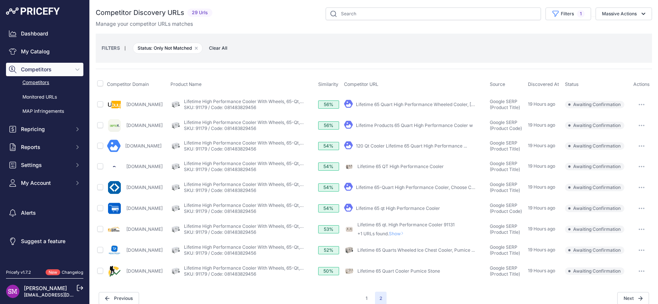
scroll to position [7, 0]
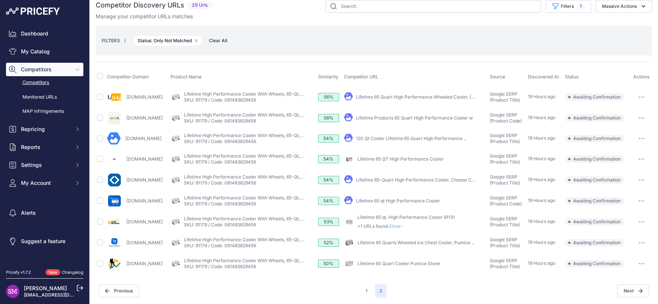
click at [405, 226] on span "Show" at bounding box center [398, 226] width 18 height 6
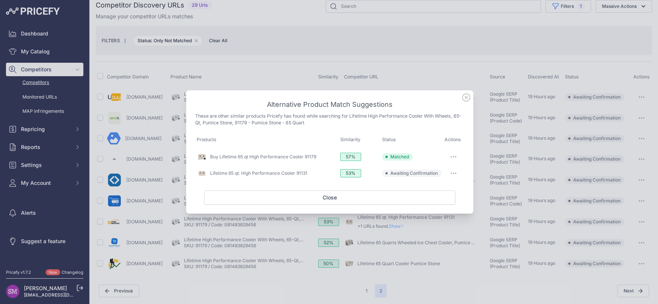
click at [451, 174] on icon "button" at bounding box center [451, 173] width 1 height 1
click at [436, 203] on span "Exclude match" at bounding box center [436, 204] width 31 height 6
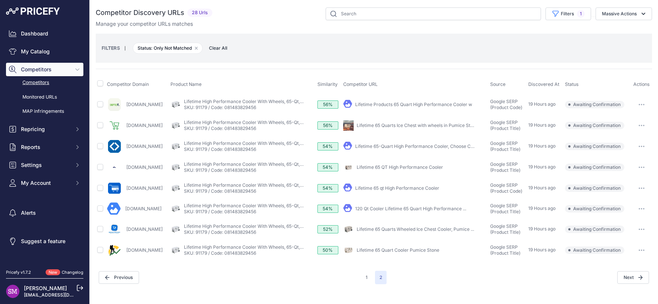
scroll to position [0, 0]
click at [435, 146] on link "Lifetime 65-Quart High Performance Cooler, Choose Color" at bounding box center [417, 146] width 124 height 6
click at [121, 276] on button "Previous" at bounding box center [119, 277] width 40 height 13
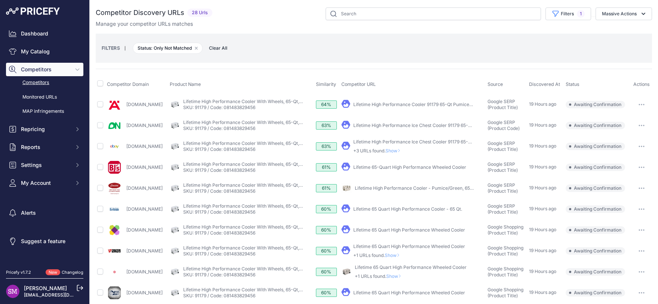
click at [399, 255] on span "Show" at bounding box center [393, 256] width 18 height 6
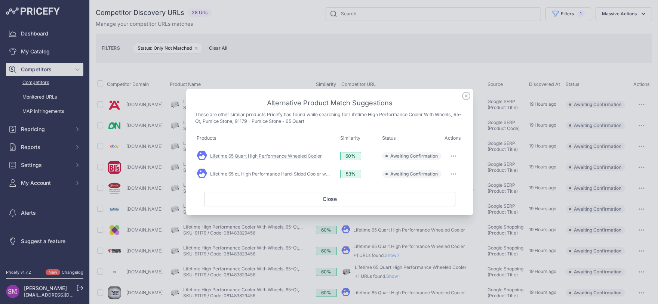
click at [300, 158] on link "Lifetime 65 Quart High Performance Wheeled Cooler" at bounding box center [266, 156] width 112 height 6
click at [467, 95] on icon at bounding box center [465, 95] width 7 height 7
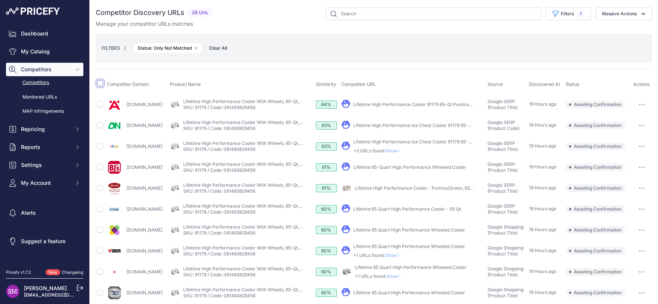
click at [99, 84] on input "checkbox" at bounding box center [100, 83] width 6 height 6
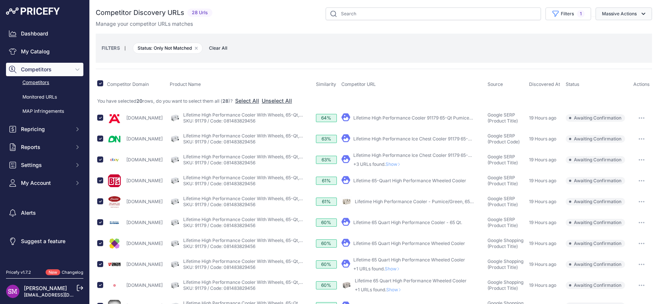
click at [610, 12] on button "Massive Actions" at bounding box center [623, 13] width 56 height 13
click at [610, 43] on span "Unmatch" at bounding box center [609, 44] width 22 height 6
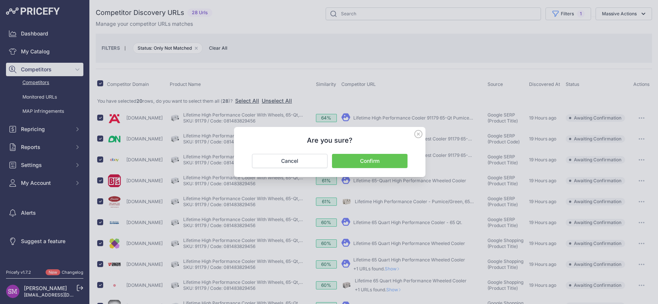
click at [370, 160] on button "Confirm" at bounding box center [369, 161] width 75 height 14
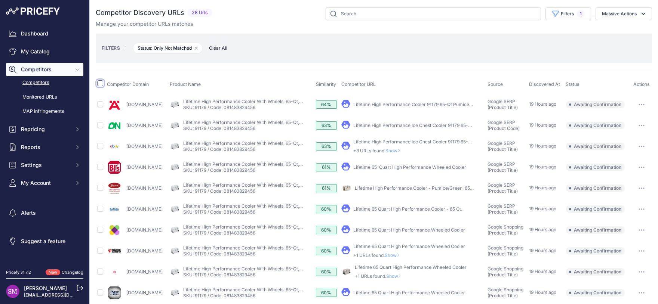
click at [99, 84] on input "checkbox" at bounding box center [100, 83] width 6 height 6
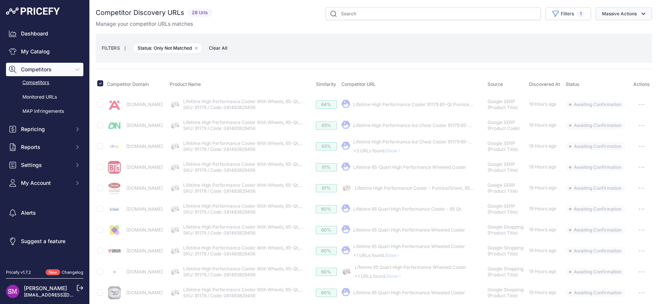
click at [619, 13] on button "Massive Actions" at bounding box center [623, 13] width 56 height 13
click at [605, 57] on span "Exclude Match" at bounding box center [616, 58] width 37 height 6
click at [0, 0] on button "Confirm" at bounding box center [0, 0] width 0 height 0
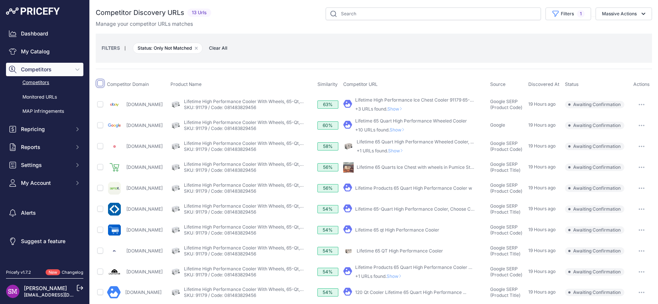
click at [98, 82] on input "checkbox" at bounding box center [100, 83] width 6 height 6
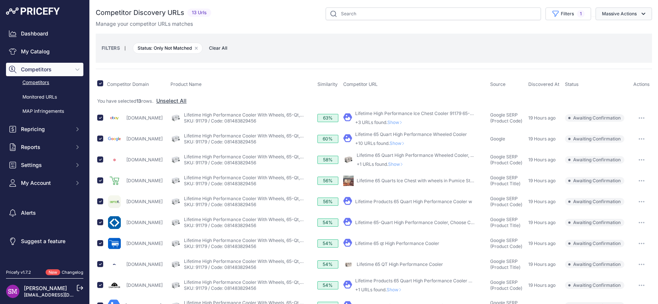
click at [629, 11] on button "Massive Actions" at bounding box center [623, 13] width 56 height 13
click at [606, 59] on span "Exclude Match" at bounding box center [616, 58] width 37 height 6
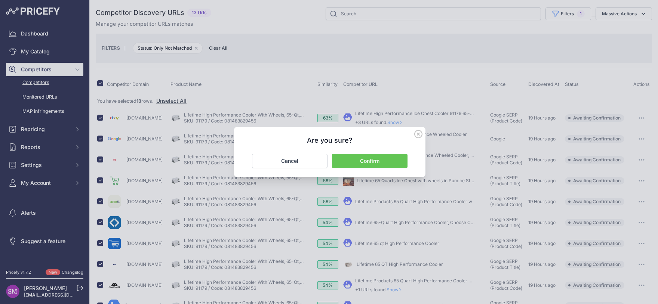
click at [364, 163] on button "Confirm" at bounding box center [369, 161] width 75 height 14
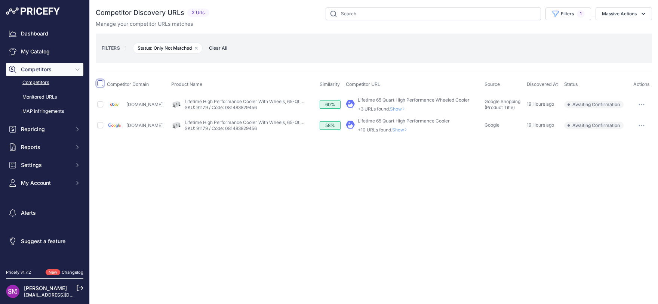
click at [100, 84] on input "checkbox" at bounding box center [100, 83] width 6 height 6
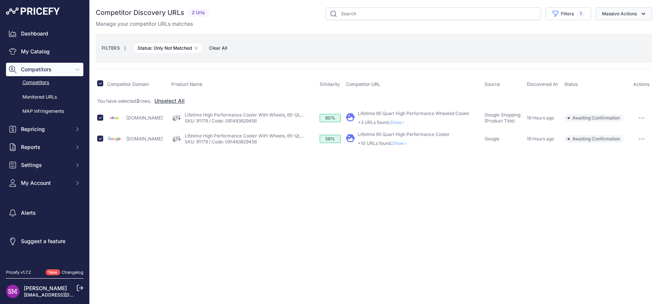
click at [613, 11] on button "Massive Actions" at bounding box center [623, 13] width 56 height 13
click at [603, 56] on span "Exclude Match" at bounding box center [616, 58] width 37 height 6
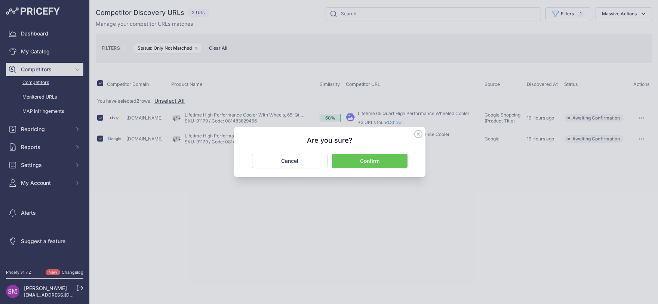
click at [378, 159] on button "Confirm" at bounding box center [369, 161] width 75 height 14
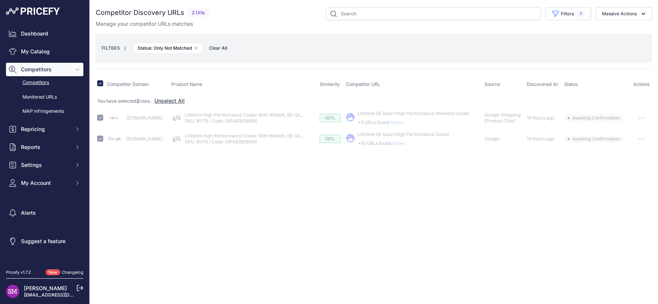
checkbox input "false"
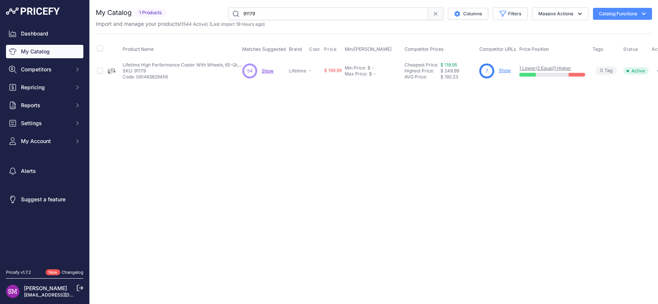
click at [503, 72] on link "Show" at bounding box center [504, 71] width 12 height 6
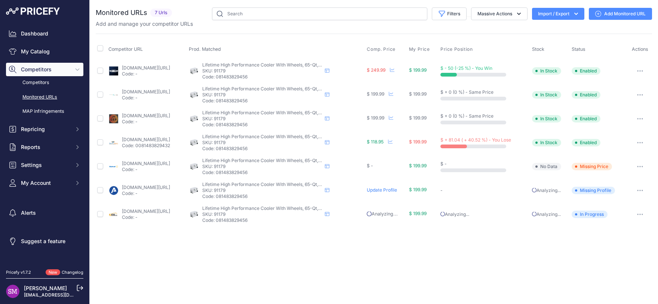
click at [616, 17] on link "Add Monitored URL" at bounding box center [619, 14] width 63 height 12
click at [420, 238] on div "Close You are not connected to the internet." at bounding box center [374, 152] width 568 height 304
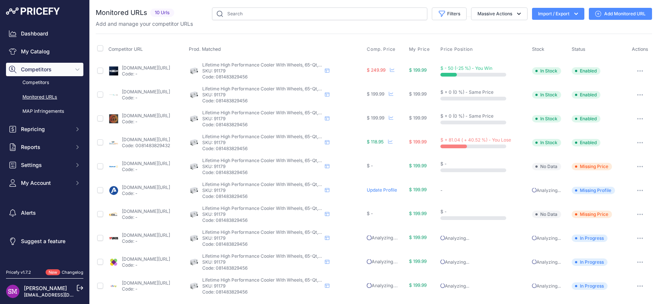
click at [392, 191] on link "Update Profile" at bounding box center [382, 190] width 30 height 6
click at [396, 190] on link "Update Profile" at bounding box center [382, 190] width 30 height 6
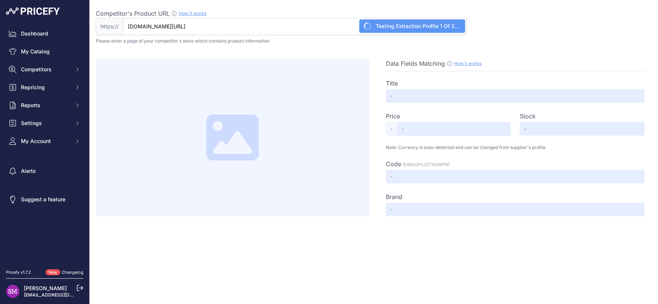
click at [322, 25] on input "[DOMAIN_NAME][URL]" at bounding box center [294, 26] width 343 height 17
click at [302, 27] on input "[DOMAIN_NAME][URL]" at bounding box center [294, 26] width 343 height 17
type input "[DOMAIN_NAME][URL]"
type input "Not Found"
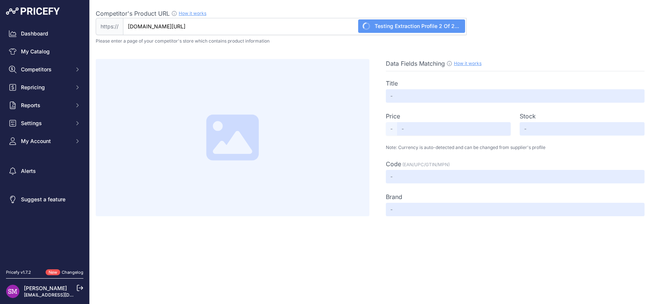
type input "Not Found"
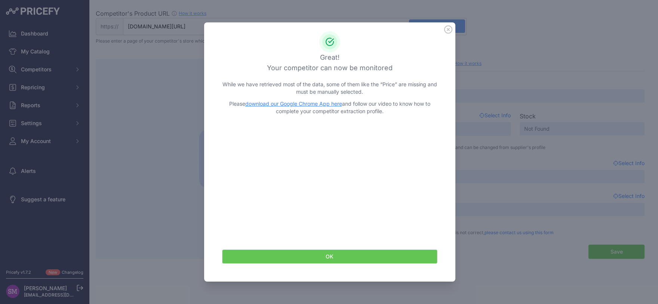
click at [449, 31] on icon at bounding box center [448, 29] width 8 height 8
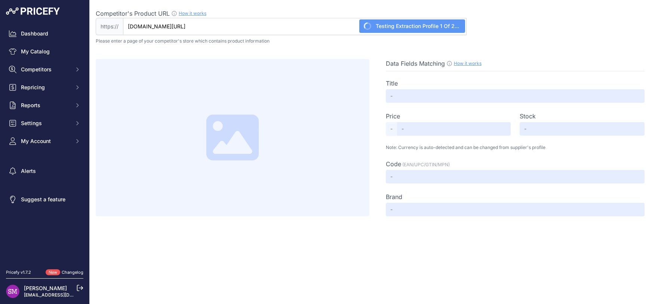
click at [197, 26] on input "[DOMAIN_NAME][URL]" at bounding box center [294, 26] width 343 height 17
paste input "[URL][DOMAIN_NAME]"
type input "[DOMAIN_NAME][URL]"
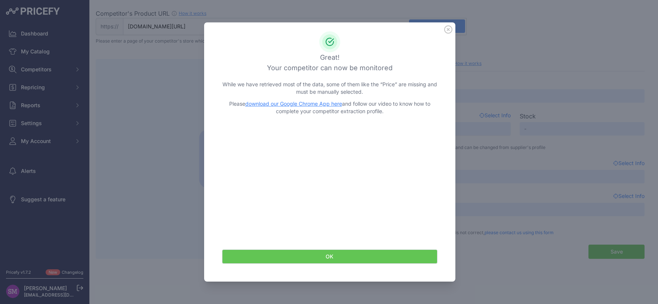
type input "Not Found"
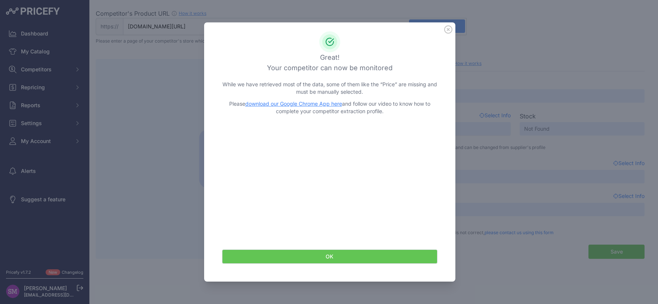
click at [447, 29] on icon at bounding box center [447, 29] width 7 height 7
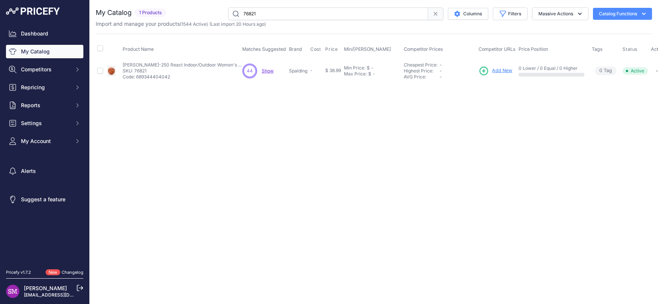
click at [269, 69] on span "Show" at bounding box center [268, 71] width 12 height 6
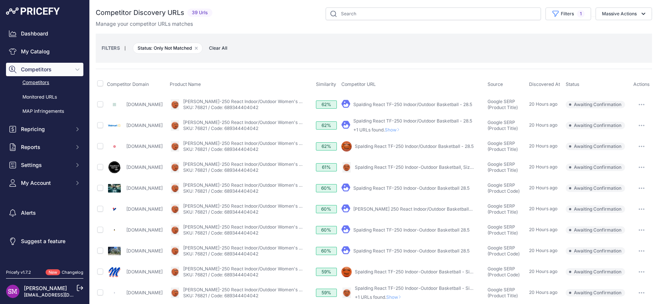
click at [402, 130] on span "Show" at bounding box center [393, 130] width 18 height 6
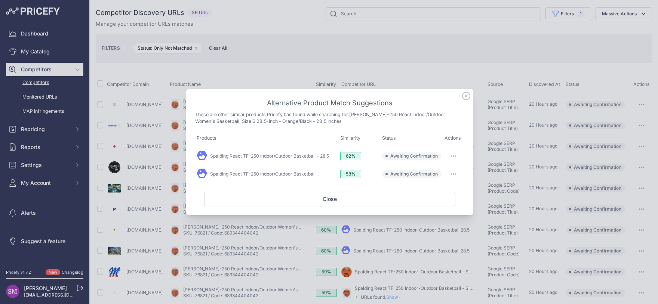
click at [450, 157] on icon "button" at bounding box center [453, 155] width 6 height 1
click at [445, 172] on button "Match This" at bounding box center [439, 172] width 48 height 12
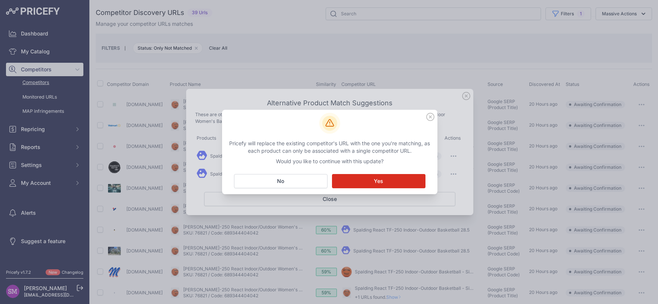
click at [391, 180] on button "Matching... Yes" at bounding box center [378, 181] width 93 height 14
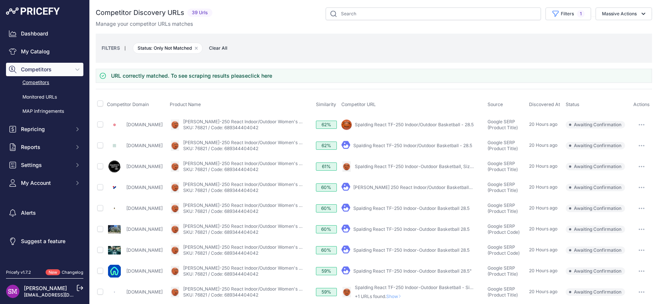
scroll to position [33, 0]
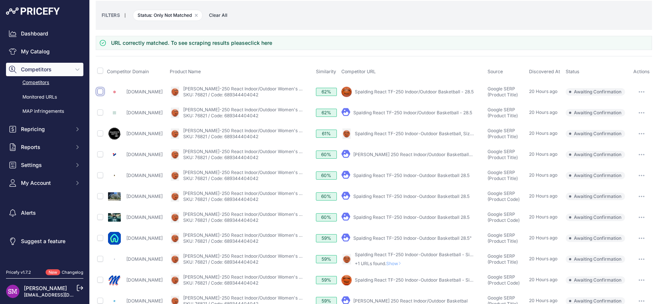
click at [102, 92] on input "checkbox" at bounding box center [100, 92] width 6 height 6
checkbox input "true"
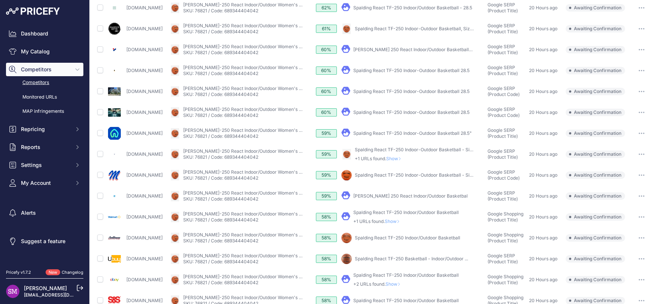
scroll to position [132, 0]
click at [402, 220] on span "Show" at bounding box center [393, 221] width 18 height 6
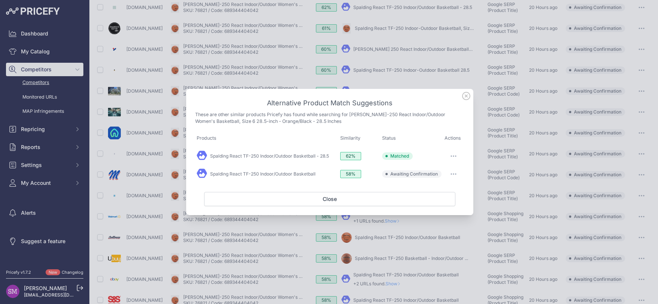
click at [452, 175] on icon "button" at bounding box center [453, 173] width 6 height 1
click at [433, 204] on span "Exclude match" at bounding box center [436, 205] width 31 height 6
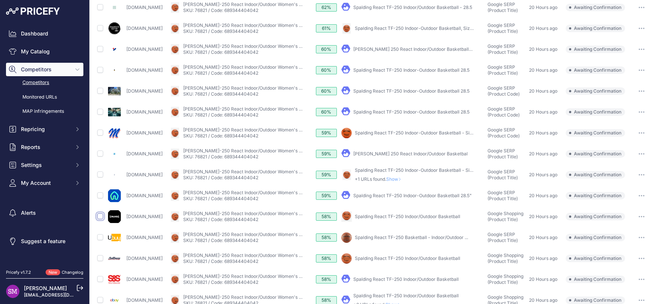
click at [101, 218] on input "checkbox" at bounding box center [100, 216] width 6 height 6
checkbox input "true"
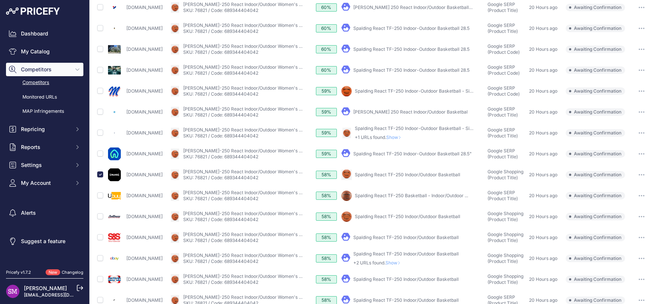
scroll to position [186, 0]
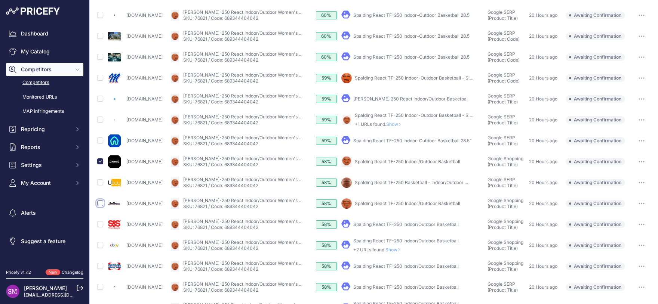
click at [100, 202] on input "checkbox" at bounding box center [100, 203] width 6 height 6
checkbox input "true"
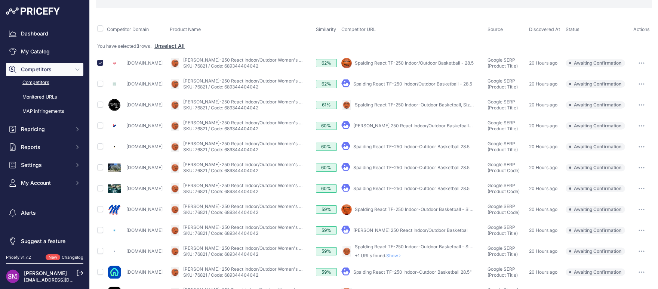
scroll to position [0, 0]
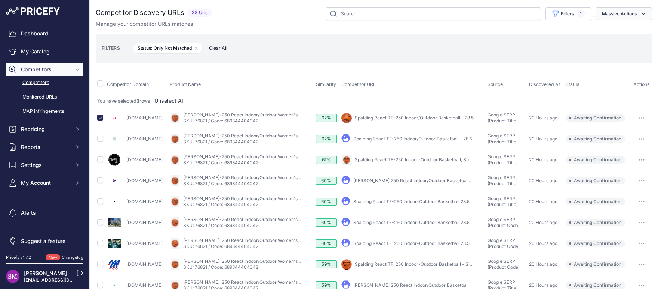
click at [629, 13] on button "Massive Actions" at bounding box center [623, 13] width 56 height 13
click at [607, 32] on span "Confirm Match" at bounding box center [616, 31] width 36 height 6
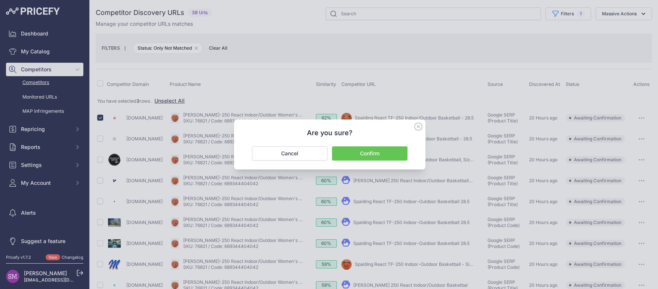
click at [375, 153] on button "Confirm" at bounding box center [369, 153] width 75 height 14
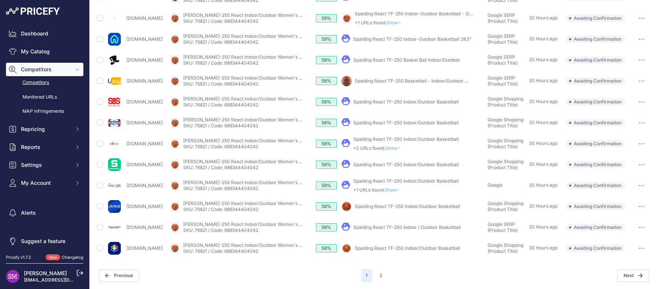
scroll to position [56, 0]
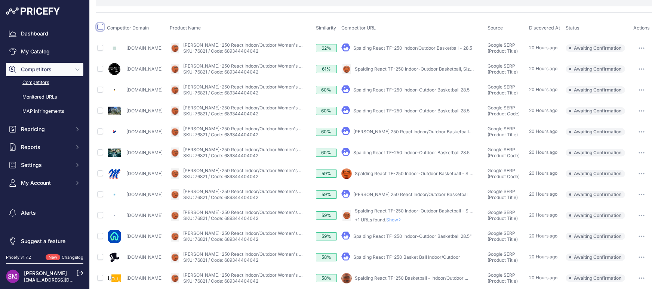
click at [98, 25] on input "checkbox" at bounding box center [100, 27] width 6 height 6
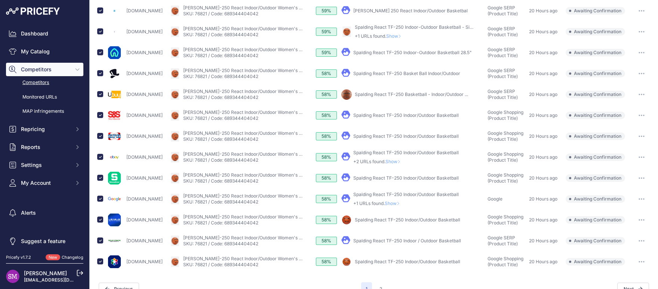
scroll to position [0, 0]
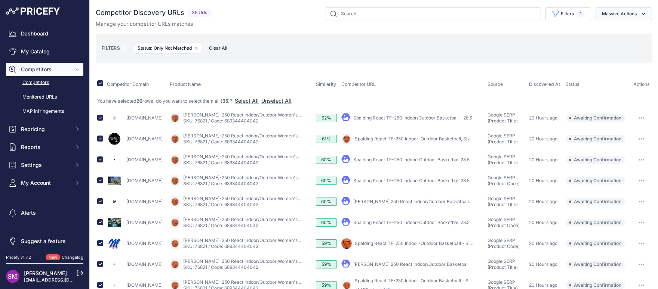
click at [621, 13] on button "Massive Actions" at bounding box center [623, 13] width 56 height 13
click at [607, 56] on span "Exclude Match" at bounding box center [616, 58] width 37 height 6
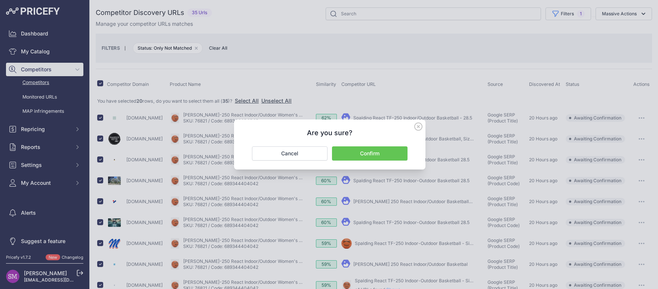
click at [374, 153] on button "Confirm" at bounding box center [369, 153] width 75 height 14
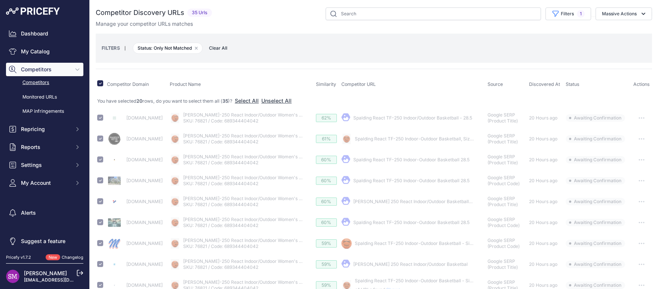
checkbox input "false"
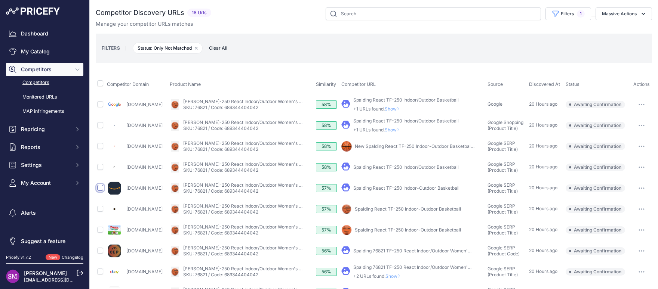
click at [100, 188] on input "checkbox" at bounding box center [100, 188] width 6 height 6
checkbox input "true"
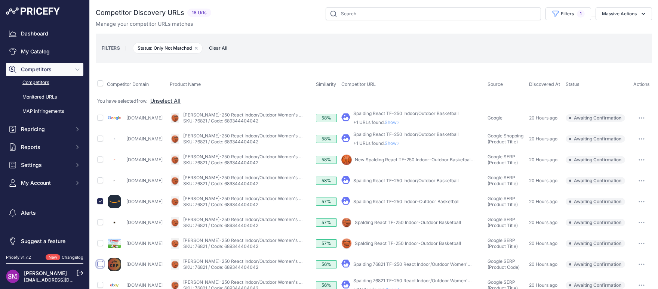
click at [99, 261] on input "checkbox" at bounding box center [100, 264] width 6 height 6
checkbox input "true"
click at [621, 14] on button "Massive Actions" at bounding box center [623, 13] width 56 height 13
click at [618, 29] on span "Confirm Match" at bounding box center [616, 31] width 36 height 6
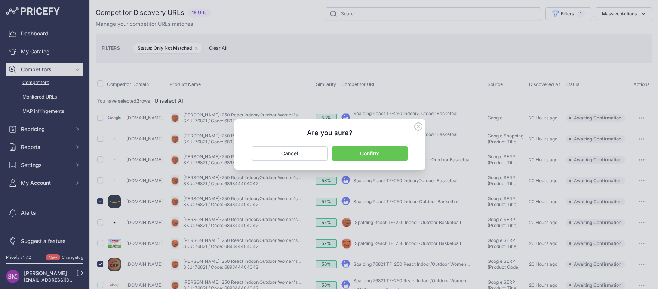
click at [377, 158] on button "Confirm" at bounding box center [369, 153] width 75 height 14
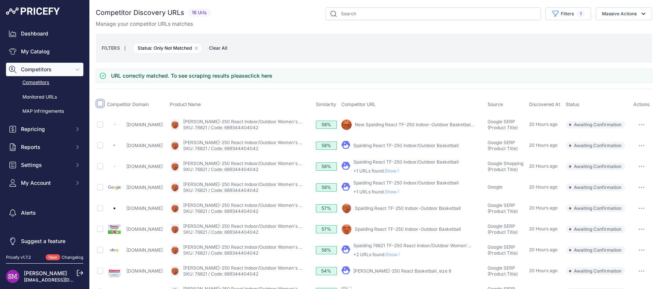
click at [102, 105] on input "checkbox" at bounding box center [100, 104] width 6 height 6
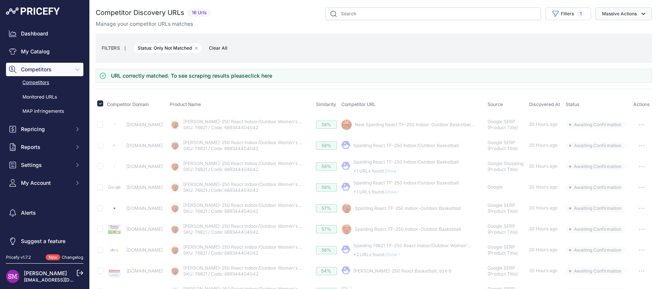
click at [631, 14] on button "Massive Actions" at bounding box center [623, 13] width 56 height 13
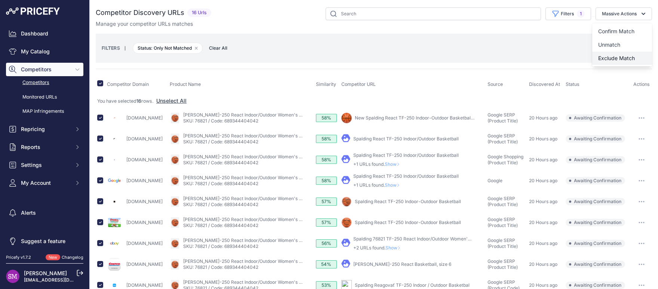
click at [601, 57] on span "Exclude Match" at bounding box center [616, 58] width 37 height 6
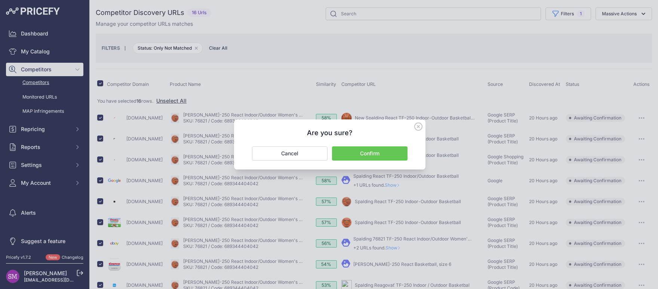
click at [376, 154] on button "Confirm" at bounding box center [369, 153] width 75 height 14
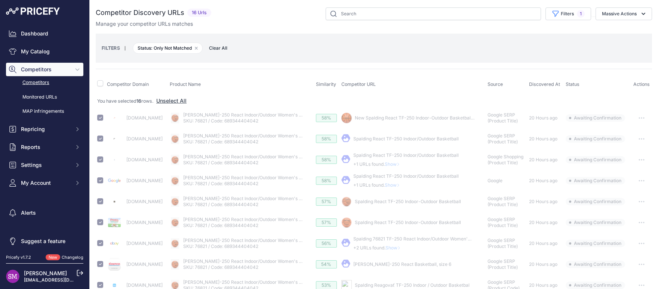
checkbox input "false"
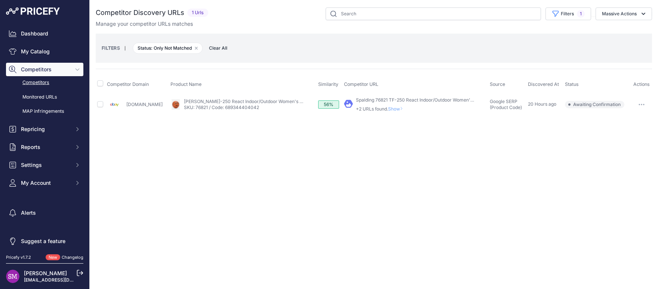
click at [397, 113] on td "​ Pricefy will replace the existing competitor's URL with the one you're matchi…" at bounding box center [415, 104] width 146 height 21
click at [393, 109] on span "Show" at bounding box center [397, 109] width 18 height 6
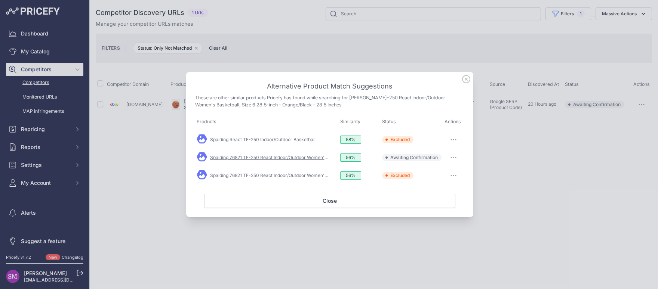
click at [313, 158] on link "Spalding 76821 TF-250 React Indoor/Outdoor Women's ..." at bounding box center [270, 158] width 121 height 6
click at [449, 158] on button "button" at bounding box center [453, 157] width 15 height 10
click at [438, 174] on span "Match This" at bounding box center [433, 173] width 24 height 6
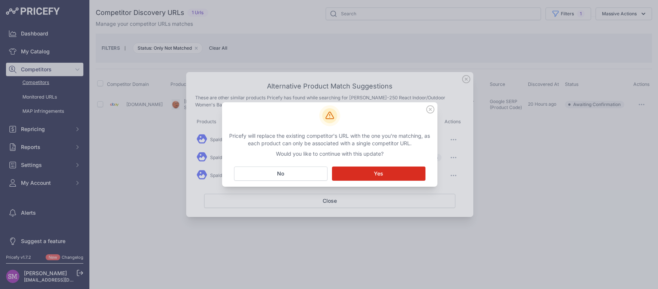
click at [356, 172] on button "Matching... Yes" at bounding box center [378, 174] width 93 height 14
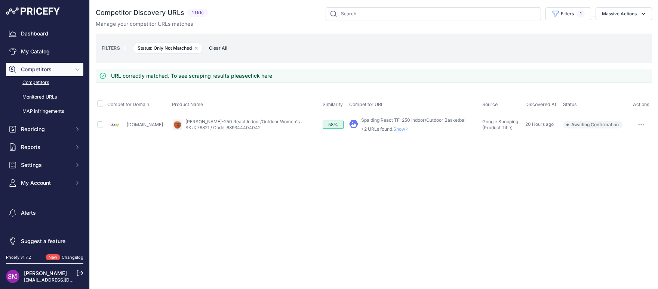
click at [405, 128] on p "+2 URLs found. Show" at bounding box center [413, 129] width 105 height 6
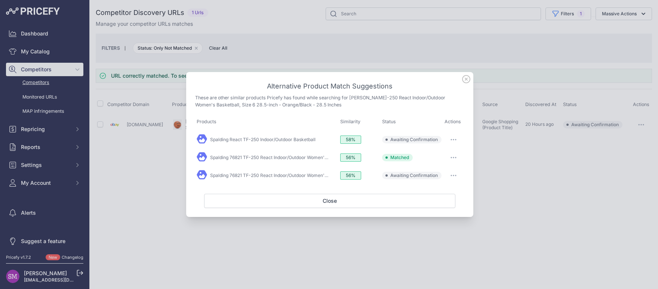
click at [449, 141] on button "button" at bounding box center [453, 140] width 15 height 10
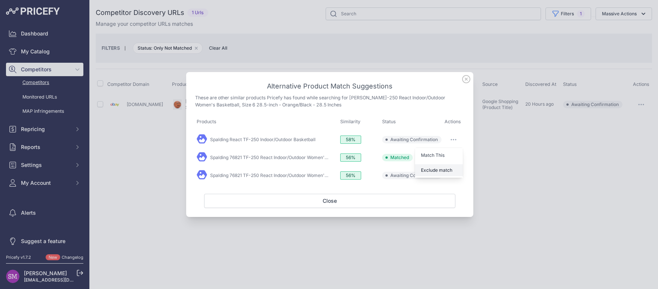
click at [440, 168] on button "Exclude match" at bounding box center [439, 170] width 48 height 12
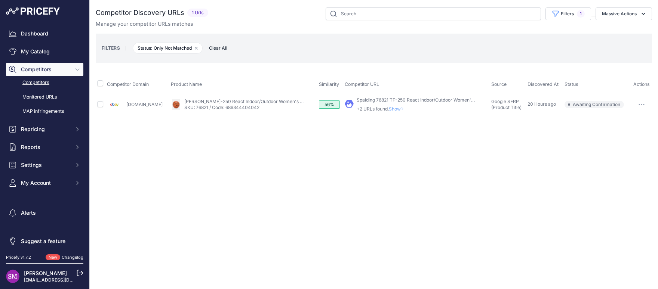
click at [399, 109] on span "Show" at bounding box center [398, 109] width 18 height 6
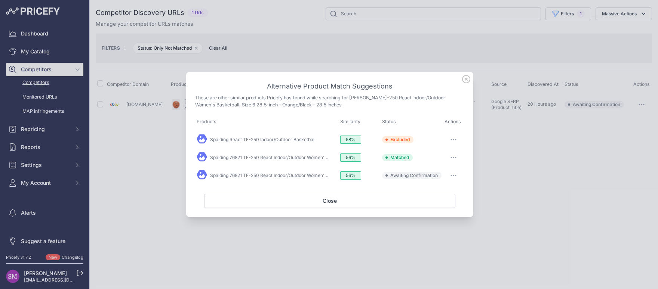
click at [455, 175] on icon "button" at bounding box center [453, 175] width 6 height 1
click at [434, 205] on span "Exclude match" at bounding box center [436, 206] width 31 height 6
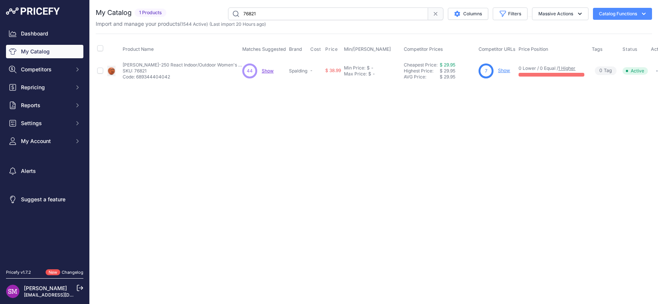
click at [506, 71] on link "Show" at bounding box center [504, 71] width 12 height 6
click at [267, 68] on span "Show" at bounding box center [268, 71] width 12 height 6
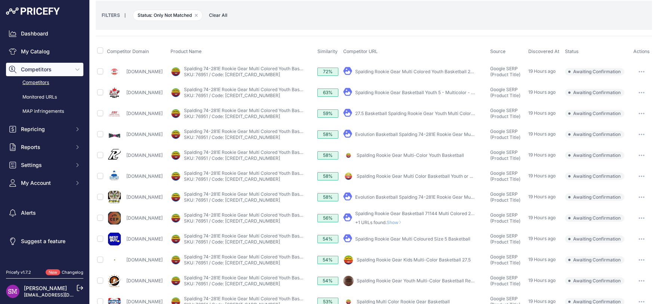
scroll to position [66, 0]
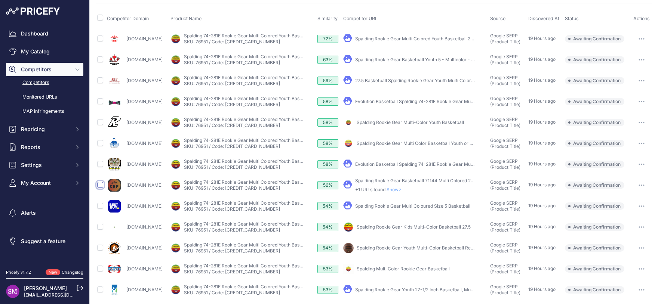
click at [101, 183] on input "checkbox" at bounding box center [100, 185] width 6 height 6
checkbox input "true"
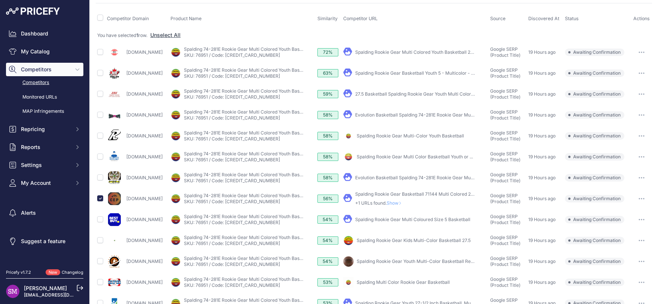
click at [404, 203] on span "Show" at bounding box center [395, 203] width 18 height 6
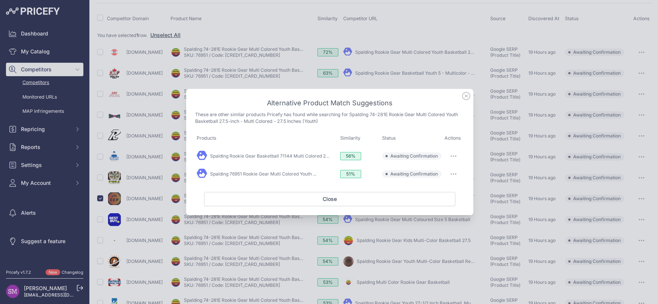
click at [455, 172] on button "button" at bounding box center [453, 174] width 15 height 10
click at [443, 191] on span "Match This" at bounding box center [433, 190] width 24 height 6
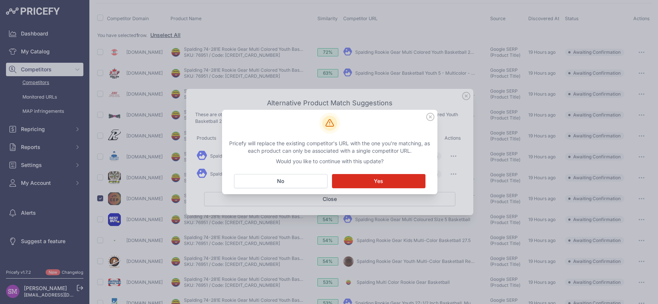
click at [389, 173] on div "Pricefy will replace the existing competitor's URL with the one you're matching…" at bounding box center [329, 152] width 215 height 84
click at [386, 179] on button "Matching... Yes" at bounding box center [378, 181] width 93 height 14
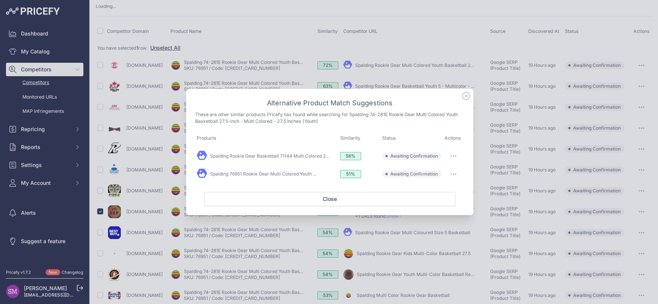
scroll to position [78, 0]
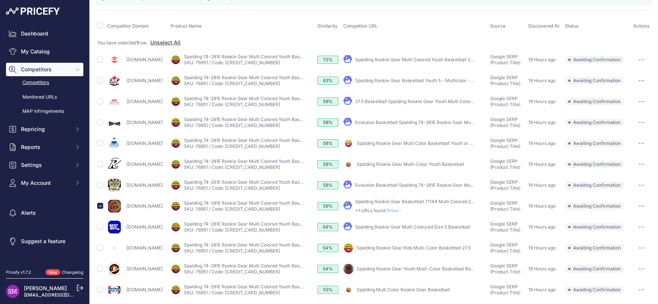
click at [404, 211] on span "Show" at bounding box center [395, 211] width 18 height 6
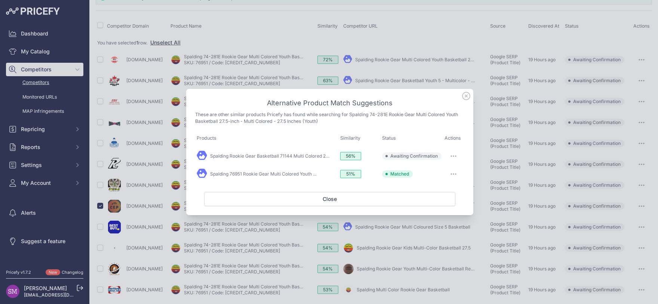
click at [438, 155] on span "Matched Disabled Excluded Awaiting Confirmation" at bounding box center [411, 155] width 59 height 7
click at [456, 157] on button "button" at bounding box center [453, 156] width 15 height 10
click at [433, 186] on span "Exclude match" at bounding box center [436, 187] width 31 height 6
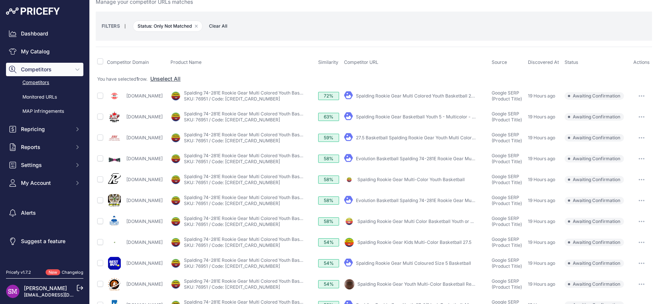
scroll to position [0, 0]
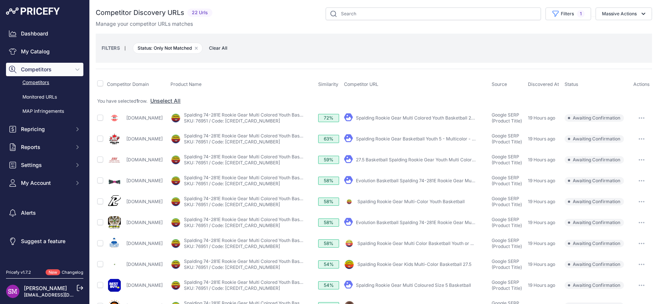
click at [104, 81] on th at bounding box center [101, 84] width 10 height 19
click at [102, 84] on input "checkbox" at bounding box center [100, 83] width 6 height 6
checkbox input "true"
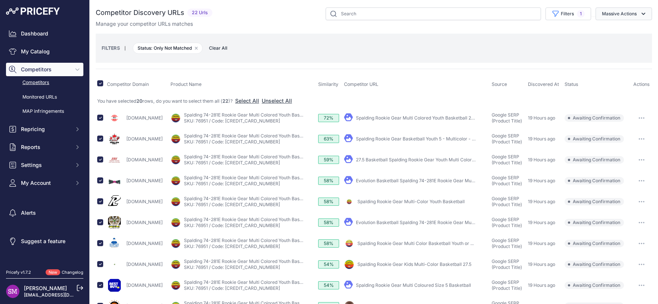
click at [600, 13] on button "Massive Actions" at bounding box center [623, 13] width 56 height 13
click at [599, 57] on span "Exclude Match" at bounding box center [616, 58] width 37 height 6
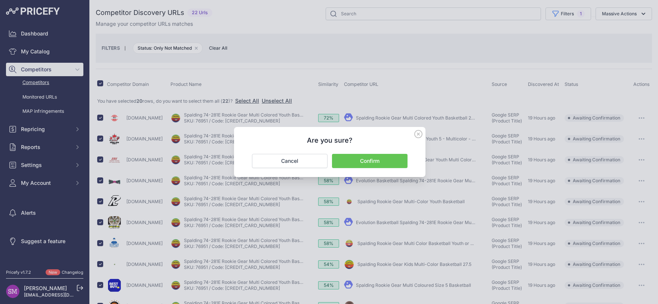
click at [369, 161] on button "Confirm" at bounding box center [369, 161] width 75 height 14
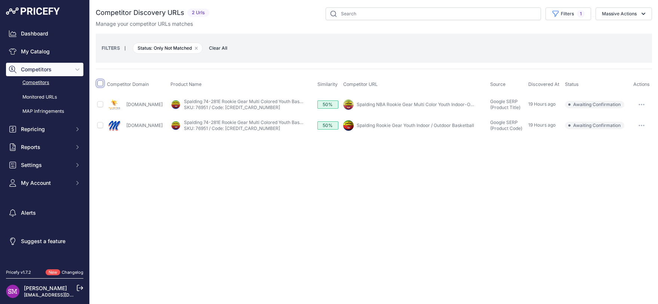
click at [98, 83] on input "checkbox" at bounding box center [100, 83] width 6 height 6
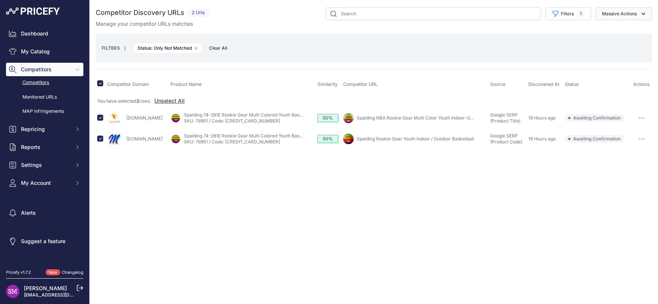
click at [605, 10] on button "Massive Actions" at bounding box center [623, 13] width 56 height 13
click at [611, 55] on span "Exclude Match" at bounding box center [616, 58] width 37 height 6
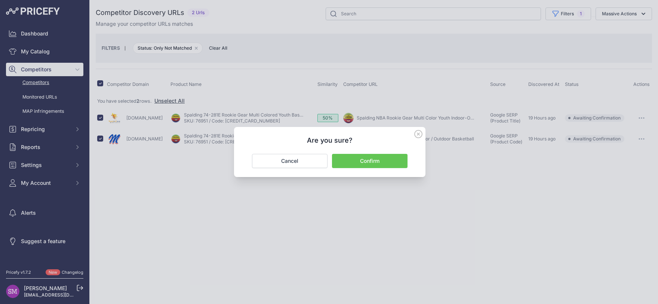
click at [369, 160] on button "Confirm" at bounding box center [369, 161] width 75 height 14
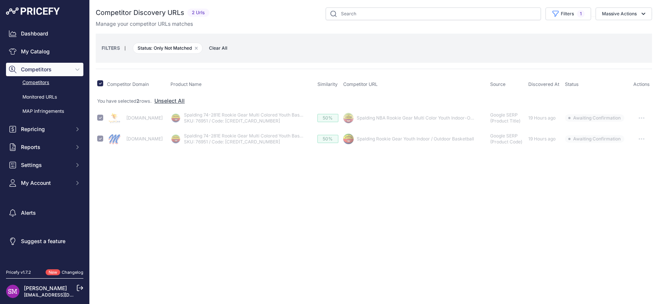
checkbox input "false"
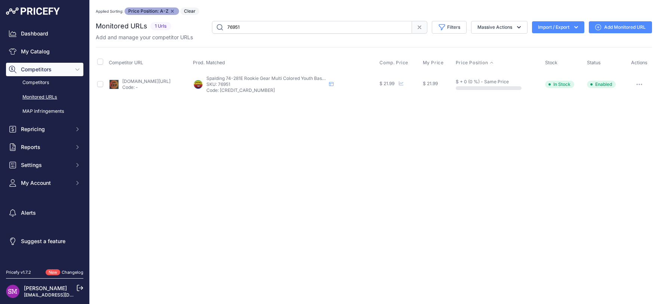
click at [419, 124] on div "Close You are not connected to the internet. Applied Sorting: Price Position: A…" at bounding box center [374, 152] width 568 height 304
click at [279, 27] on input "76951" at bounding box center [312, 27] width 200 height 13
type input "76951"
click at [138, 81] on link "[DOMAIN_NAME][URL]" at bounding box center [146, 81] width 48 height 6
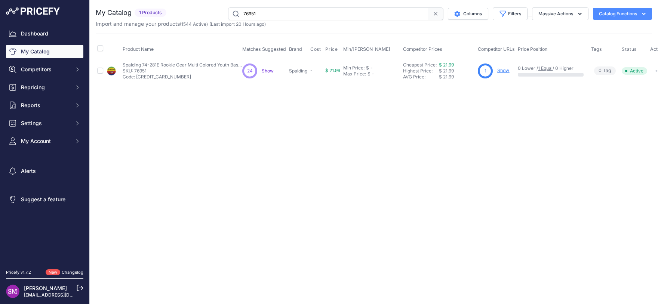
click at [503, 72] on link "Show" at bounding box center [503, 71] width 12 height 6
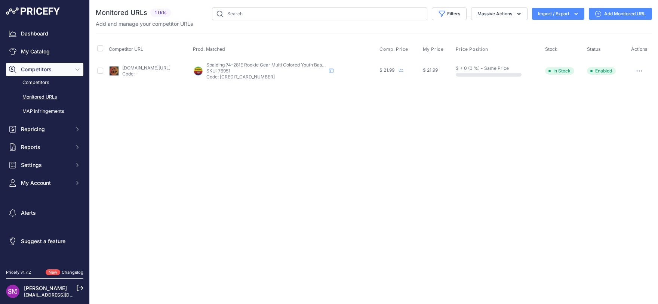
click at [537, 195] on div "Close You are not connected to the internet." at bounding box center [374, 152] width 568 height 304
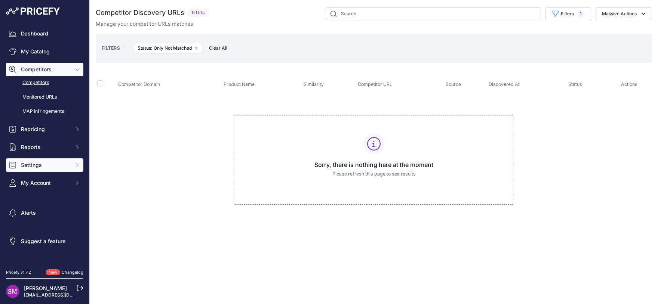
click at [64, 166] on span "Settings" at bounding box center [45, 164] width 49 height 7
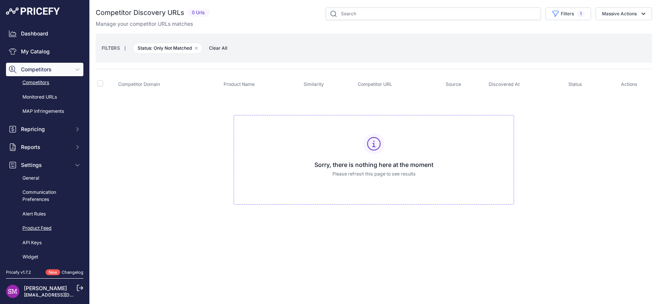
click at [43, 226] on link "Product Feed" at bounding box center [44, 228] width 77 height 13
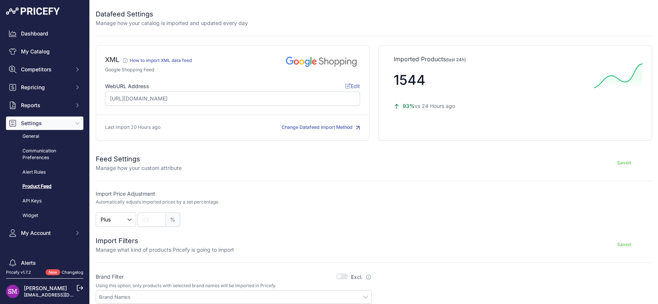
click at [353, 88] on span "Edit" at bounding box center [352, 86] width 15 height 6
click at [284, 75] on div "XML Save" at bounding box center [233, 92] width 274 height 95
click at [284, 160] on div "Saved" at bounding box center [417, 163] width 470 height 18
click at [54, 34] on link "Dashboard" at bounding box center [44, 33] width 77 height 13
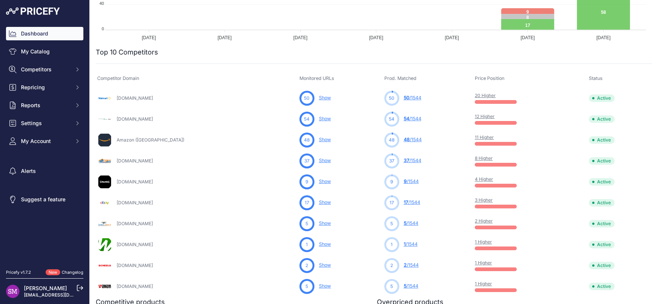
scroll to position [114, 0]
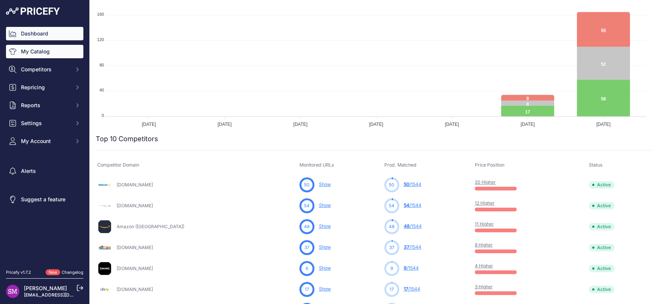
click at [53, 55] on link "My Catalog" at bounding box center [44, 51] width 77 height 13
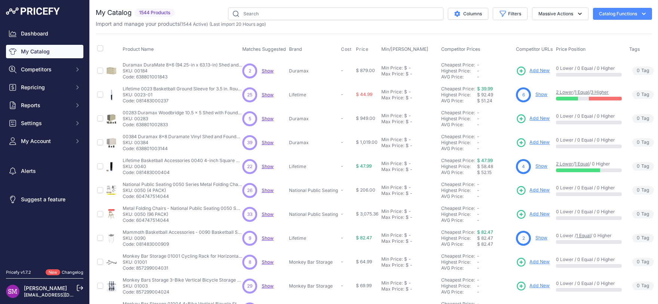
click at [640, 15] on icon "button" at bounding box center [643, 13] width 7 height 7
click at [606, 28] on span "Import Additional Info" at bounding box center [608, 30] width 46 height 6
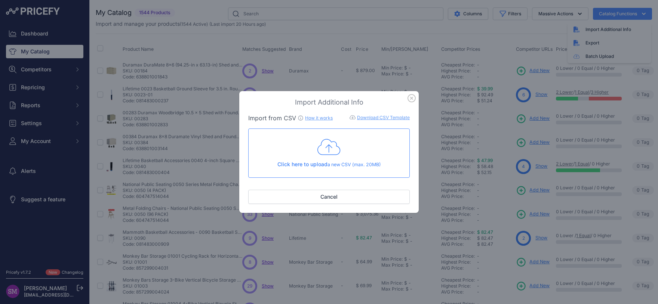
click at [376, 117] on link "Download CSV Template" at bounding box center [383, 118] width 53 height 6
click at [317, 118] on link "How it works" at bounding box center [319, 118] width 28 height 6
click at [381, 118] on link "Download CSV Template" at bounding box center [383, 118] width 53 height 6
click at [413, 99] on icon "button" at bounding box center [411, 98] width 8 height 8
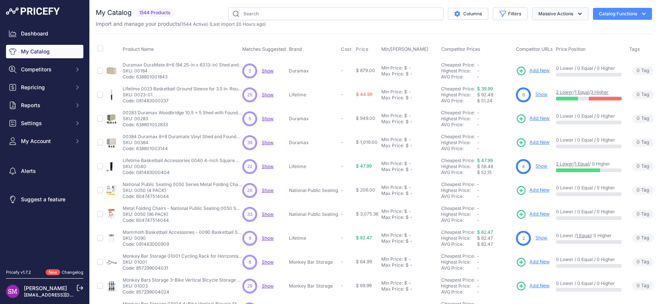
click at [553, 13] on button "Massive Actions" at bounding box center [560, 13] width 56 height 13
click at [640, 11] on icon "button" at bounding box center [643, 13] width 7 height 7
click at [599, 28] on div "My Catalog 1544 Products" at bounding box center [374, 224] width 556 height 434
click at [614, 15] on button "Catalog Functions" at bounding box center [622, 14] width 59 height 12
click at [603, 29] on span "Import Additional Info" at bounding box center [608, 30] width 46 height 6
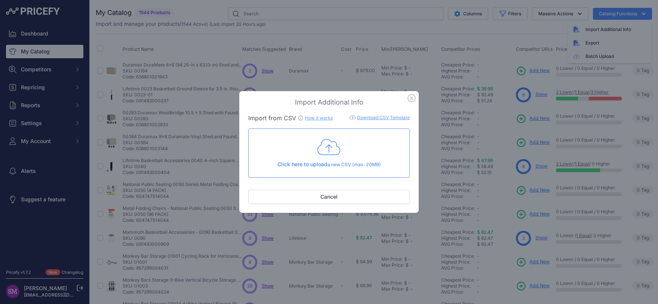
click at [334, 148] on icon at bounding box center [328, 147] width 23 height 19
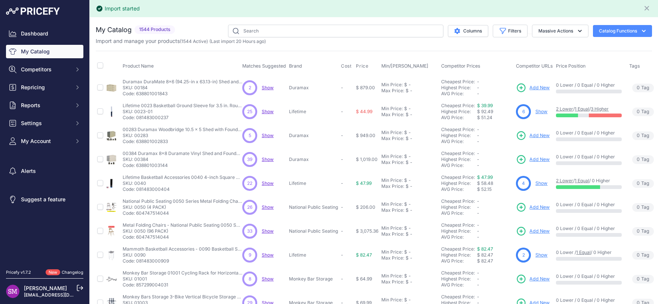
click at [525, 52] on div "Product Name Matches Suggested Brand Cost" at bounding box center [374, 243] width 556 height 384
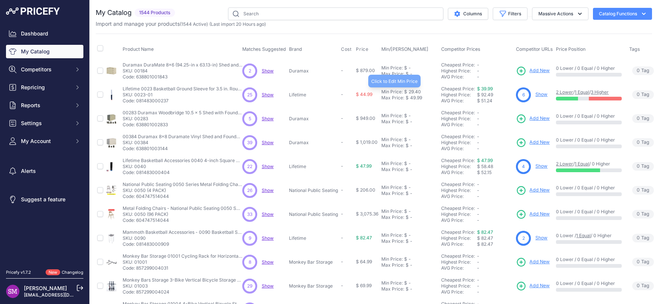
click at [389, 93] on div "Min Price:" at bounding box center [391, 92] width 21 height 6
click at [408, 102] on div "$" at bounding box center [406, 102] width 3 height 6
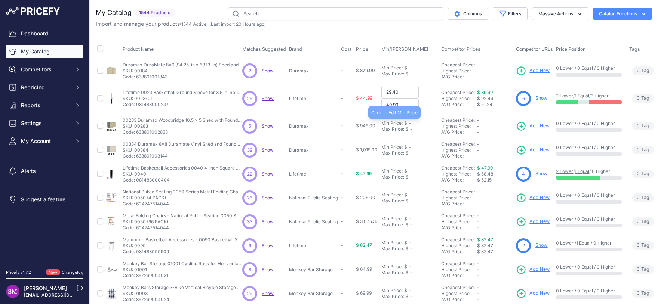
click at [411, 123] on div "Min Price: $ -" at bounding box center [409, 123] width 57 height 6
click at [411, 132] on div "-" at bounding box center [410, 133] width 4 height 6
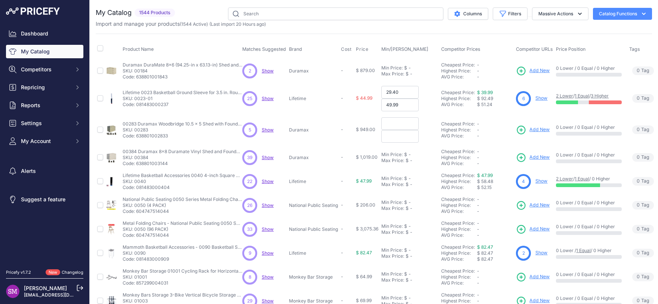
click at [390, 104] on input "49.99" at bounding box center [399, 105] width 37 height 13
type input "59.99"
click at [427, 103] on form "59.99" at bounding box center [409, 105] width 57 height 13
click at [345, 109] on td "-" at bounding box center [346, 98] width 15 height 31
click at [384, 126] on input "text" at bounding box center [399, 123] width 37 height 13
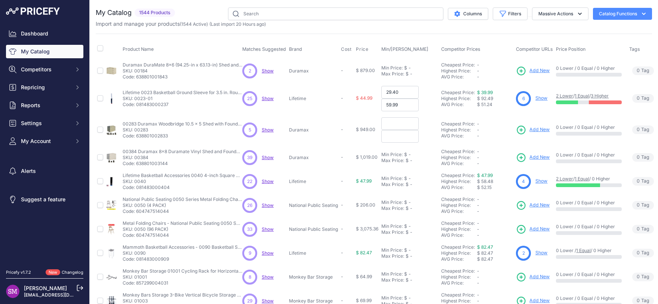
click at [390, 138] on input "text" at bounding box center [399, 136] width 37 height 13
click at [396, 69] on div "Min Price:" at bounding box center [391, 68] width 21 height 6
click at [418, 67] on input "text" at bounding box center [399, 68] width 37 height 13
click at [413, 83] on td "Min Price: $ - Click to Edit Min Price Max Price: $ - Click to Edit Max Price" at bounding box center [410, 71] width 60 height 25
click at [439, 51] on th "Min/[PERSON_NAME]" at bounding box center [410, 49] width 60 height 19
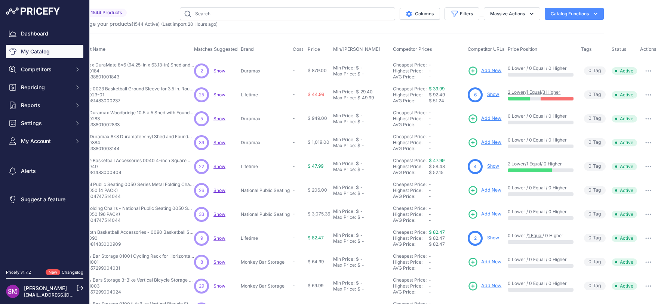
scroll to position [0, 54]
click at [642, 93] on button "button" at bounding box center [647, 95] width 15 height 10
click at [291, 95] on td "-" at bounding box center [298, 95] width 15 height 24
click at [293, 95] on span "-" at bounding box center [294, 95] width 2 height 6
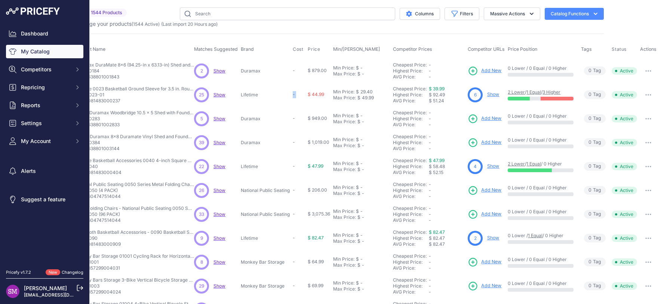
click at [293, 95] on span "-" at bounding box center [294, 95] width 2 height 6
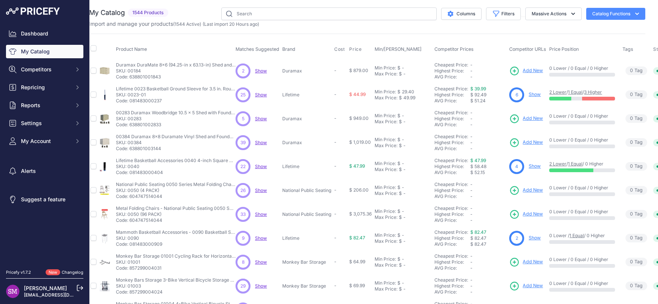
scroll to position [0, 0]
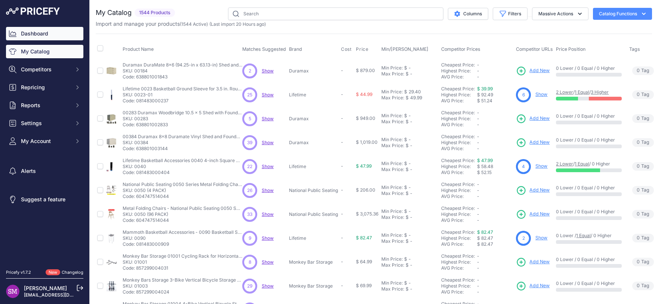
click at [47, 33] on link "Dashboard" at bounding box center [44, 33] width 77 height 13
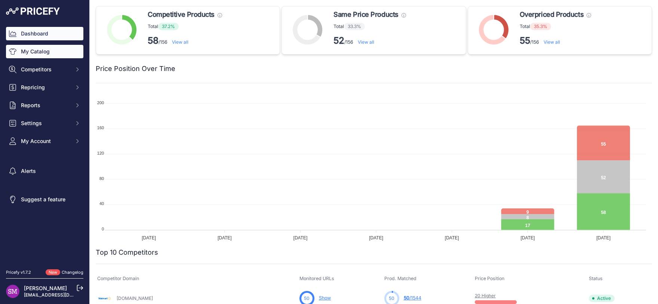
click at [58, 54] on link "My Catalog" at bounding box center [44, 51] width 77 height 13
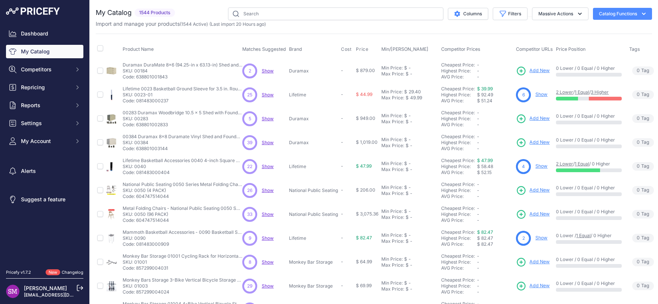
click at [607, 14] on button "Catalog Functions" at bounding box center [622, 14] width 59 height 12
click at [597, 56] on link "Batch Upload" at bounding box center [609, 56] width 84 height 13
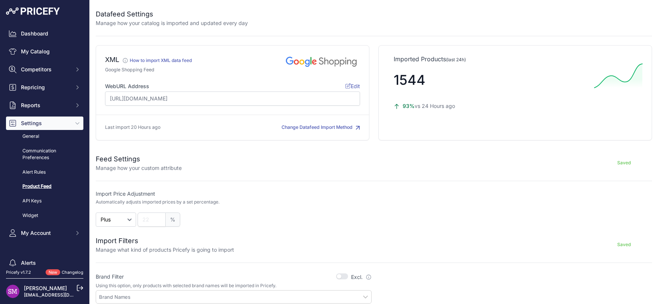
click at [161, 167] on p "Manage how your custom attribute" at bounding box center [139, 167] width 86 height 7
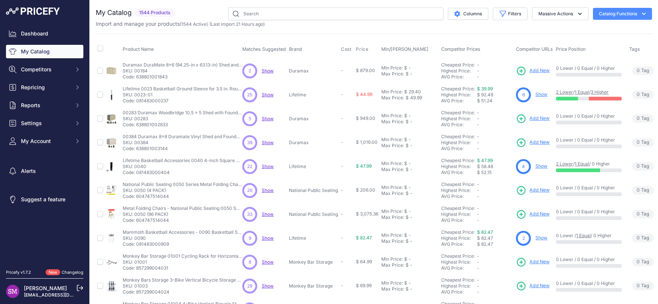
click at [612, 16] on button "Catalog Functions" at bounding box center [622, 14] width 59 height 12
click at [583, 41] on div "Export" at bounding box center [609, 42] width 84 height 13
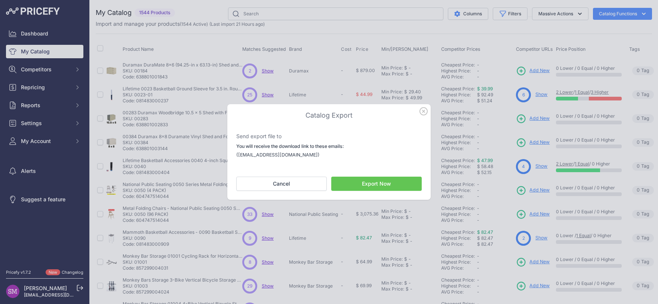
click at [376, 179] on button "Export Now" at bounding box center [376, 184] width 90 height 14
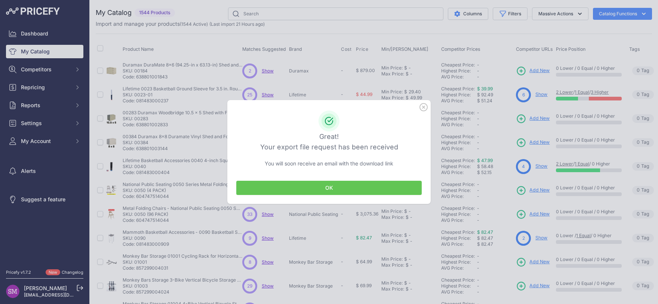
click at [331, 187] on button "OK" at bounding box center [328, 188] width 185 height 14
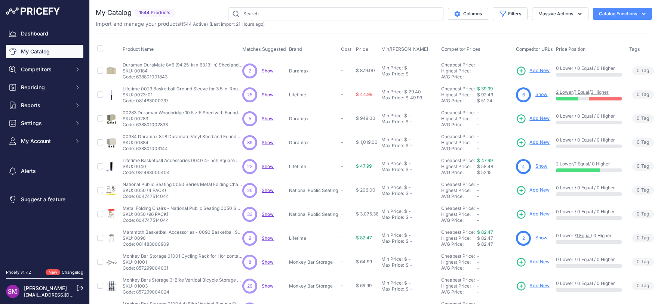
click at [615, 12] on button "Catalog Functions" at bounding box center [622, 14] width 59 height 12
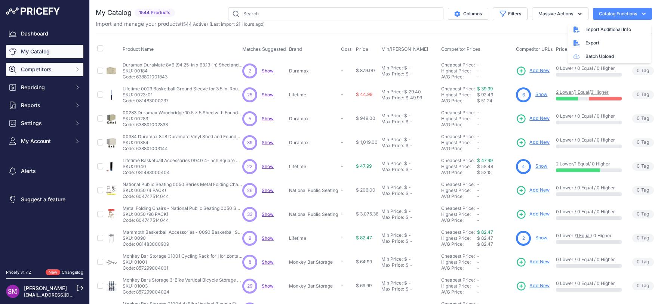
click at [43, 69] on span "Competitors" at bounding box center [45, 69] width 49 height 7
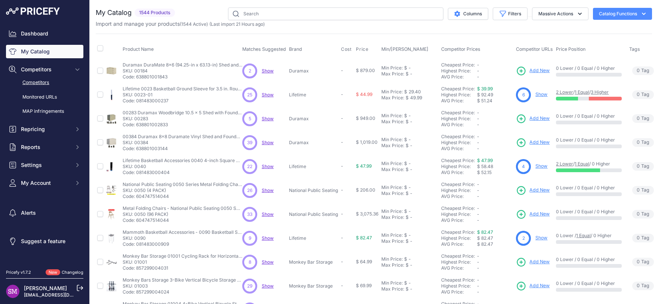
click at [39, 82] on link "Competitors" at bounding box center [44, 82] width 77 height 13
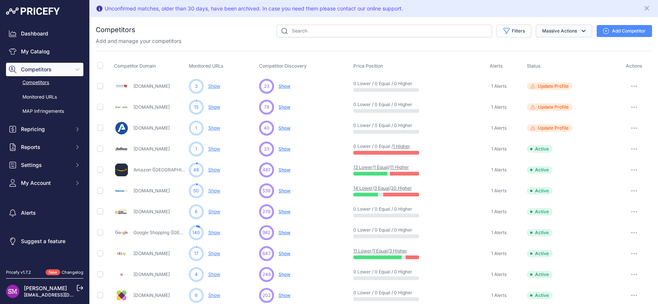
click at [580, 29] on icon "button" at bounding box center [583, 30] width 7 height 7
click at [36, 96] on link "Monitored URLs" at bounding box center [44, 97] width 77 height 13
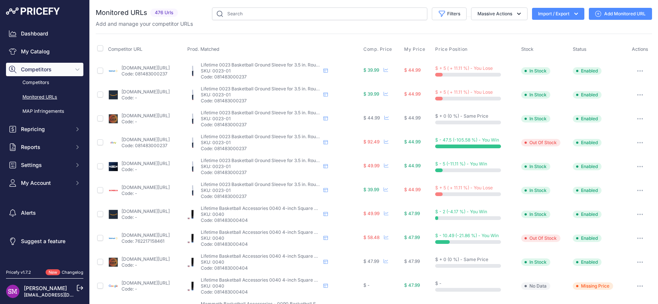
click at [564, 13] on button "Import / Export" at bounding box center [558, 14] width 52 height 12
click at [545, 28] on span "Import" at bounding box center [552, 30] width 14 height 6
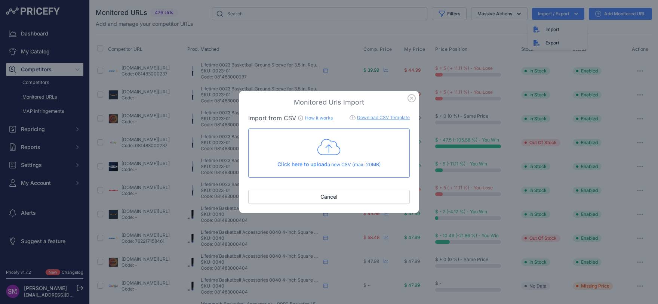
click at [368, 116] on link "Download CSV Template" at bounding box center [383, 118] width 53 height 6
click at [340, 2] on div "Monitored Urls Import Import from CSV How it works Download CSV Template Check …" at bounding box center [329, 152] width 658 height 304
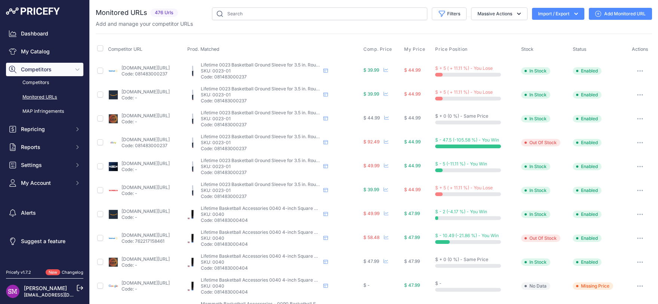
click at [574, 15] on icon "button" at bounding box center [576, 14] width 4 height 2
click at [550, 43] on div "Export" at bounding box center [557, 42] width 60 height 13
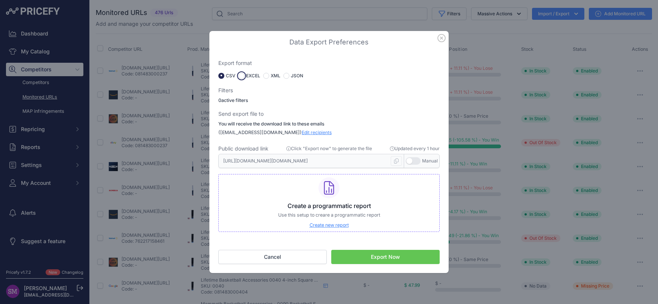
click at [242, 76] on input "radio" at bounding box center [241, 76] width 6 height 6
radio input "true"
type input "https://s3.us-west-2.amazonaws.com/download.pricefy.io/exports/monitored-urls/1…"
click at [356, 256] on button "Export Now" at bounding box center [385, 257] width 108 height 14
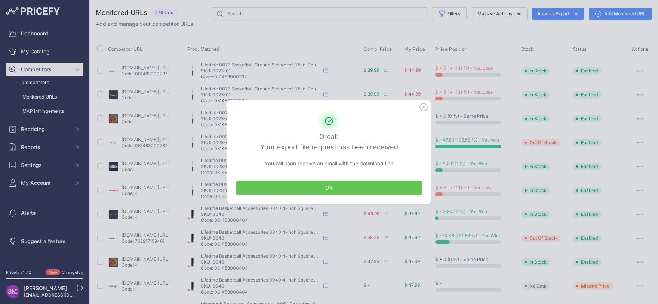
click at [326, 187] on button "OK" at bounding box center [328, 188] width 185 height 14
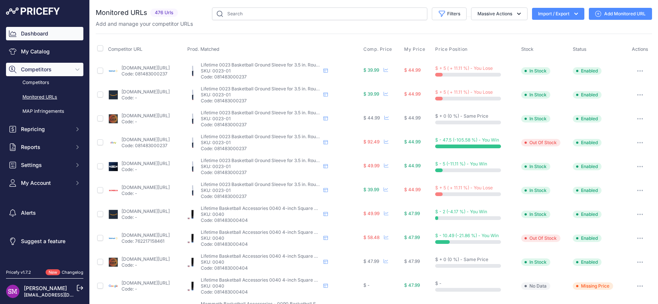
click at [32, 32] on link "Dashboard" at bounding box center [44, 33] width 77 height 13
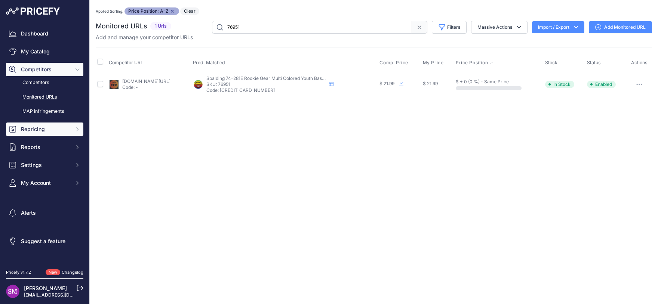
click at [72, 126] on button "Repricing" at bounding box center [44, 129] width 77 height 13
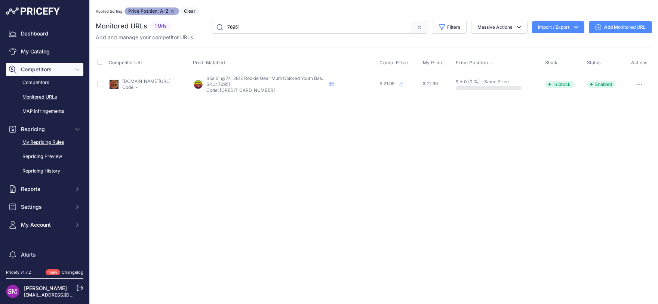
click at [62, 144] on link "My Repricing Rules" at bounding box center [44, 142] width 77 height 13
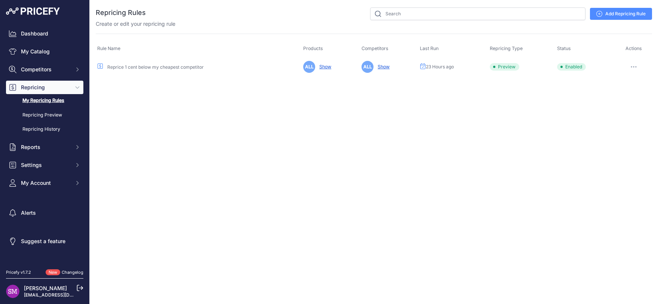
click at [143, 67] on link "Reprice 1 cent below my cheapest competitor" at bounding box center [155, 67] width 96 height 6
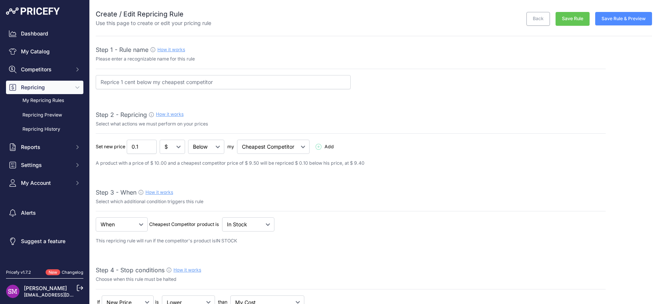
select select "7"
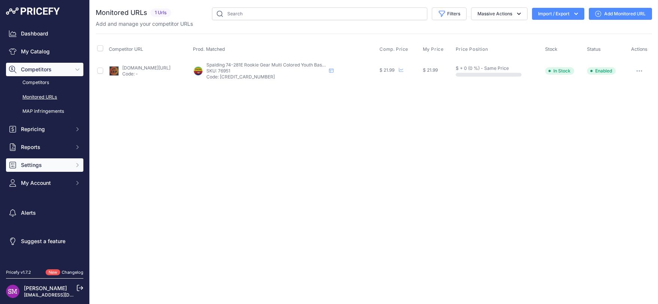
click at [41, 161] on button "Settings" at bounding box center [44, 164] width 77 height 13
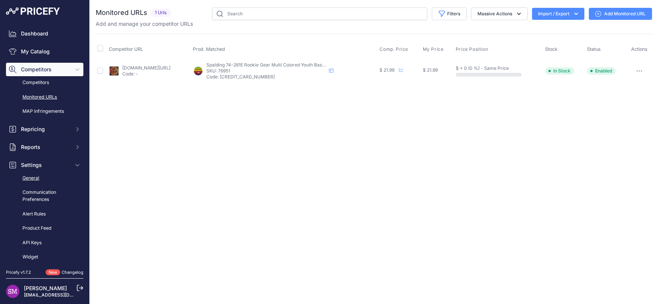
click at [37, 180] on link "General" at bounding box center [44, 178] width 77 height 13
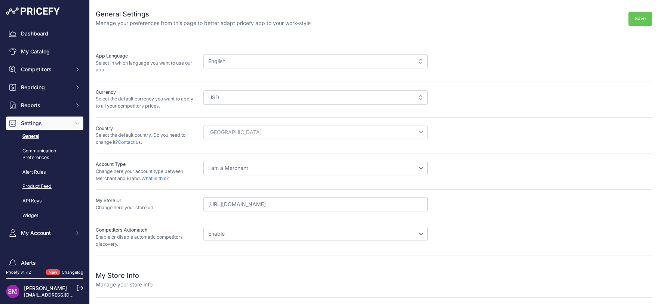
click at [38, 186] on link "Product Feed" at bounding box center [44, 186] width 77 height 13
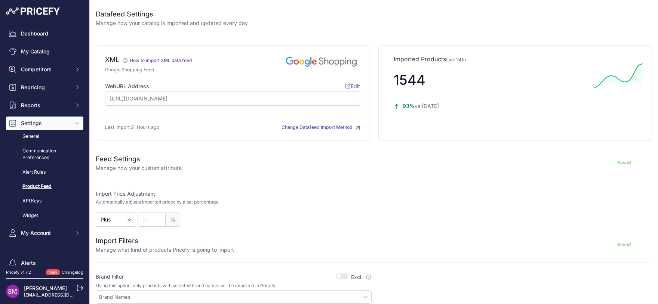
click at [355, 126] on icon "button" at bounding box center [357, 128] width 4 height 4
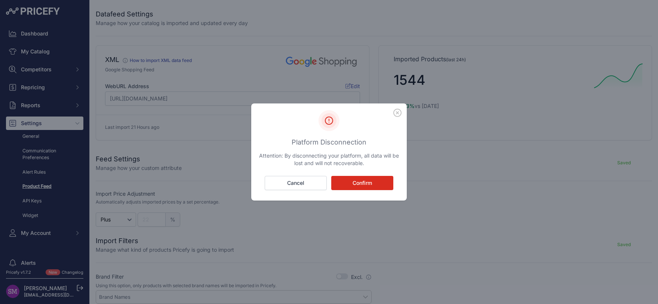
click at [345, 183] on button "Confirm" at bounding box center [362, 183] width 62 height 14
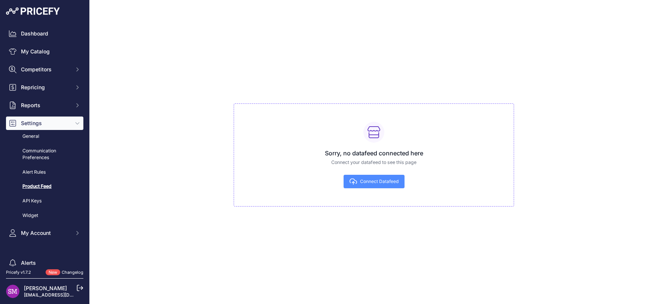
click at [383, 182] on span "Connect Datafeed" at bounding box center [379, 182] width 38 height 6
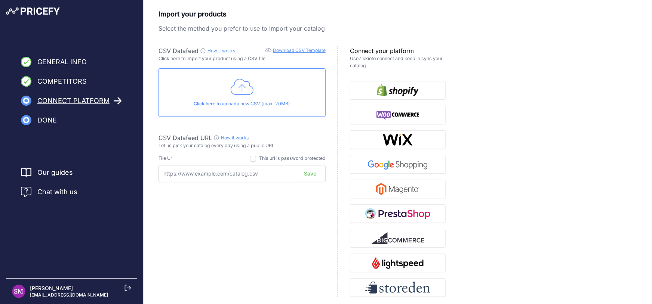
click at [289, 52] on link "Download CSV Template" at bounding box center [299, 50] width 53 height 6
click at [537, 124] on div "Import your products Select the method you prefer to use to import your catalog…" at bounding box center [397, 160] width 478 height 303
click at [235, 90] on icon at bounding box center [242, 87] width 23 height 19
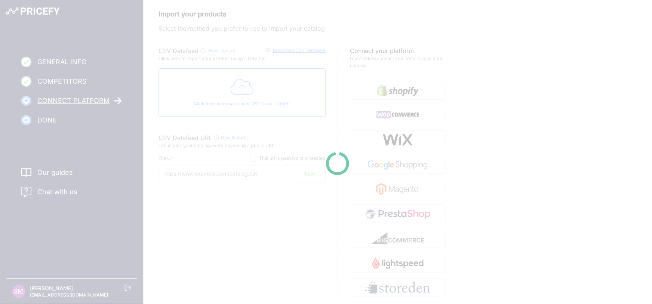
type input "https://csv.pricefy.io/merchant/manual_csv/9996/2025_08_29_20_31_MANUAL_CSV_999…"
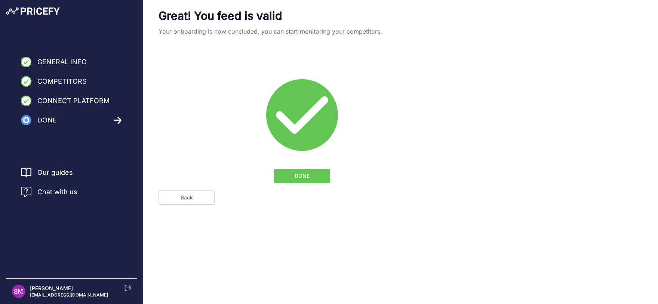
click at [426, 44] on div "Great! You feed is valid Your onboarding is now concluded, you can start monito…" at bounding box center [301, 96] width 287 height 174
click at [302, 174] on span "DONE" at bounding box center [301, 175] width 15 height 7
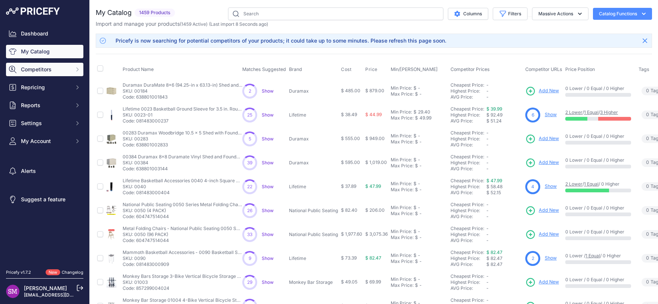
click at [56, 69] on span "Competitors" at bounding box center [45, 69] width 49 height 7
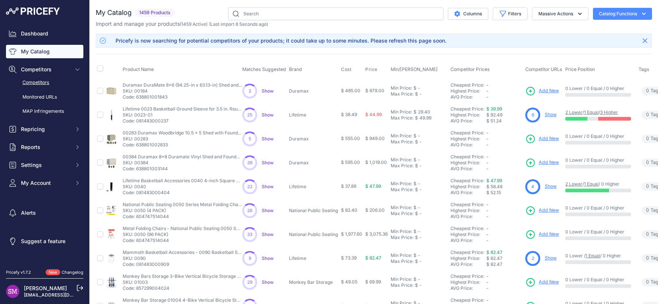
click at [46, 83] on link "Competitors" at bounding box center [44, 82] width 77 height 13
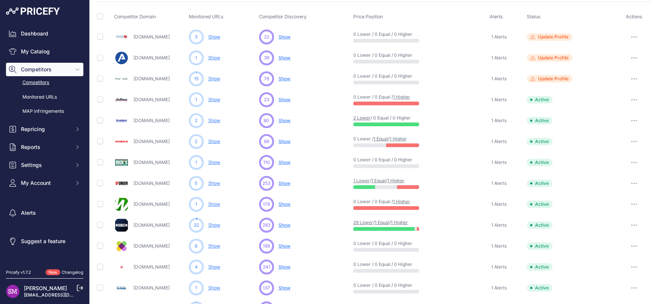
scroll to position [66, 0]
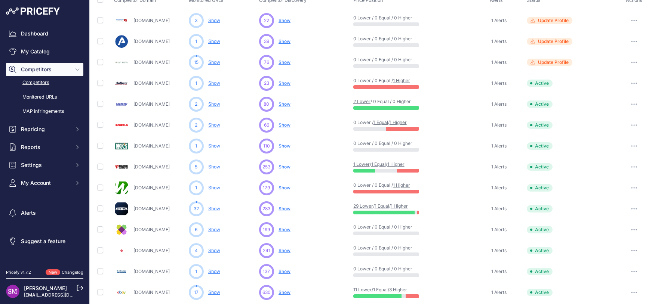
click at [216, 209] on link "Show" at bounding box center [214, 209] width 12 height 6
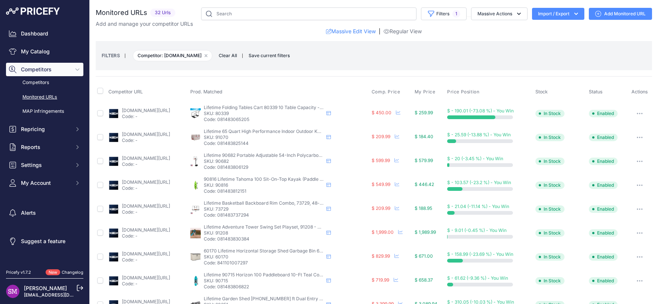
scroll to position [66, 0]
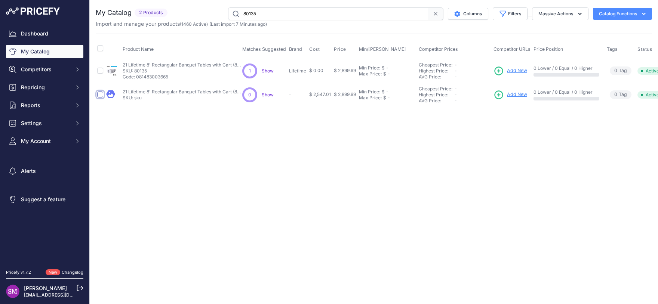
click at [99, 93] on input "checkbox" at bounding box center [100, 95] width 6 height 6
checkbox input "true"
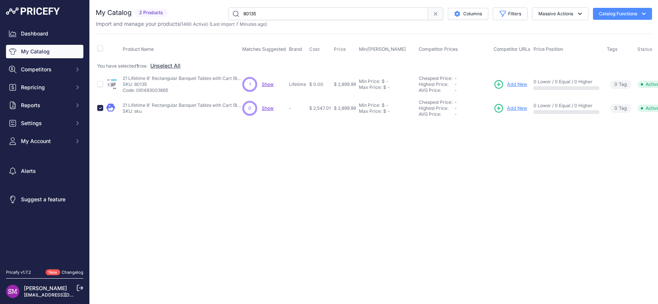
click at [642, 12] on icon "button" at bounding box center [643, 13] width 7 height 7
click at [484, 36] on div "Product Name Matches Suggested Brand Cost" at bounding box center [374, 77] width 556 height 87
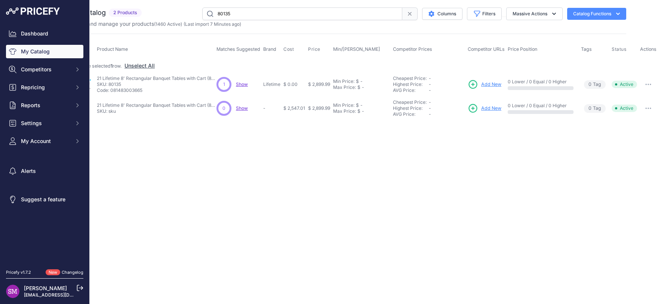
click at [648, 108] on icon "button" at bounding box center [648, 108] width 1 height 1
click at [627, 134] on button "Delete" at bounding box center [632, 136] width 48 height 12
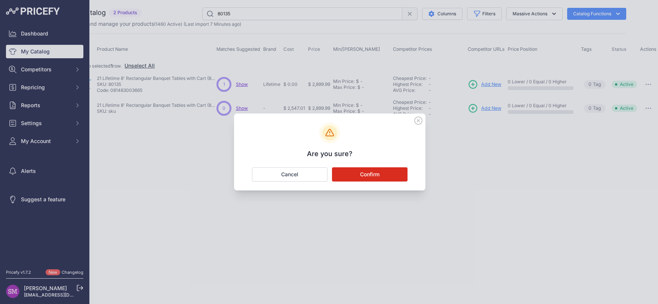
click at [371, 175] on button "Confirm" at bounding box center [369, 174] width 75 height 14
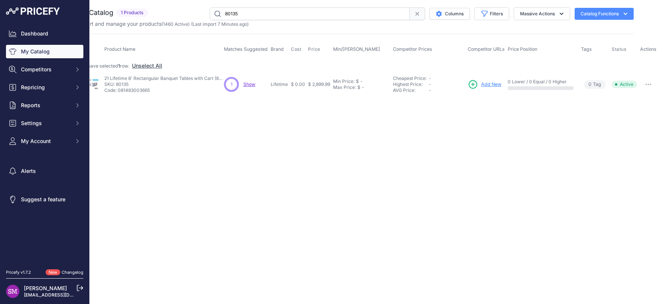
scroll to position [0, 0]
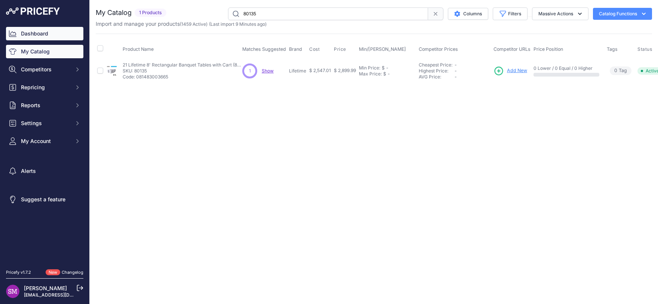
click at [32, 36] on link "Dashboard" at bounding box center [44, 33] width 77 height 13
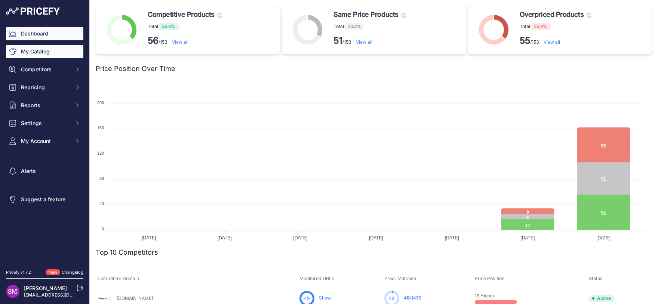
click at [39, 50] on link "My Catalog" at bounding box center [44, 51] width 77 height 13
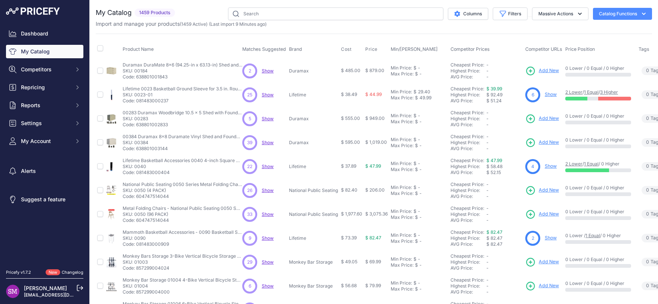
click at [271, 72] on span "Show" at bounding box center [268, 71] width 12 height 6
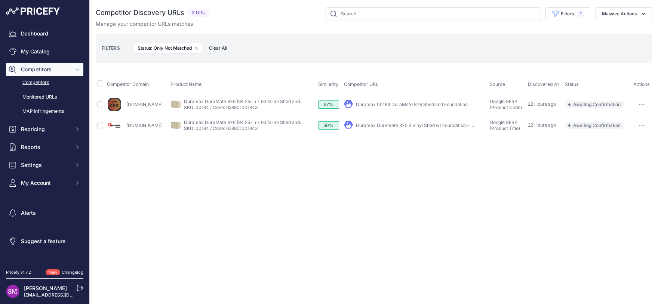
click at [393, 123] on link "Duramax Duramate 8x5.3 Vinyl Shed w/ Foundation - 00184" at bounding box center [420, 126] width 128 height 6
click at [98, 83] on input "checkbox" at bounding box center [100, 83] width 6 height 6
checkbox input "true"
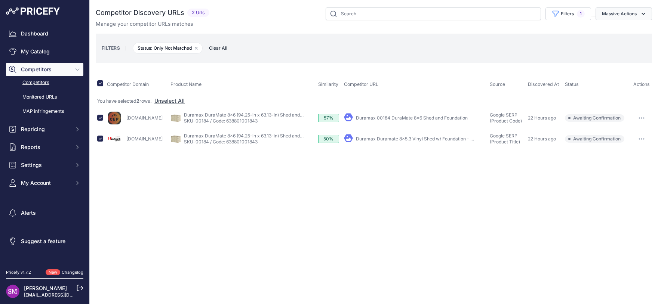
click at [636, 14] on button "Massive Actions" at bounding box center [623, 13] width 56 height 13
click at [621, 30] on span "Confirm Match" at bounding box center [616, 31] width 36 height 6
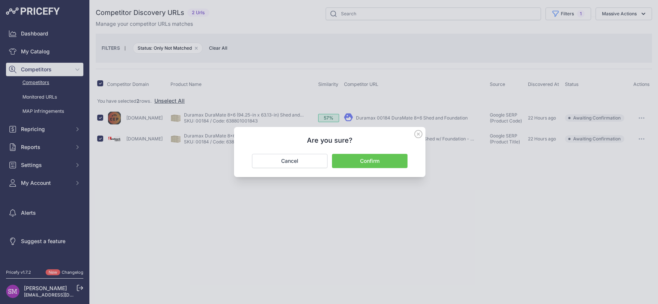
click at [362, 160] on button "Confirm" at bounding box center [369, 161] width 75 height 14
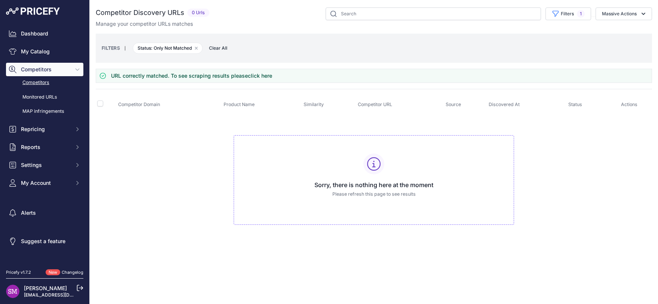
click at [42, 70] on span "Competitors" at bounding box center [45, 69] width 49 height 7
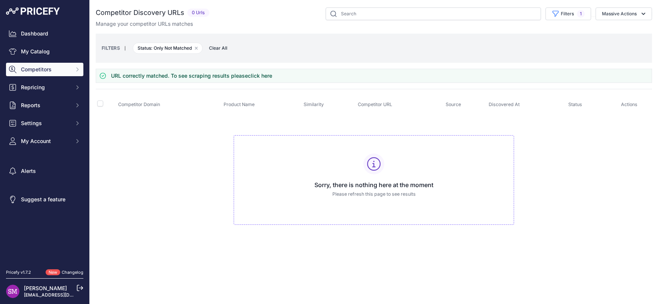
click at [42, 70] on span "Competitors" at bounding box center [45, 69] width 49 height 7
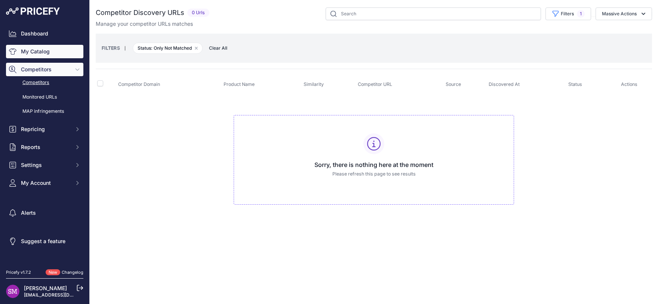
click at [33, 52] on link "My Catalog" at bounding box center [44, 51] width 77 height 13
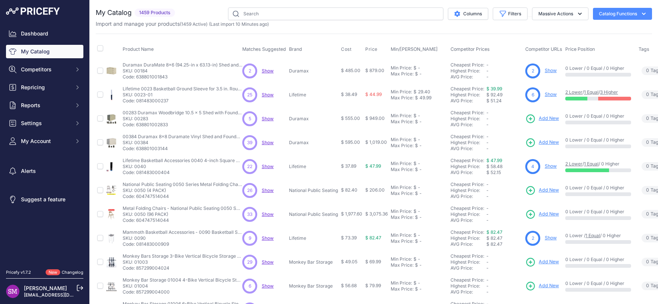
click at [265, 93] on span "Show" at bounding box center [268, 95] width 12 height 6
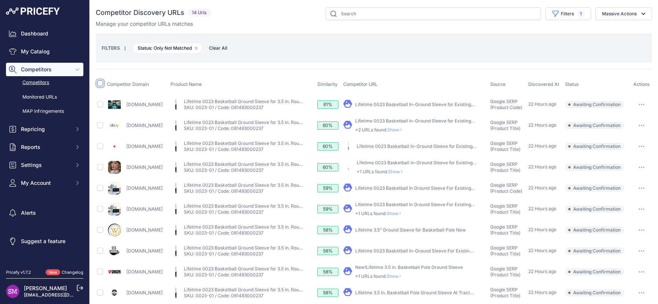
click at [98, 86] on input "checkbox" at bounding box center [100, 83] width 6 height 6
checkbox input "true"
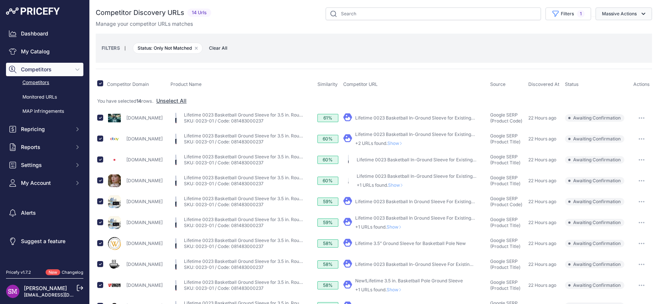
click at [631, 15] on button "Massive Actions" at bounding box center [623, 13] width 56 height 13
click at [614, 58] on span "Exclude Match" at bounding box center [616, 58] width 37 height 6
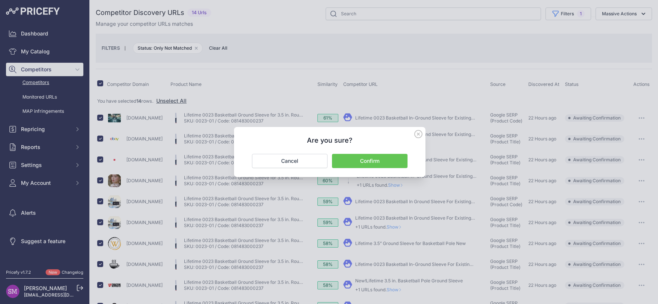
click at [417, 135] on icon at bounding box center [417, 133] width 7 height 7
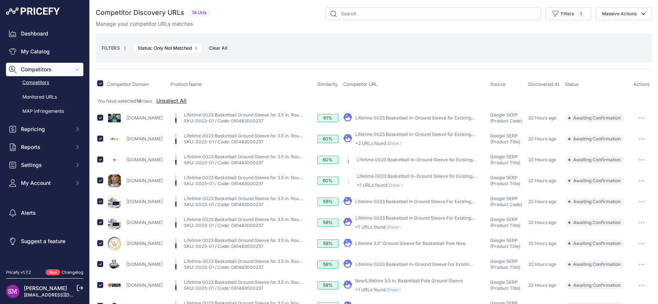
click at [404, 290] on span "Show" at bounding box center [395, 290] width 18 height 6
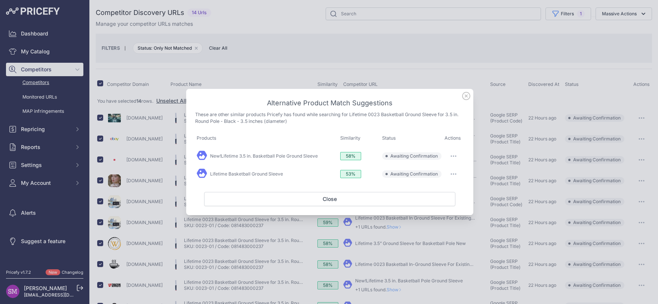
click at [455, 157] on button "button" at bounding box center [453, 156] width 15 height 10
click at [437, 171] on span "Match This" at bounding box center [433, 172] width 24 height 6
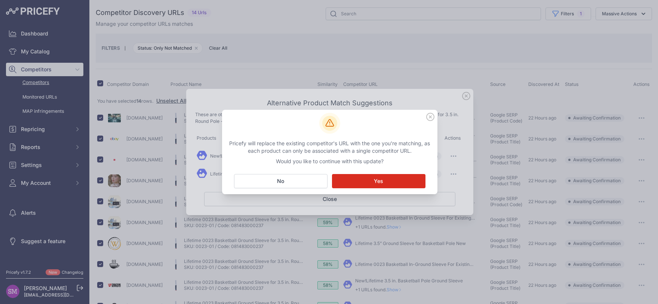
click at [380, 180] on span "Yes" at bounding box center [378, 180] width 9 height 7
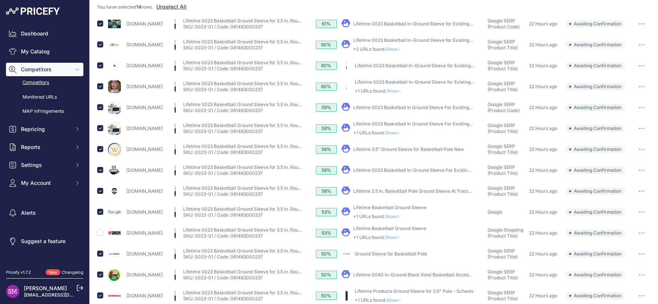
scroll to position [123, 0]
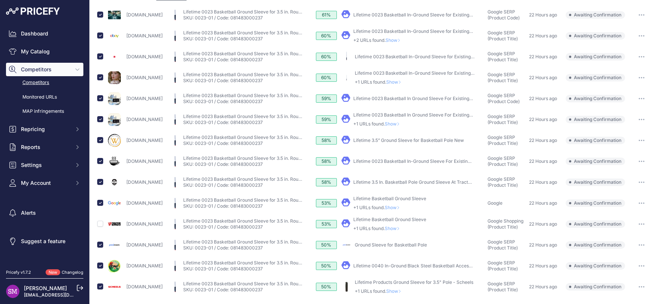
click at [399, 229] on icon at bounding box center [397, 228] width 3 height 4
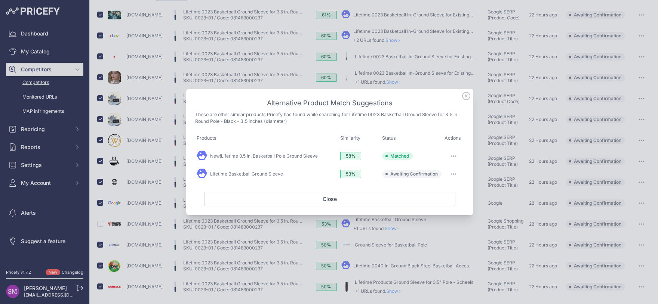
click at [455, 173] on button "button" at bounding box center [453, 174] width 15 height 10
click at [436, 207] on span "Exclude match" at bounding box center [436, 205] width 31 height 6
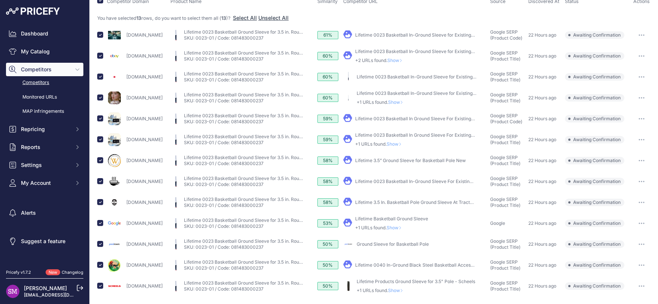
scroll to position [82, 0]
click at [406, 290] on span "Show" at bounding box center [397, 291] width 18 height 6
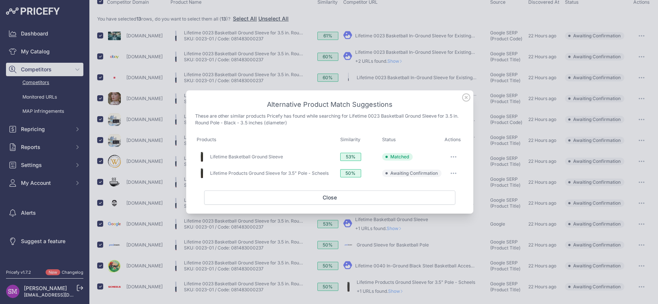
click at [452, 173] on button "button" at bounding box center [453, 173] width 15 height 10
click at [435, 204] on span "Exclude match" at bounding box center [436, 204] width 31 height 6
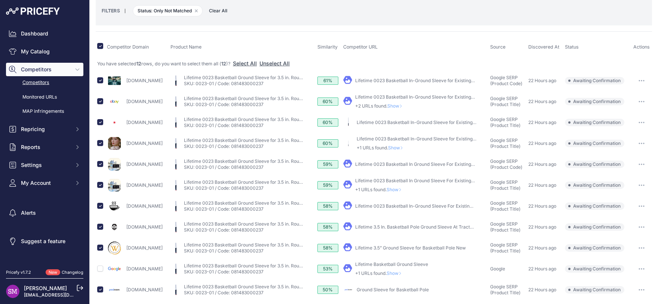
scroll to position [28, 0]
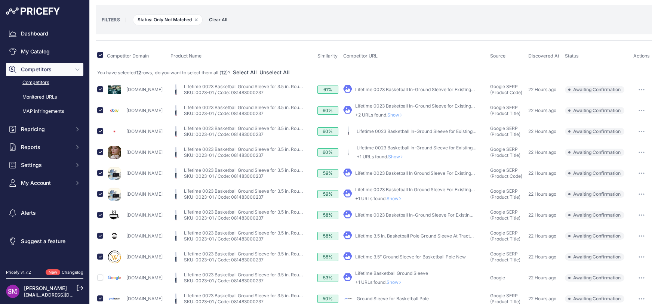
click at [405, 114] on span "Show" at bounding box center [396, 115] width 18 height 6
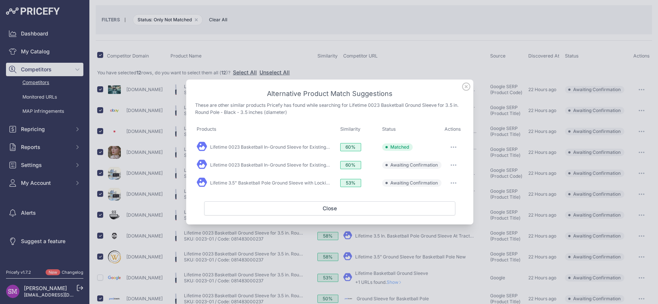
click at [453, 165] on icon "button" at bounding box center [453, 164] width 6 height 1
click at [441, 197] on span "Exclude match" at bounding box center [436, 196] width 31 height 6
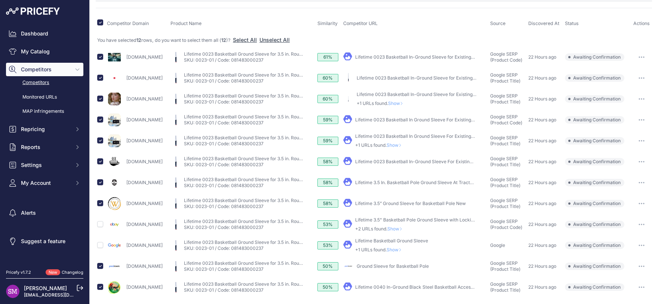
scroll to position [61, 0]
click at [405, 228] on span "Show" at bounding box center [396, 229] width 18 height 6
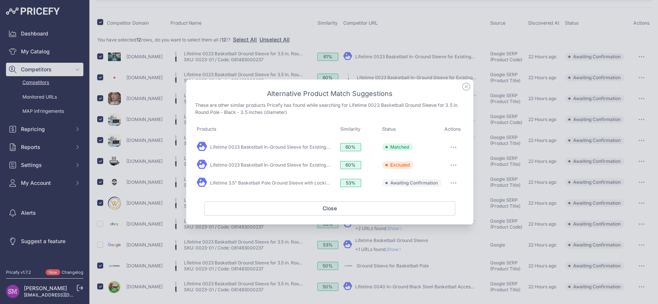
click at [452, 182] on button "button" at bounding box center [453, 183] width 15 height 10
click at [434, 214] on span "Exclude match" at bounding box center [436, 214] width 31 height 6
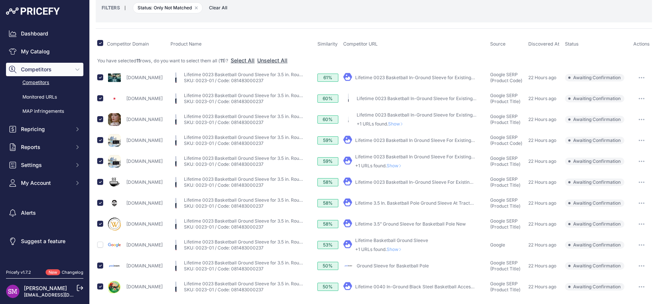
scroll to position [0, 0]
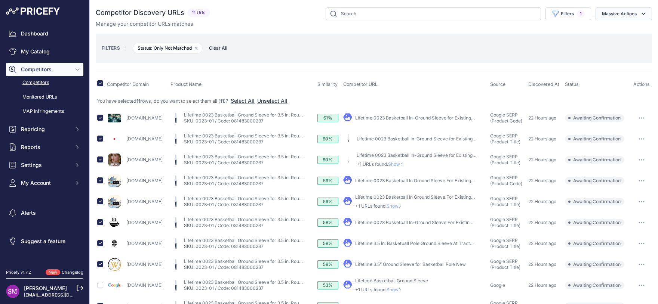
click at [617, 12] on button "Massive Actions" at bounding box center [623, 13] width 56 height 13
click at [611, 57] on span "Exclude Match" at bounding box center [616, 58] width 37 height 6
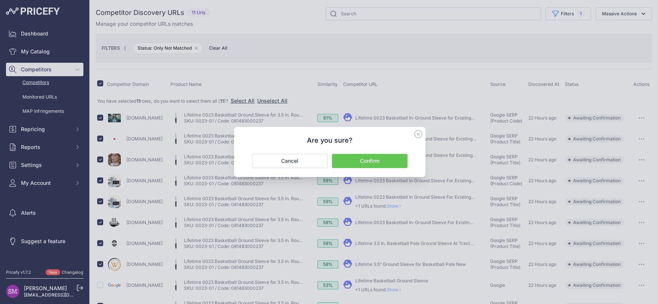
click at [364, 160] on button "Confirm" at bounding box center [369, 161] width 75 height 14
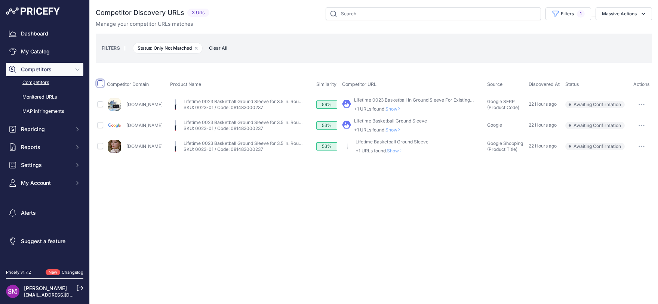
click at [101, 83] on input "checkbox" at bounding box center [100, 83] width 6 height 6
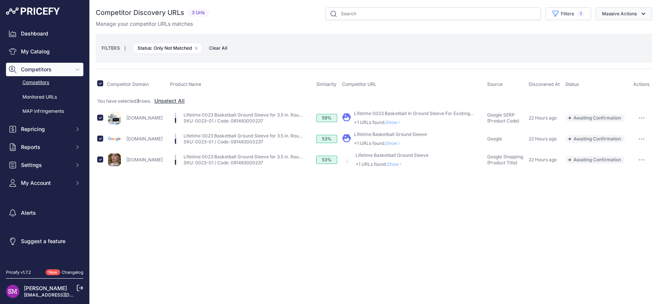
click at [620, 14] on button "Massive Actions" at bounding box center [623, 13] width 56 height 13
click at [615, 57] on span "Exclude Match" at bounding box center [616, 58] width 37 height 6
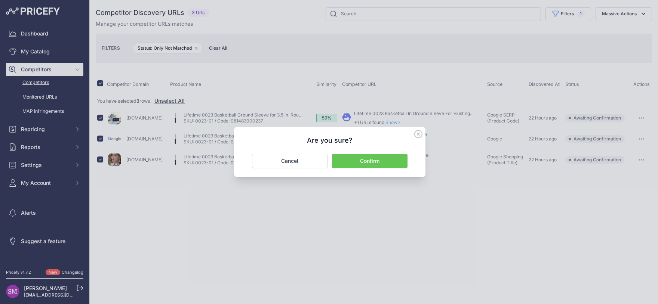
click at [359, 163] on button "Confirm" at bounding box center [369, 161] width 75 height 14
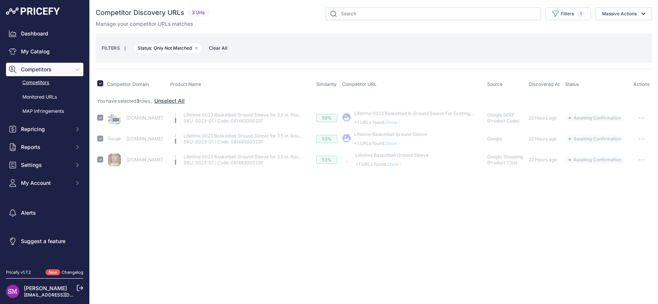
checkbox input "false"
